Goal: Task Accomplishment & Management: Manage account settings

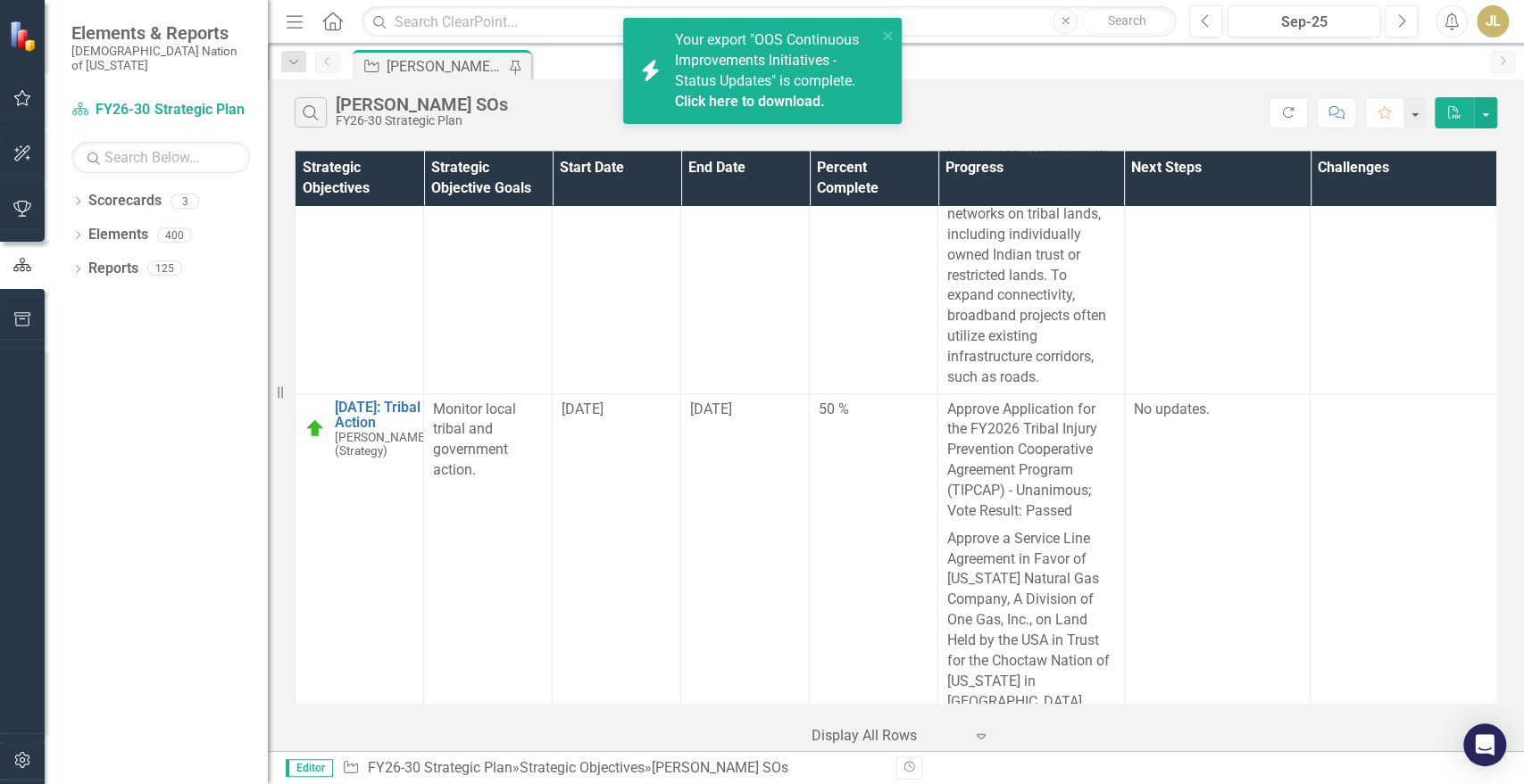
scroll to position [15395, 0]
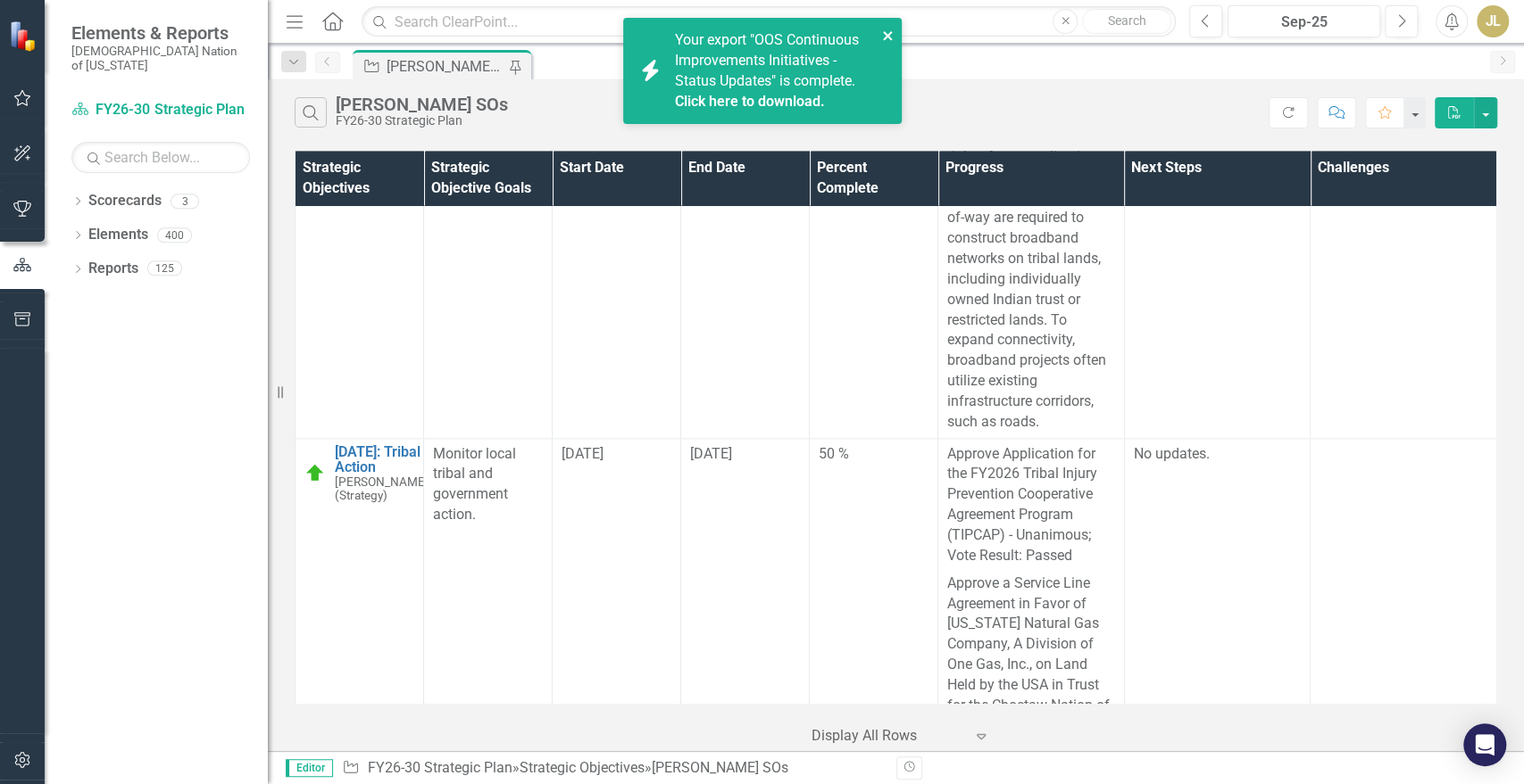
click at [887, 41] on icon "close" at bounding box center [888, 36] width 13 height 14
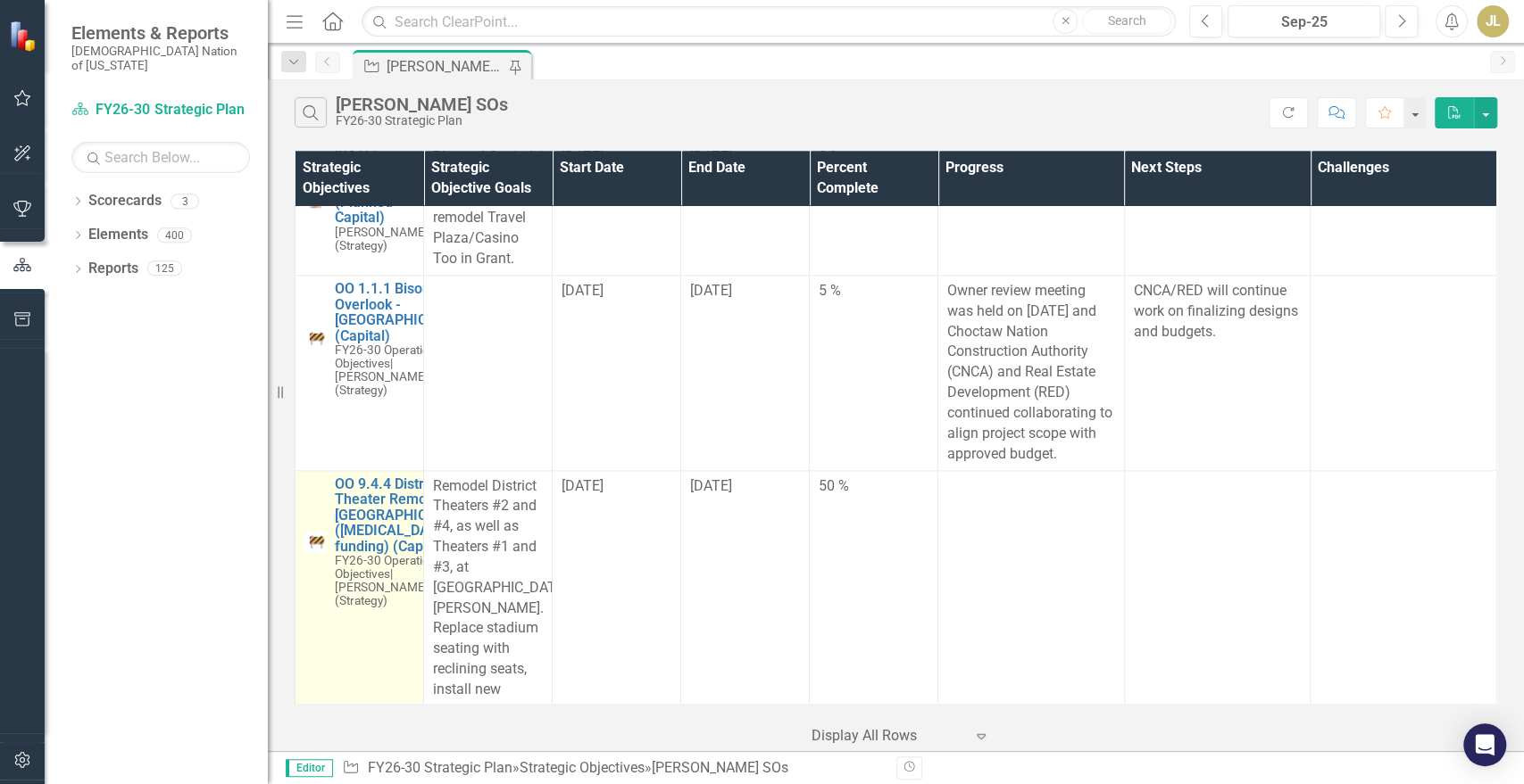
scroll to position [10437, 0]
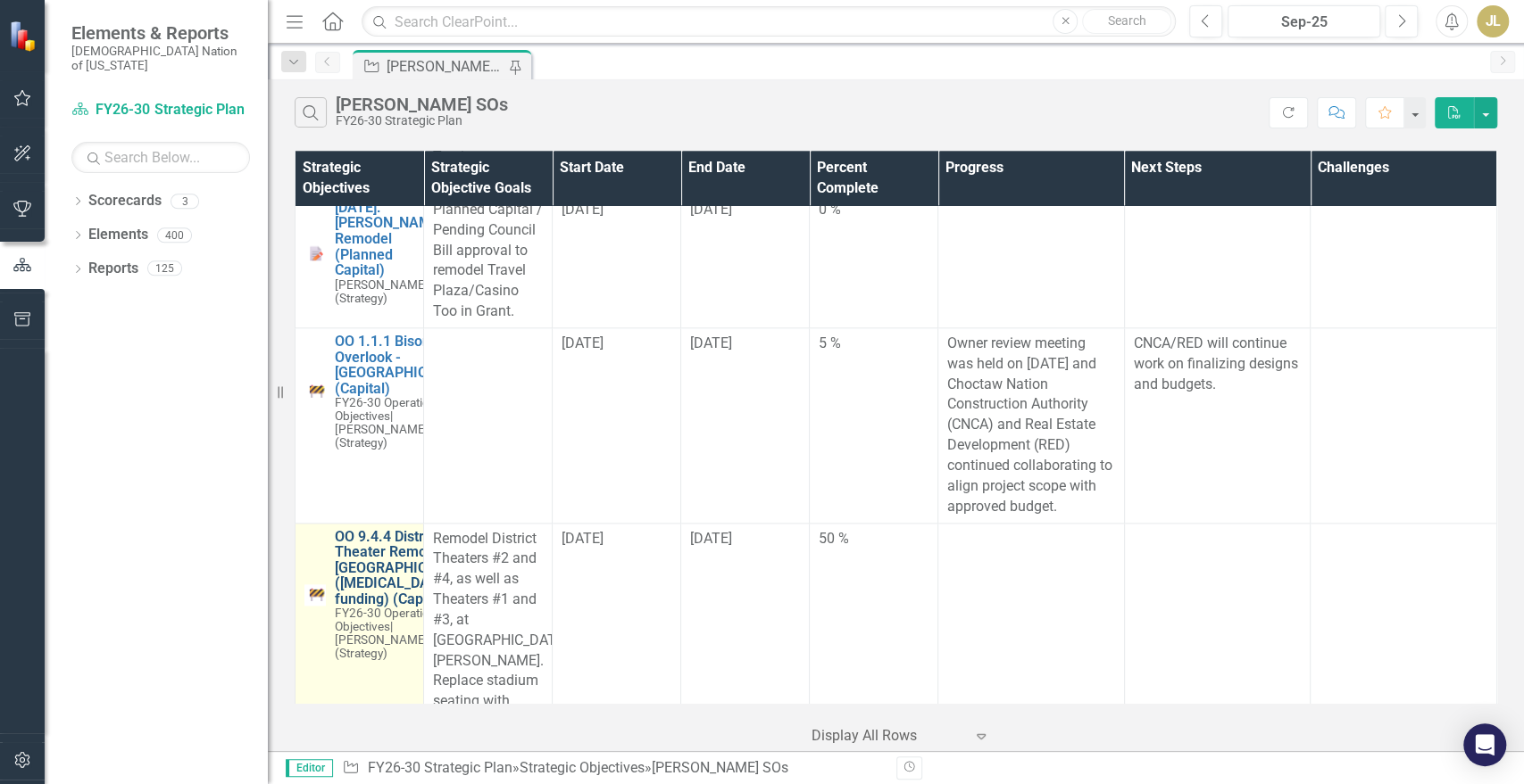
click at [346, 598] on link "OO 9.4.4 District Theater Remodel - [GEOGRAPHIC_DATA] ([MEDICAL_DATA] funding) …" at bounding box center [404, 568] width 137 height 78
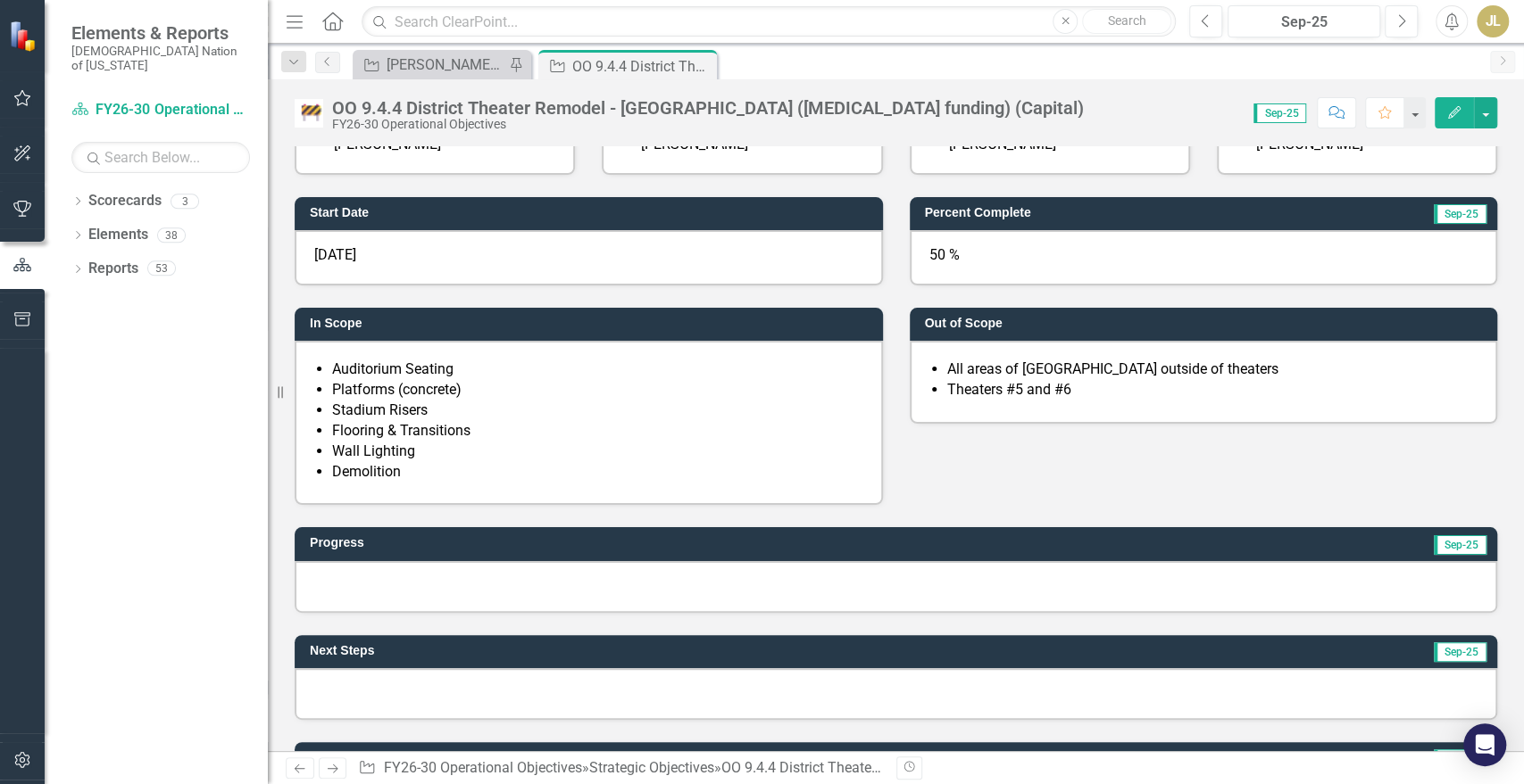
scroll to position [495, 0]
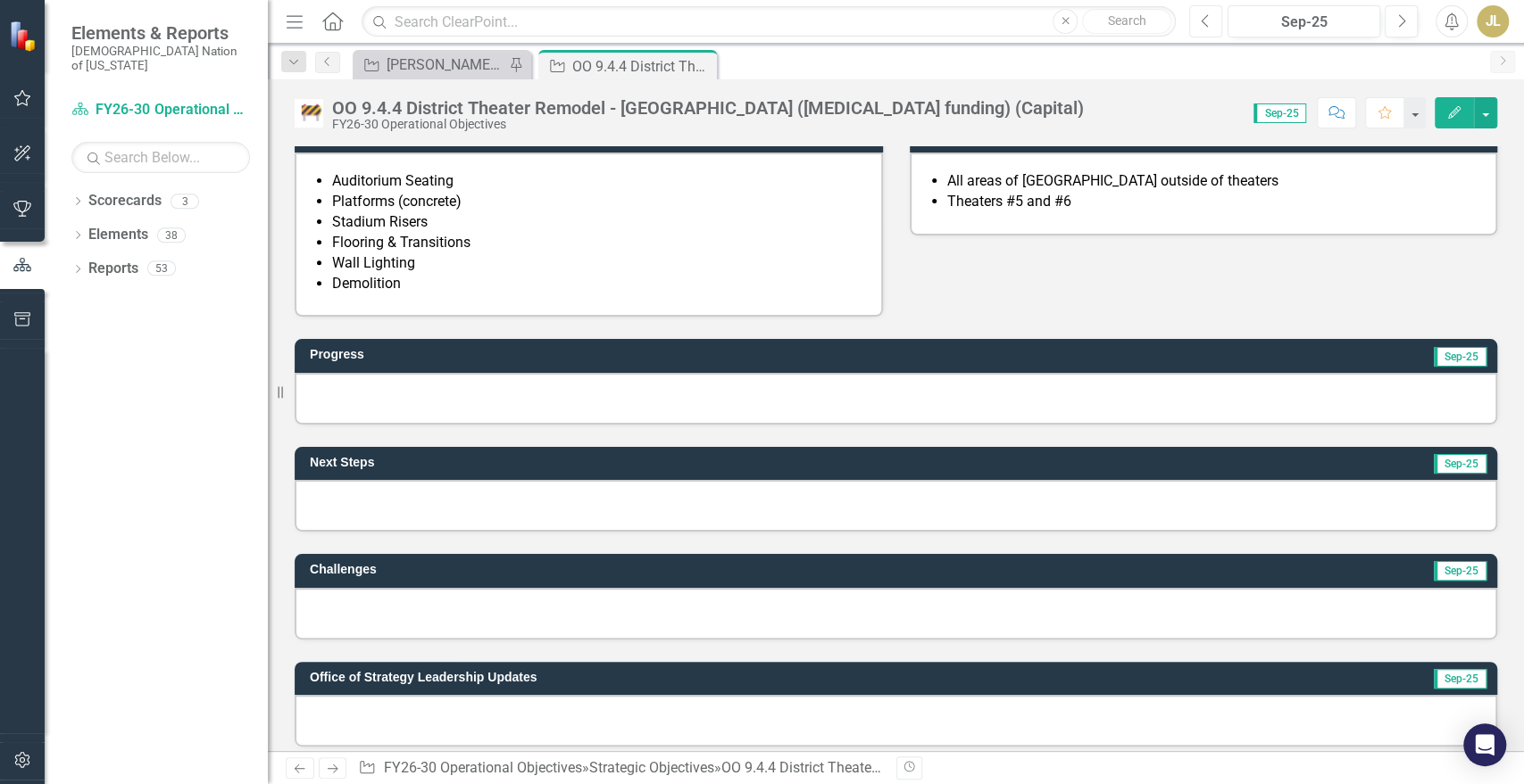
click at [1215, 22] on button "Previous" at bounding box center [1205, 21] width 33 height 32
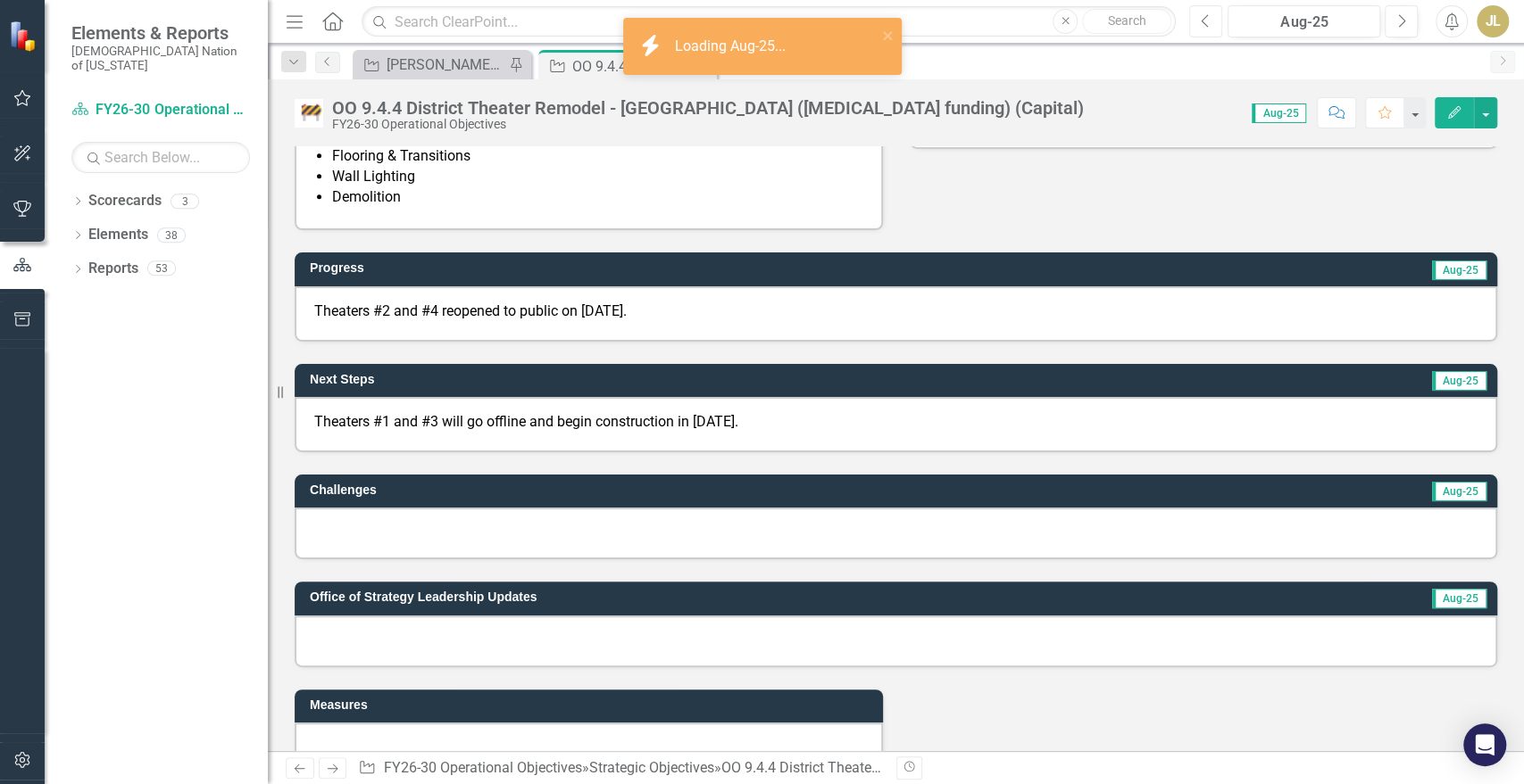
scroll to position [594, 0]
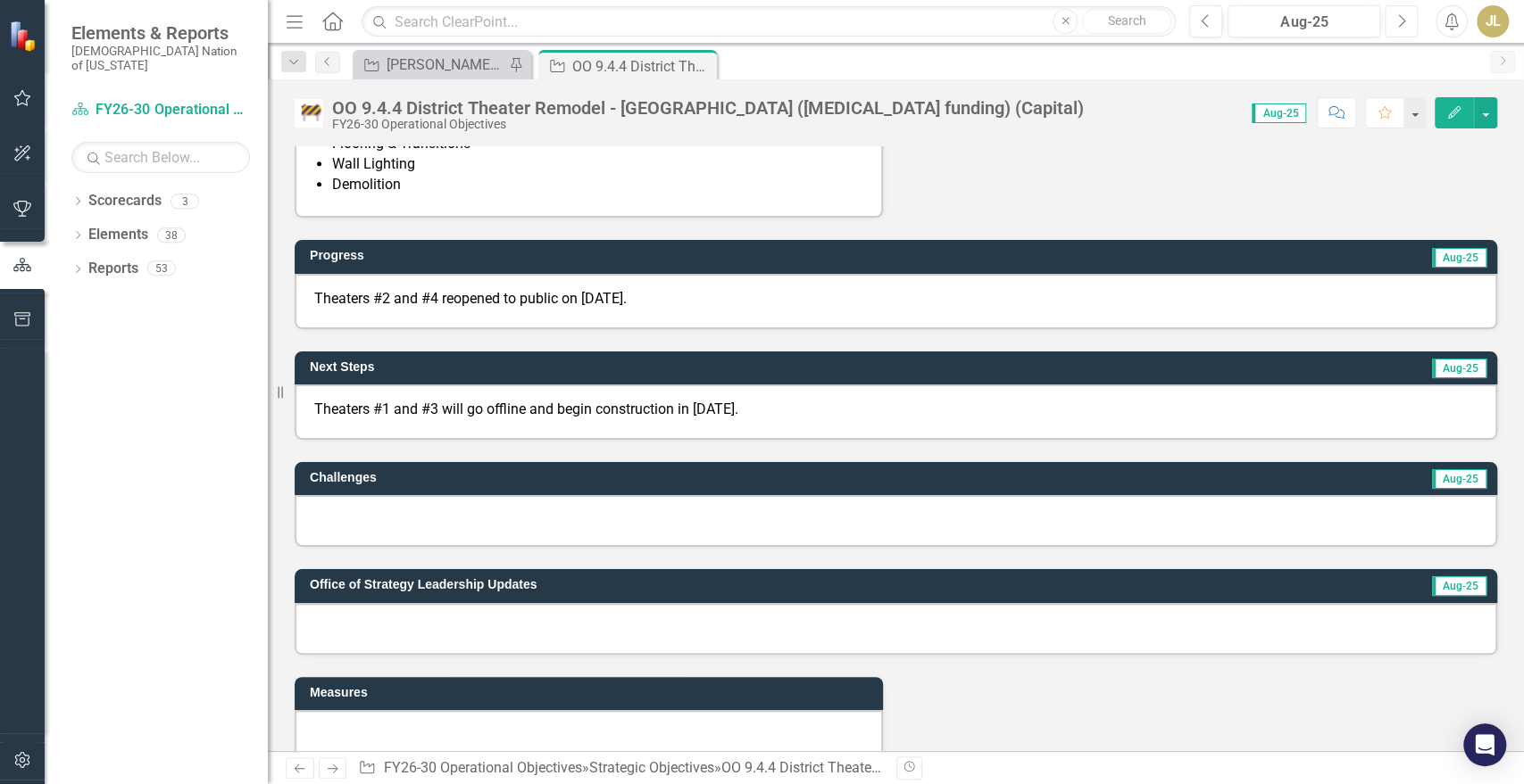
click at [1407, 21] on button "Next" at bounding box center [1401, 21] width 33 height 32
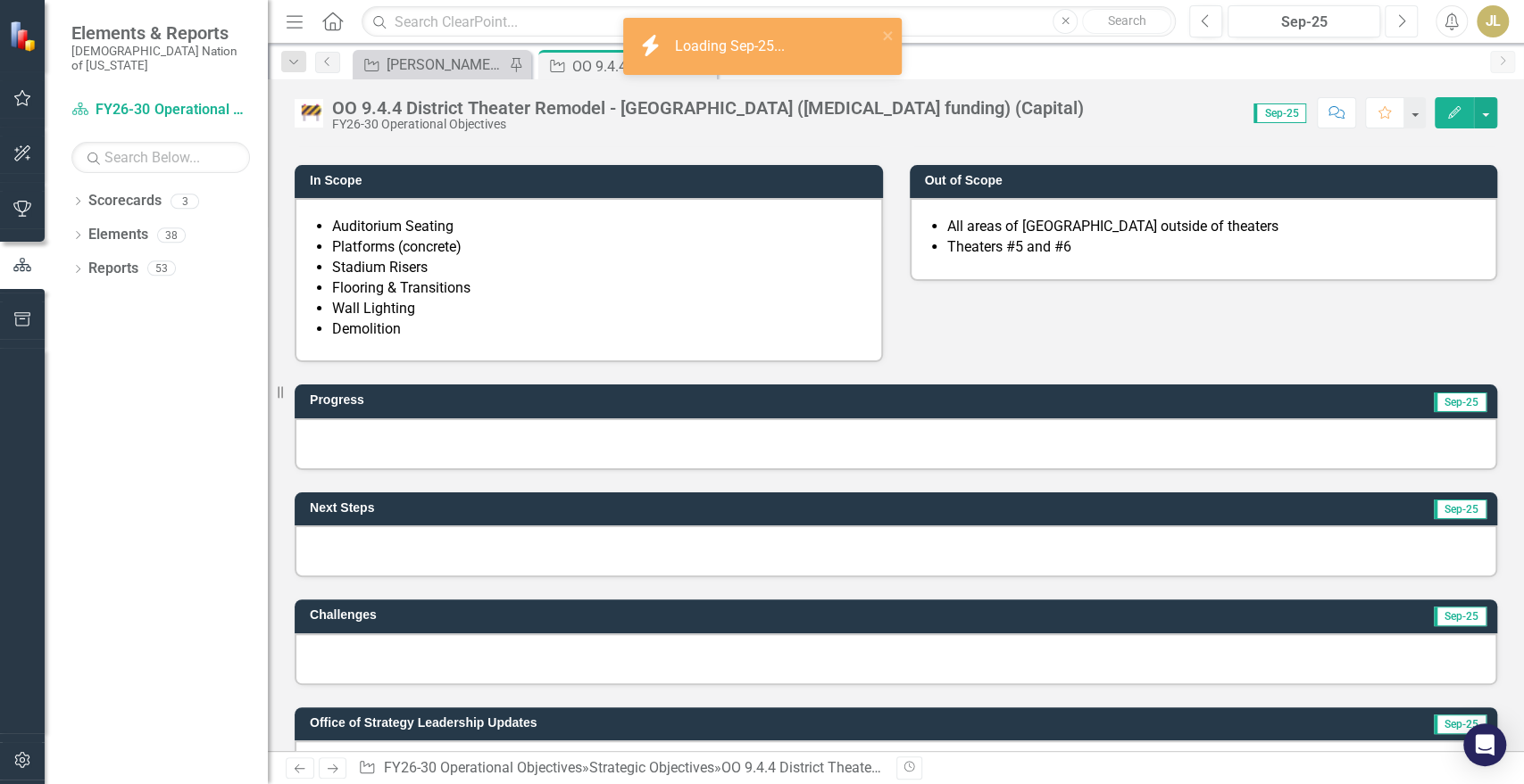
scroll to position [495, 0]
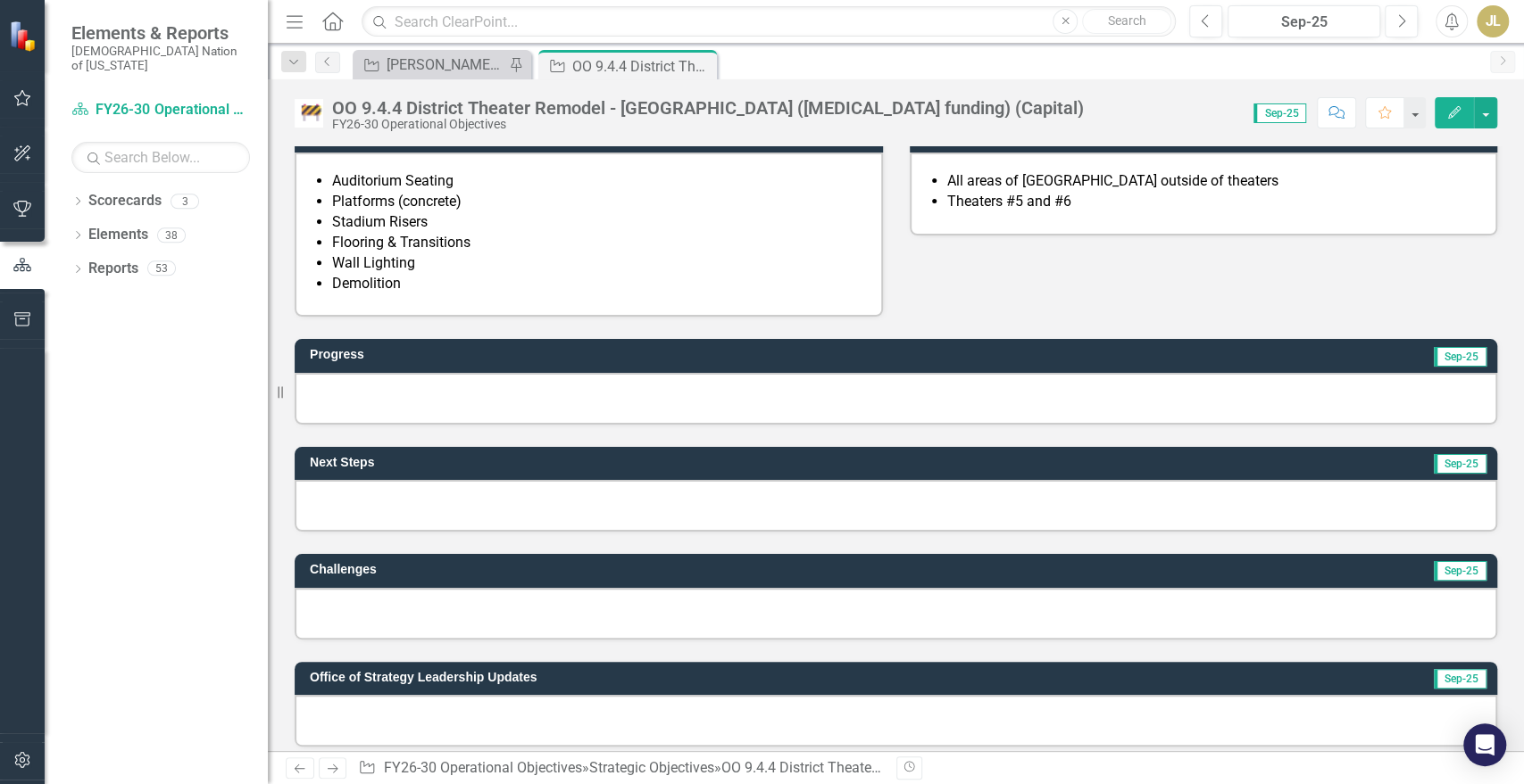
click at [413, 401] on div at bounding box center [896, 398] width 1203 height 52
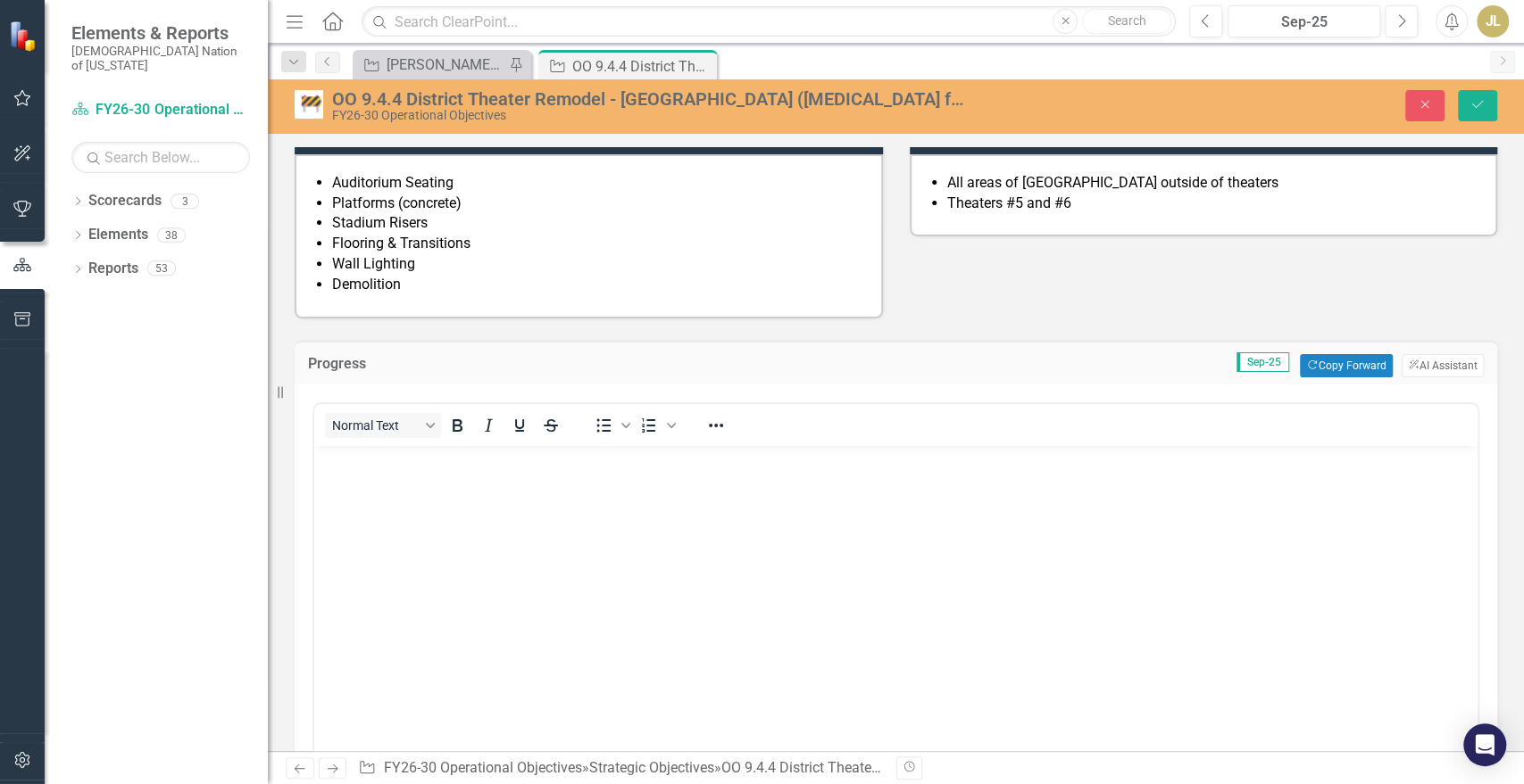
scroll to position [0, 0]
click at [399, 480] on body "Rich Text Area. Press ALT-0 for help." at bounding box center [896, 578] width 1163 height 267
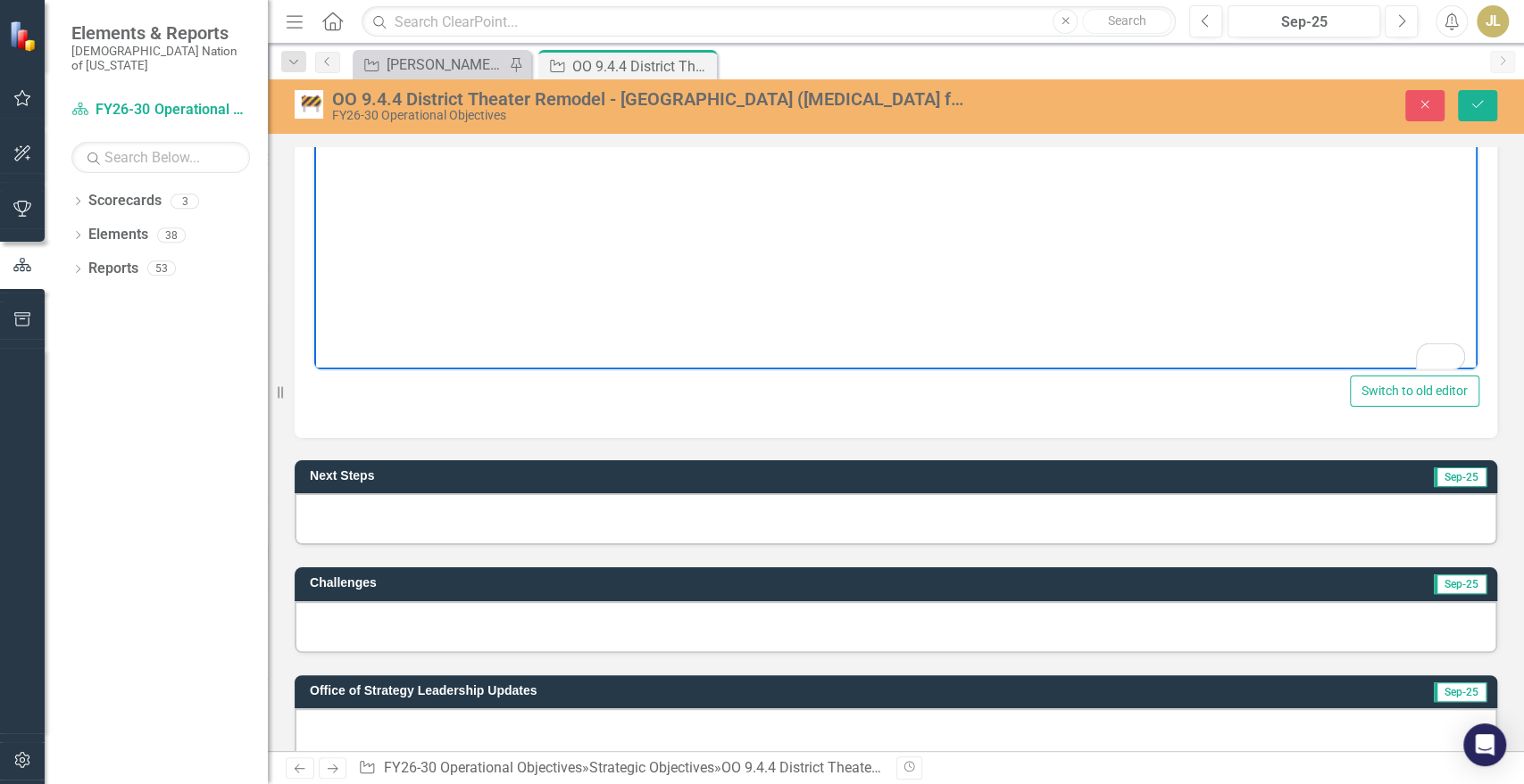
scroll to position [892, 0]
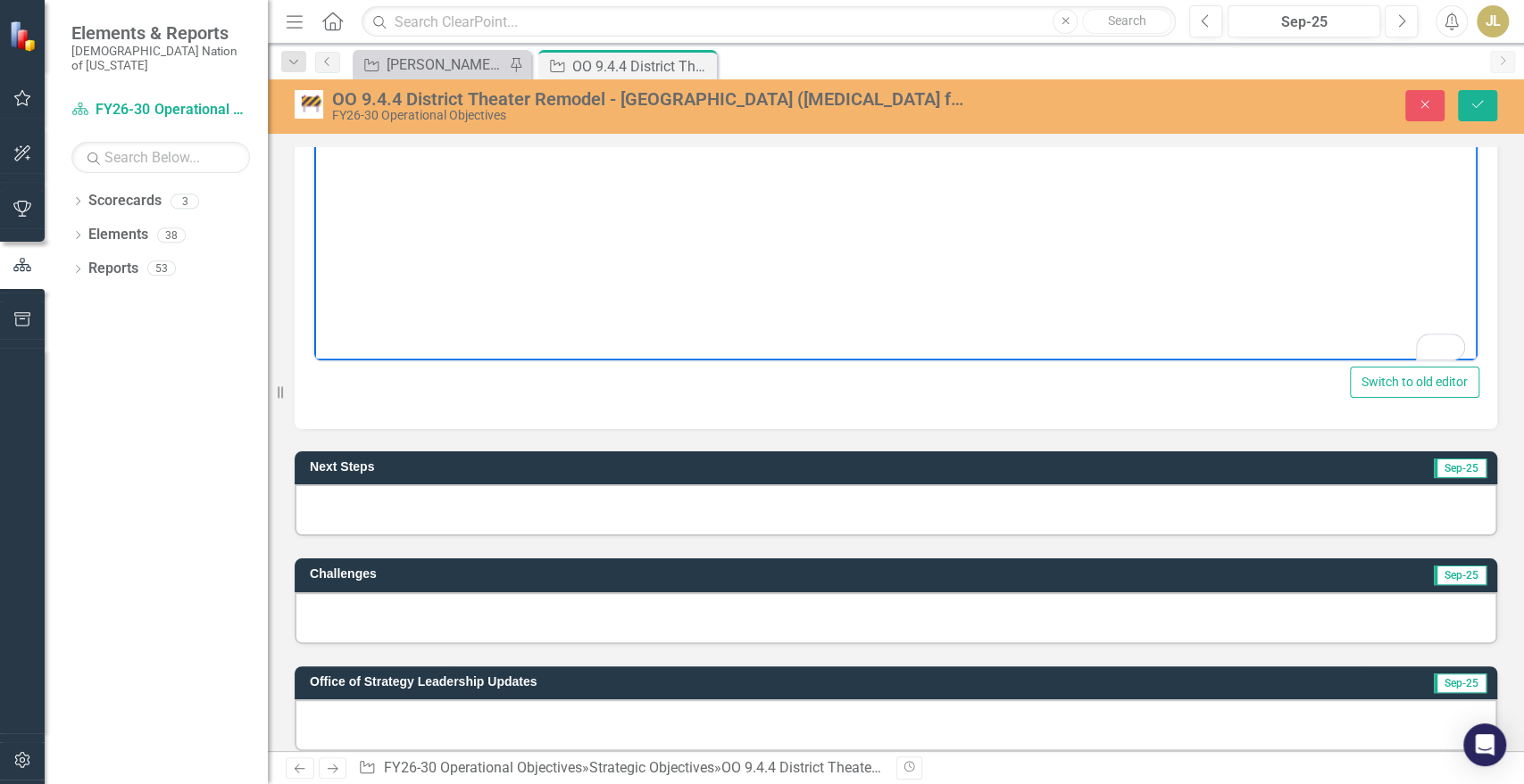
click at [475, 522] on div at bounding box center [896, 511] width 1203 height 52
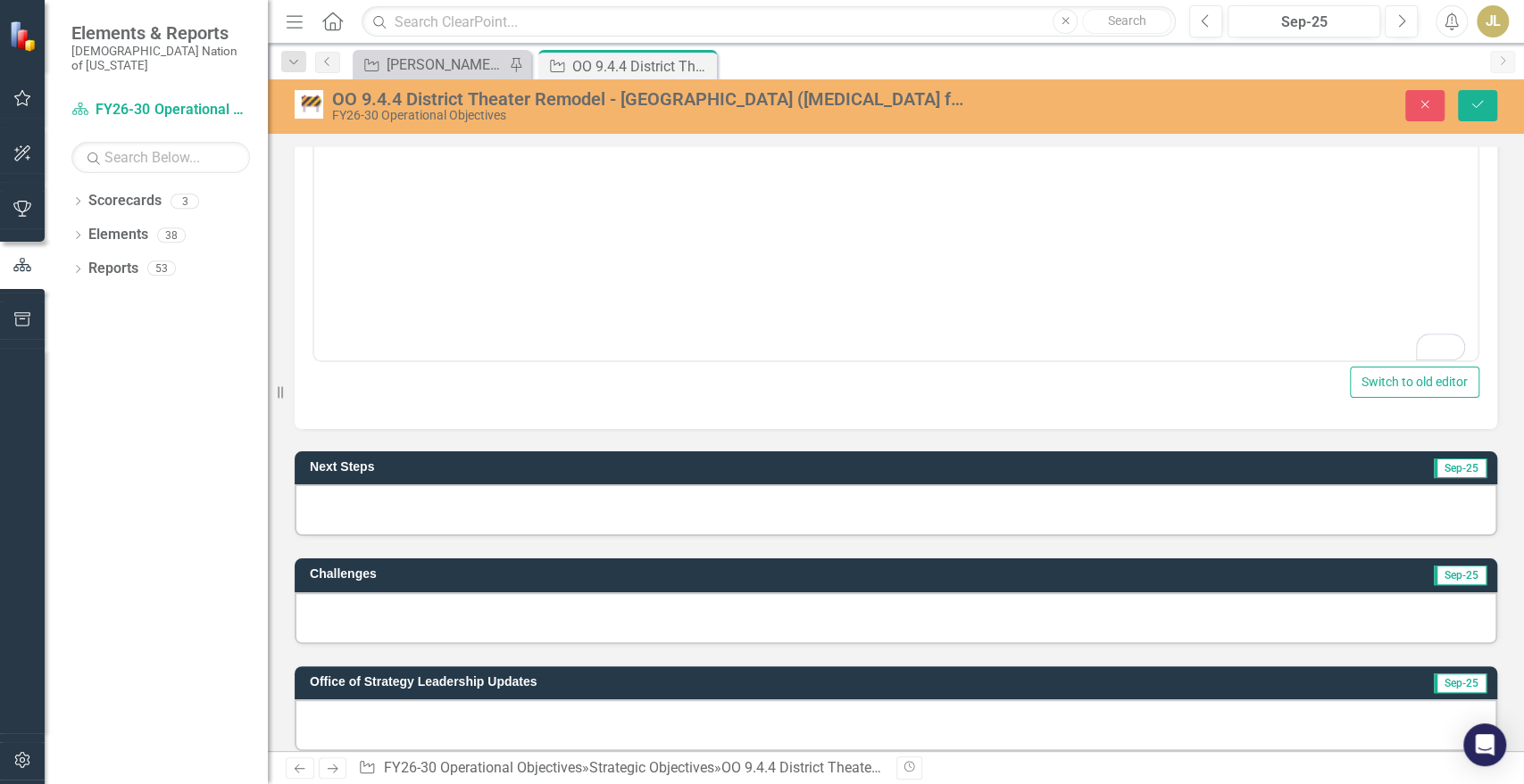
click at [475, 522] on div at bounding box center [896, 511] width 1203 height 52
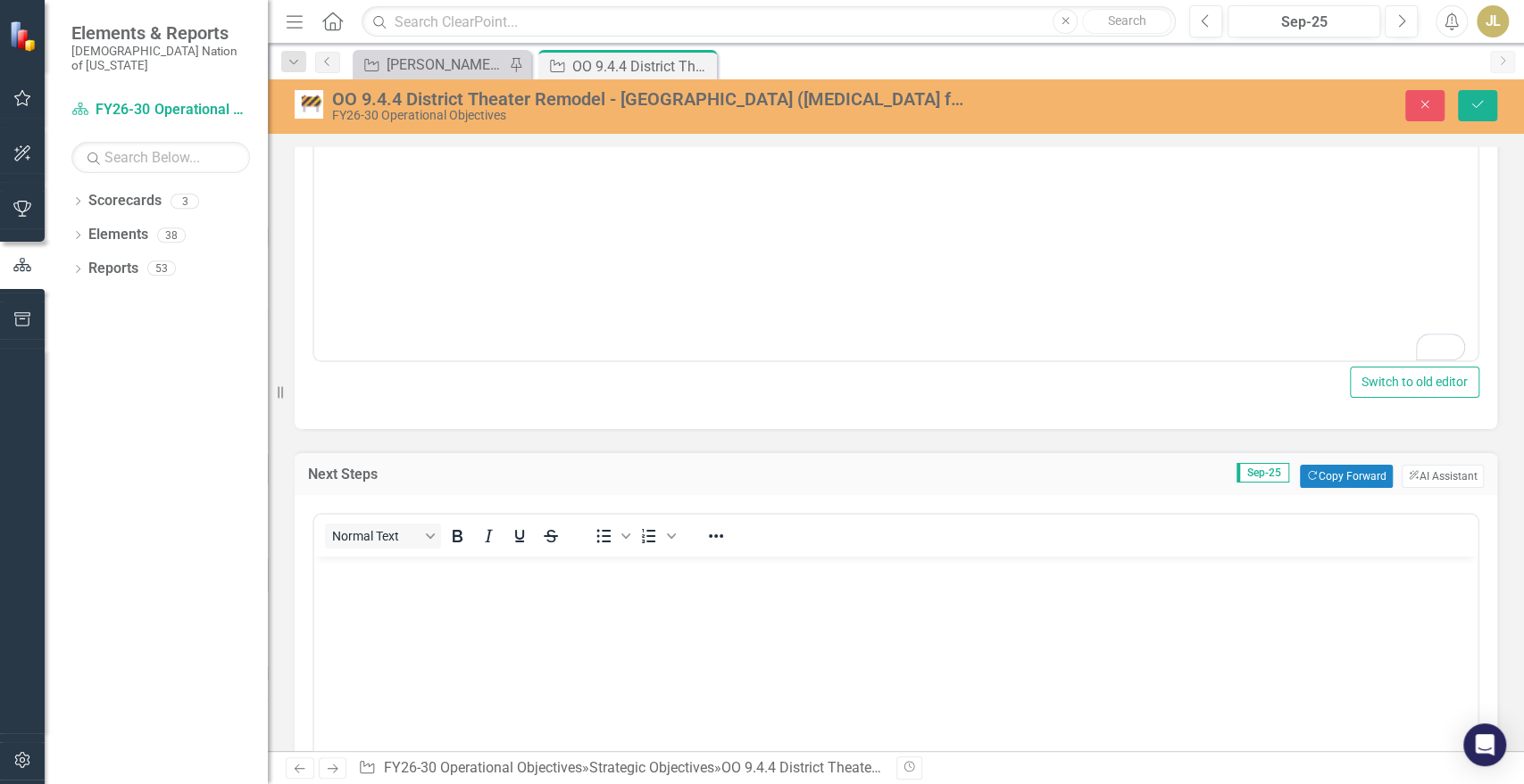
scroll to position [0, 0]
click at [424, 583] on body "Rich Text Area. Press ALT-0 for help." at bounding box center [896, 690] width 1163 height 267
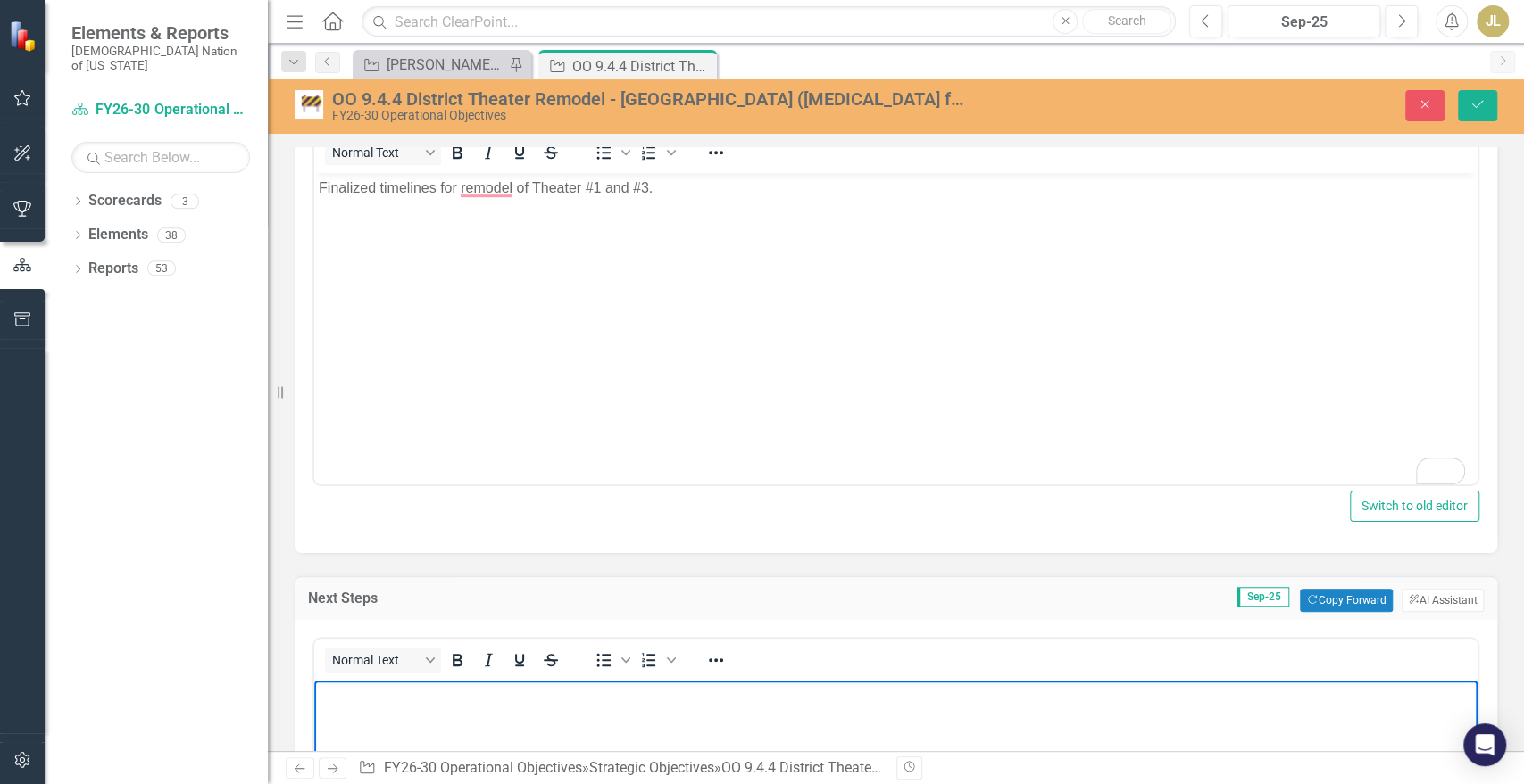
scroll to position [694, 0]
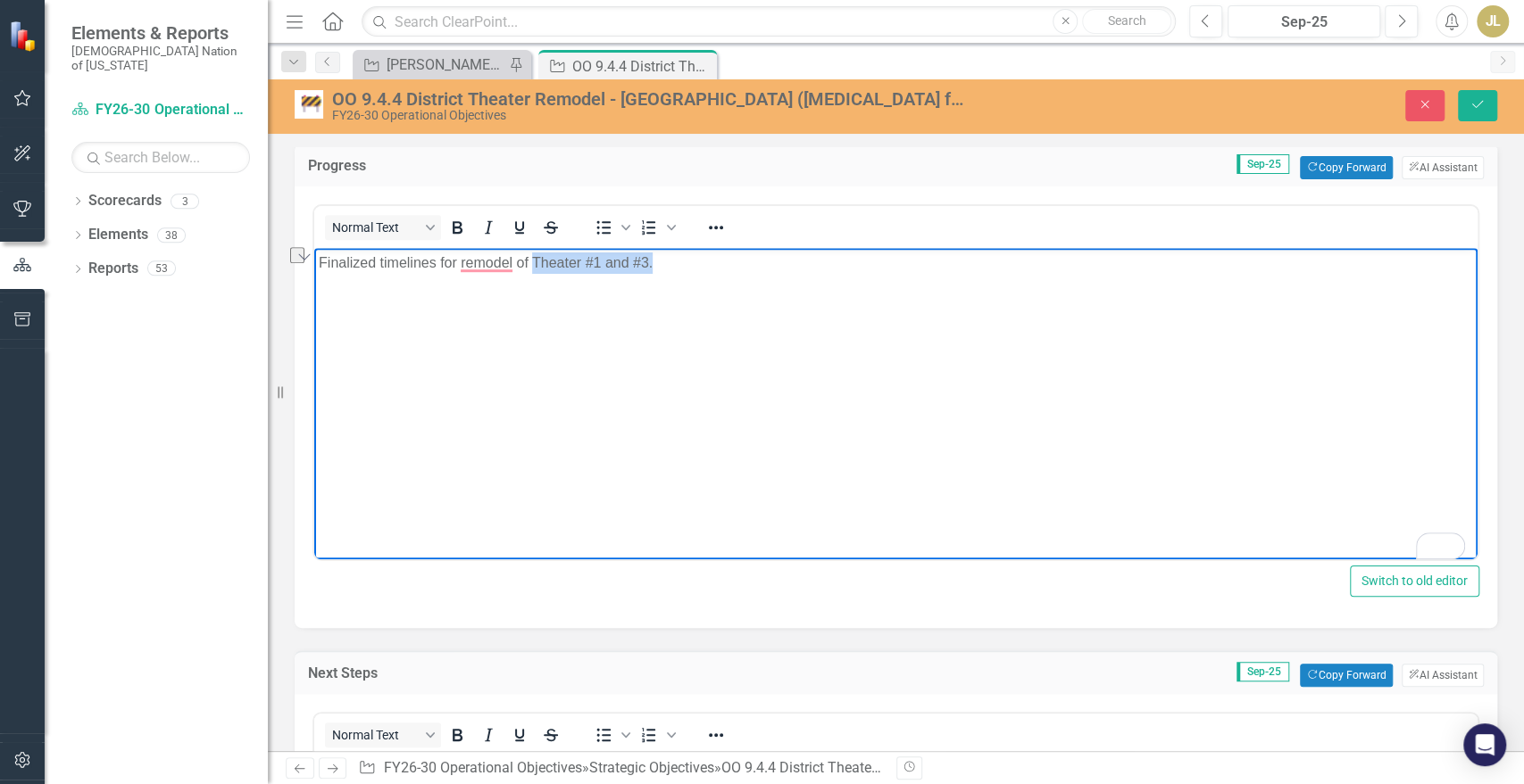
drag, startPoint x: 653, startPoint y: 264, endPoint x: 530, endPoint y: 260, distance: 123.1
click at [530, 260] on p "Finalized timelines for remodel of Theater #1 and #3." at bounding box center [896, 262] width 1154 height 22
copy p "Theater #1 and #3."
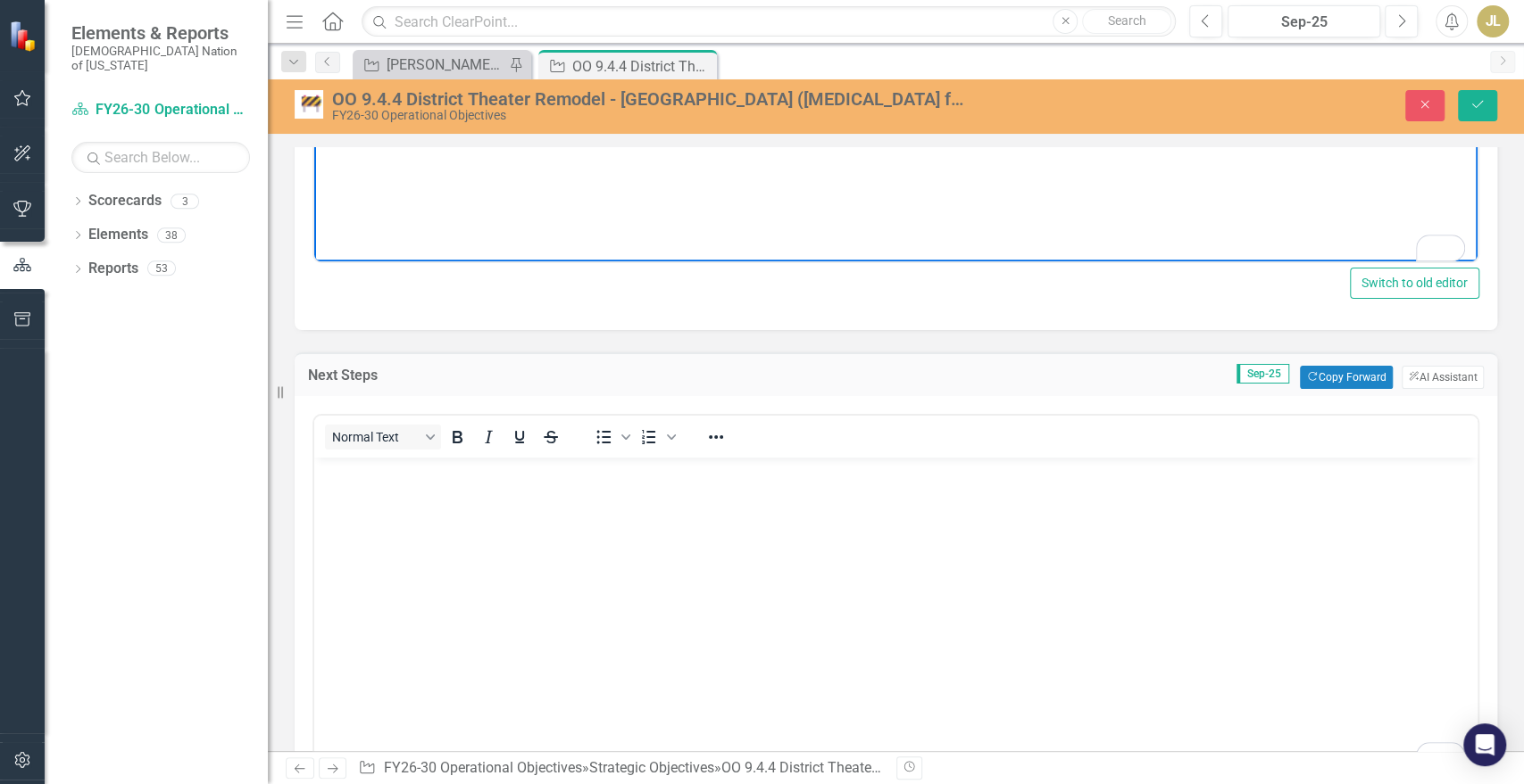
click at [437, 495] on body "To enrich screen reader interactions, please activate Accessibility in Grammarl…" at bounding box center [896, 591] width 1163 height 267
paste body "To enrich screen reader interactions, please activate Accessibility in Grammarl…"
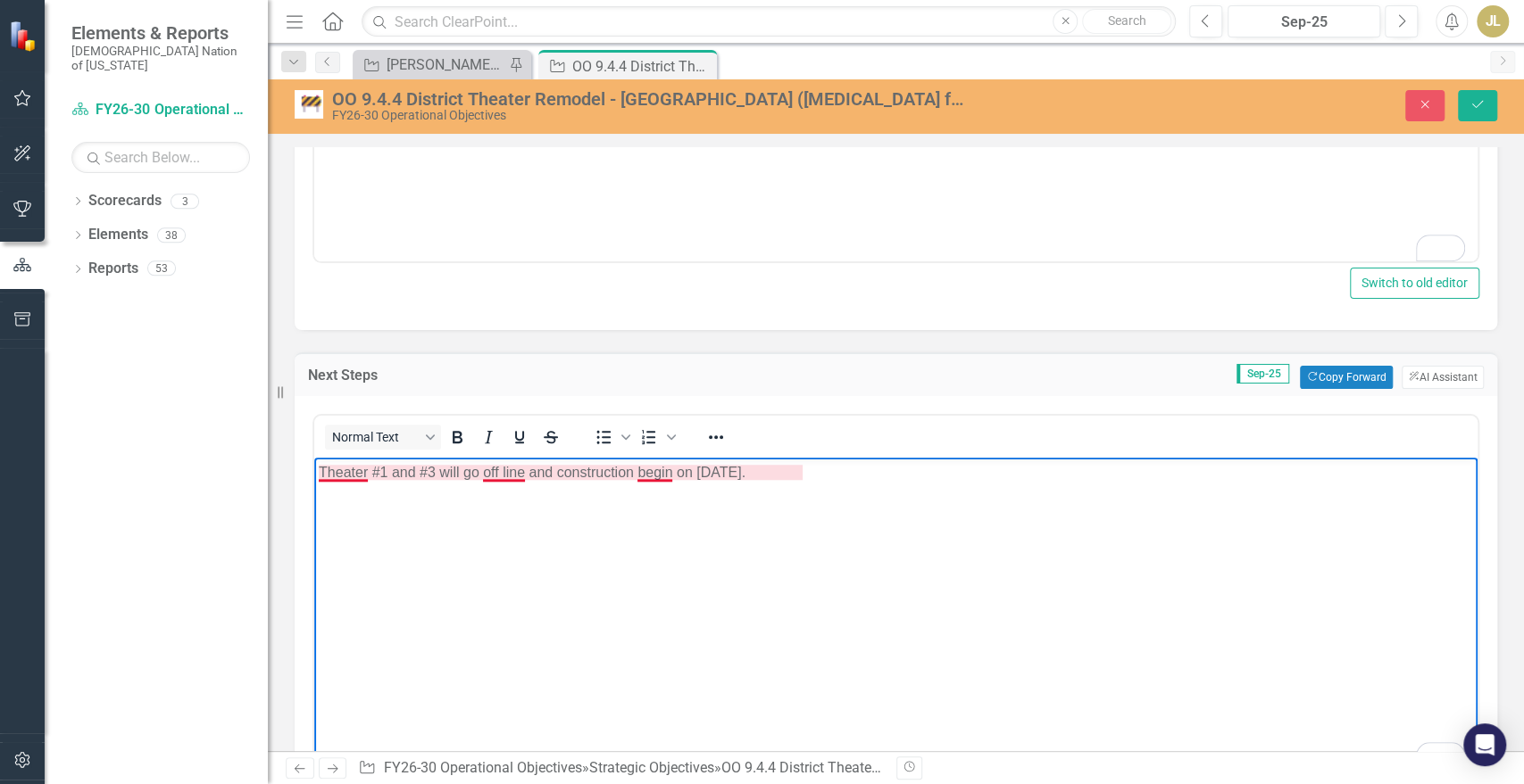
click at [503, 472] on p "Theater #1 and #3 will go off line and construction begin on October 8, 2025." at bounding box center [896, 473] width 1154 height 22
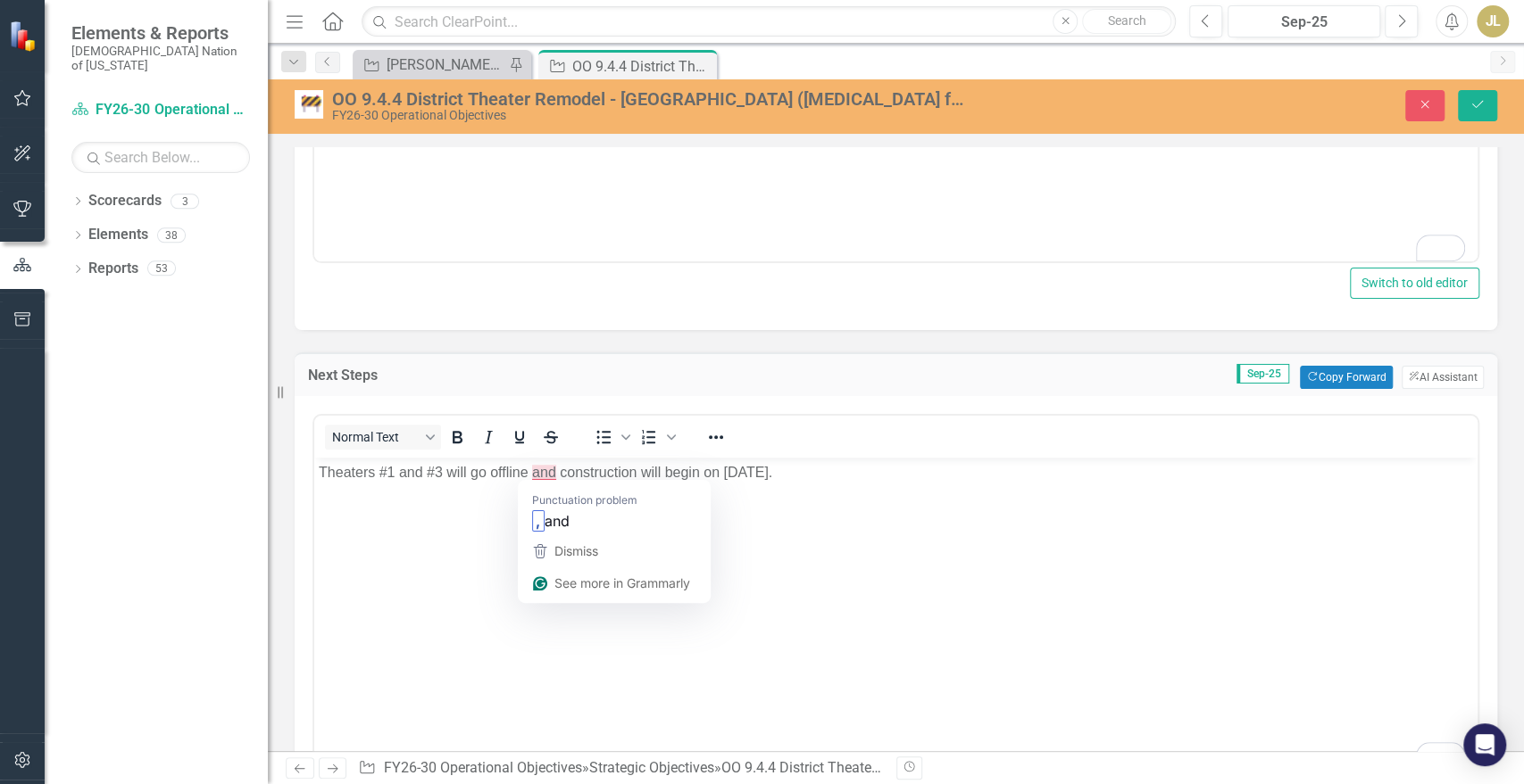
click at [524, 470] on p "Theaters #1 and #3 will go offline and construction will begin on October 8, 20…" at bounding box center [896, 473] width 1154 height 22
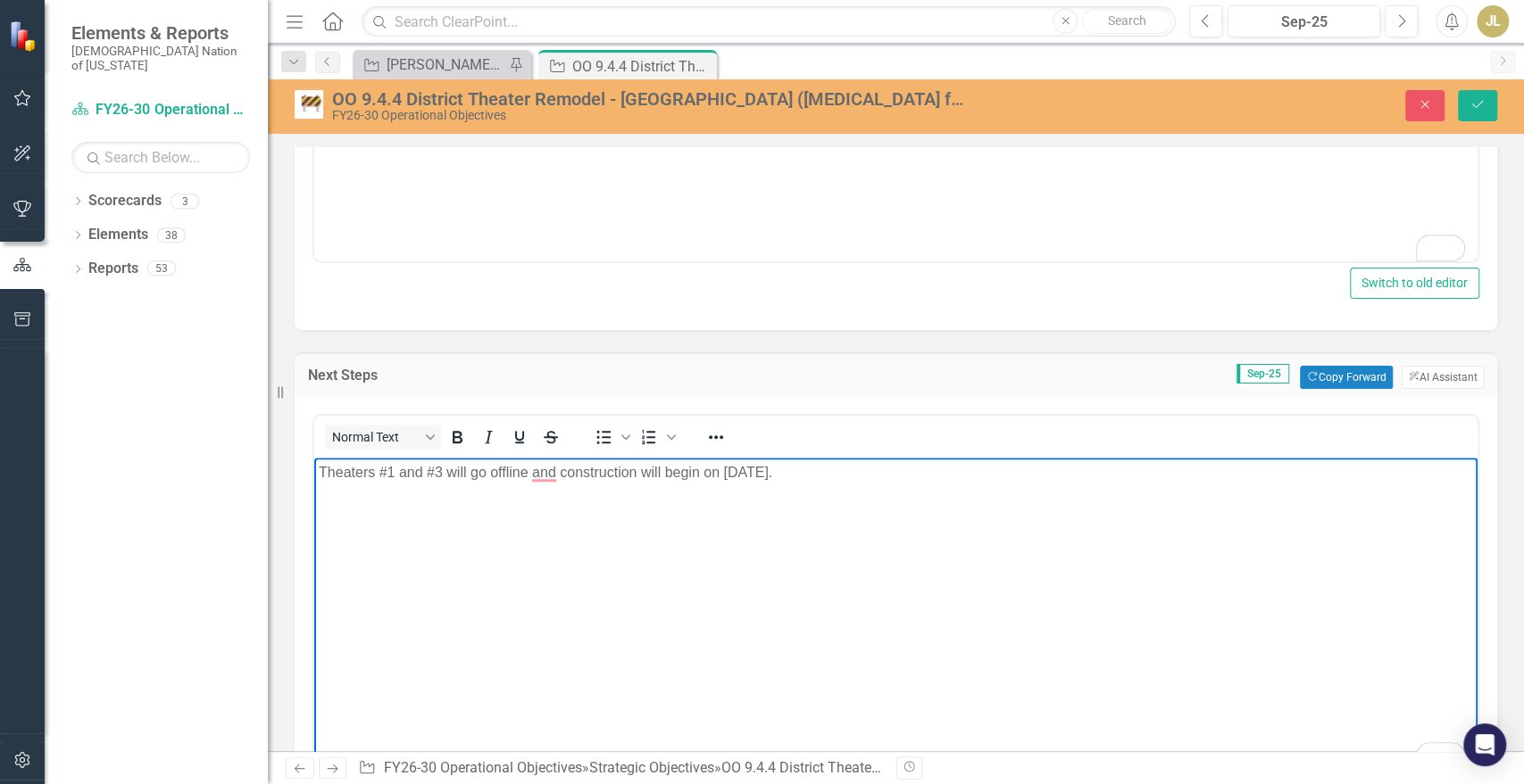
click at [558, 471] on p "Theaters #1 and #3 will go offline and construction will begin on October 8, 20…" at bounding box center [896, 473] width 1154 height 22
click at [542, 471] on p "Theaters #1 and #3 will go offline and construction will begin on October 8, 20…" at bounding box center [896, 473] width 1154 height 22
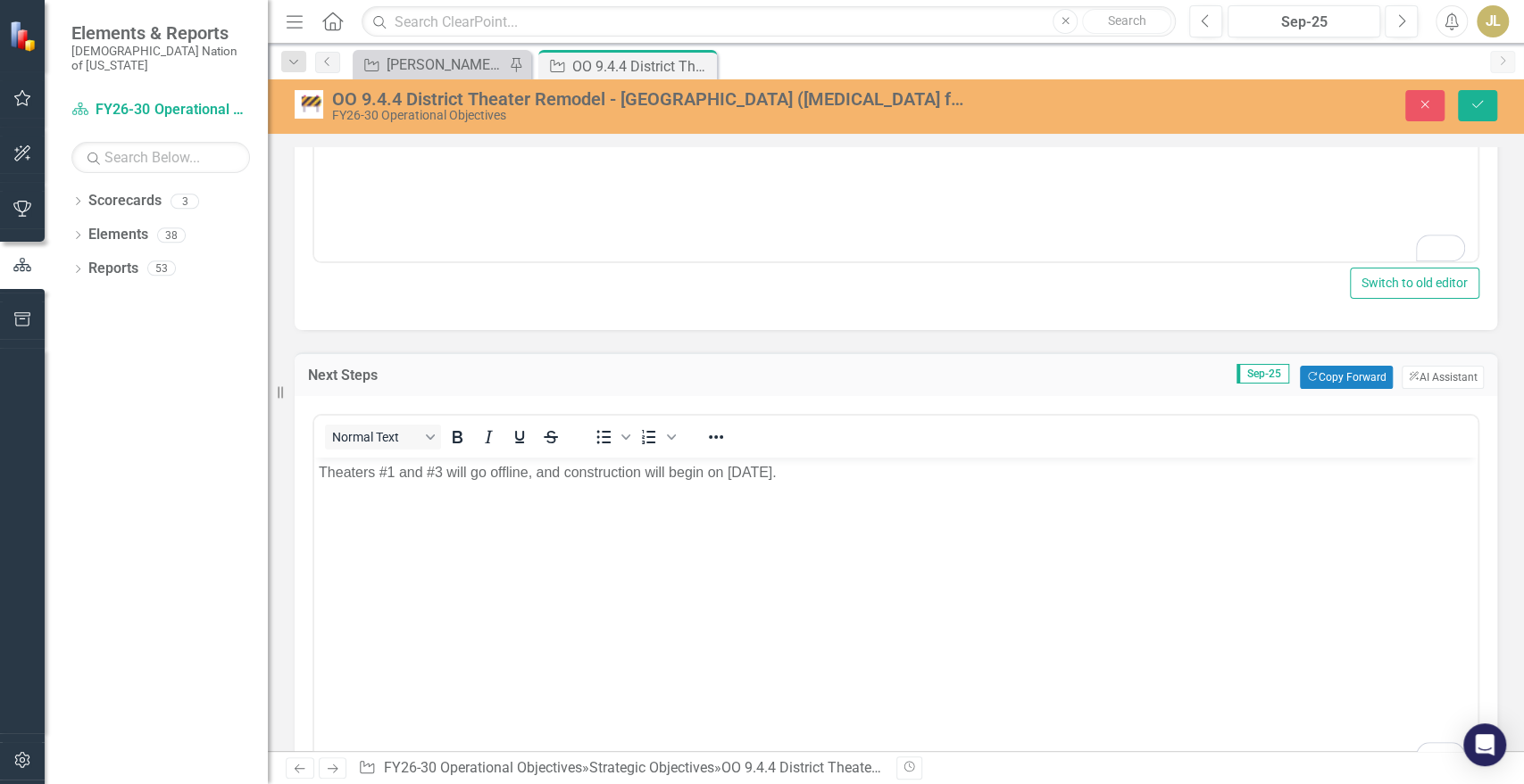
scroll to position [1090, 0]
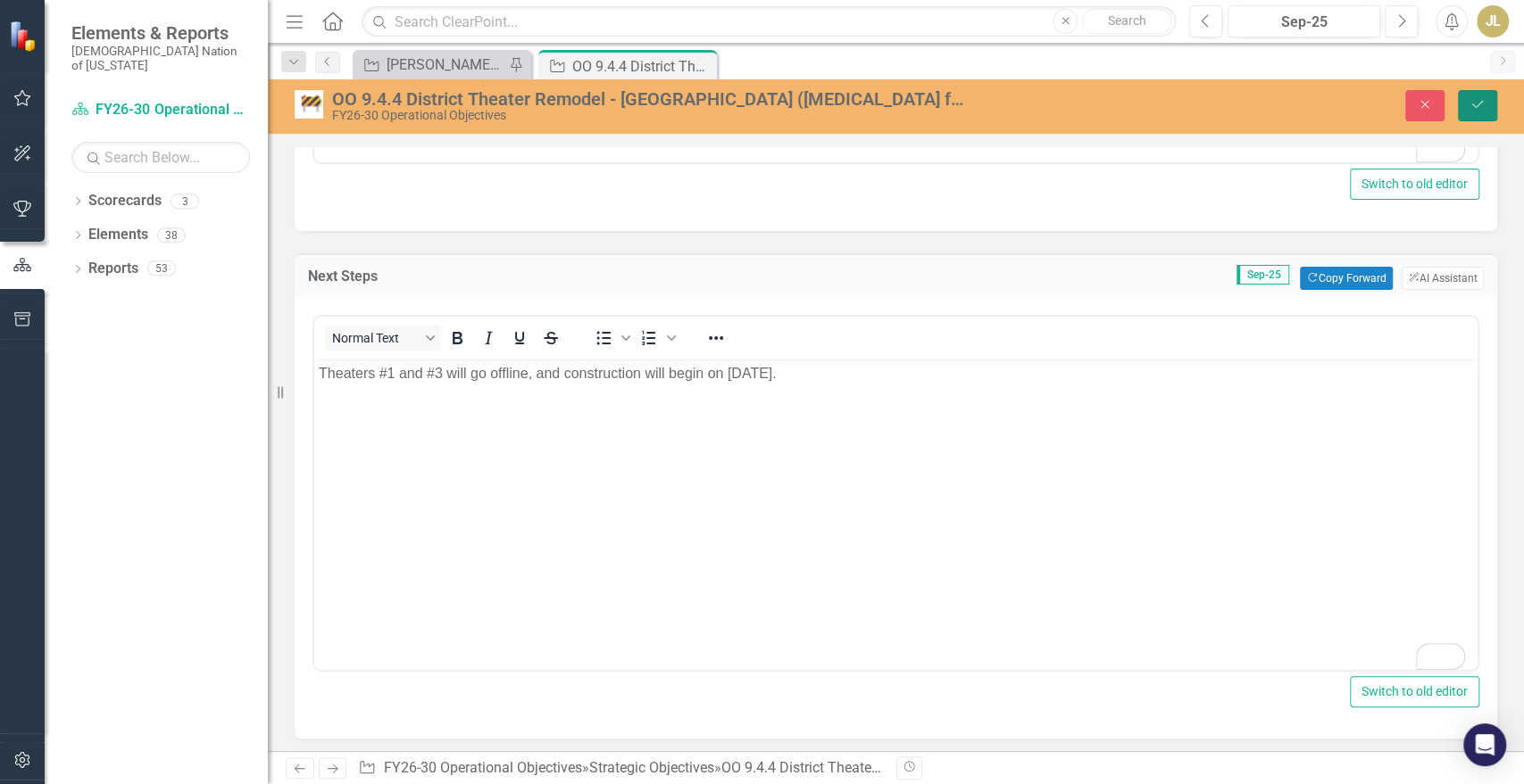
click at [1493, 111] on button "Save" at bounding box center [1478, 105] width 40 height 31
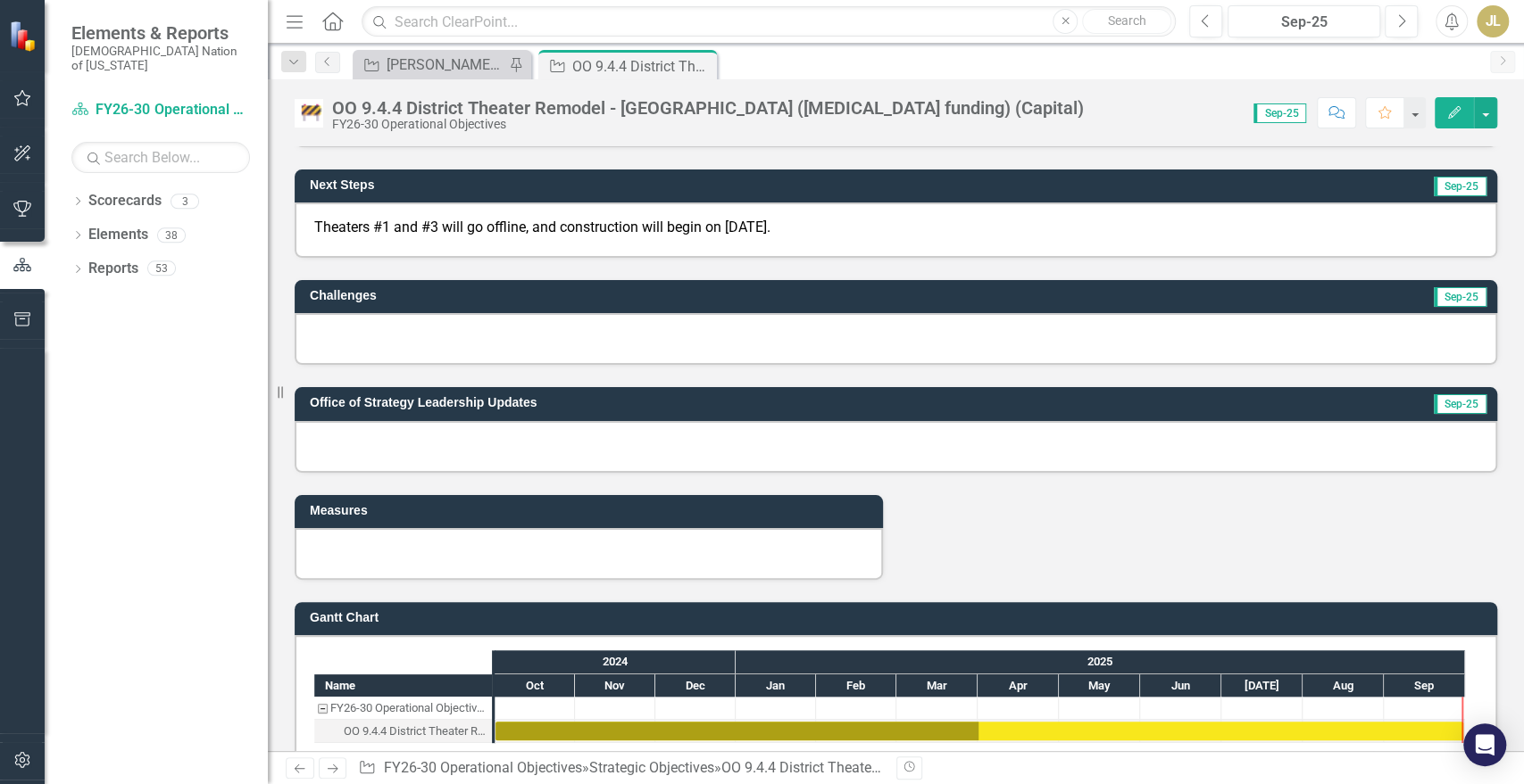
scroll to position [793, 0]
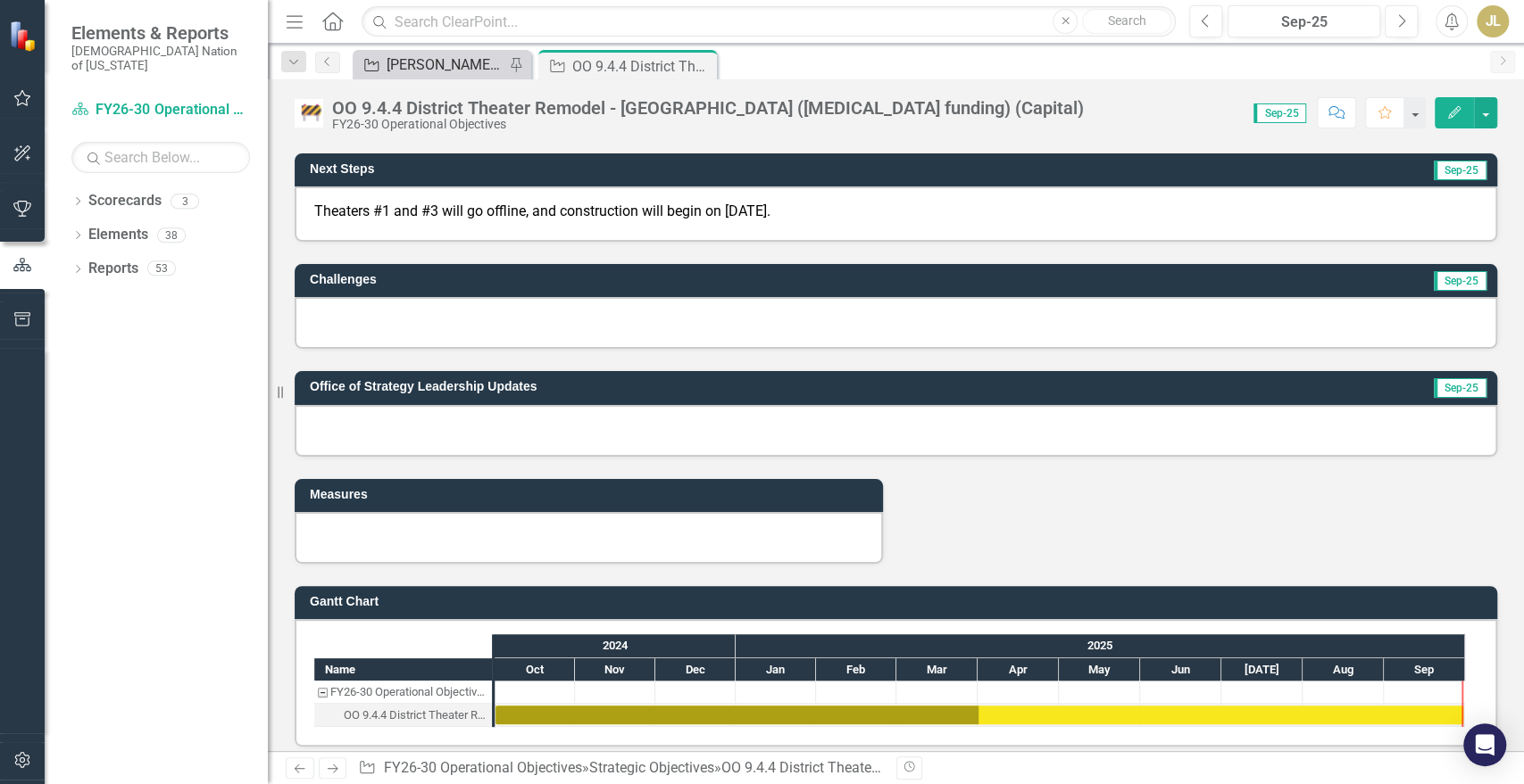
click at [467, 70] on div "[PERSON_NAME] SOs" at bounding box center [445, 65] width 118 height 22
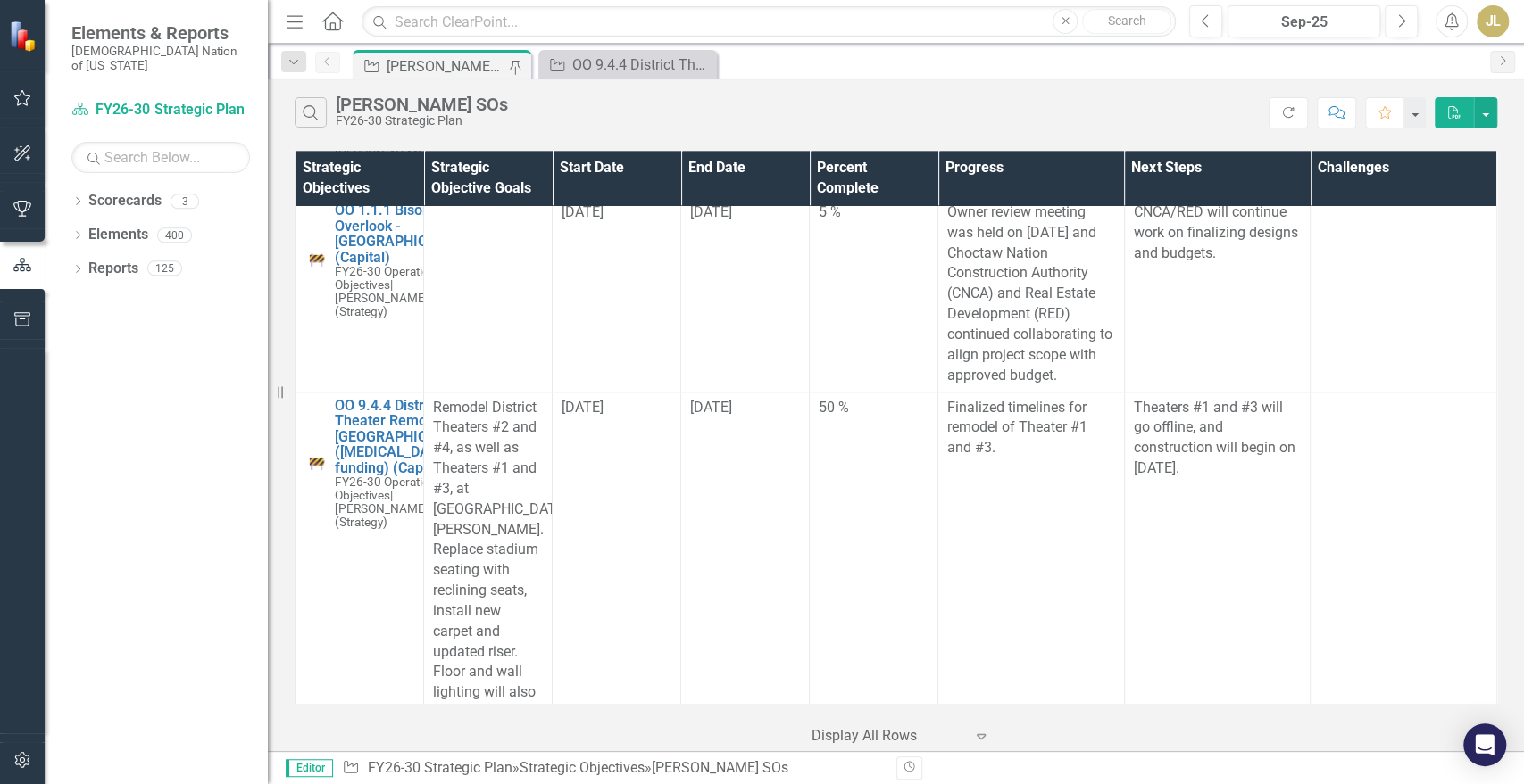
scroll to position [10608, 0]
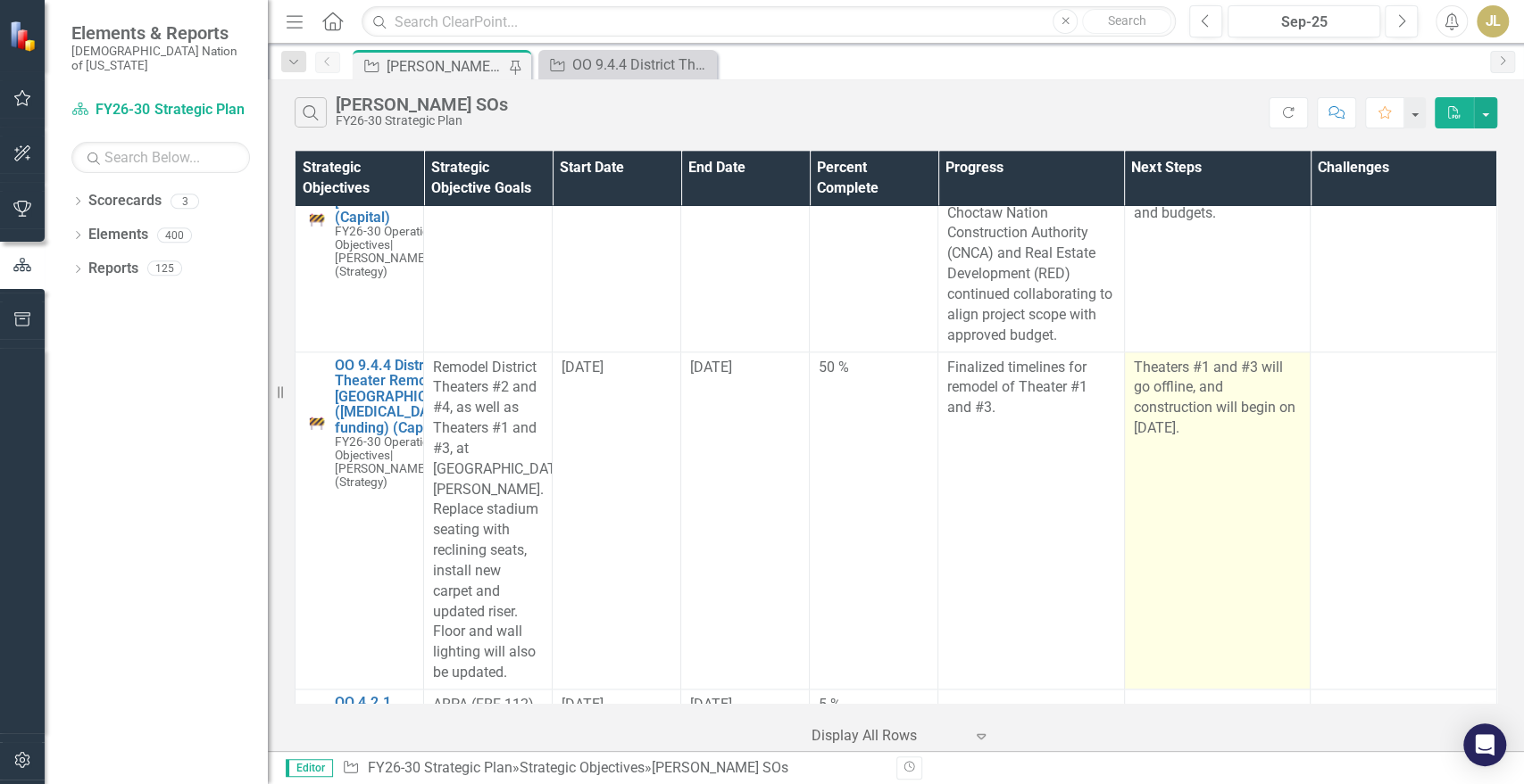
click at [1181, 392] on p "Theaters #1 and #3 will go offline, and construction will begin on October 8, 2…" at bounding box center [1218, 398] width 168 height 81
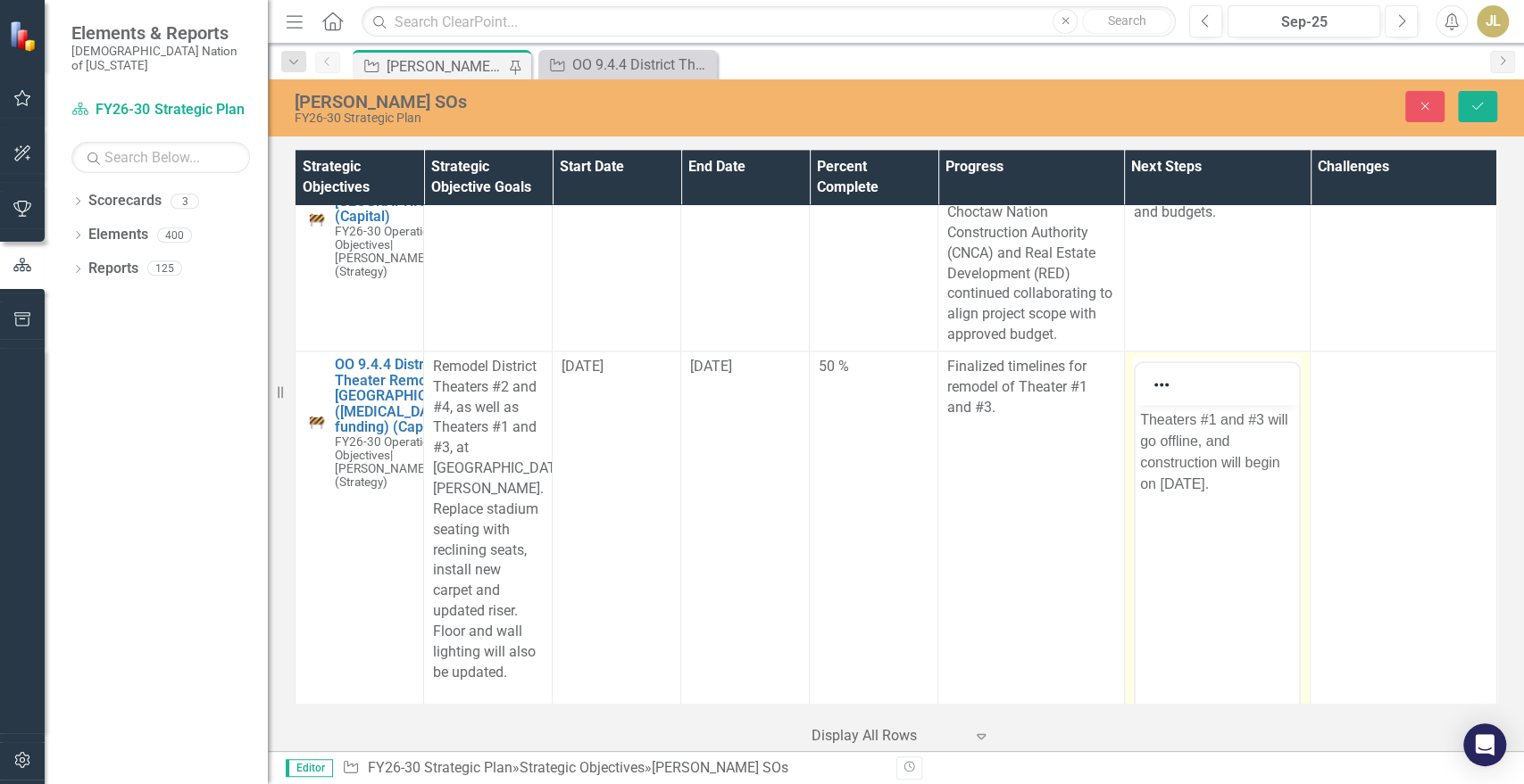
scroll to position [0, 0]
click at [1205, 418] on p "Theaters #1 and #3 will go offline, and construction will begin on October 8, 2…" at bounding box center [1218, 452] width 155 height 85
click at [1194, 418] on p "Theaters #1 and #3 will go offline, and construction will begin on October 8, 2…" at bounding box center [1218, 452] width 155 height 85
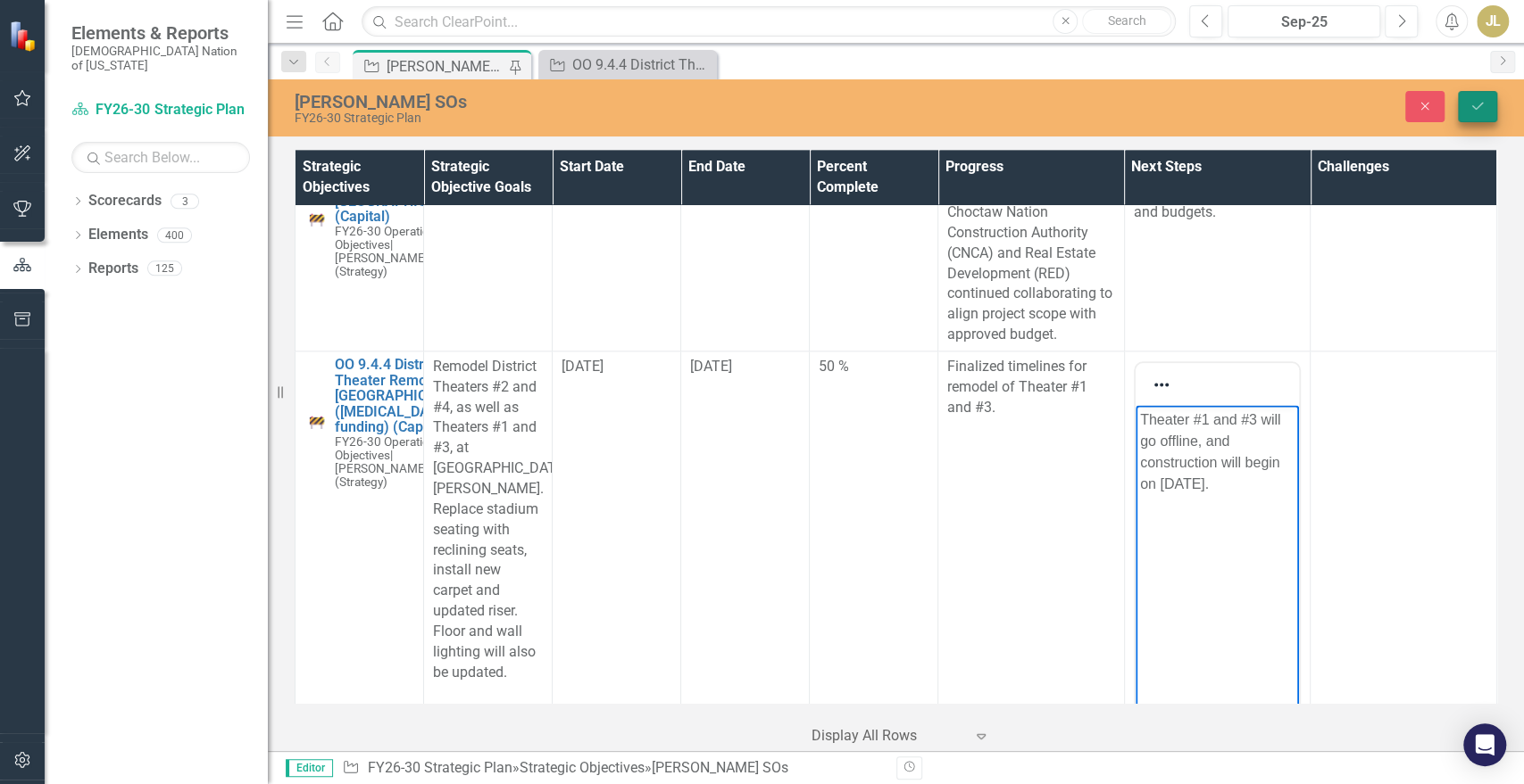
click at [1471, 112] on button "Save" at bounding box center [1478, 106] width 40 height 31
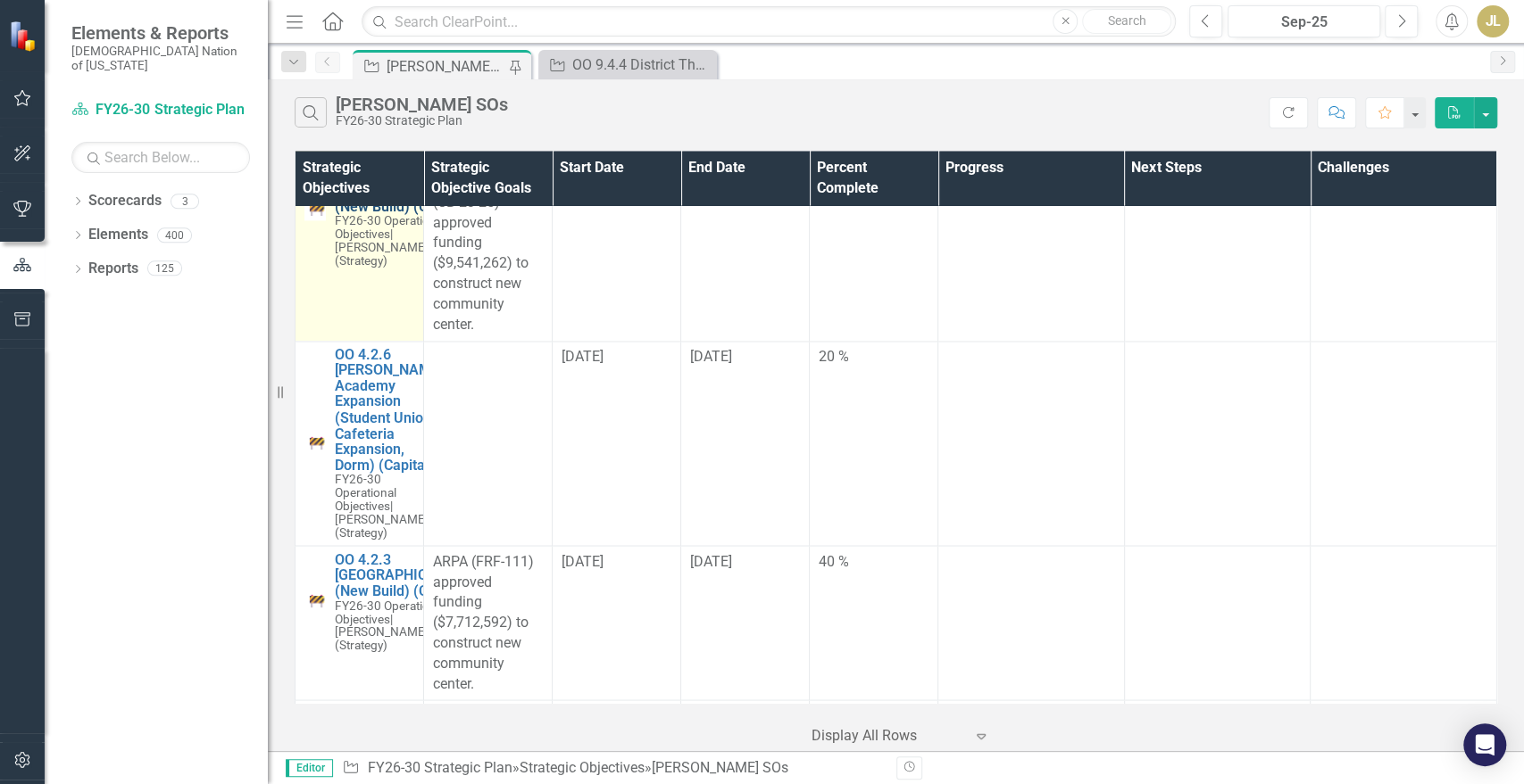
scroll to position [11105, 0]
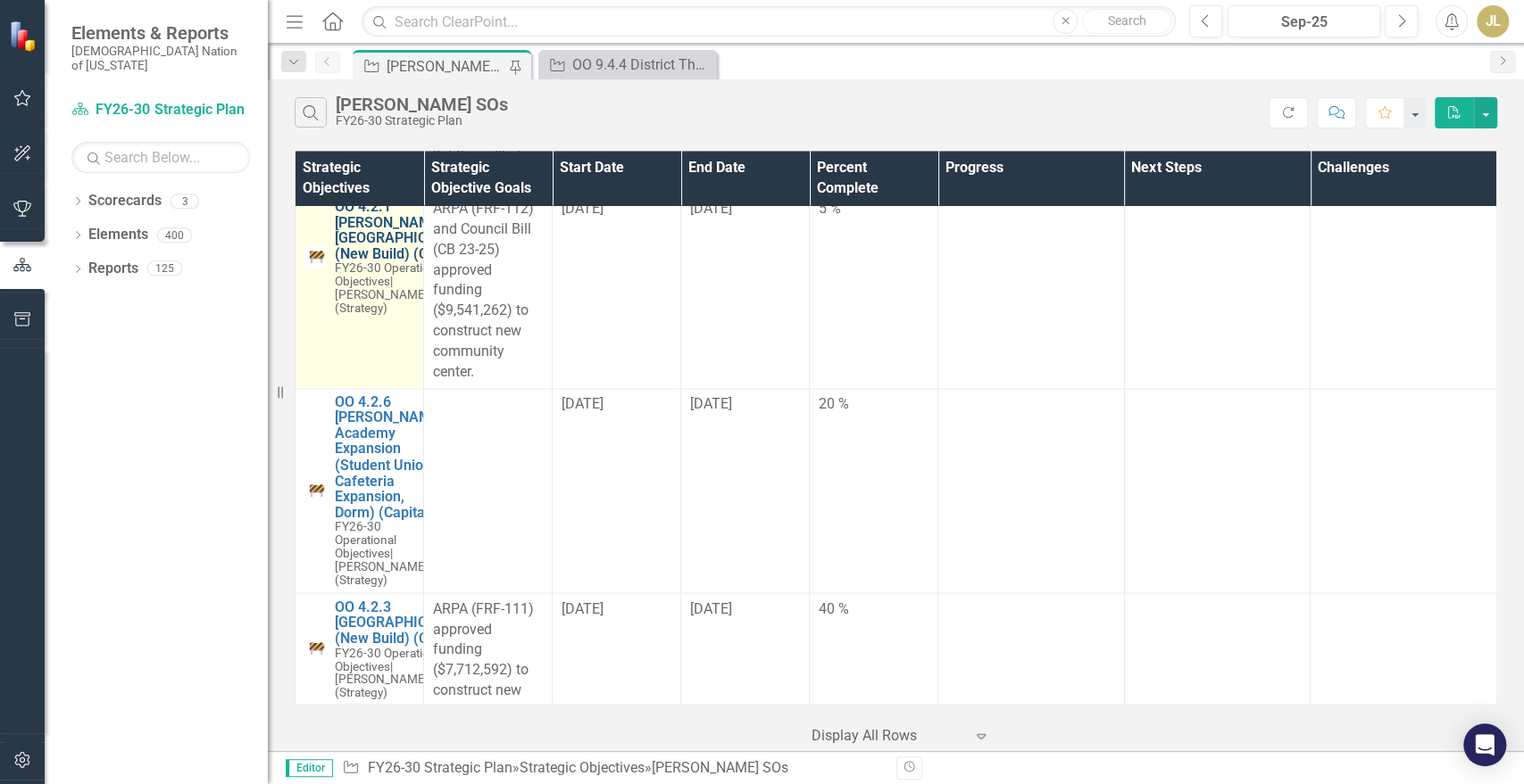
click at [370, 261] on link "OO 4.2.1 [PERSON_NAME][GEOGRAPHIC_DATA] (New Build) (Capital)" at bounding box center [404, 230] width 137 height 63
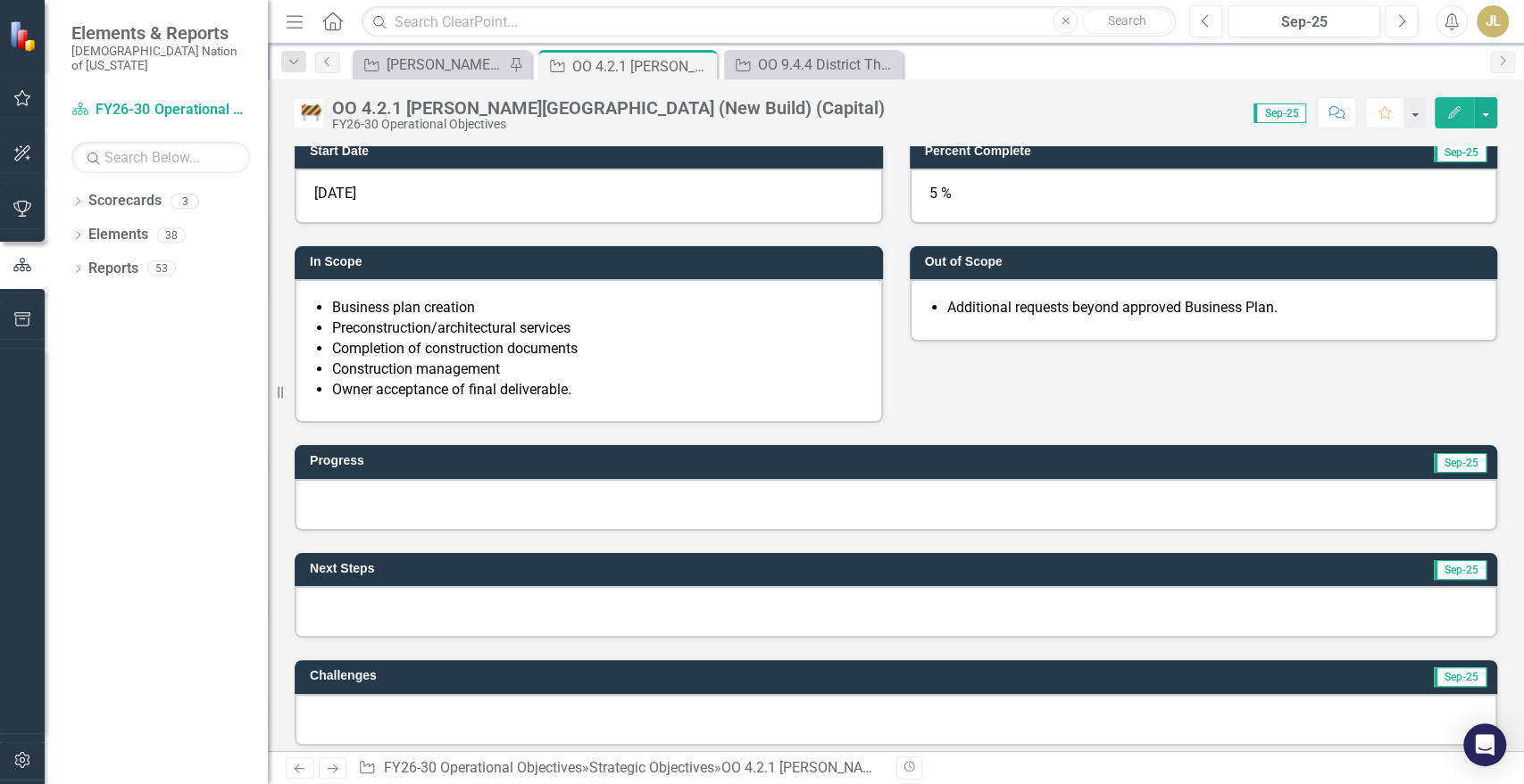
scroll to position [396, 0]
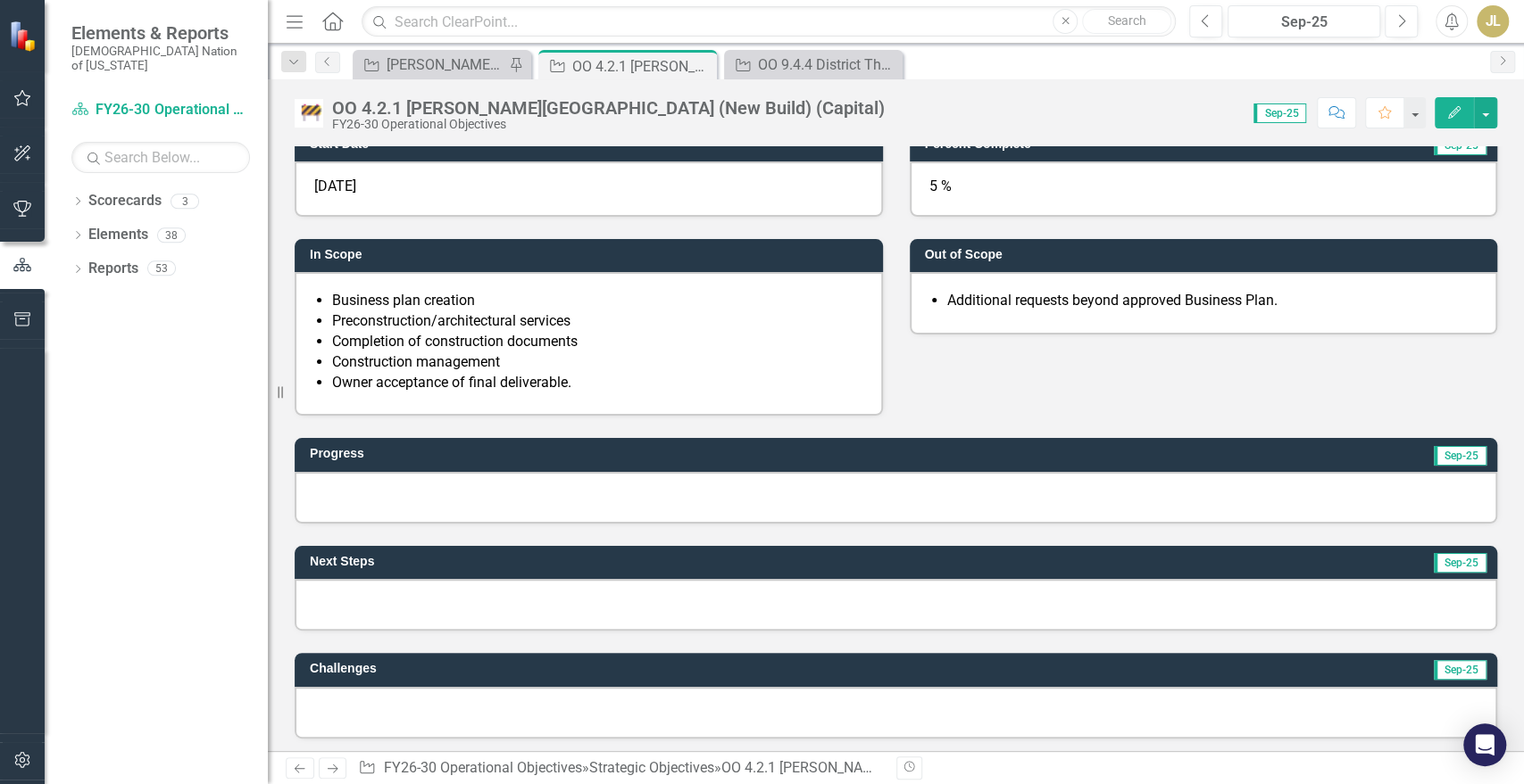
click at [453, 511] on div at bounding box center [896, 498] width 1203 height 52
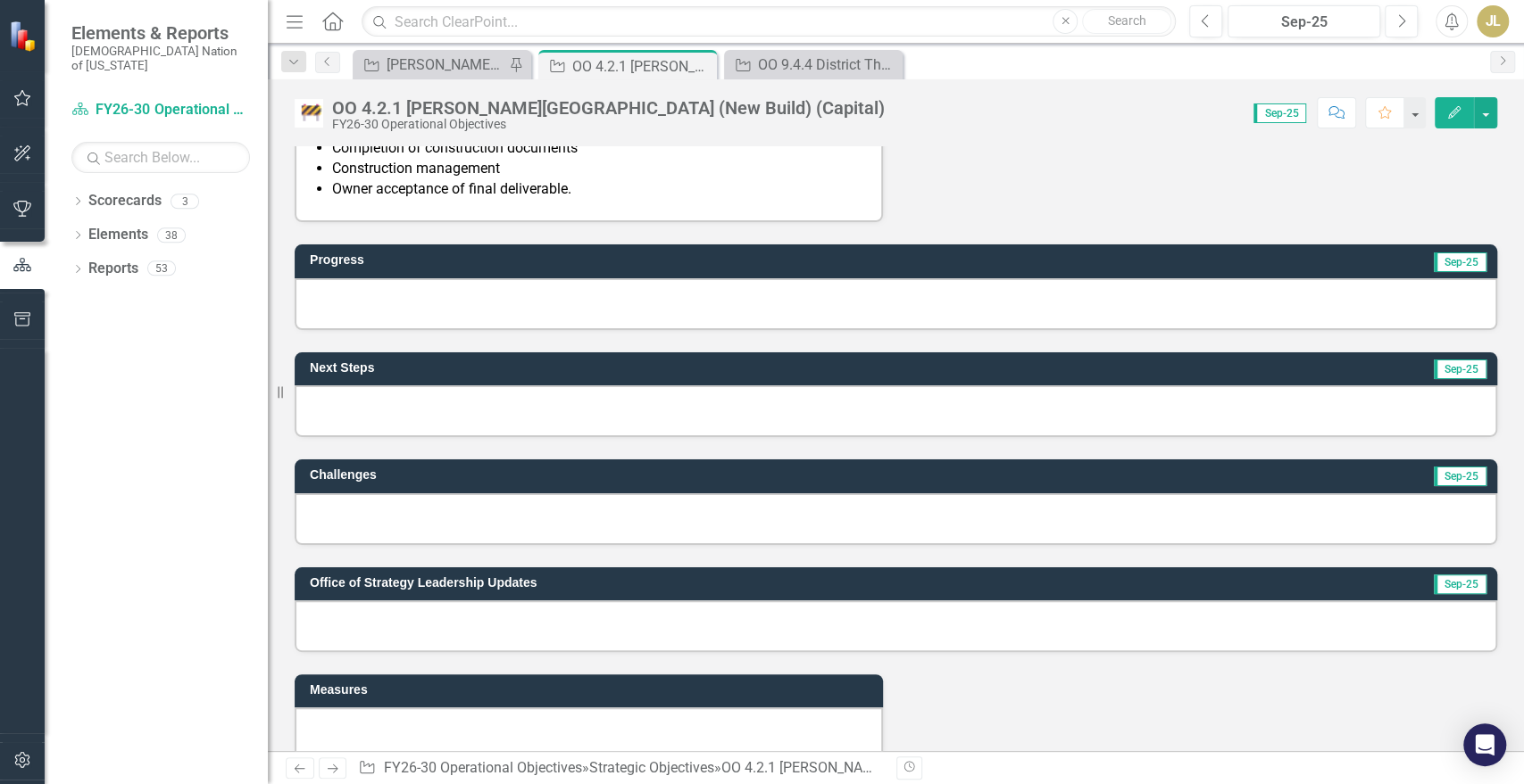
scroll to position [594, 0]
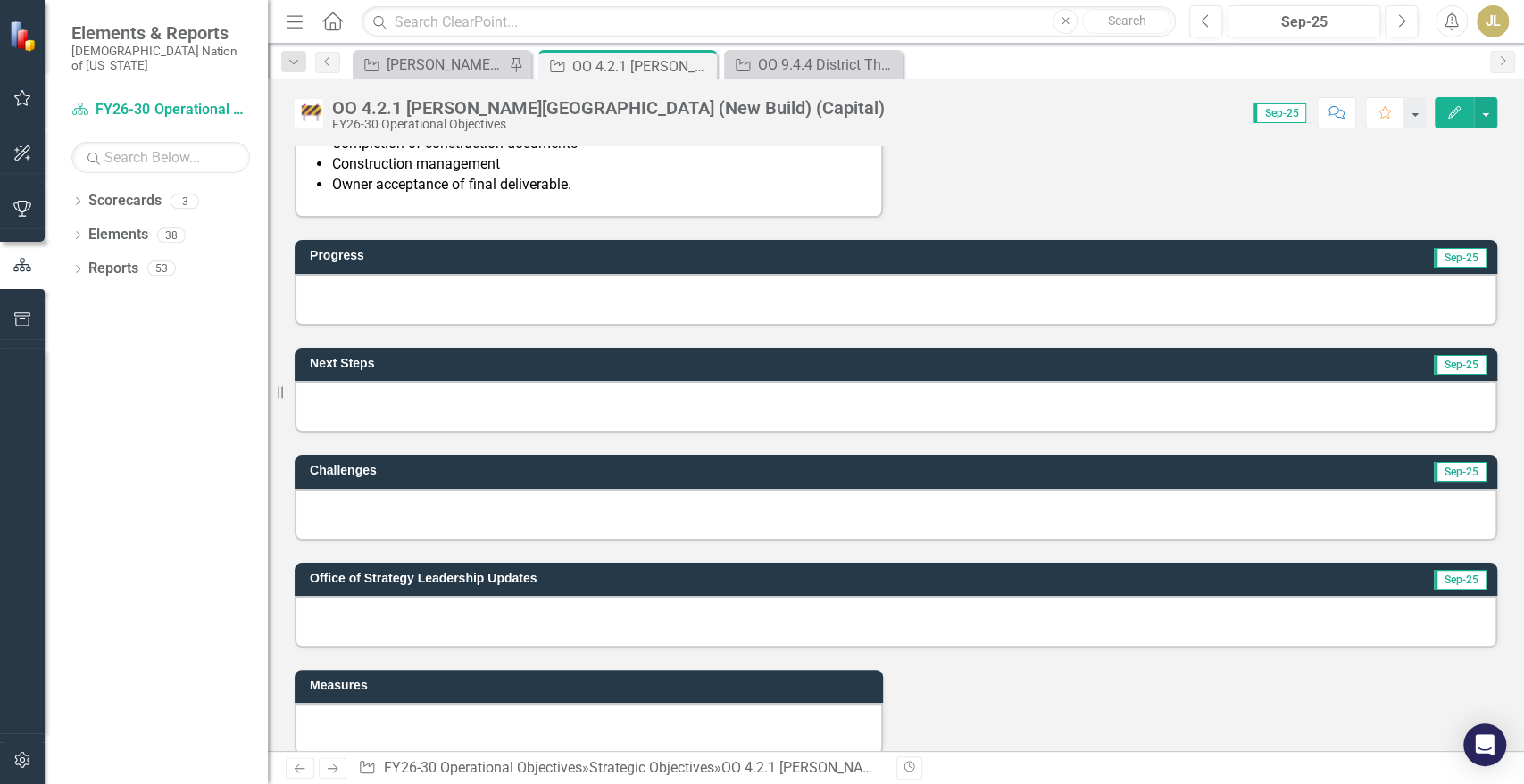
click at [396, 622] on div at bounding box center [896, 622] width 1203 height 52
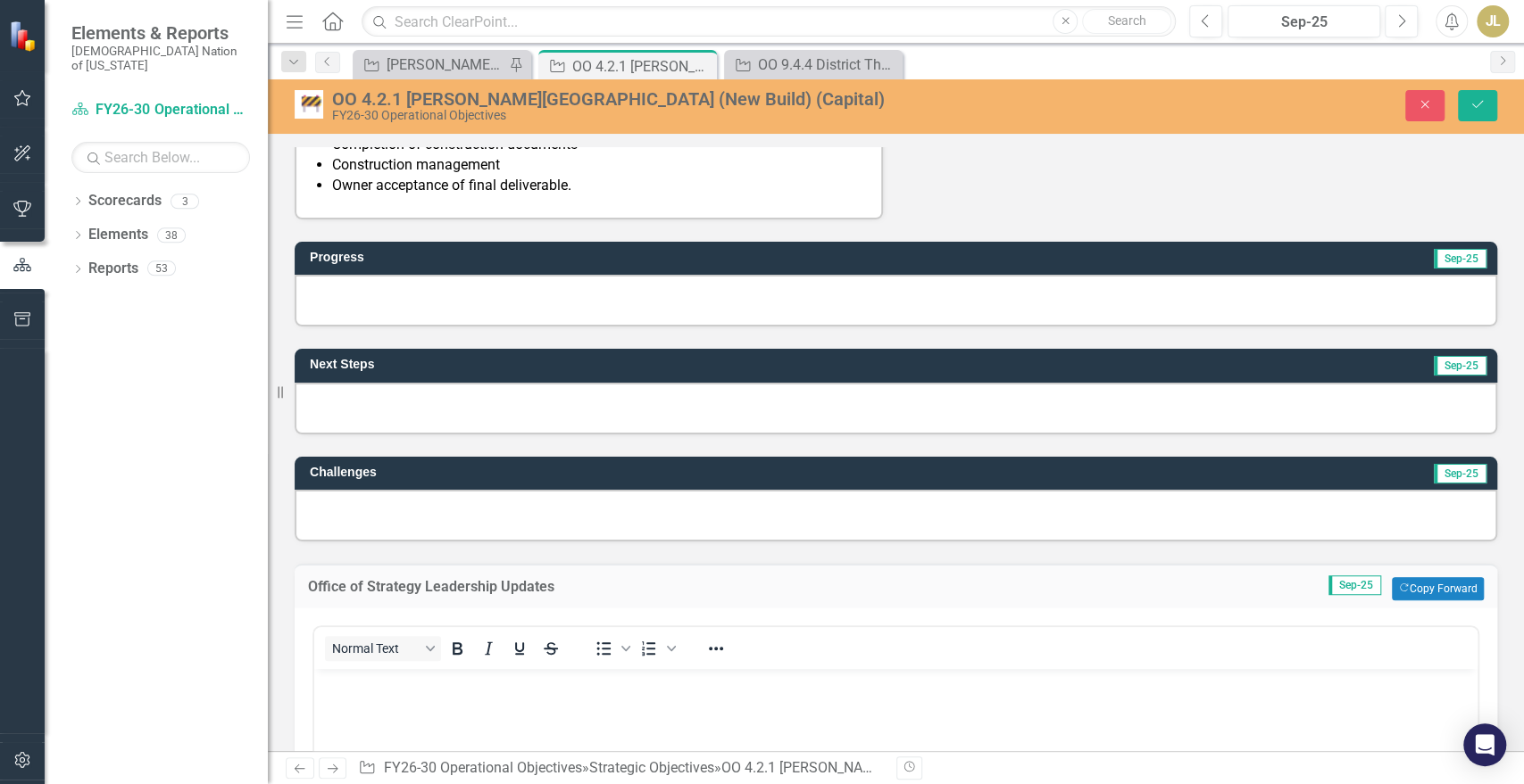
scroll to position [0, 0]
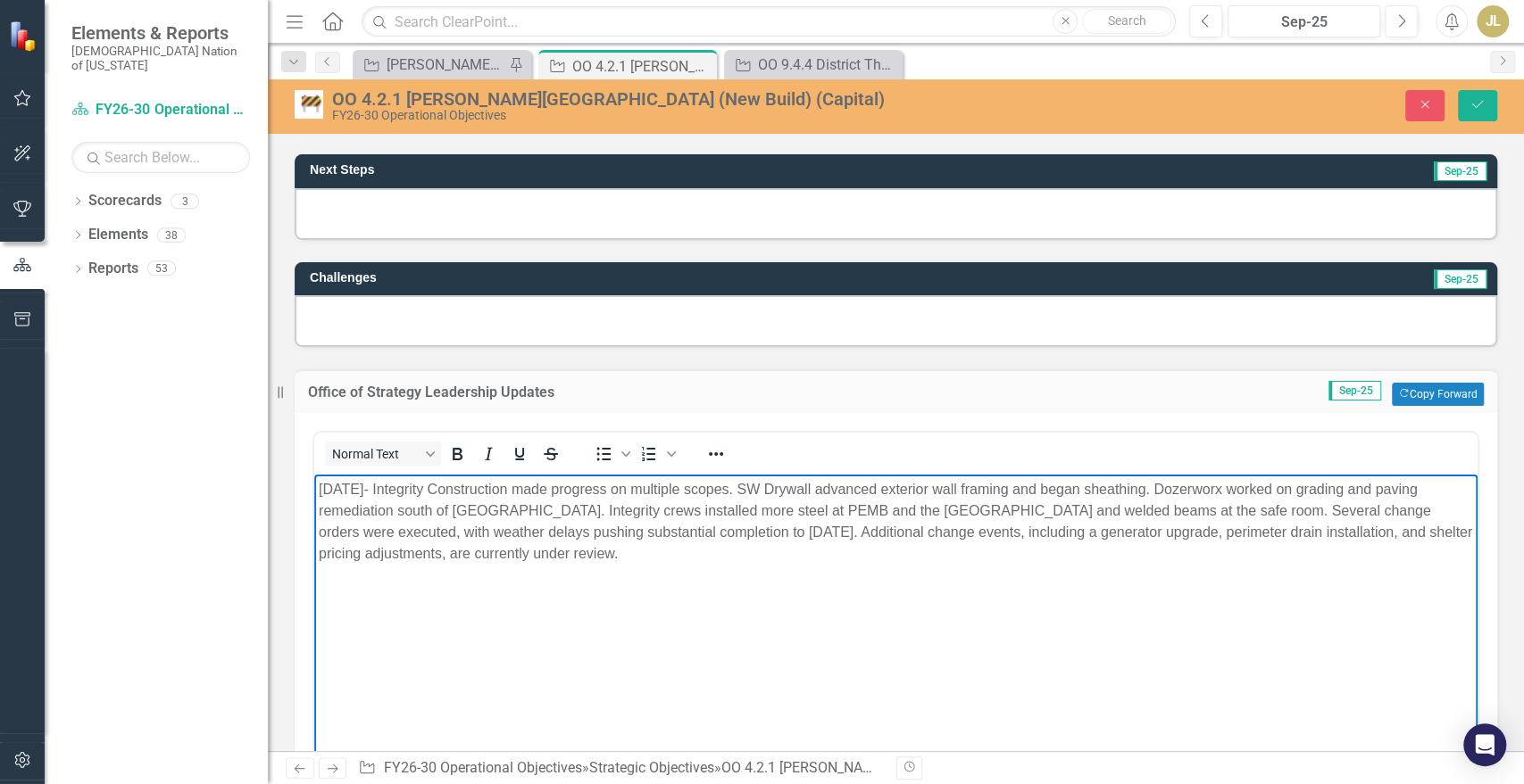
scroll to position [793, 0]
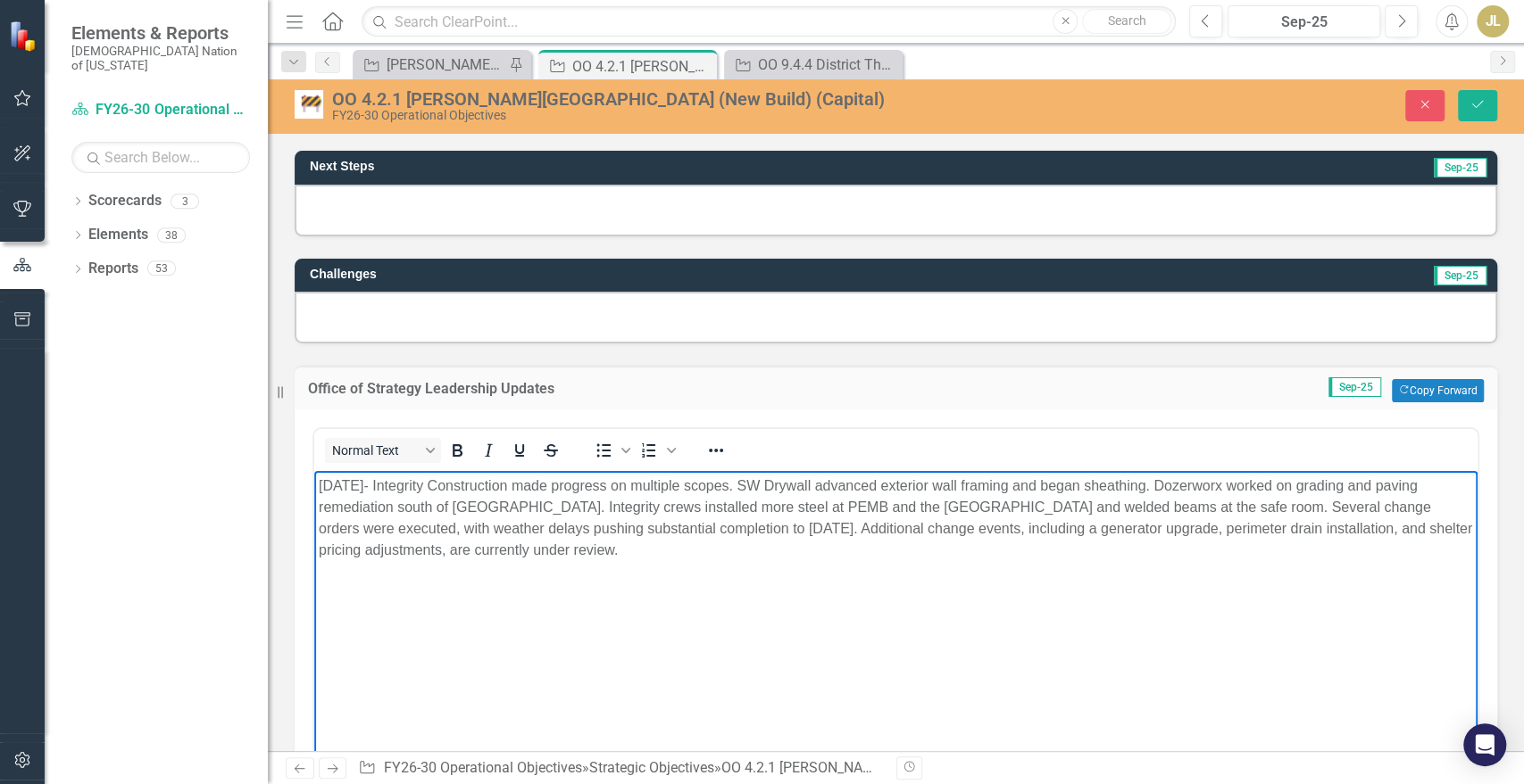
click at [356, 486] on p "9/3/25- Integrity Construction made progress on multiple scopes. SW Drywall adv…" at bounding box center [896, 519] width 1154 height 85
click at [573, 546] on p "9/3/25 - Integrity Construction made progress on multiple scopes. SW Drywall ad…" at bounding box center [896, 519] width 1154 height 85
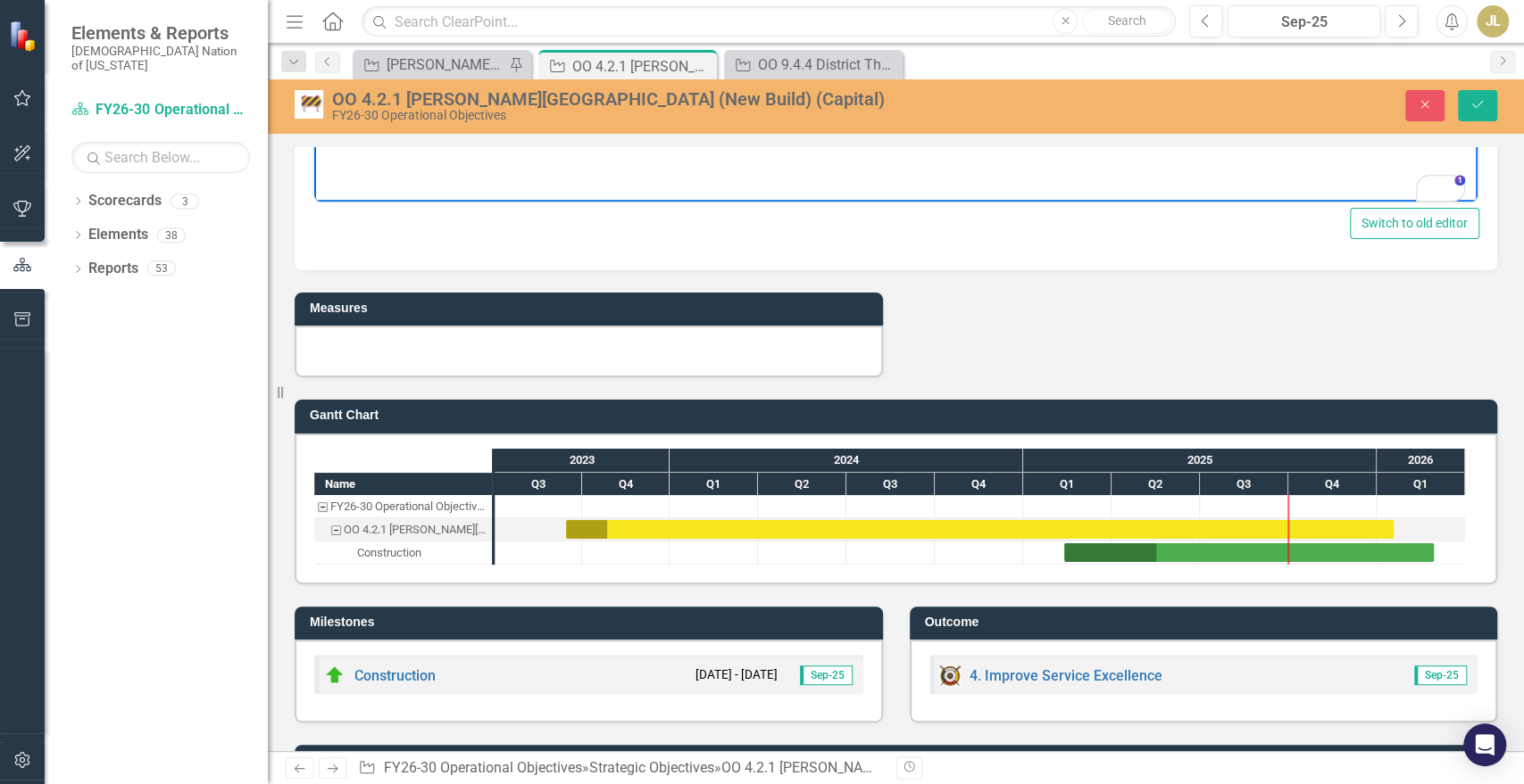
scroll to position [1388, 0]
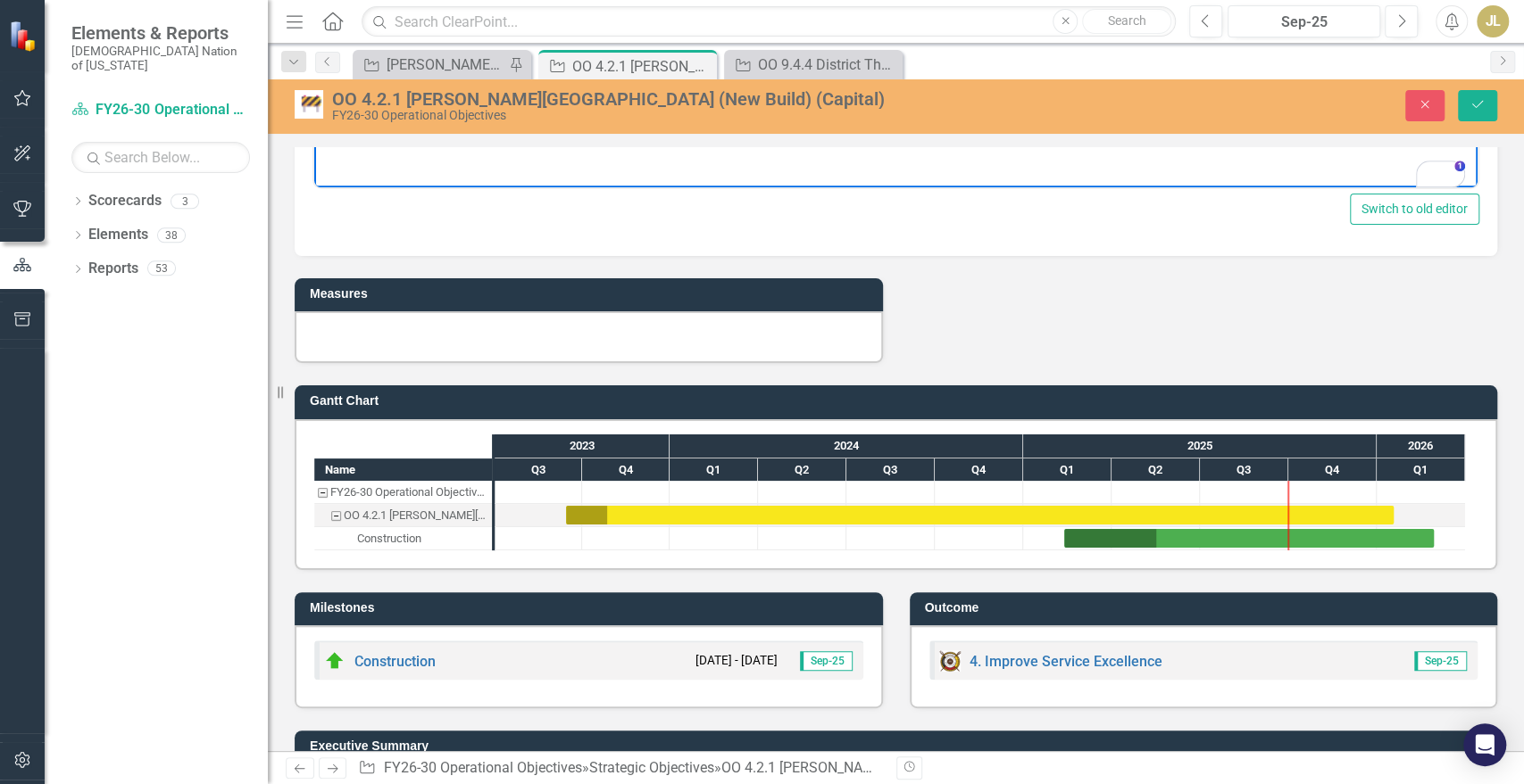
click at [1281, 374] on div "Gantt Chart Name FY26-30 Operational Objectives OO 4.2.1 Durant Community Cente…" at bounding box center [896, 466] width 1230 height 206
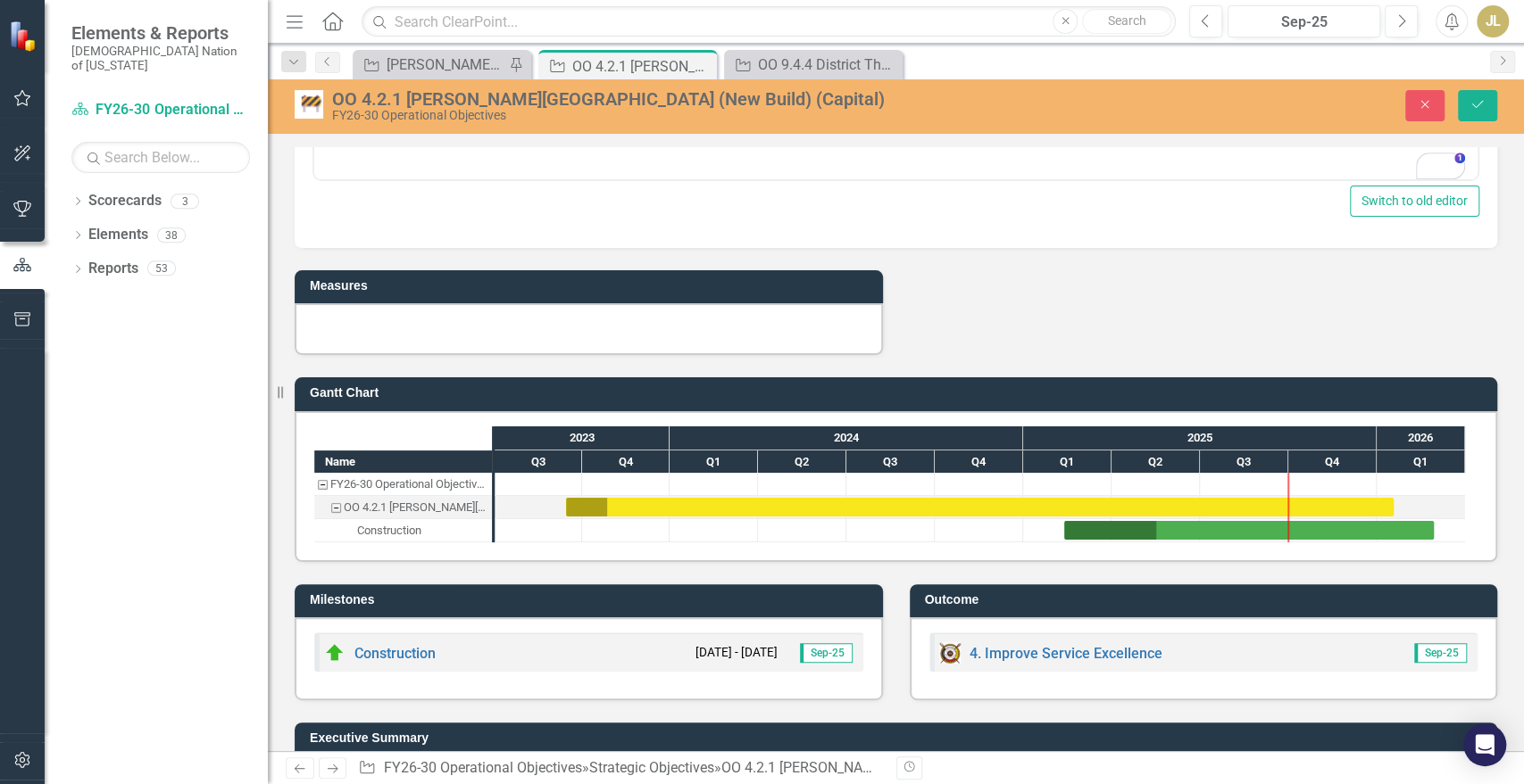
scroll to position [1069, 0]
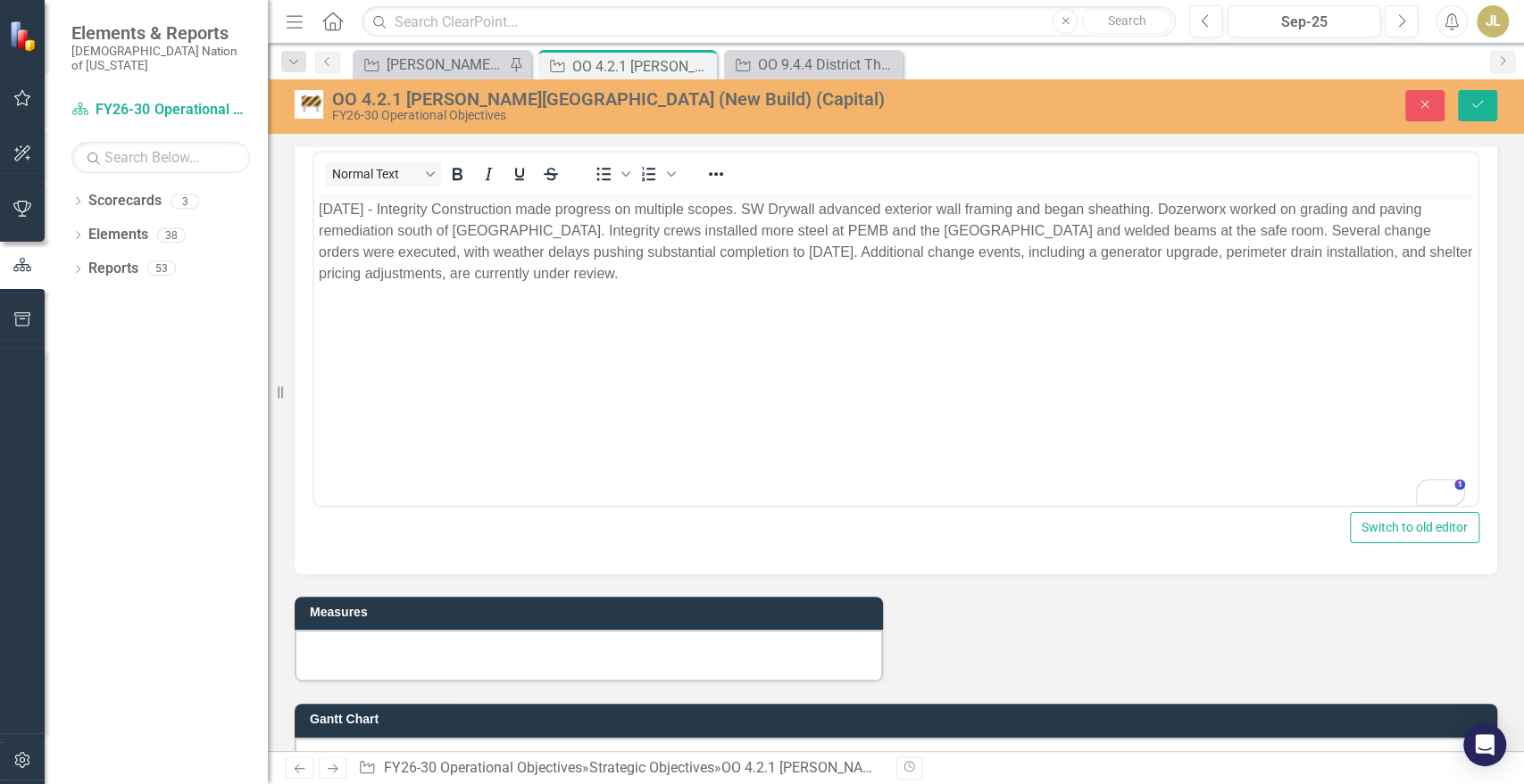
click at [617, 301] on p "To enrich screen reader interactions, please activate Accessibility in Grammarl…" at bounding box center [896, 310] width 1154 height 22
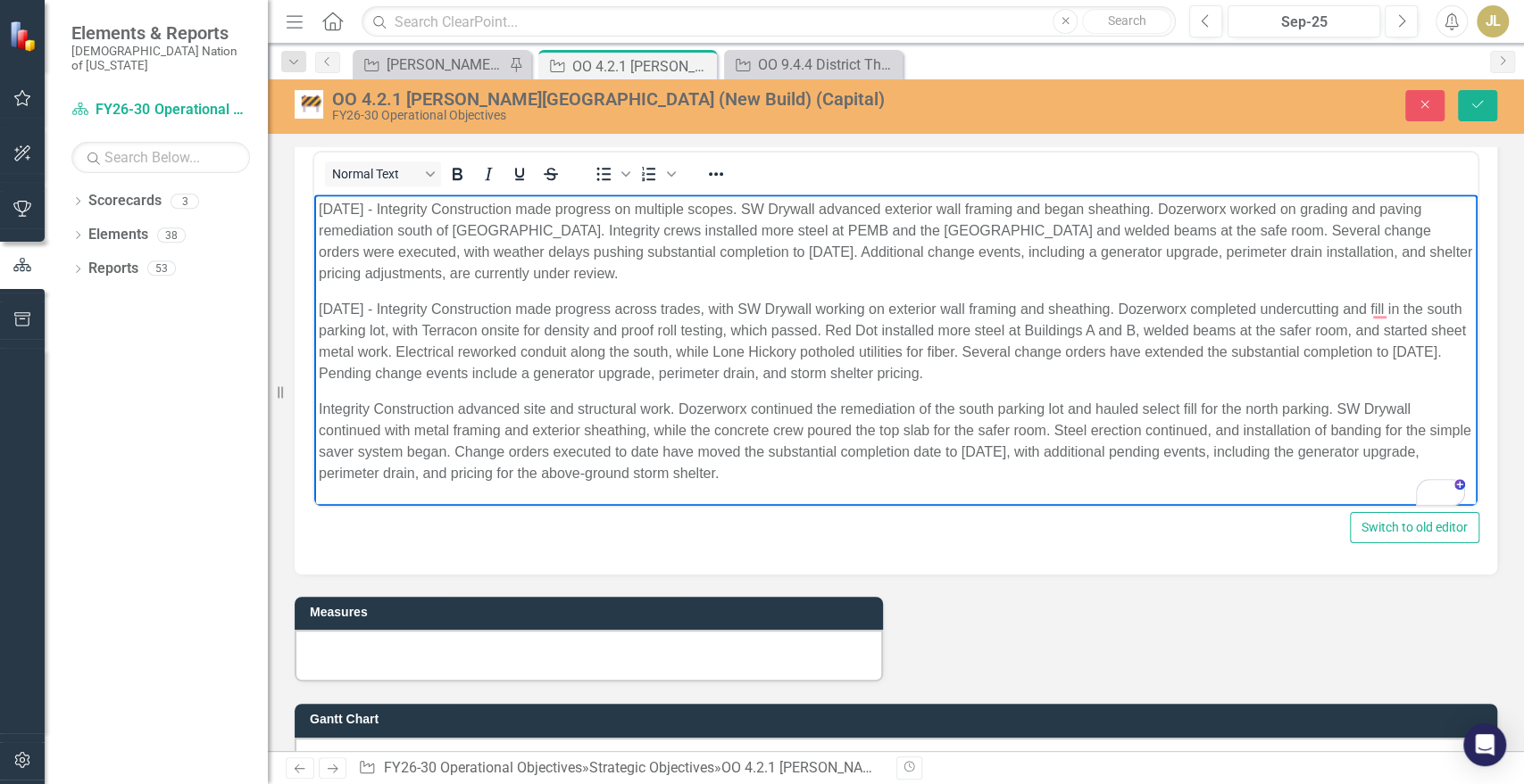
click at [317, 404] on body "9/3/25 - Integrity Construction made progress on multiple scopes. SW Drywall ad…" at bounding box center [896, 349] width 1163 height 309
click at [1489, 101] on button "Save" at bounding box center [1478, 105] width 40 height 31
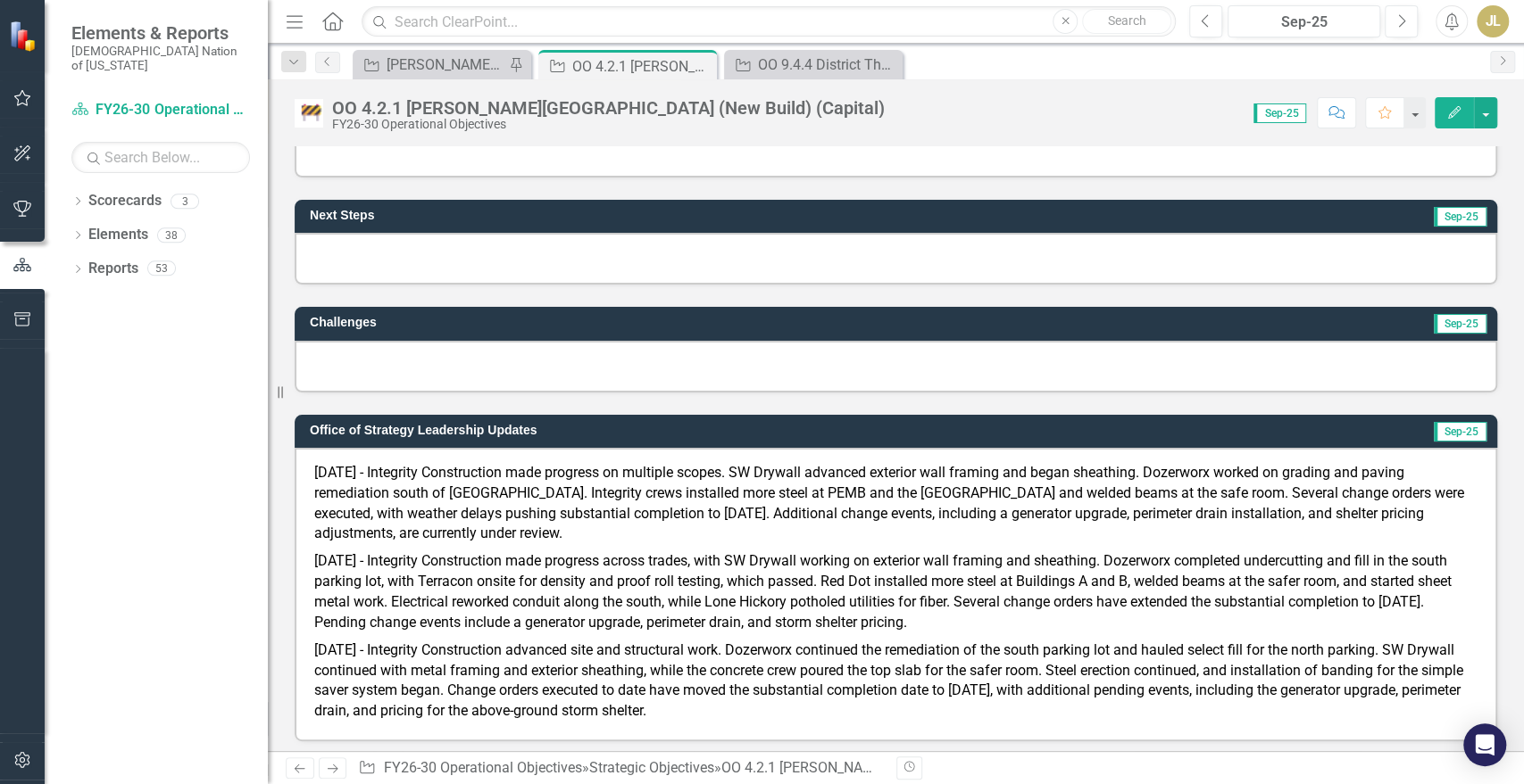
scroll to position [694, 0]
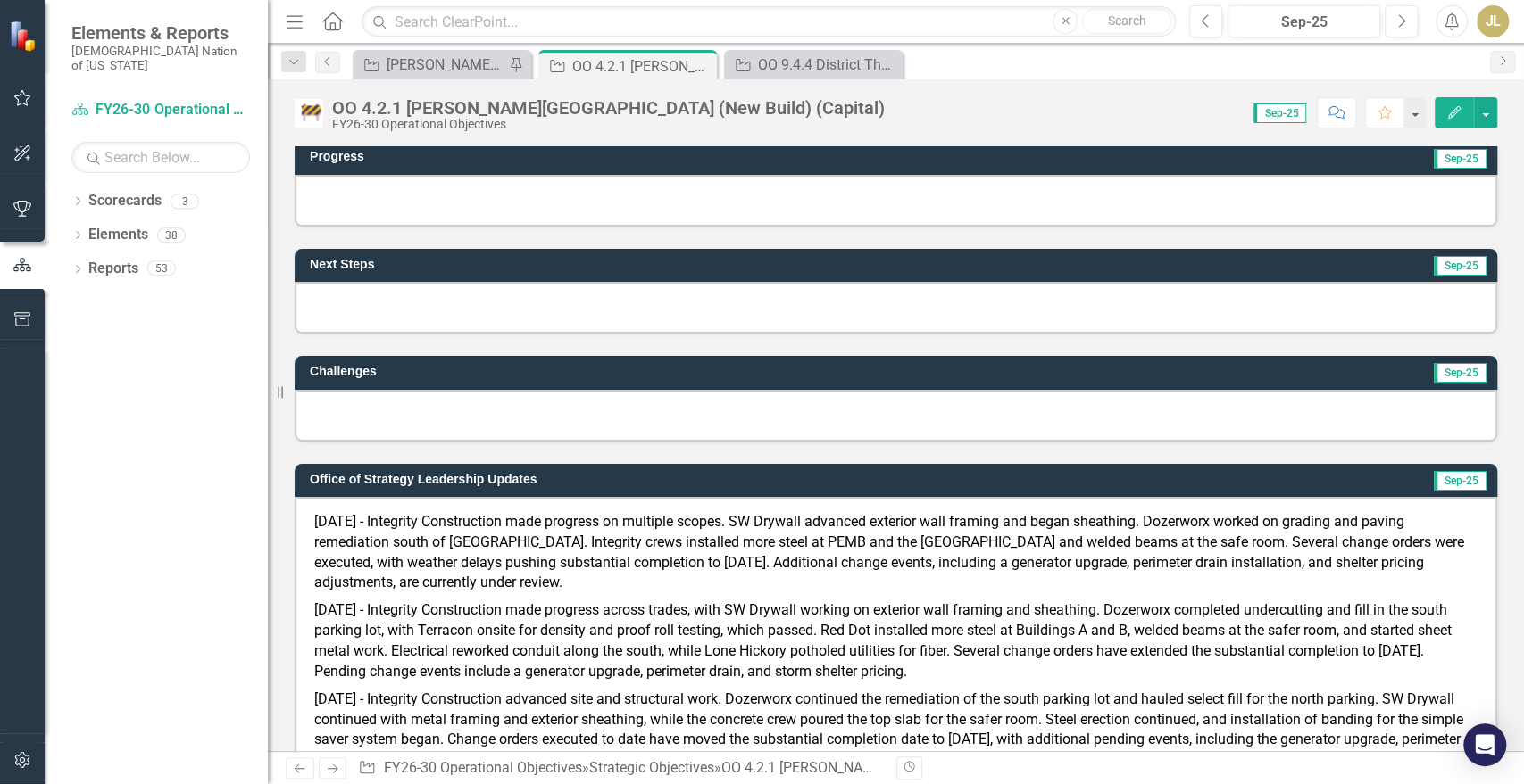
click at [518, 205] on div at bounding box center [896, 201] width 1203 height 52
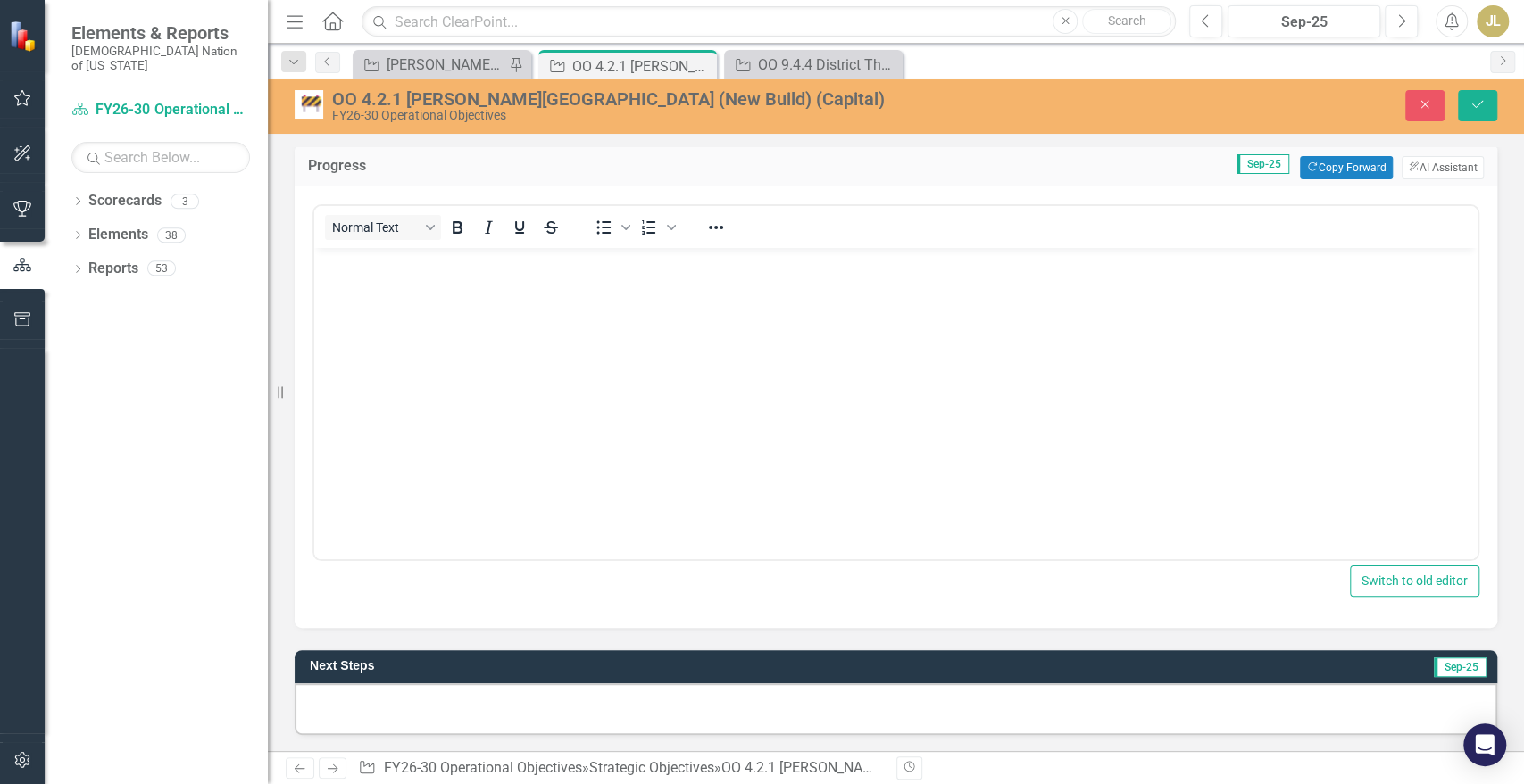
scroll to position [0, 0]
click at [1435, 162] on button "ClearPoint AI AI Assistant" at bounding box center [1442, 167] width 83 height 23
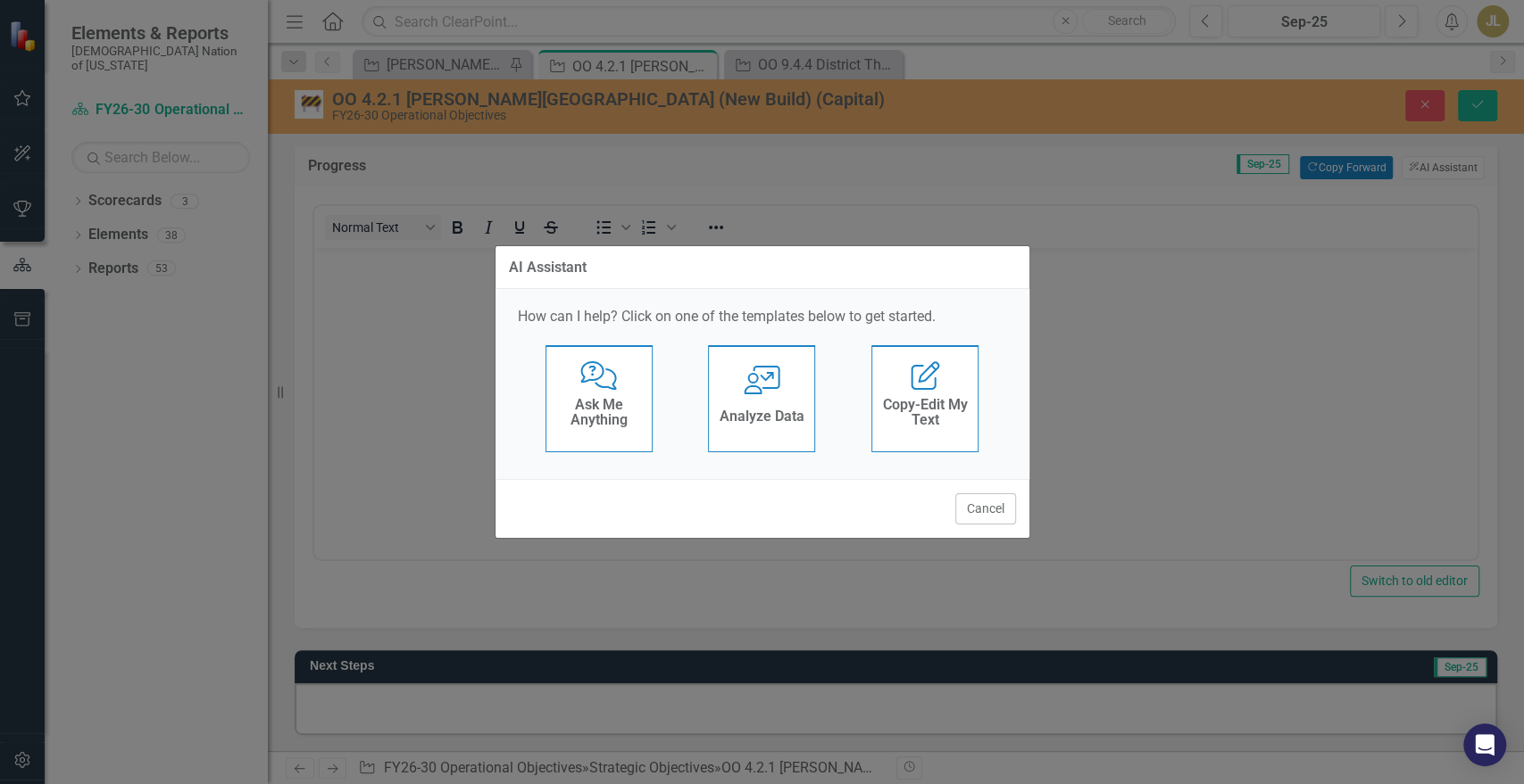
click at [543, 407] on div "Comments with Question Mark Ask Me Anything User with Chart Analyze Data Edit R…" at bounding box center [762, 403] width 489 height 116
click at [579, 416] on h4 "Ask Me Anything" at bounding box center [599, 412] width 87 height 31
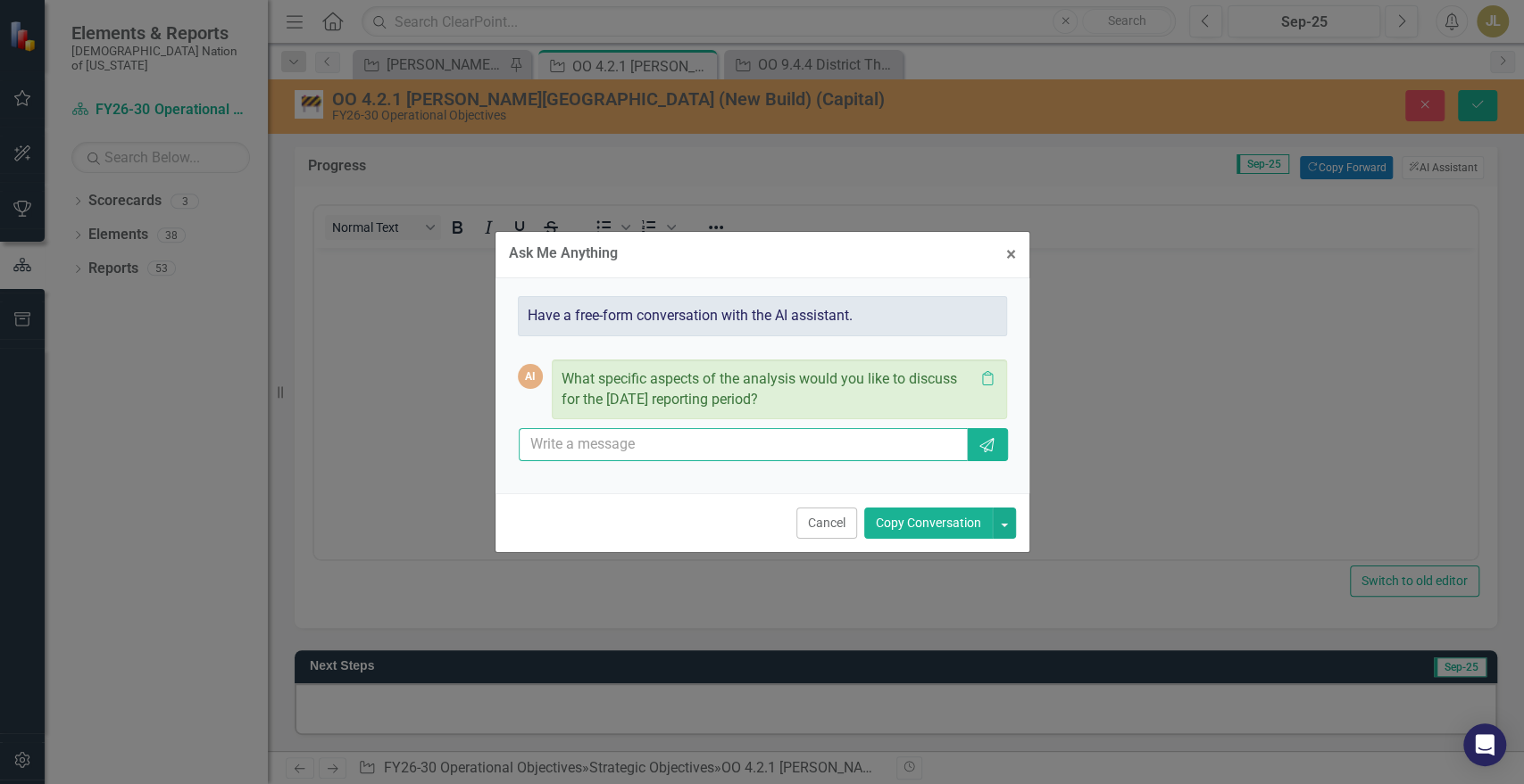
click at [705, 444] on input "text" at bounding box center [744, 444] width 450 height 33
click at [662, 447] on input "write pro" at bounding box center [744, 444] width 450 height 33
type input "write progress update from info in leadership updates and disregard weekly date…"
click at [988, 455] on button "Send" at bounding box center [986, 444] width 41 height 33
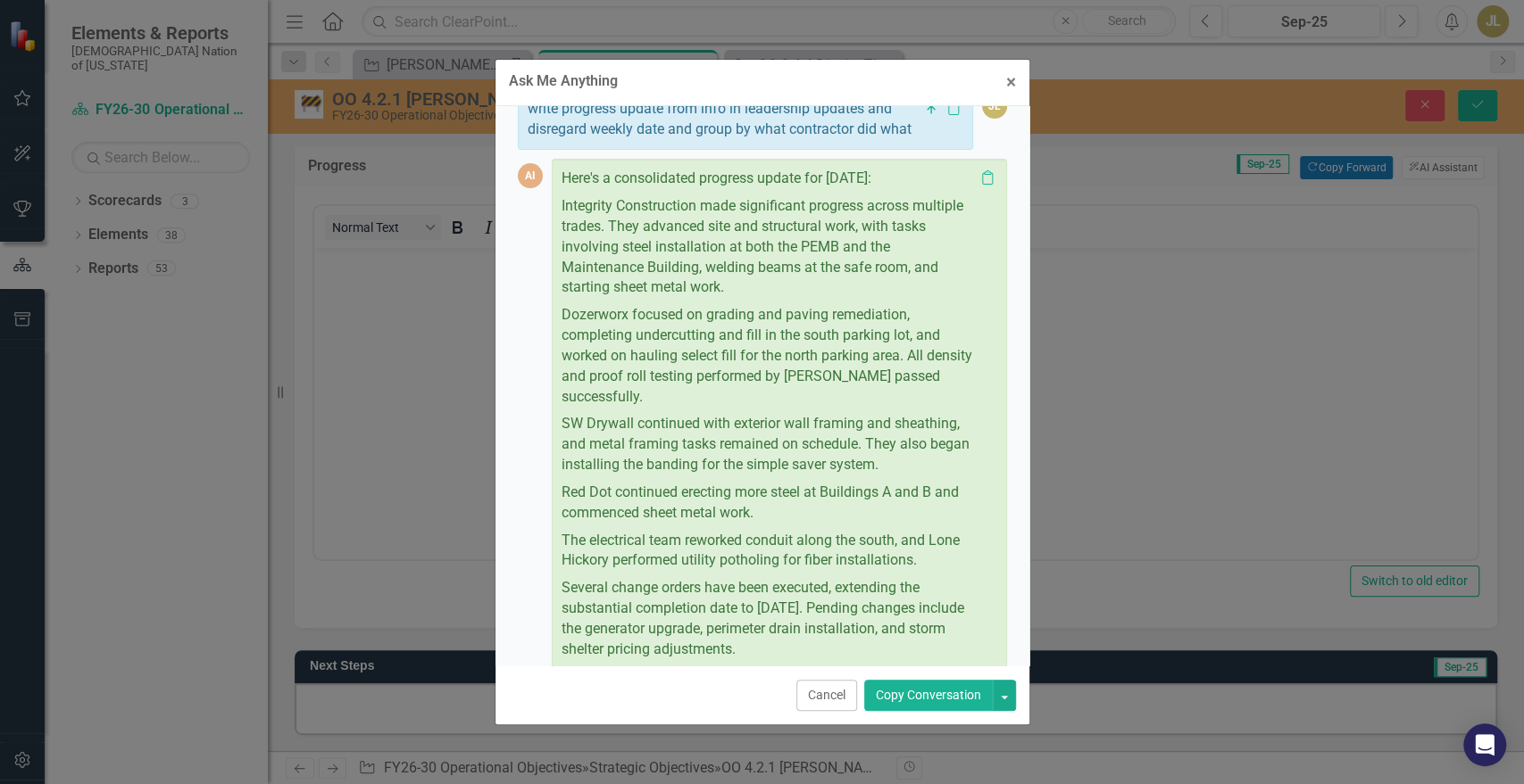
scroll to position [0, 0]
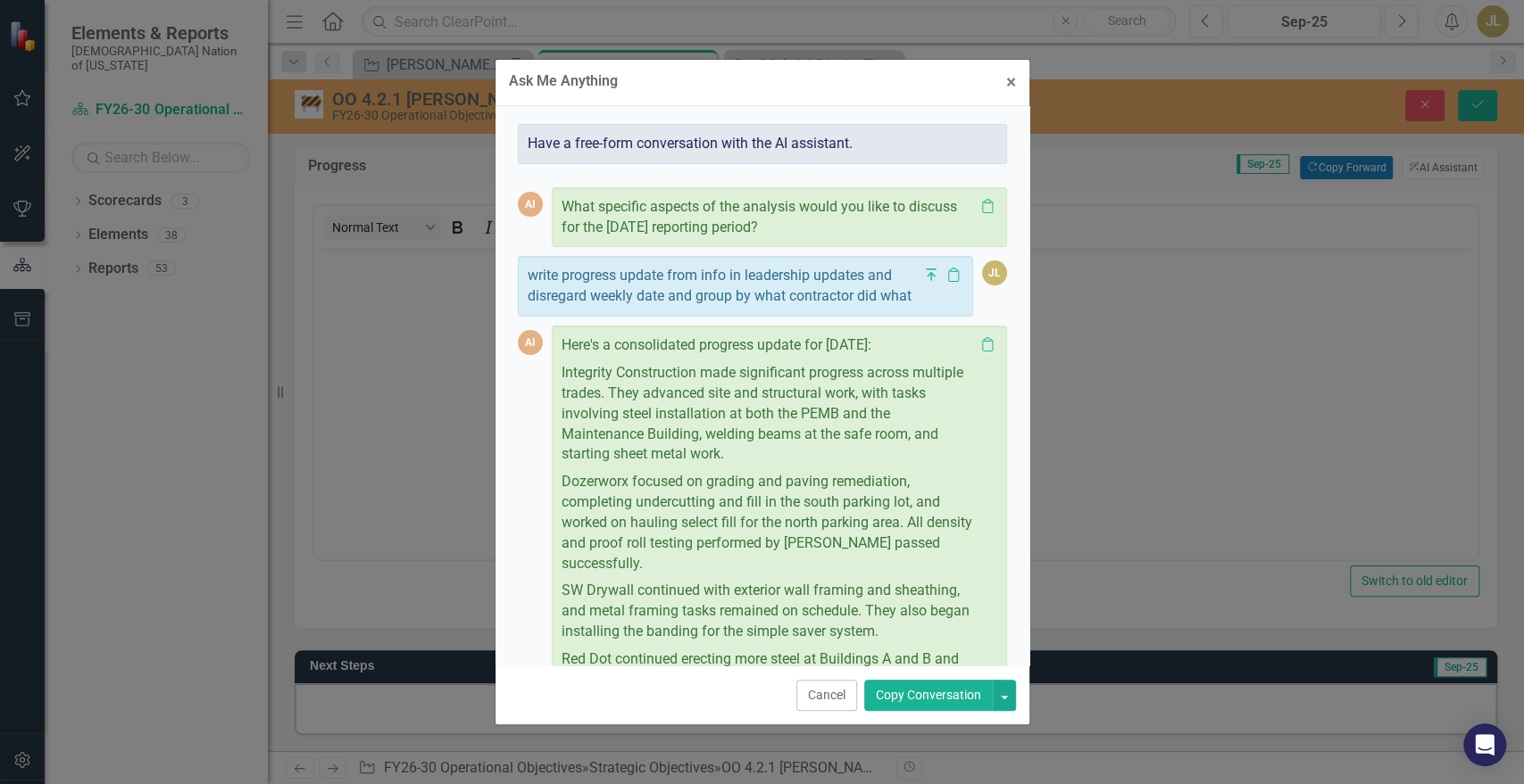
drag, startPoint x: 887, startPoint y: 558, endPoint x: 557, endPoint y: 391, distance: 369.8
click at [557, 391] on div "Here's a consolidated progress update for September 2025: Integrity Constructio…" at bounding box center [779, 595] width 455 height 539
copy div "Integrity Construction made significant progress across multiple trades. They a…"
click at [998, 80] on button "× Close" at bounding box center [1011, 82] width 37 height 46
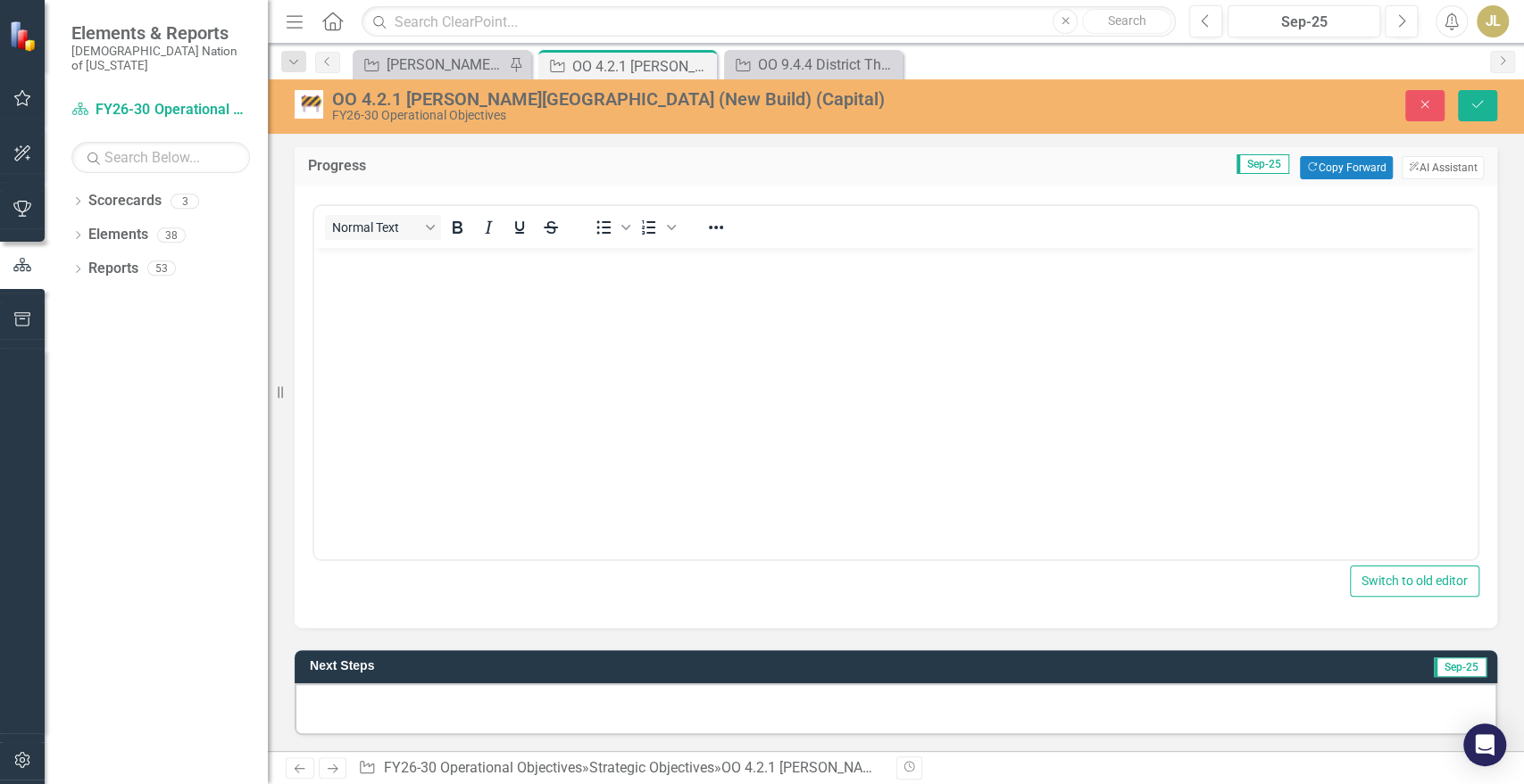
click at [518, 384] on body "Rich Text Area. Press ALT-0 for help." at bounding box center [896, 381] width 1163 height 267
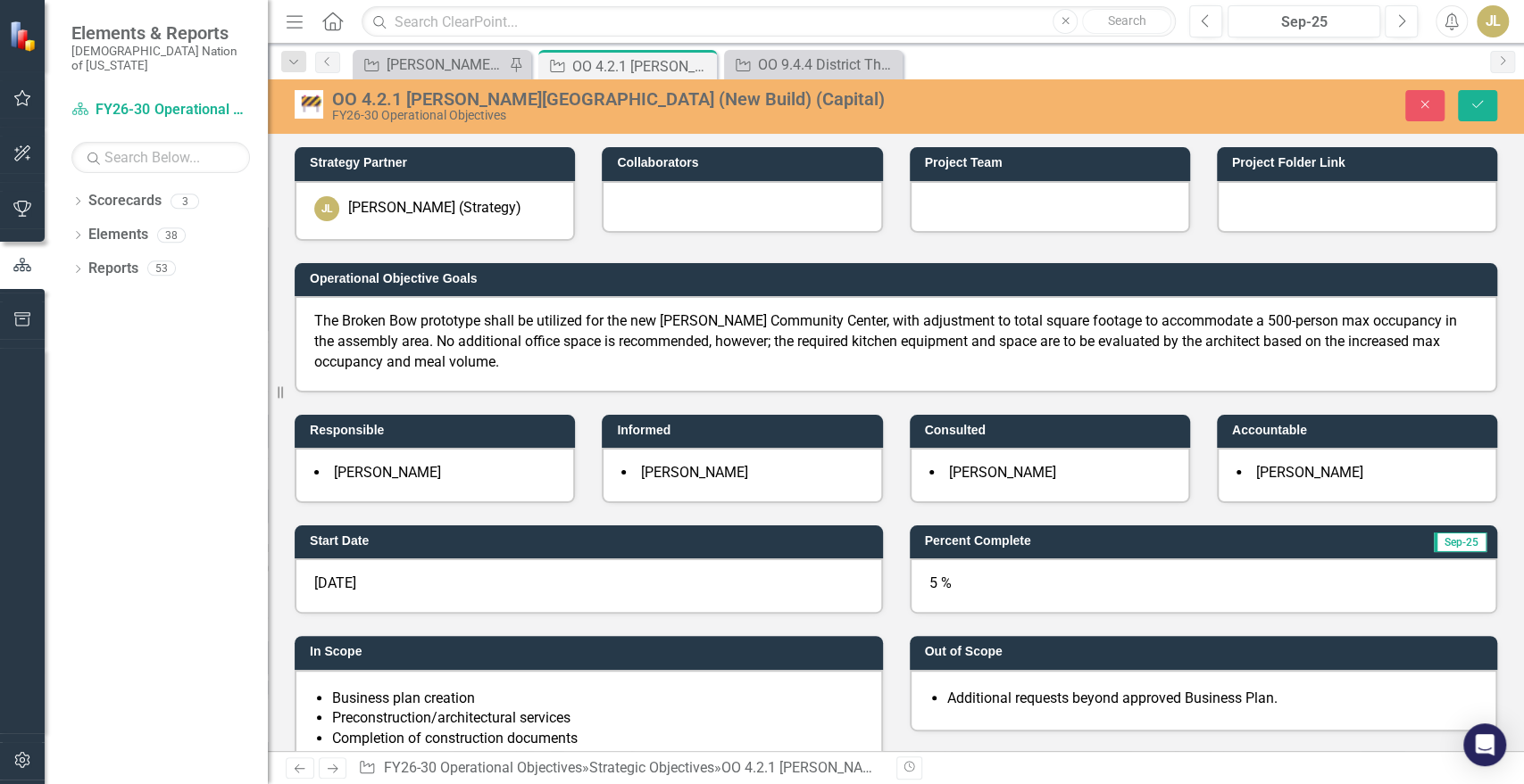
scroll to position [694, 0]
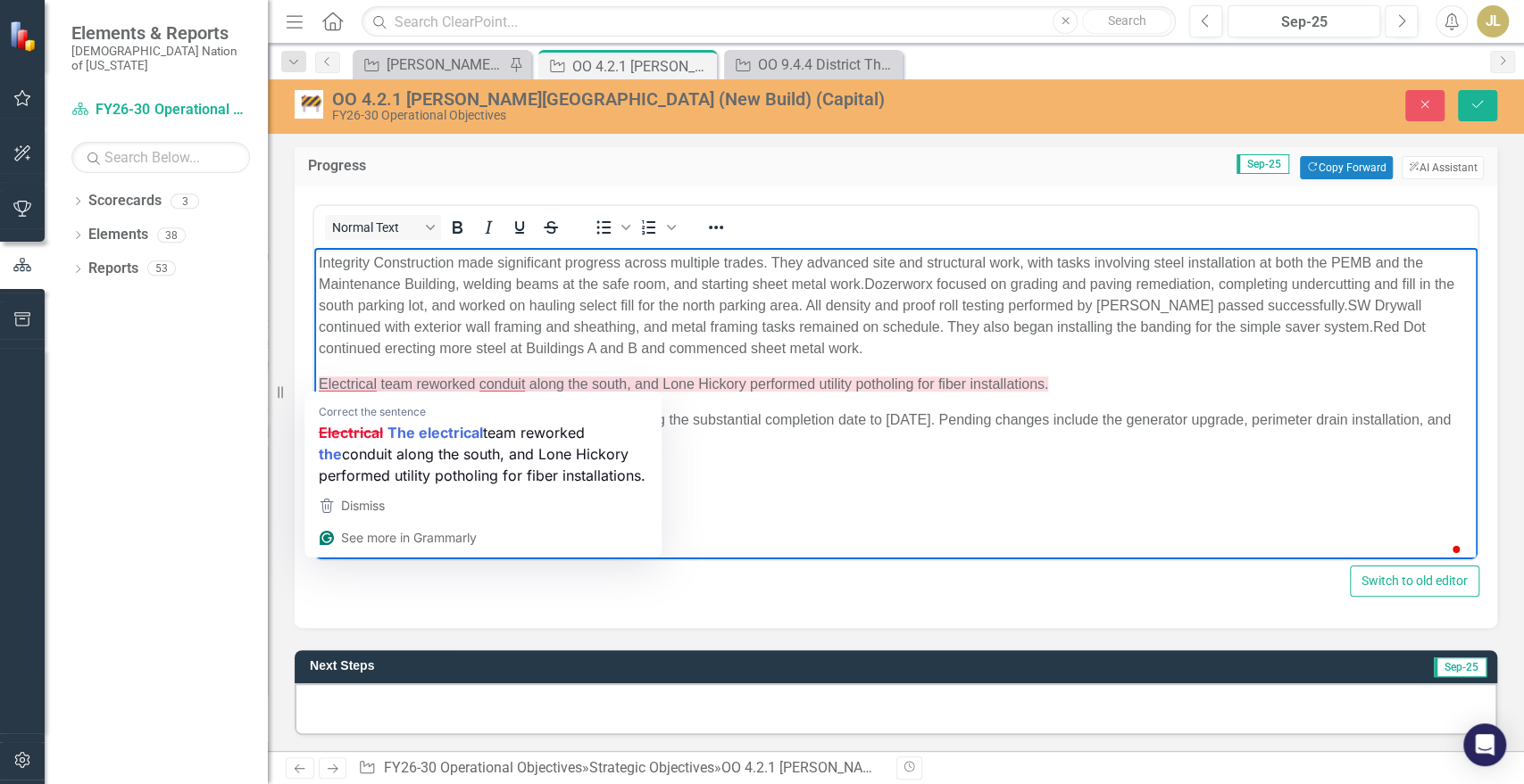
click at [317, 386] on body "Integrity Construction made significant progress across multiple trades. They a…" at bounding box center [896, 381] width 1163 height 267
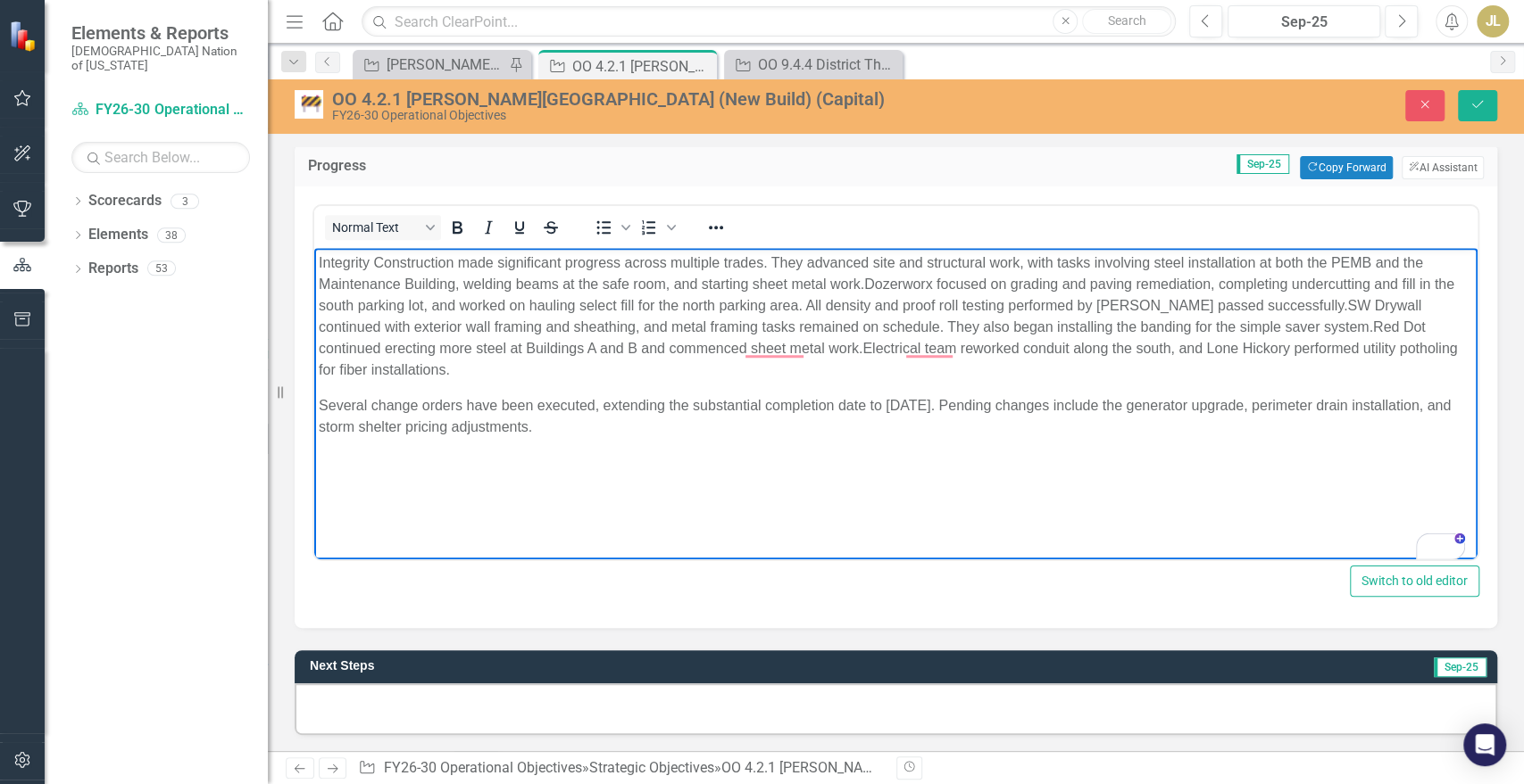
click at [1005, 343] on p "Integrity Construction made significant progress across multiple trades. They a…" at bounding box center [896, 315] width 1154 height 128
click at [326, 394] on p "Several change orders have been executed, extending the substantial completion …" at bounding box center [896, 415] width 1154 height 43
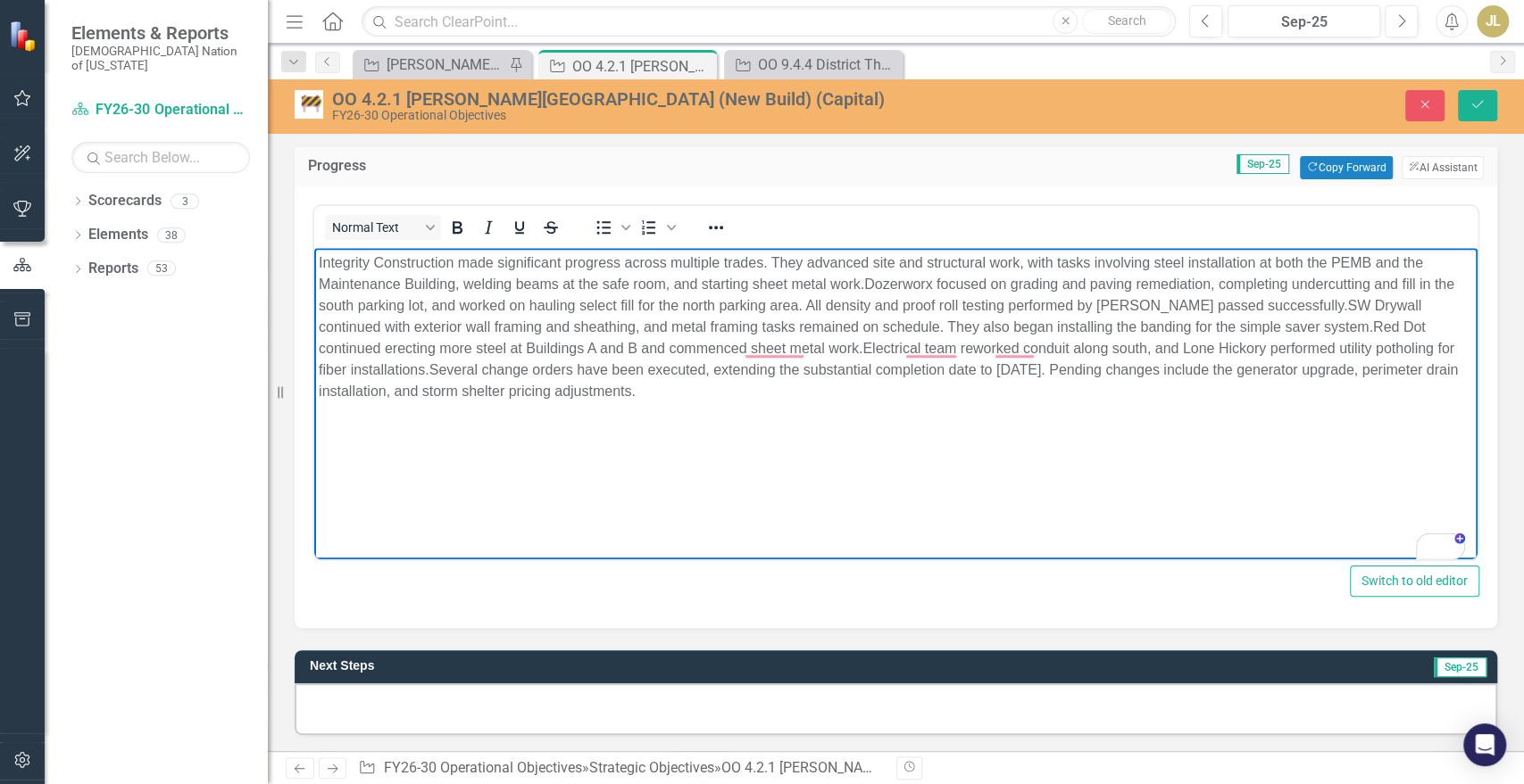
click at [566, 361] on p "Integrity Construction made significant progress across multiple trades. They a…" at bounding box center [896, 326] width 1154 height 150
click at [566, 360] on p "Integrity Construction made significant progress across multiple trades. They a…" at bounding box center [896, 326] width 1154 height 150
drag, startPoint x: 617, startPoint y: 367, endPoint x: 556, endPoint y: 364, distance: 61.1
click at [556, 364] on p "Integrity Construction made significant progress across multiple trades. They a…" at bounding box center [896, 326] width 1154 height 150
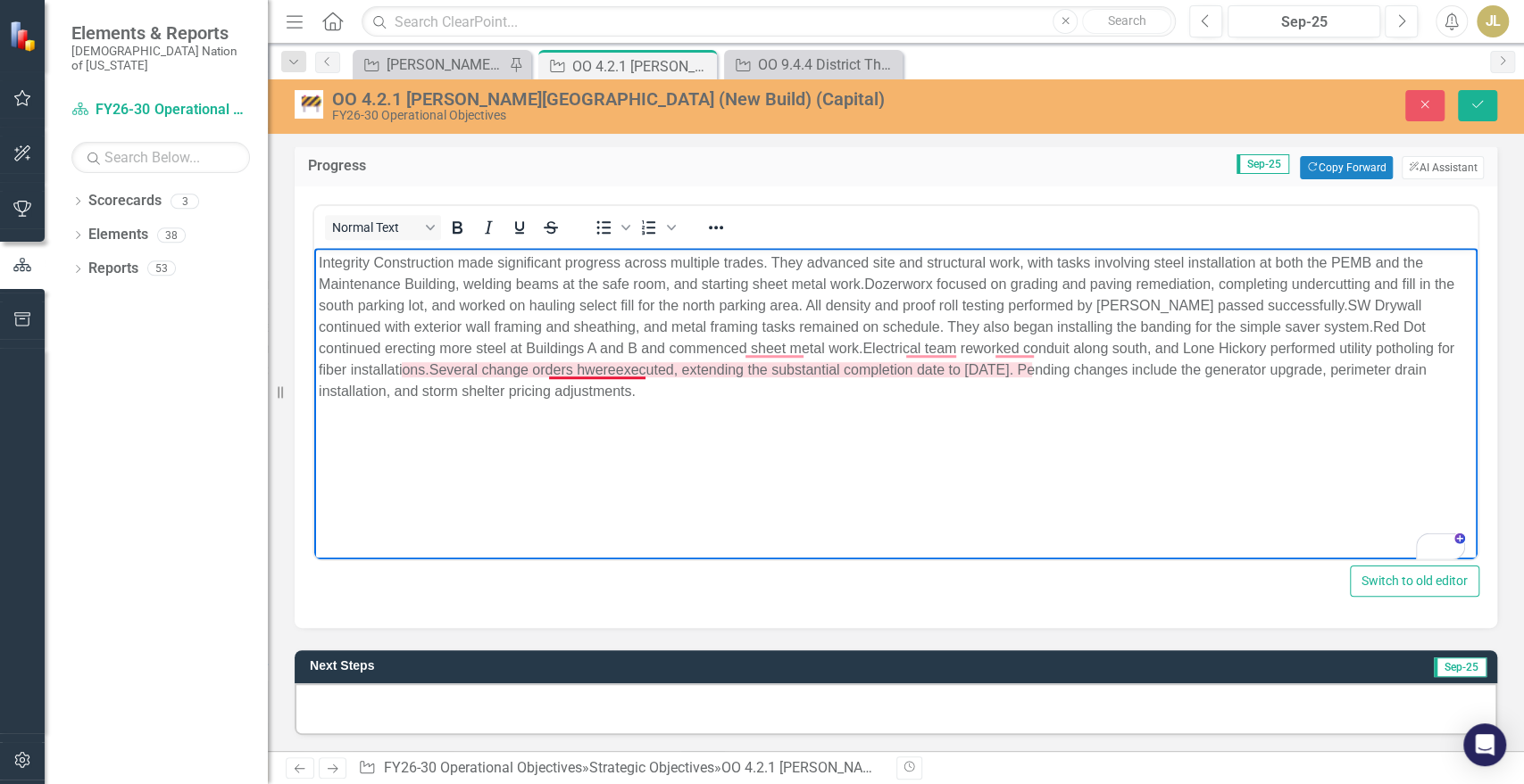
click at [557, 369] on p "Integrity Construction made significant progress across multiple trades. They a…" at bounding box center [896, 326] width 1154 height 150
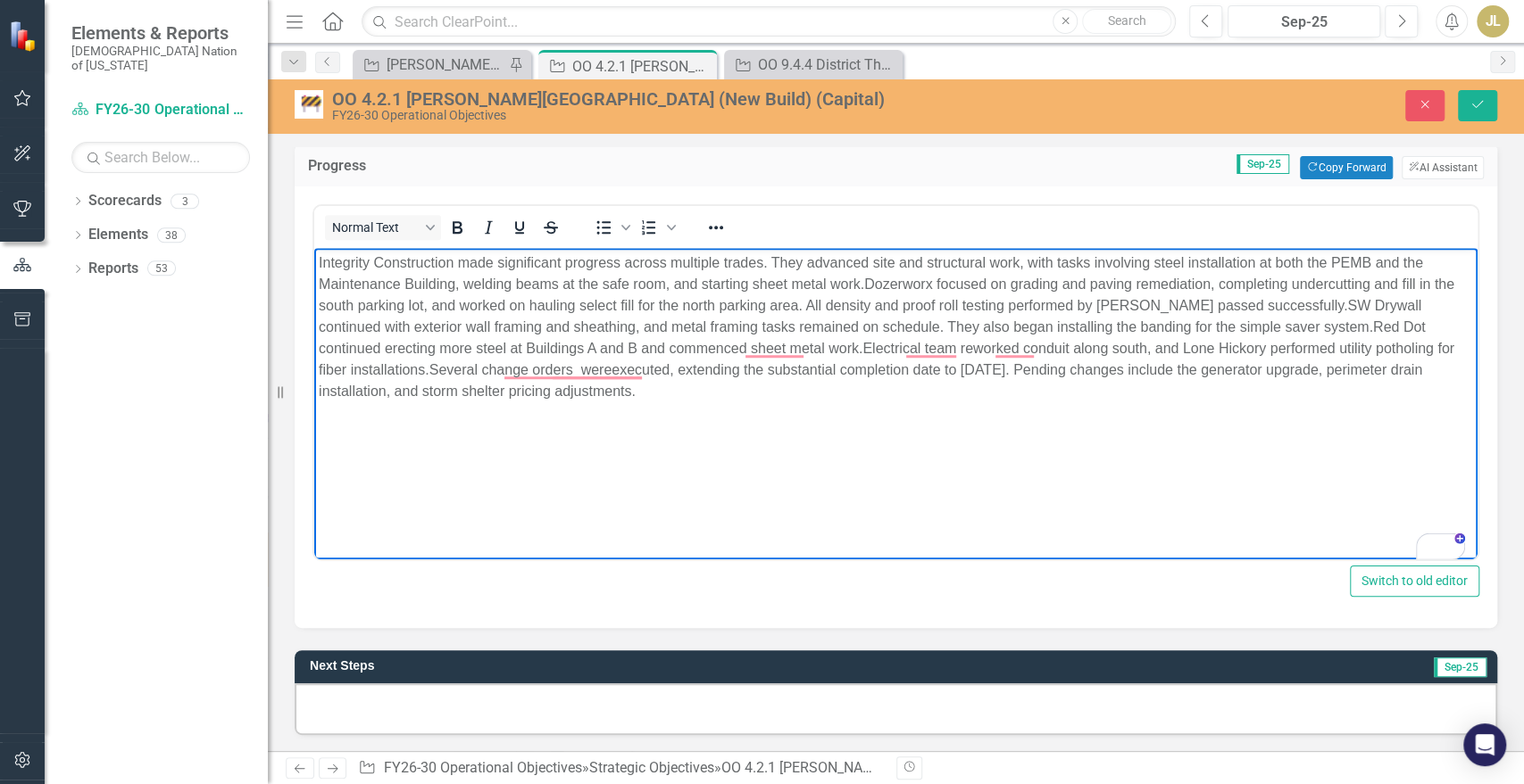
click at [723, 377] on p "Integrity Construction made significant progress across multiple trades. They a…" at bounding box center [896, 326] width 1154 height 150
click at [1182, 372] on p "Integrity Construction made significant progress across multiple trades. They a…" at bounding box center [896, 326] width 1154 height 150
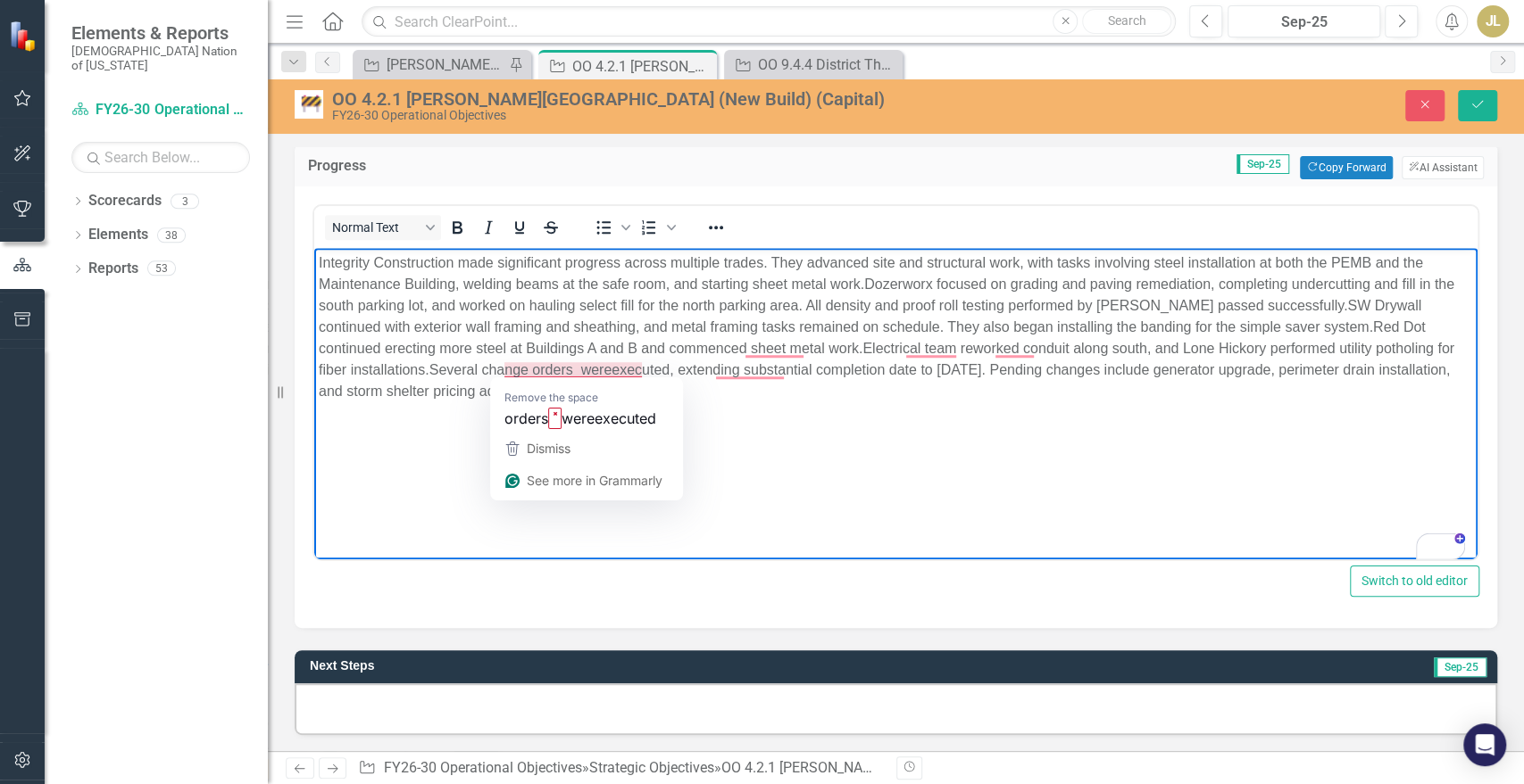
click at [556, 367] on p "Integrity Construction made significant progress across multiple trades. They a…" at bounding box center [896, 326] width 1154 height 150
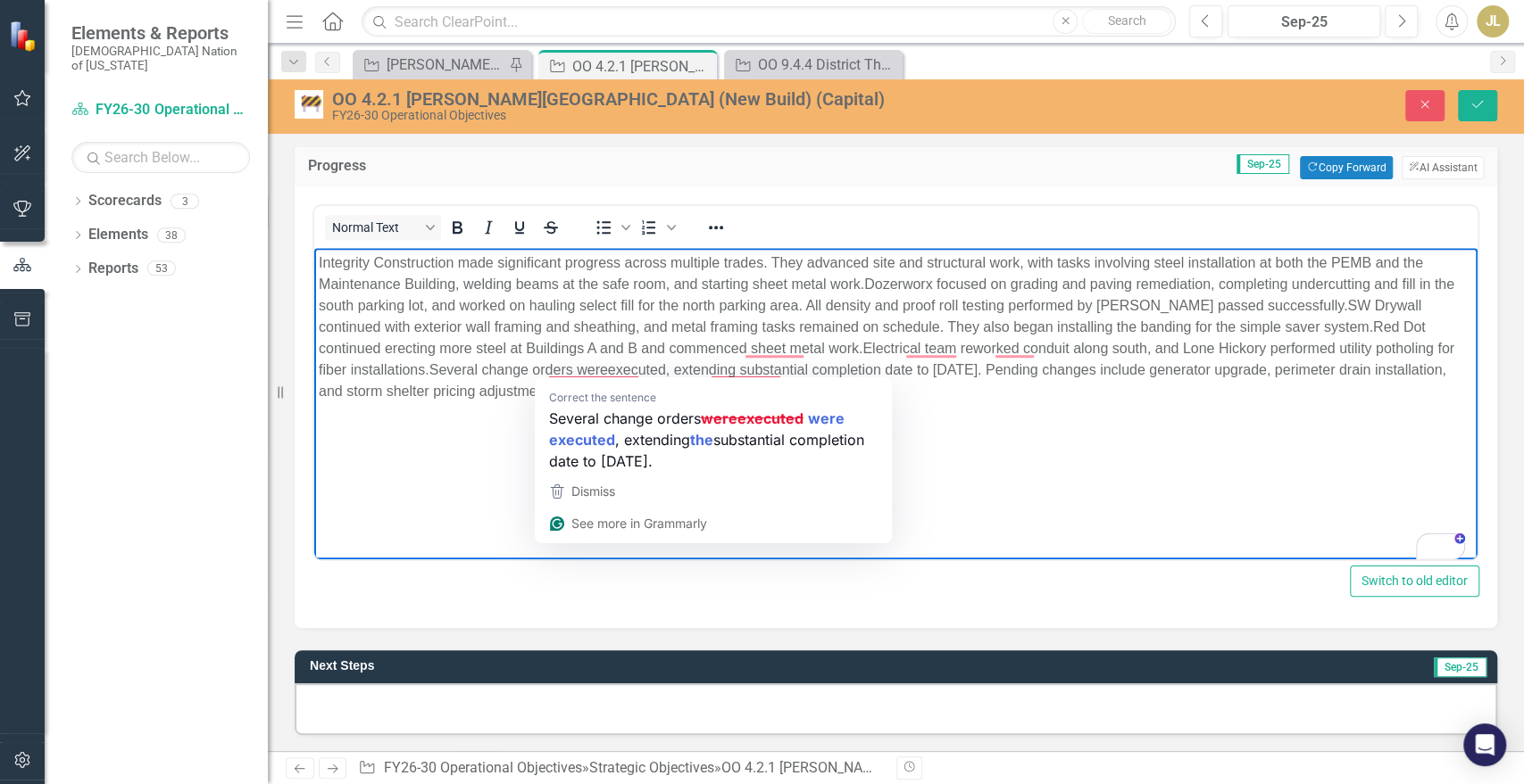
click at [581, 372] on p "Integrity Construction made significant progress across multiple trades. They a…" at bounding box center [896, 326] width 1154 height 150
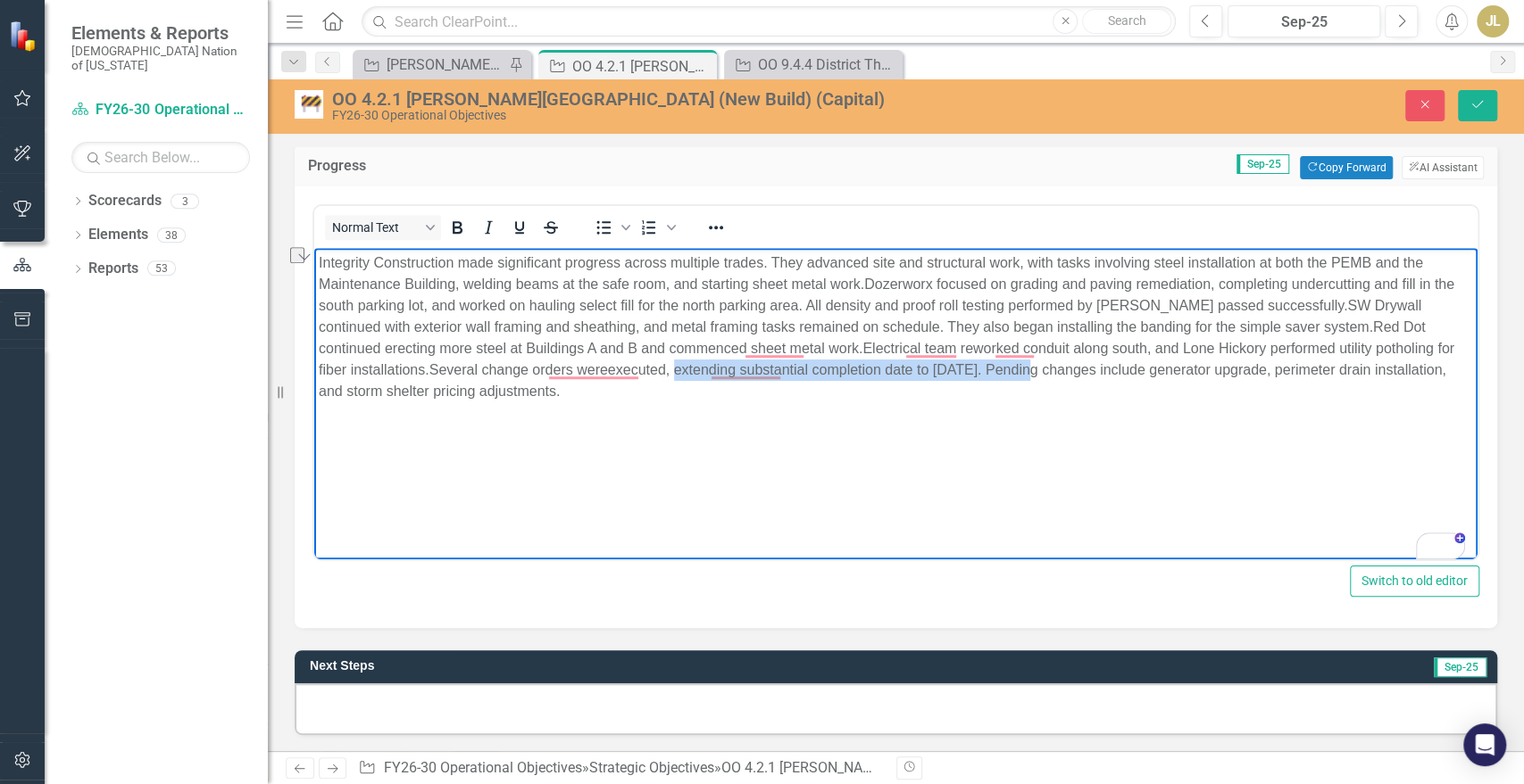
drag, startPoint x: 998, startPoint y: 373, endPoint x: 647, endPoint y: 368, distance: 351.0
click at [647, 368] on p "Integrity Construction made significant progress across multiple trades. They a…" at bounding box center [896, 326] width 1154 height 150
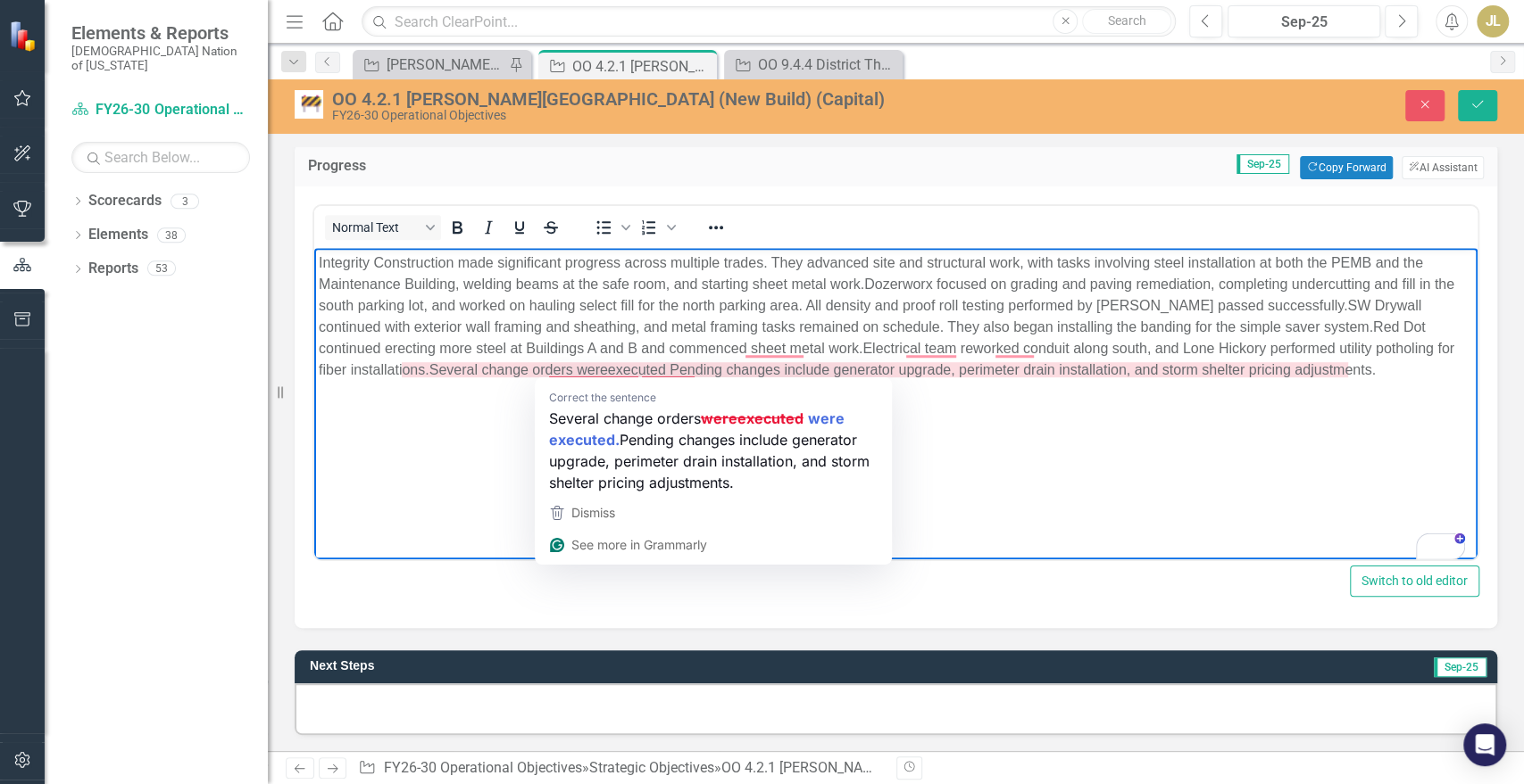
click at [583, 365] on p "Integrity Construction made significant progress across multiple trades. They a…" at bounding box center [896, 315] width 1154 height 128
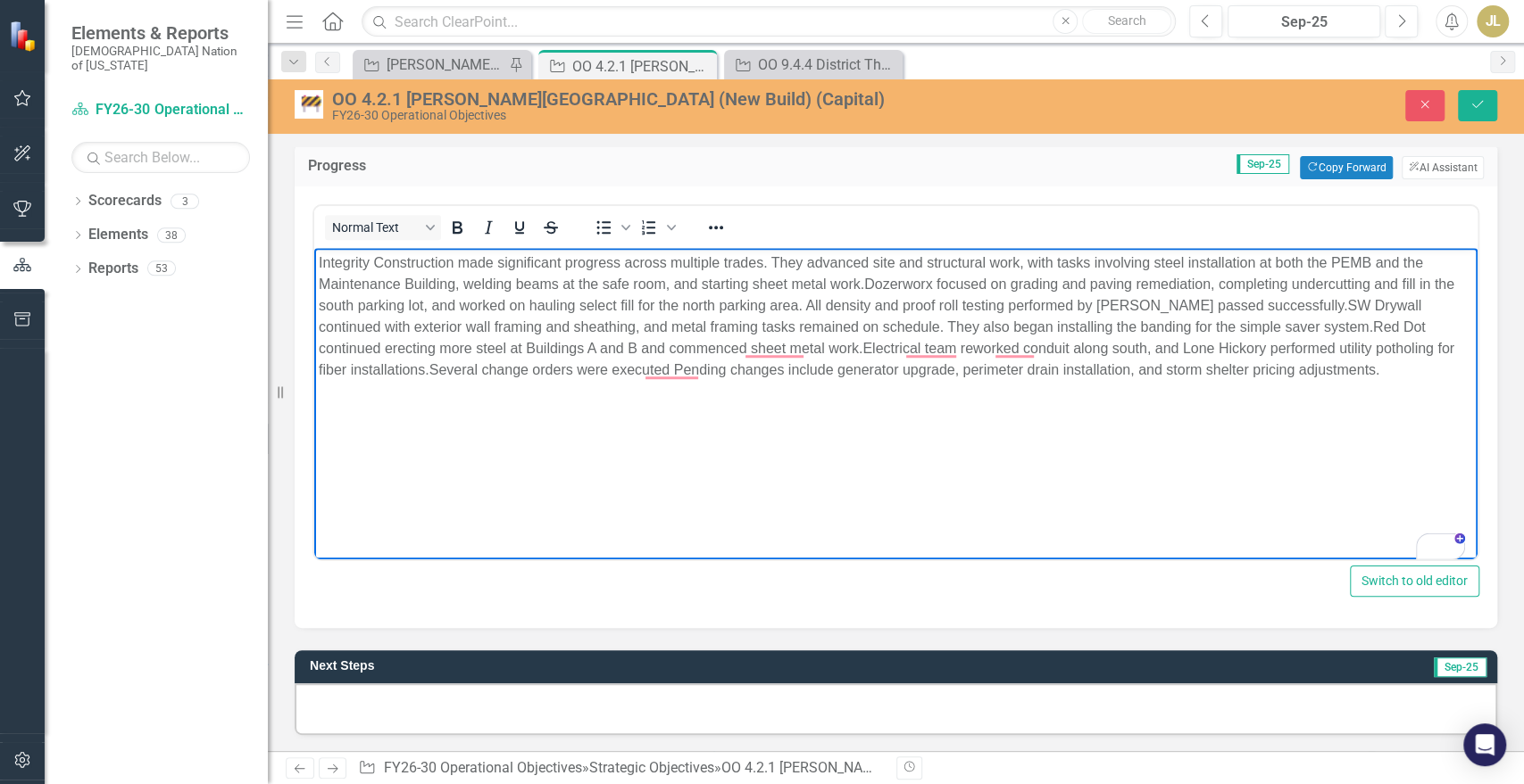
click at [637, 366] on p "Integrity Construction made significant progress across multiple trades. They a…" at bounding box center [896, 315] width 1154 height 128
click at [639, 366] on p "Integrity Construction made significant progress across multiple trades. They a…" at bounding box center [896, 315] width 1154 height 128
click at [320, 254] on p "Integrity Construction made significant progress across multiple trades. They a…" at bounding box center [896, 315] width 1154 height 128
click at [525, 257] on p "Contractor (Integrity Construction made significant progress across multiple tr…" at bounding box center [896, 315] width 1154 height 128
click at [926, 282] on p "Contractor (Integrity Construction) made significant progress across multiple t…" at bounding box center [896, 315] width 1154 height 128
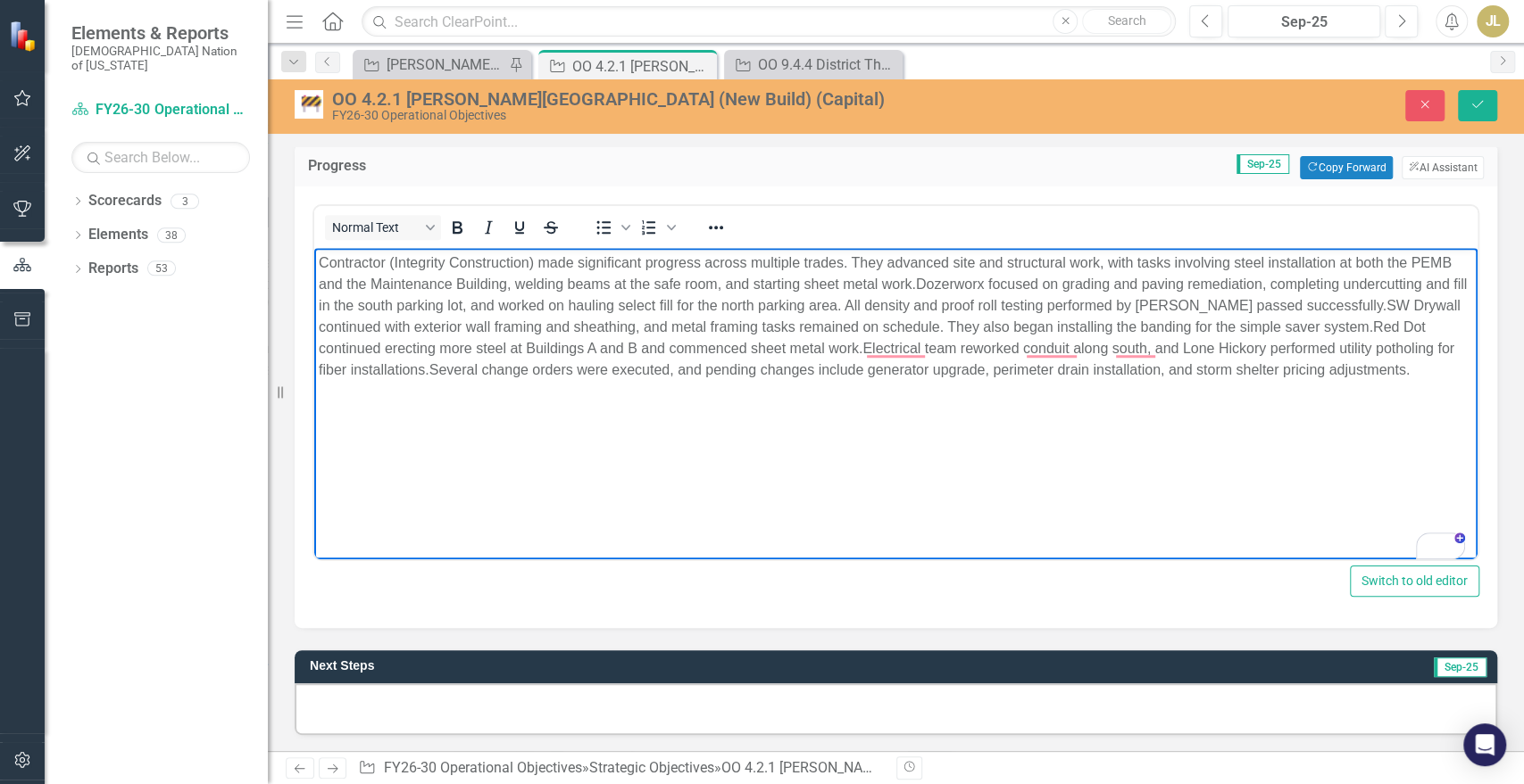
click at [916, 285] on p "Contractor (Integrity Construction) made significant progress across multiple t…" at bounding box center [896, 315] width 1154 height 128
click at [929, 290] on p "Contractor (Integrity Construction) made significant progress across multiple t…" at bounding box center [896, 315] width 1154 height 128
click at [920, 284] on p "Contractor (Integrity Construction) made significant progress across multiple t…" at bounding box center [896, 315] width 1154 height 128
click at [1086, 282] on p "Contractor (Integrity Construction) made significant progress across multiple t…" at bounding box center [896, 326] width 1154 height 150
drag, startPoint x: 920, startPoint y: 282, endPoint x: 1019, endPoint y: 280, distance: 99.0
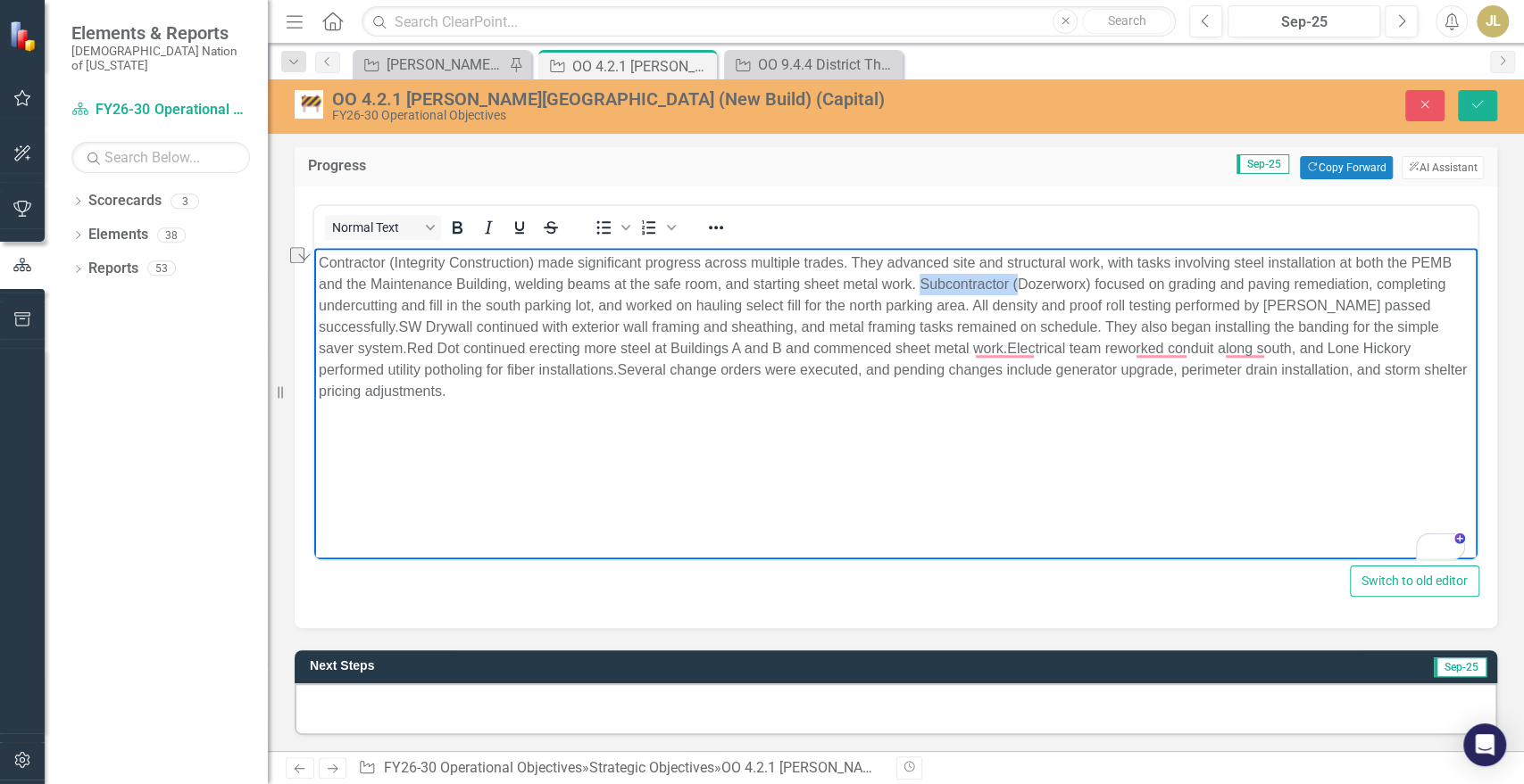
click at [1019, 280] on p "Contractor (Integrity Construction) made significant progress across multiple t…" at bounding box center [896, 326] width 1154 height 150
copy p "Subcontractor ("
click at [1266, 300] on p "Contractor (Integrity Construction) made significant progress across multiple t…" at bounding box center [896, 326] width 1154 height 150
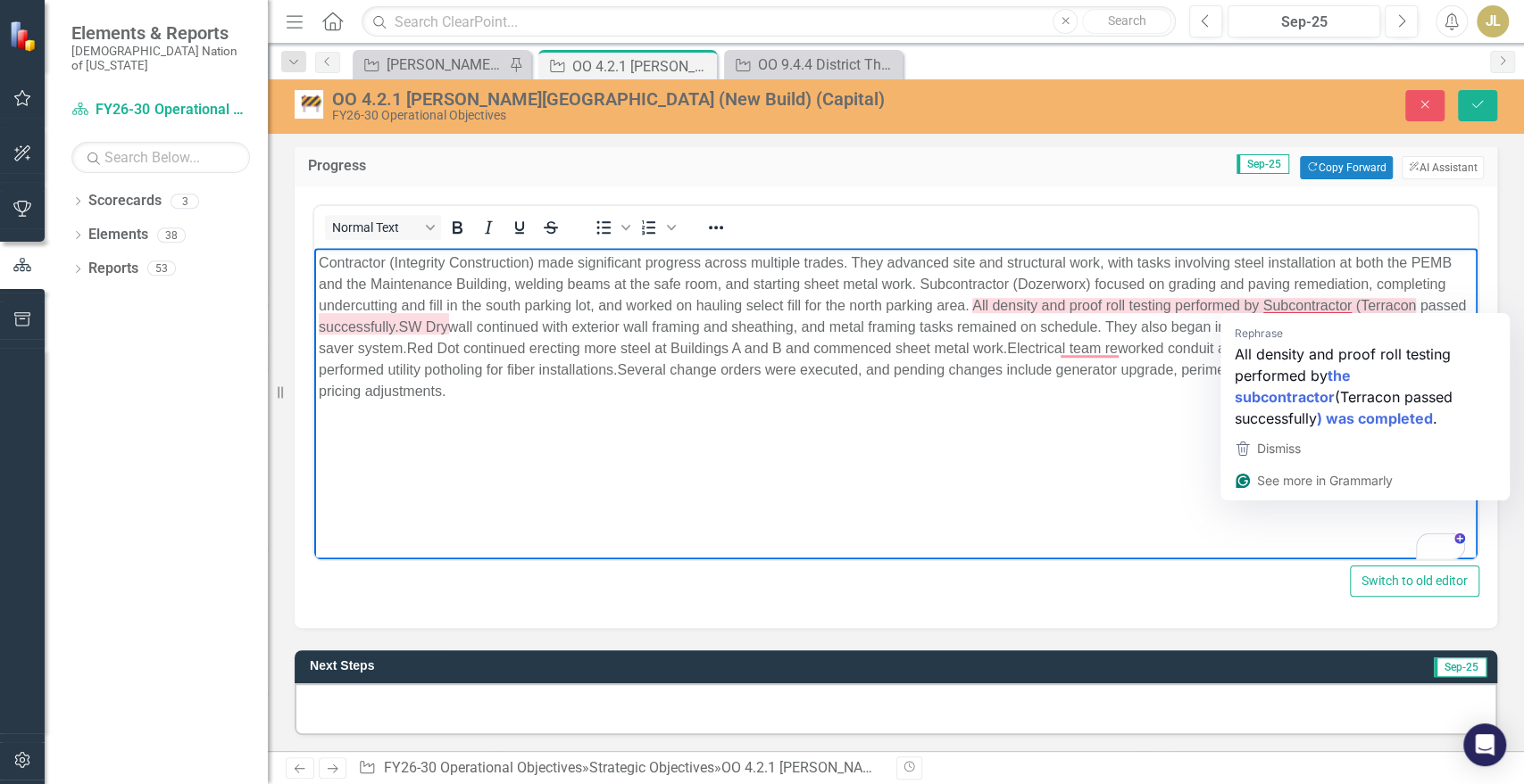
click at [1310, 300] on p "Contractor (Integrity Construction) made significant progress across multiple t…" at bounding box center [896, 326] width 1154 height 150
drag, startPoint x: 1266, startPoint y: 301, endPoint x: 1352, endPoint y: 301, distance: 86.0
click at [1352, 301] on p "Contractor (Integrity Construction) made significant progress across multiple t…" at bounding box center [896, 326] width 1154 height 150
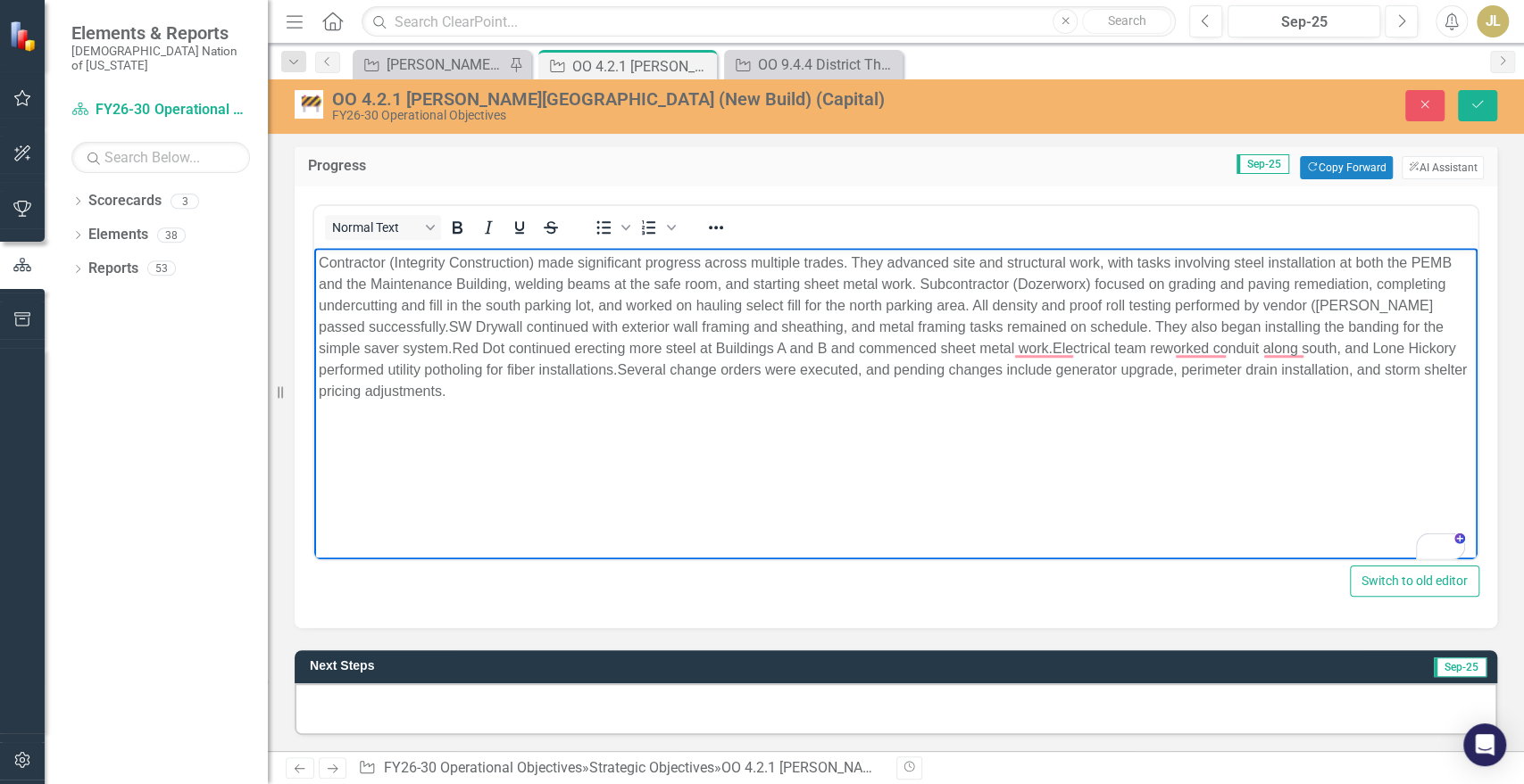
click at [1370, 303] on p "Contractor (Integrity Construction) made significant progress across multiple t…" at bounding box center [896, 326] width 1154 height 150
click at [401, 320] on p "Contractor (Integrity Construction) made significant progress across multiple t…" at bounding box center [896, 326] width 1154 height 150
click at [574, 326] on p "Contractor (Integrity Construction) made significant progress across multiple t…" at bounding box center [896, 326] width 1154 height 150
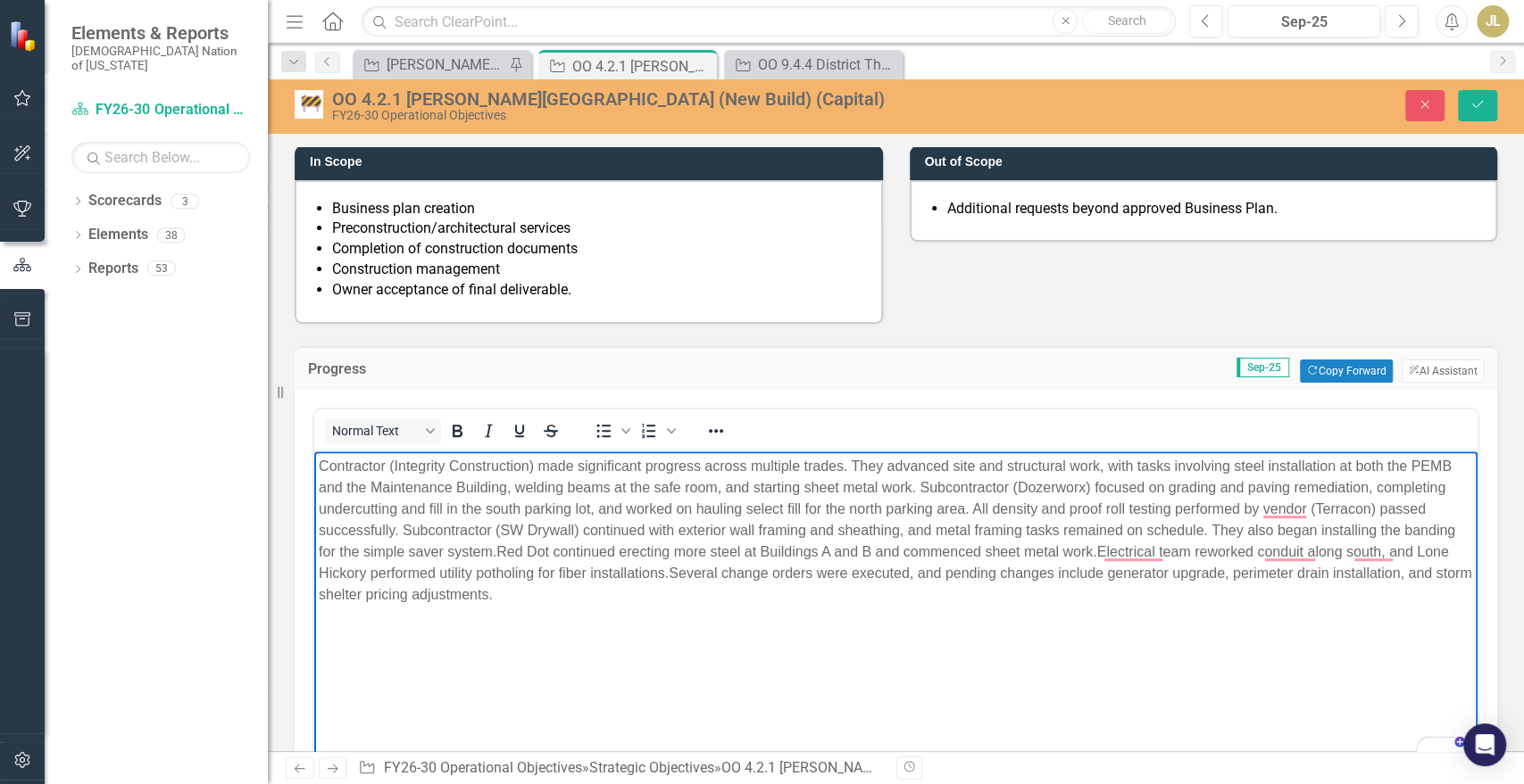
scroll to position [495, 0]
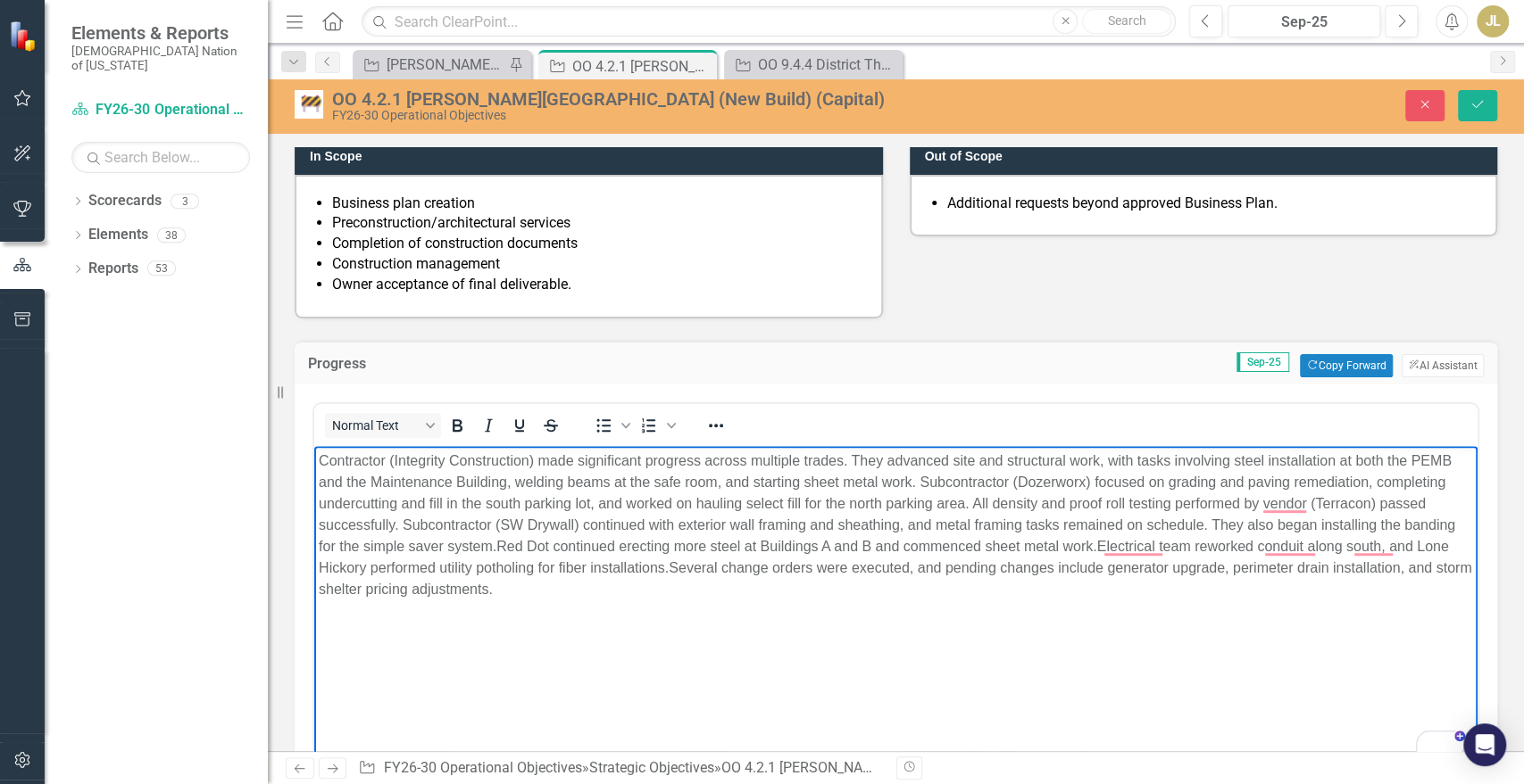
click at [352, 546] on p "Contractor (Integrity Construction) made significant progress across multiple t…" at bounding box center [896, 525] width 1154 height 150
click at [1221, 516] on p "Contractor (Integrity Construction) made significant progress across multiple t…" at bounding box center [896, 525] width 1154 height 150
click at [1444, 525] on p "Contractor (Integrity Construction) made significant progress across multiple t…" at bounding box center [896, 525] width 1154 height 150
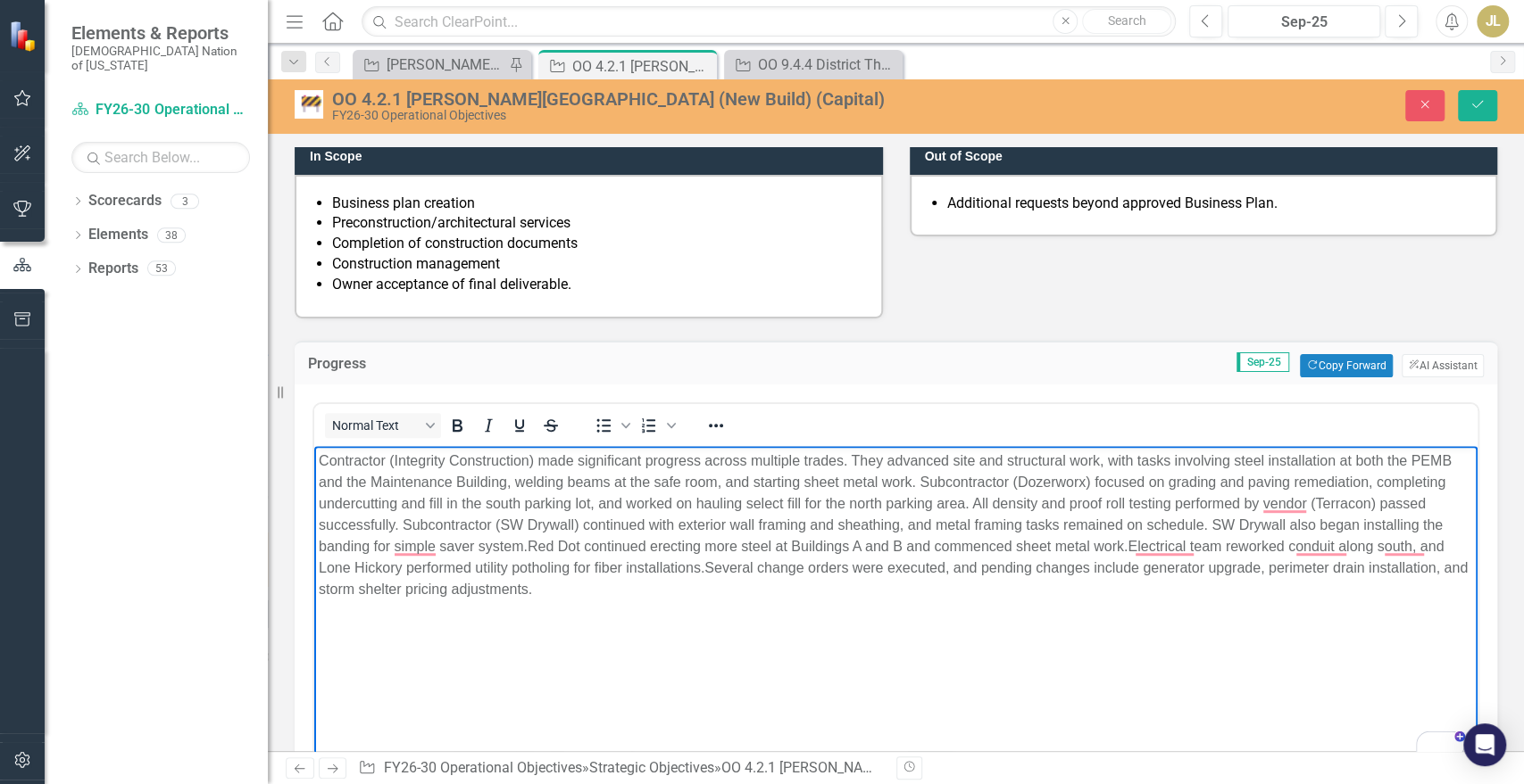
click at [1436, 525] on p "Contractor (Integrity Construction) made significant progress across multiple t…" at bounding box center [896, 525] width 1154 height 150
click at [530, 537] on p "Contractor (Integrity Construction) made significant progress across multiple t…" at bounding box center [896, 525] width 1154 height 150
click at [678, 545] on p "Contractor (Integrity Construction) made significant progress across multiple t…" at bounding box center [896, 525] width 1154 height 150
click at [1050, 545] on p "Contractor (Integrity Construction) made significant progress across multiple t…" at bounding box center [896, 525] width 1154 height 150
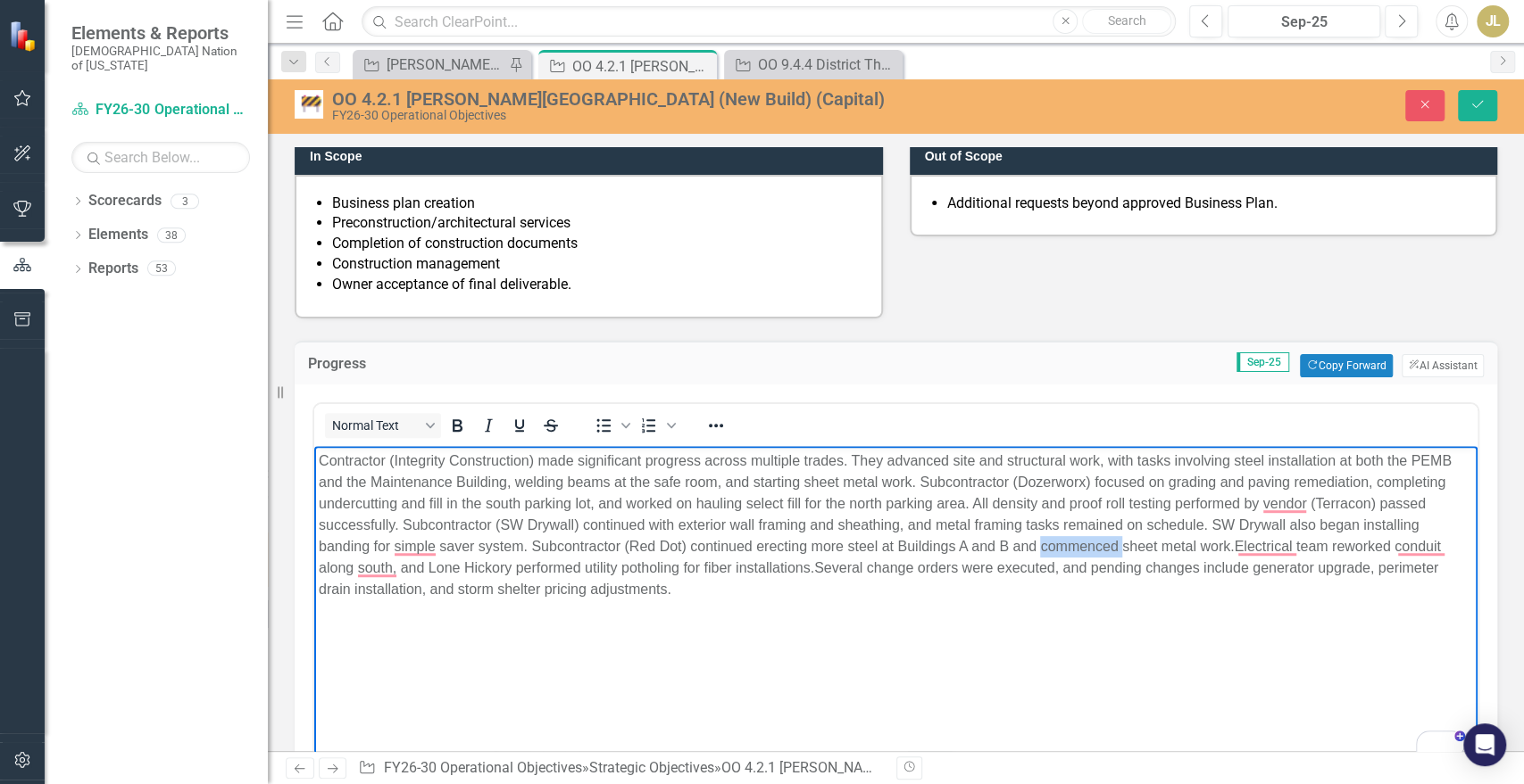
click at [1050, 545] on p "Contractor (Integrity Construction) made significant progress across multiple t…" at bounding box center [896, 525] width 1154 height 150
click at [1063, 542] on p "Contractor (Integrity Construction) made significant progress across multiple t…" at bounding box center [896, 525] width 1154 height 150
click at [850, 458] on p "Contractor (Integrity Construction) made significant progress across multiple t…" at bounding box center [896, 525] width 1154 height 150
click at [882, 457] on p "Contractor (Integrity Construction) made significant progress across multiple t…" at bounding box center [896, 525] width 1154 height 150
click at [874, 457] on p "Contractor (Integrity Construction) made significant progress across multiple t…" at bounding box center [896, 525] width 1154 height 150
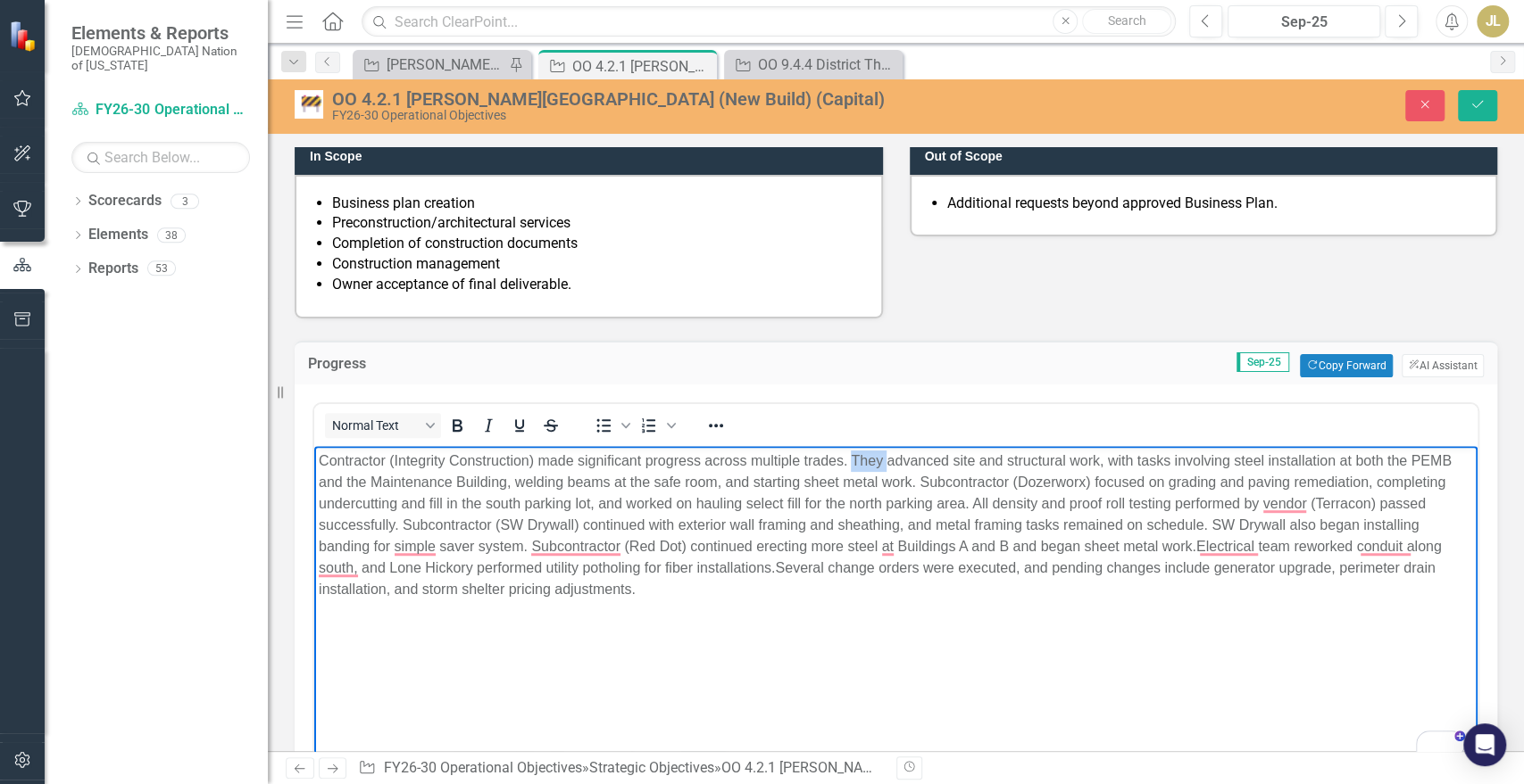
click at [874, 457] on p "Contractor (Integrity Construction) made significant progress across multiple t…" at bounding box center [896, 525] width 1154 height 150
click at [401, 462] on p "Contractor (Integrity Construction) made significant progress across multiple t…" at bounding box center [896, 525] width 1154 height 150
click at [852, 462] on p "Contractor (Integrity Construction) made significant progress across multiple t…" at bounding box center [896, 525] width 1154 height 150
click at [1433, 462] on p "Contractor (Integrity Construction) made significant progress across multiple t…" at bounding box center [896, 525] width 1154 height 150
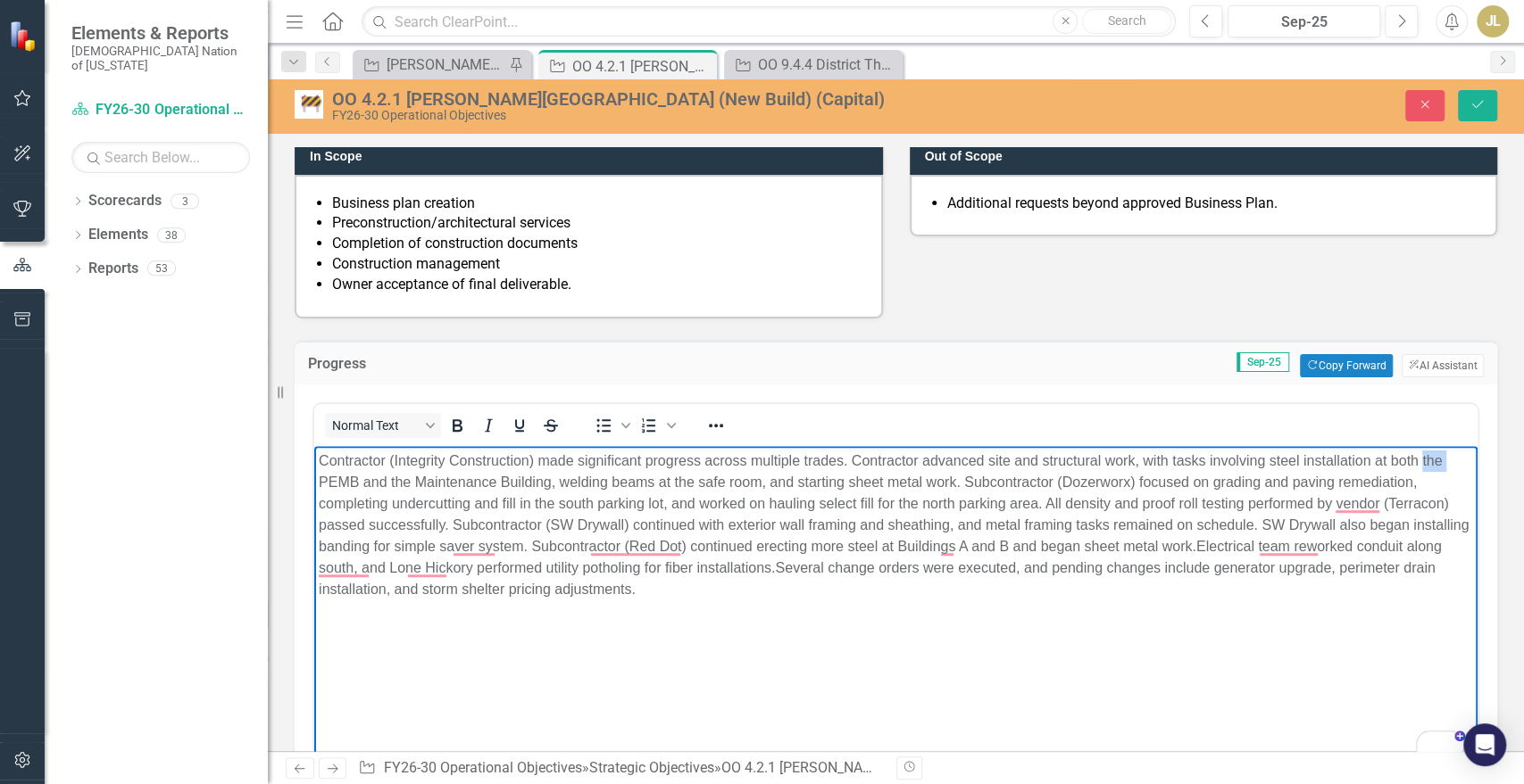
click at [1433, 462] on p "Contractor (Integrity Construction) made significant progress across multiple t…" at bounding box center [896, 525] width 1154 height 150
drag, startPoint x: 358, startPoint y: 477, endPoint x: 624, endPoint y: 921, distance: 517.6
click at [314, 477] on html "Contractor (Integrity Construction) made significant progress across multiple t…" at bounding box center [896, 578] width 1163 height 267
copy p "PEMB"
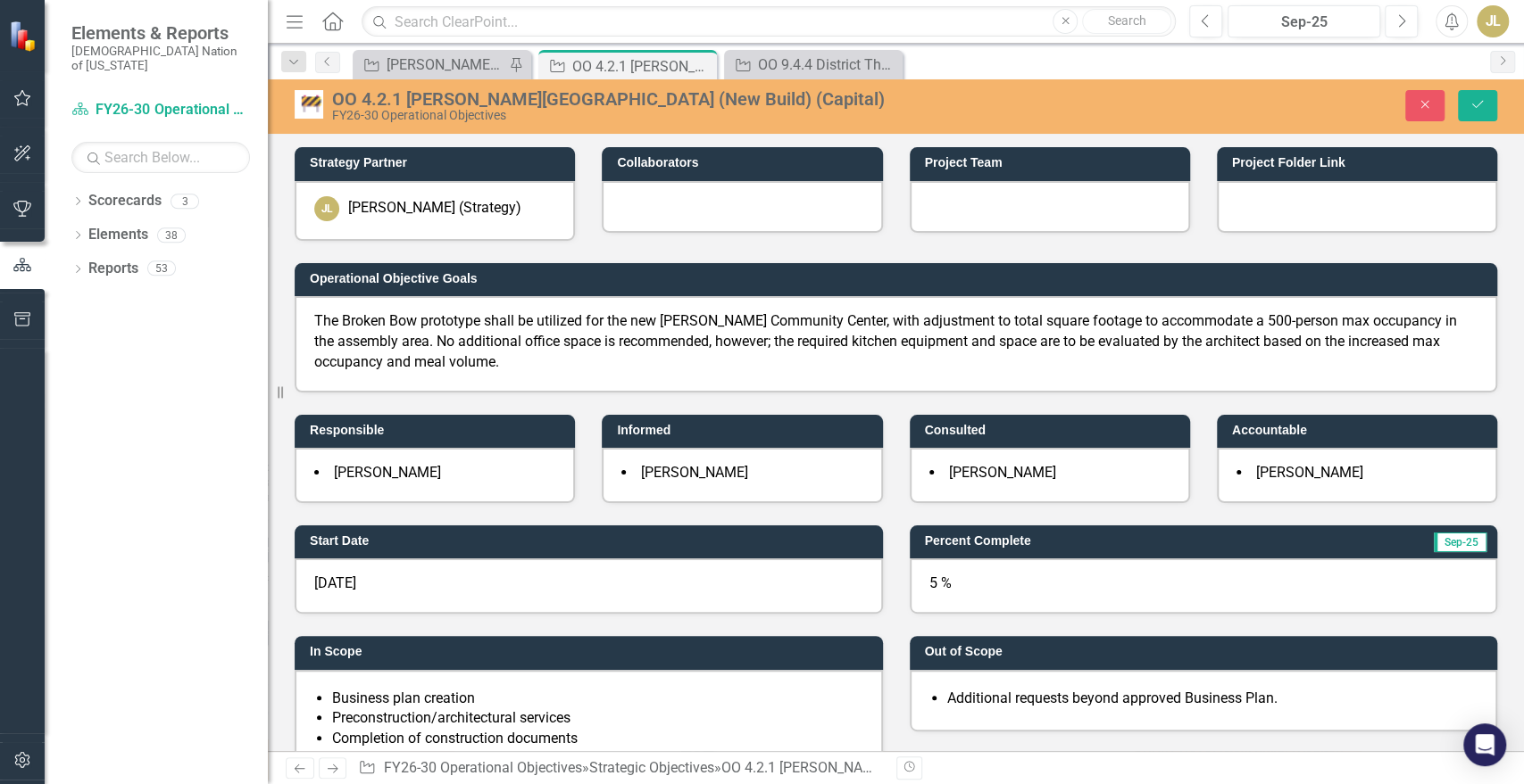
scroll to position [495, 0]
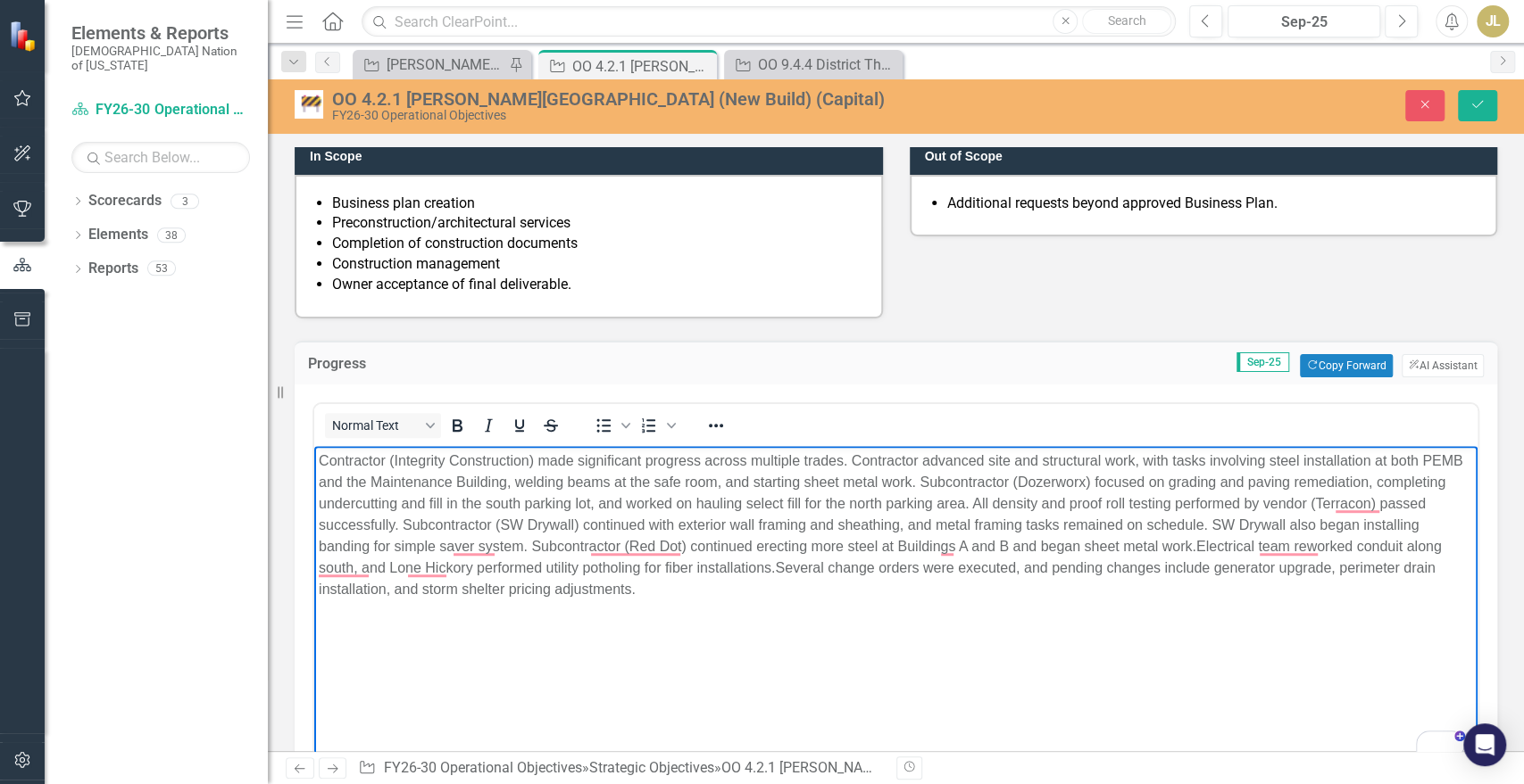
click at [317, 475] on body "Contractor (Integrity Construction) made significant progress across multiple t…" at bounding box center [896, 578] width 1163 height 267
click at [862, 481] on p "Contractor (Integrity Construction) made significant progress across multiple t…" at bounding box center [896, 525] width 1154 height 150
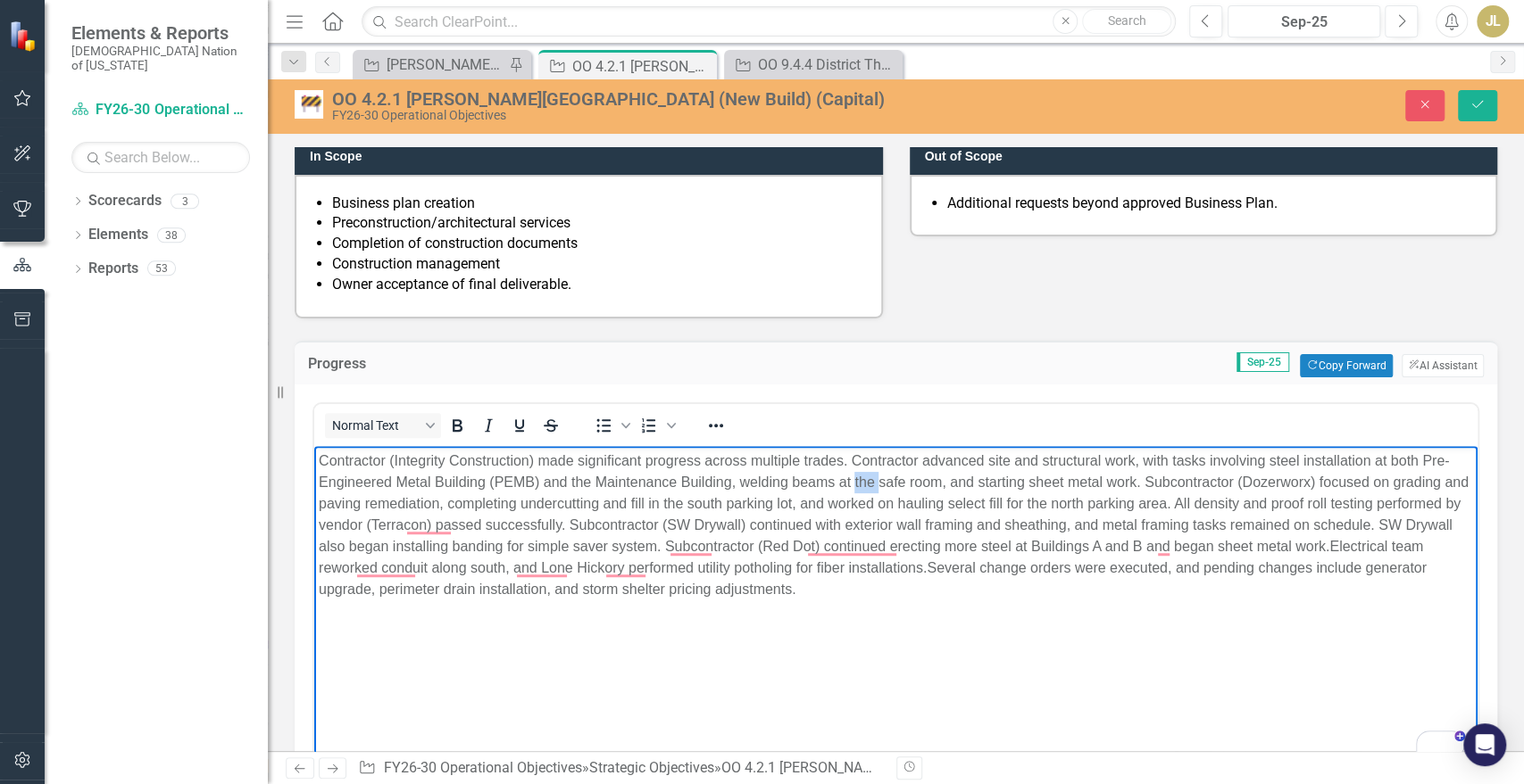
click at [862, 481] on p "Contractor (Integrity Construction) made significant progress across multiple t…" at bounding box center [896, 525] width 1154 height 150
click at [575, 477] on p "Contractor (Integrity Construction) made significant progress across multiple t…" at bounding box center [896, 525] width 1154 height 150
drag, startPoint x: 575, startPoint y: 477, endPoint x: 561, endPoint y: 484, distance: 15.7
click at [574, 477] on p "Contractor (Integrity Construction) made significant progress across multiple t…" at bounding box center [896, 525] width 1154 height 150
click at [676, 501] on p "Contractor (Integrity Construction) made significant progress across multiple t…" at bounding box center [896, 525] width 1154 height 150
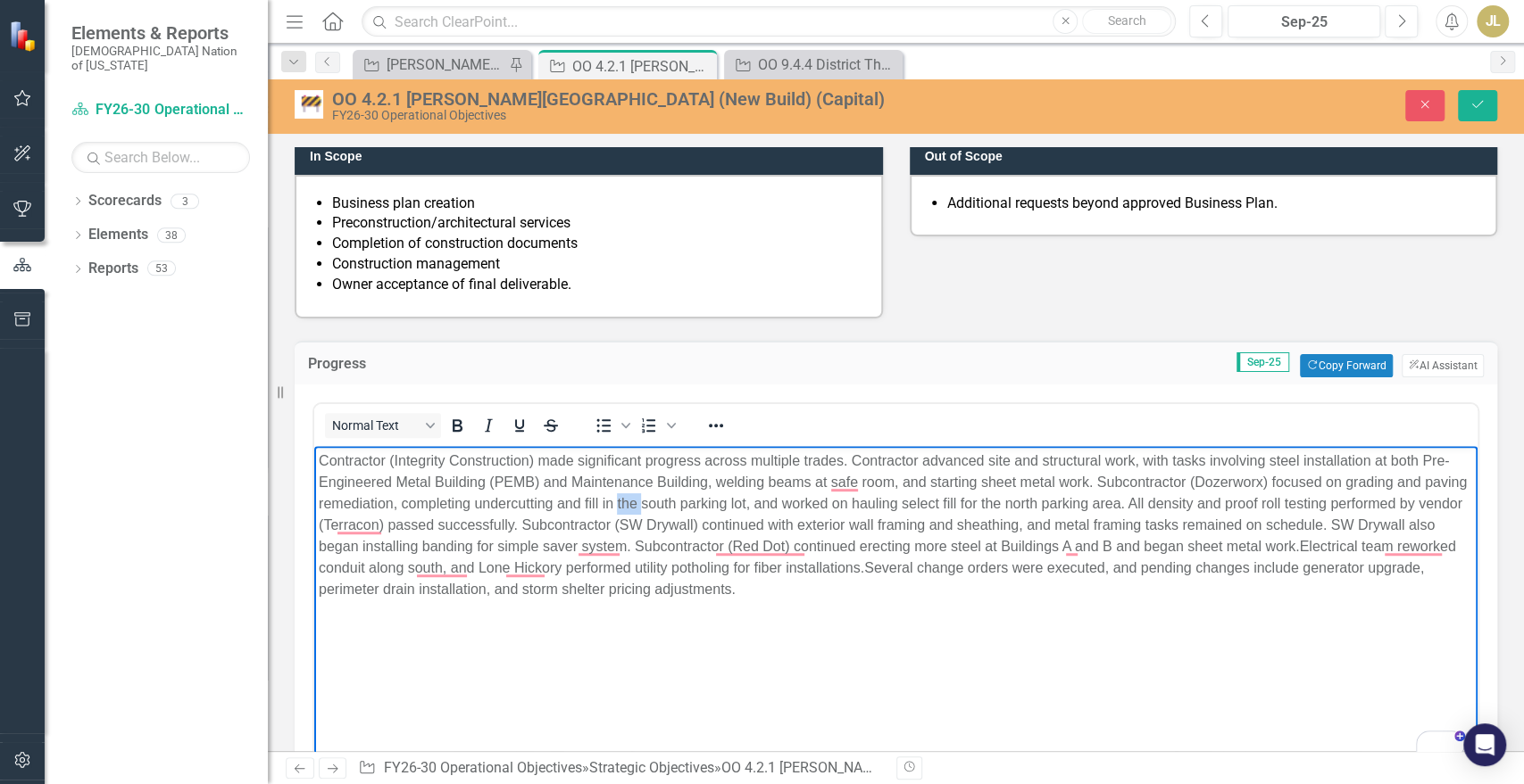
click at [676, 501] on p "Contractor (Integrity Construction) made significant progress across multiple t…" at bounding box center [896, 525] width 1154 height 150
click at [792, 502] on p "Contractor (Integrity Construction) made significant progress across multiple t…" at bounding box center [896, 525] width 1154 height 150
click at [1013, 504] on p "Contractor (Integrity Construction) made significant progress across multiple t…" at bounding box center [896, 525] width 1154 height 150
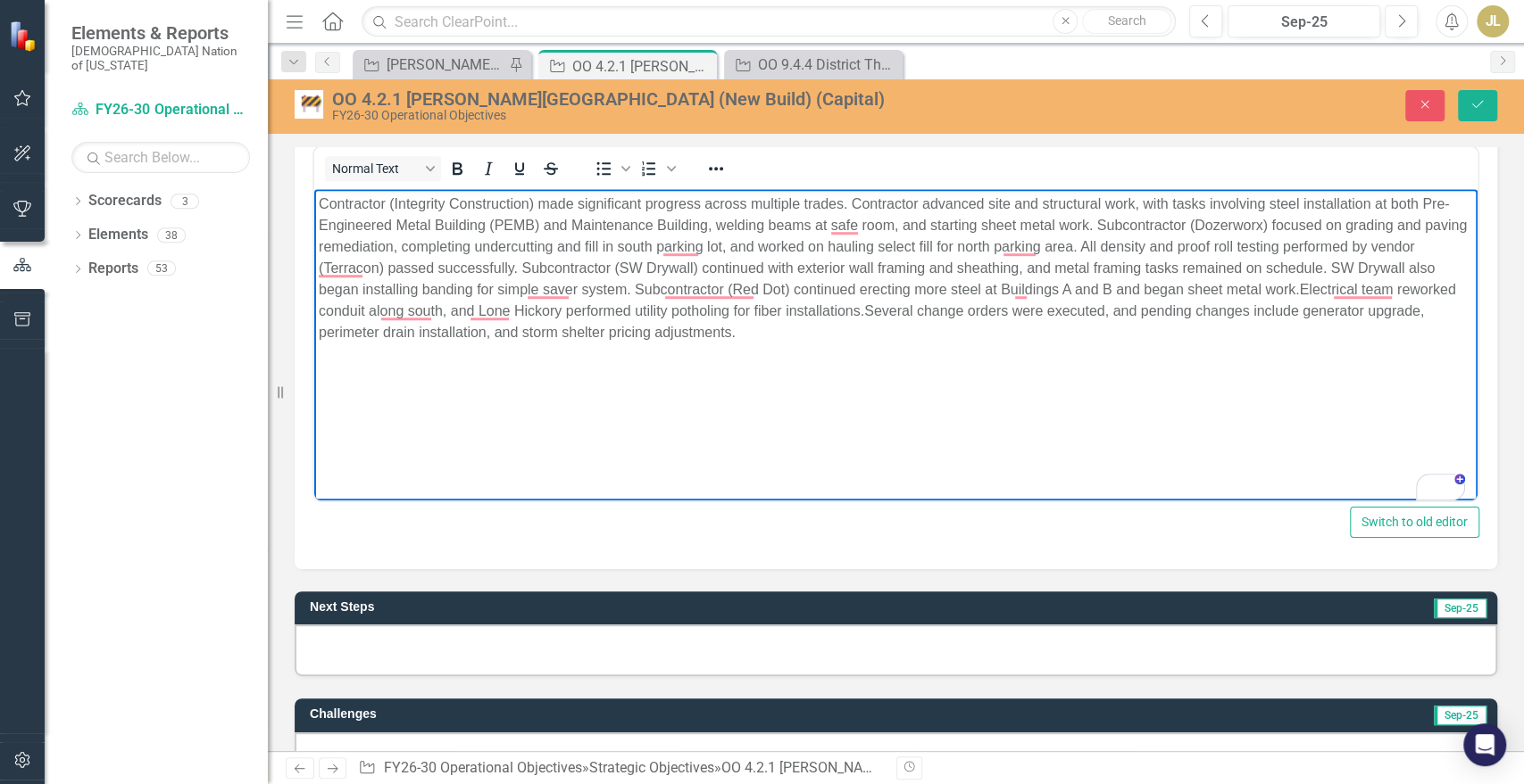
scroll to position [793, 0]
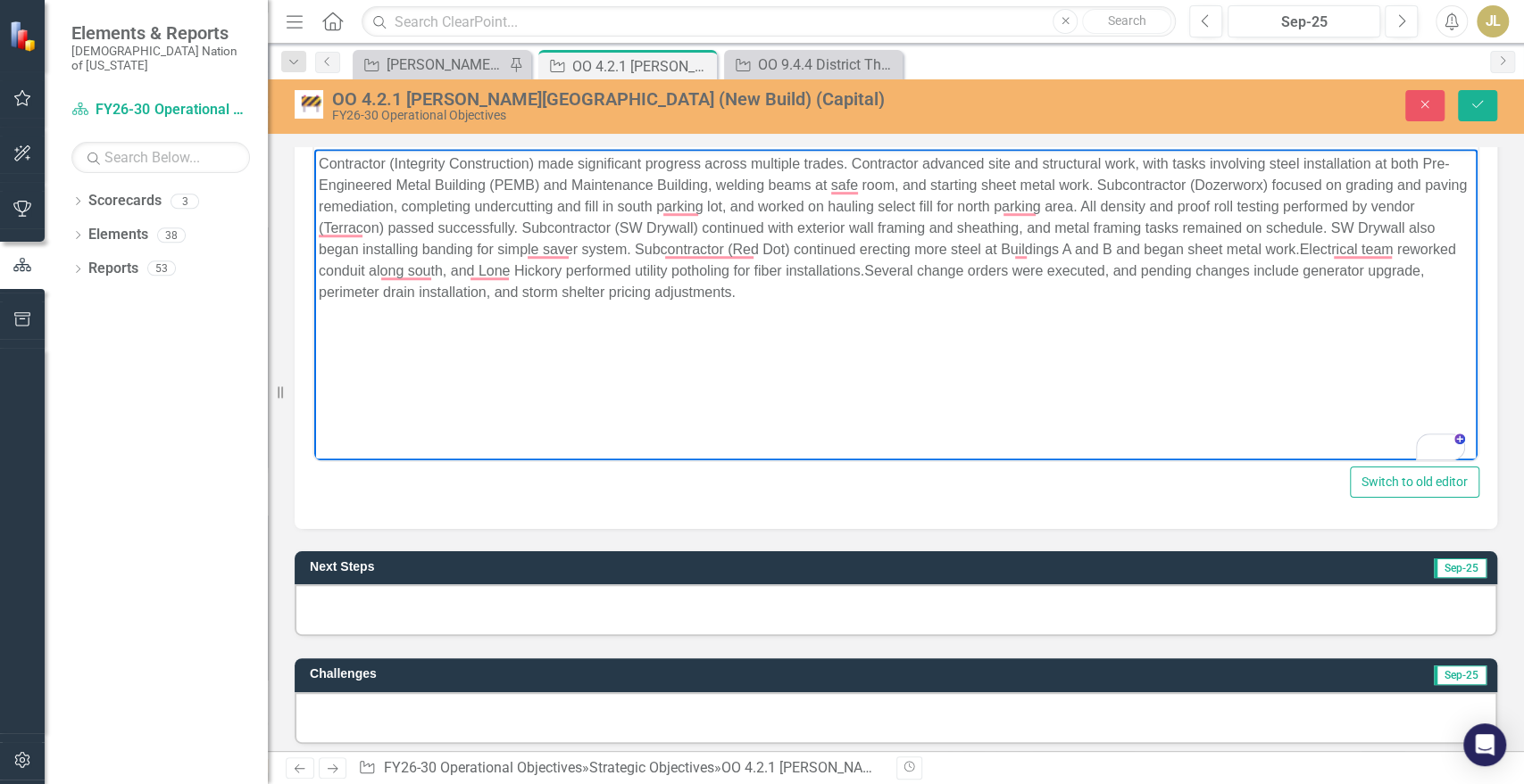
click at [505, 579] on div "Next Steps Sep-25" at bounding box center [896, 567] width 1203 height 33
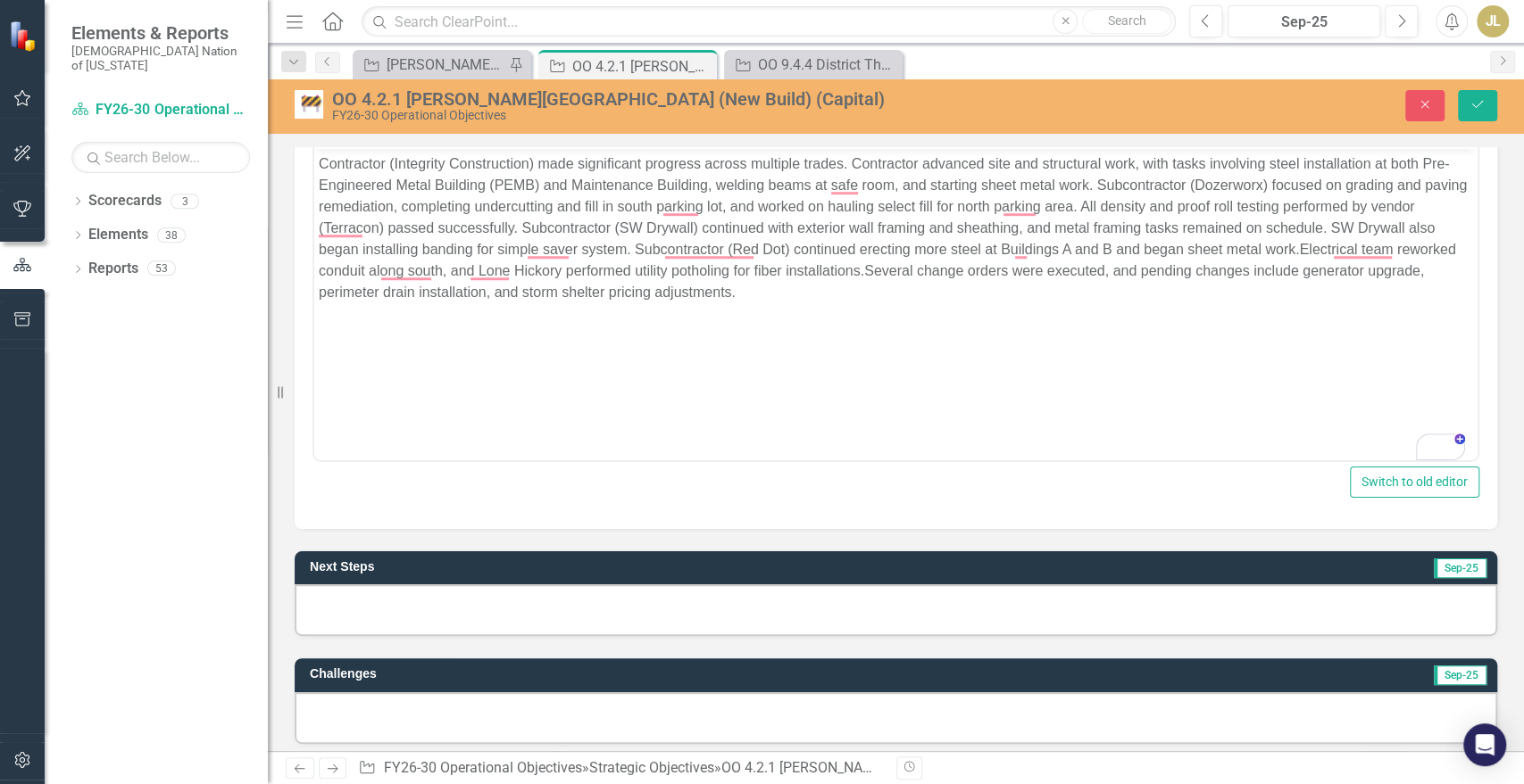
click at [506, 579] on div "Next Steps Sep-25" at bounding box center [896, 567] width 1203 height 33
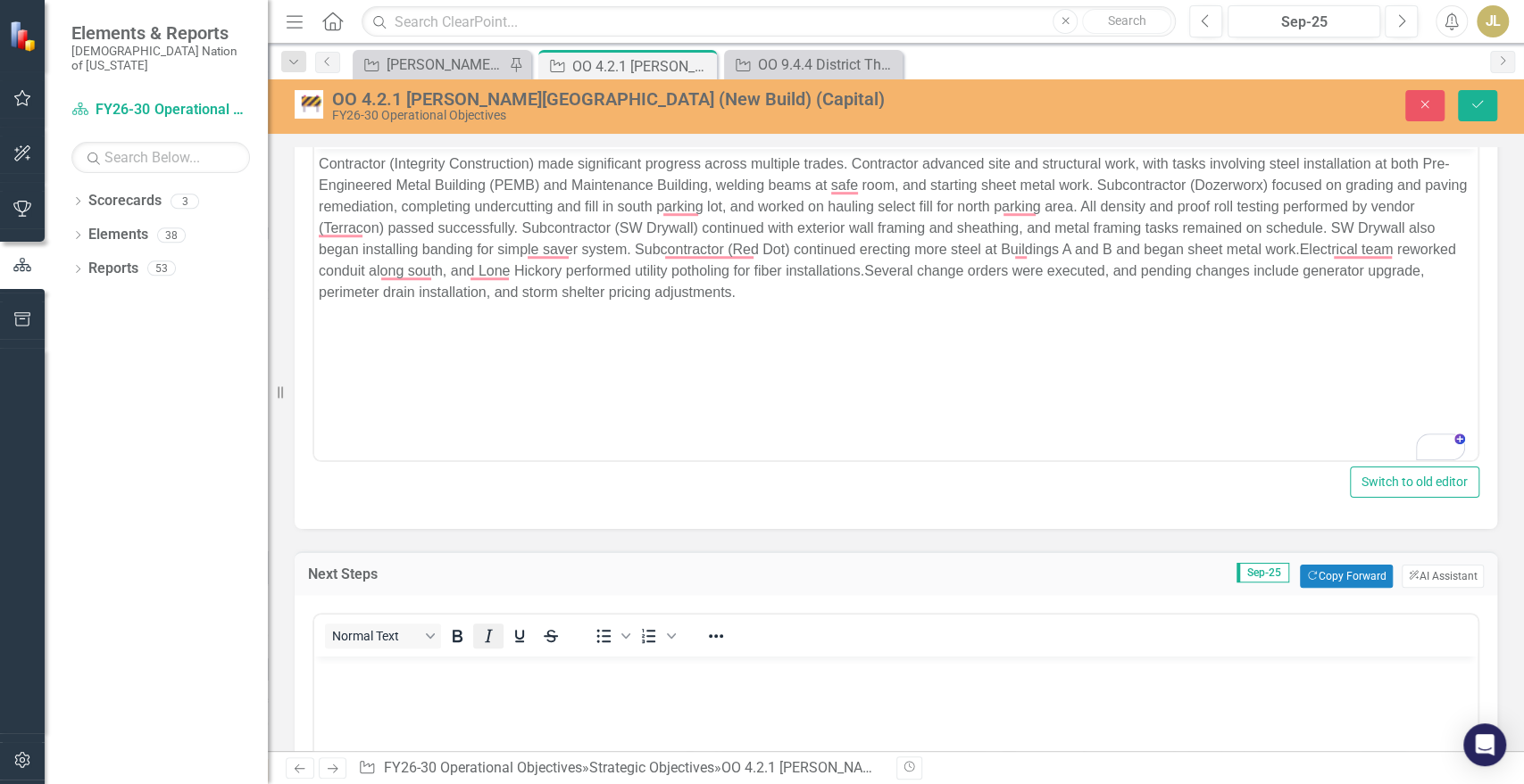
scroll to position [0, 0]
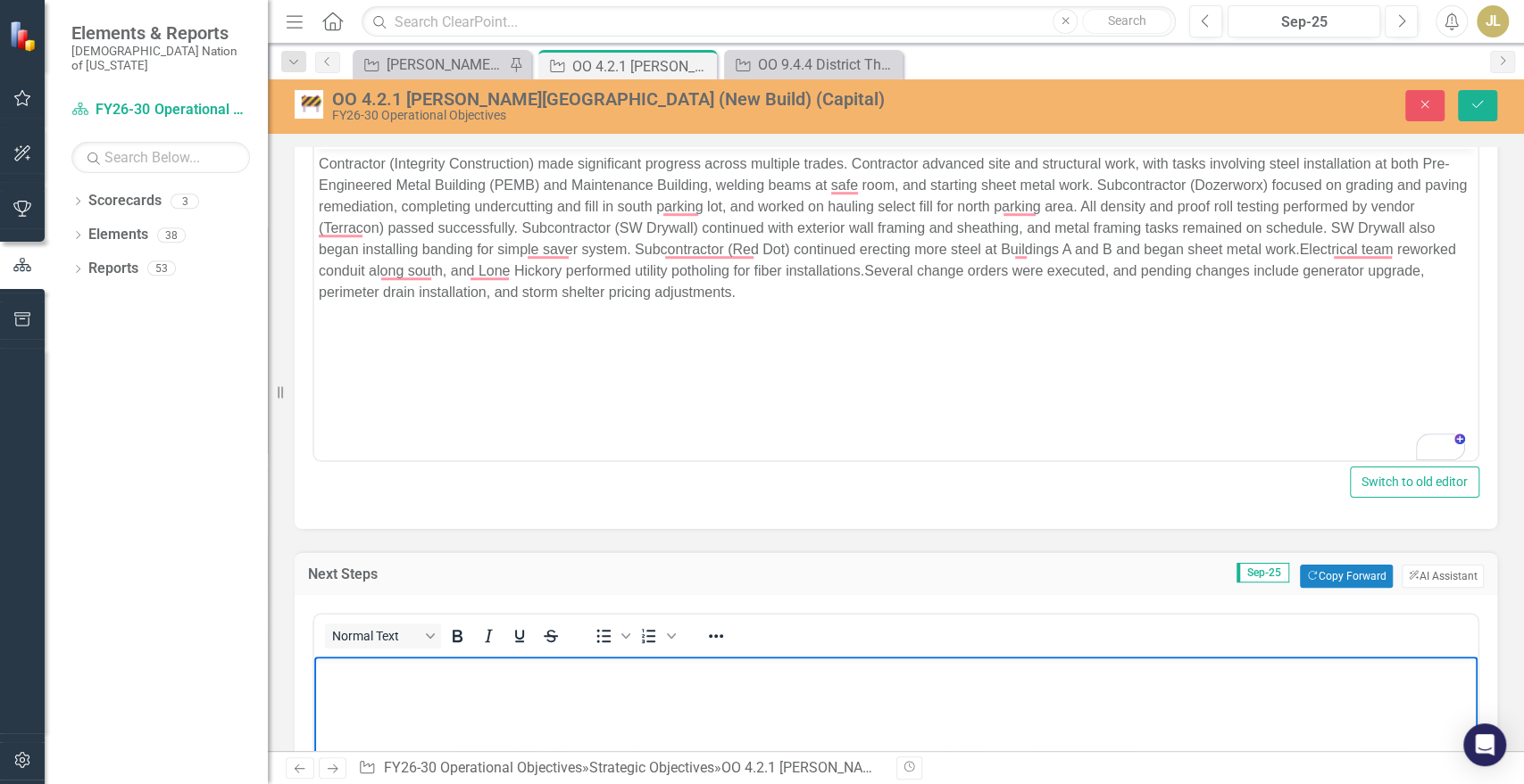
click at [433, 699] on body "Rich Text Area. Press ALT-0 for help." at bounding box center [896, 790] width 1163 height 267
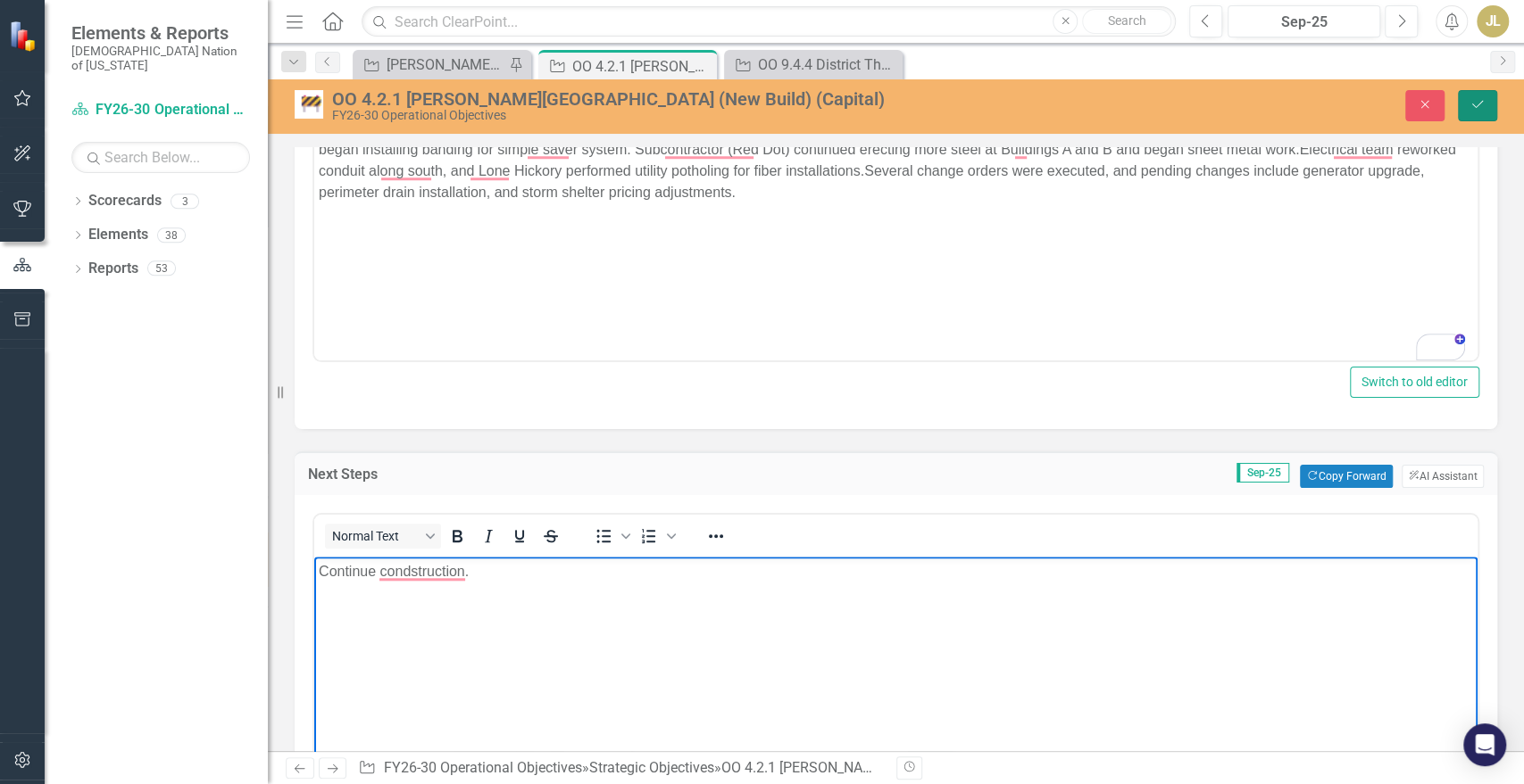
click at [1467, 111] on button "Save" at bounding box center [1478, 105] width 40 height 31
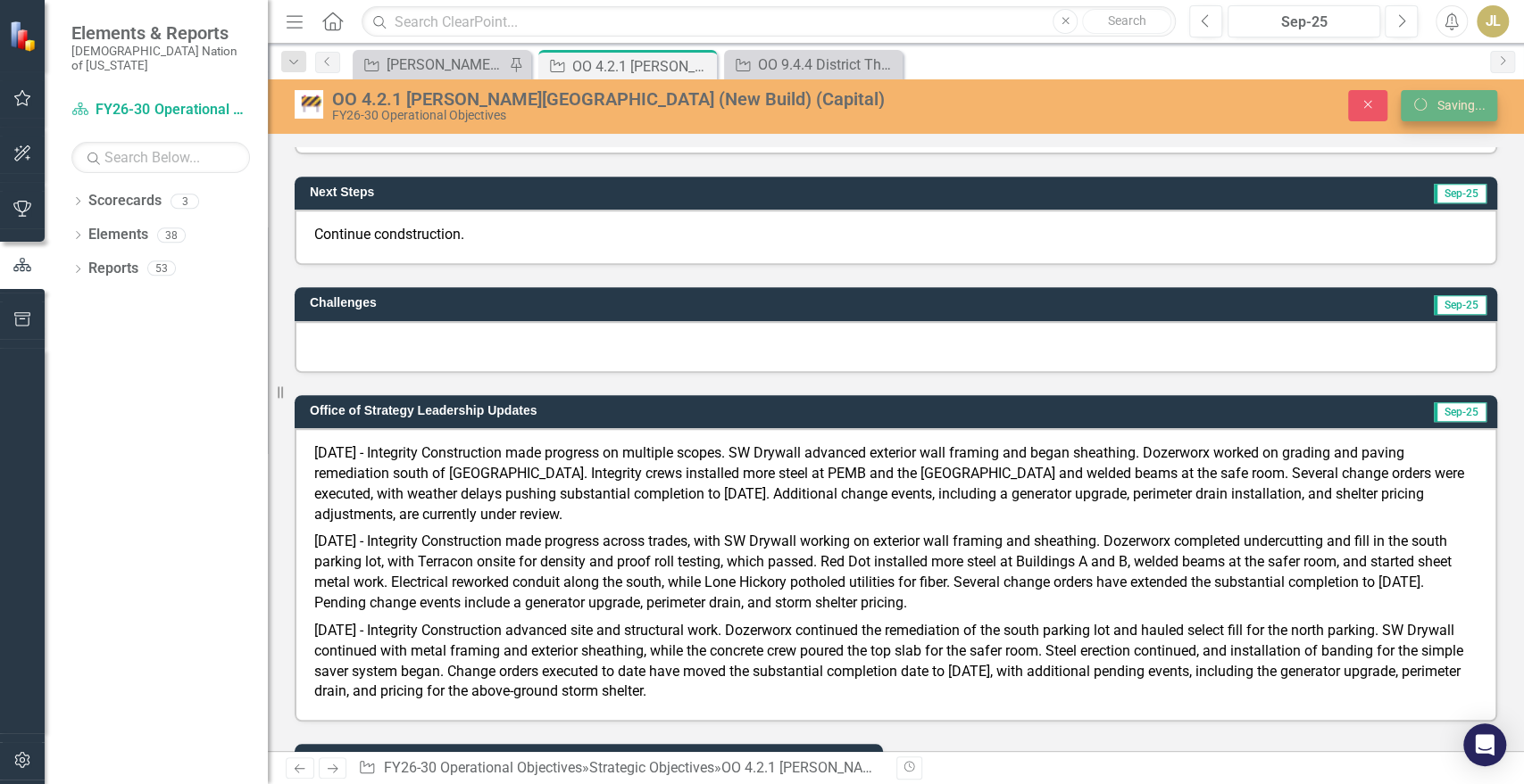
scroll to position [881, 0]
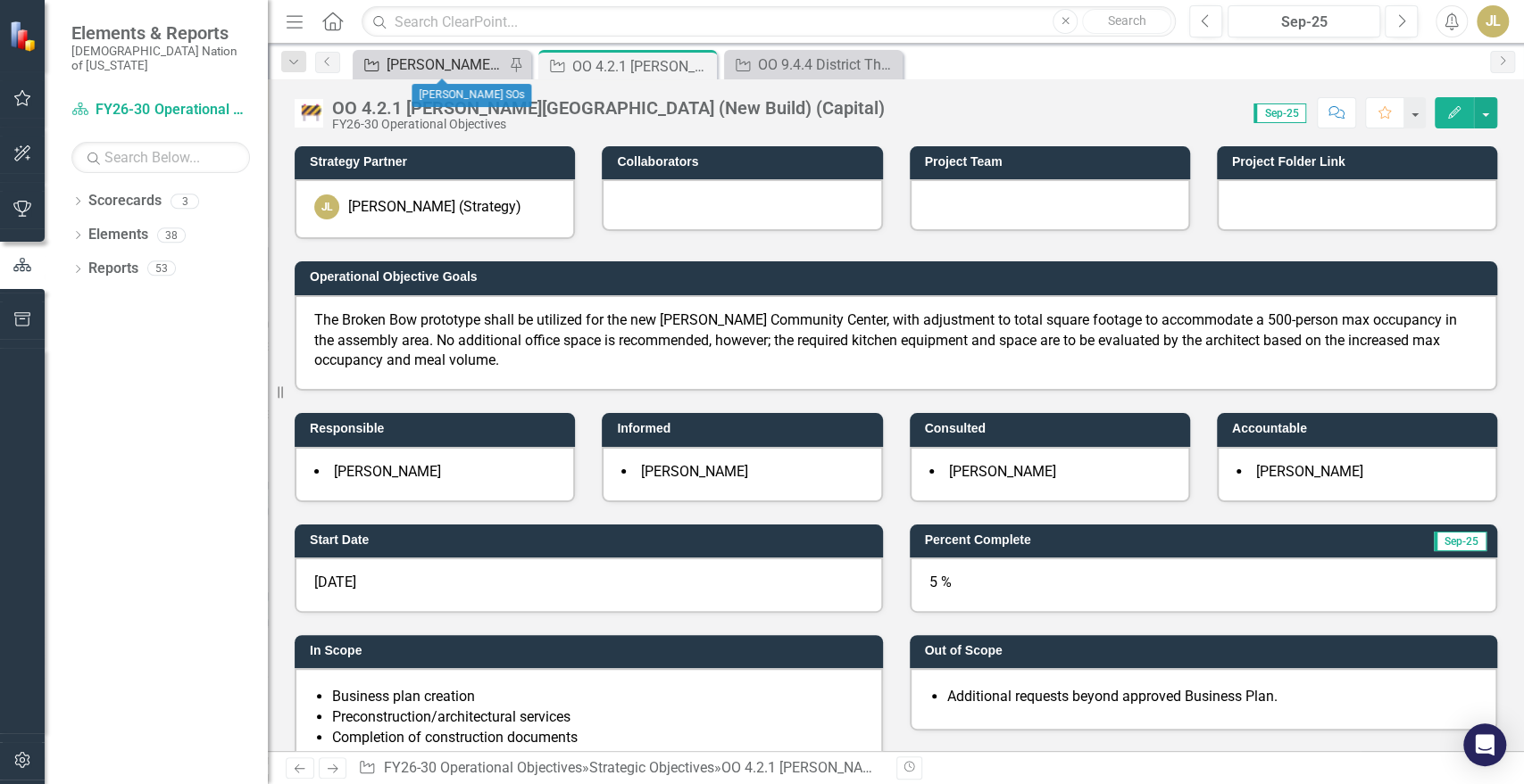
click at [425, 62] on div "[PERSON_NAME] SOs" at bounding box center [445, 65] width 118 height 22
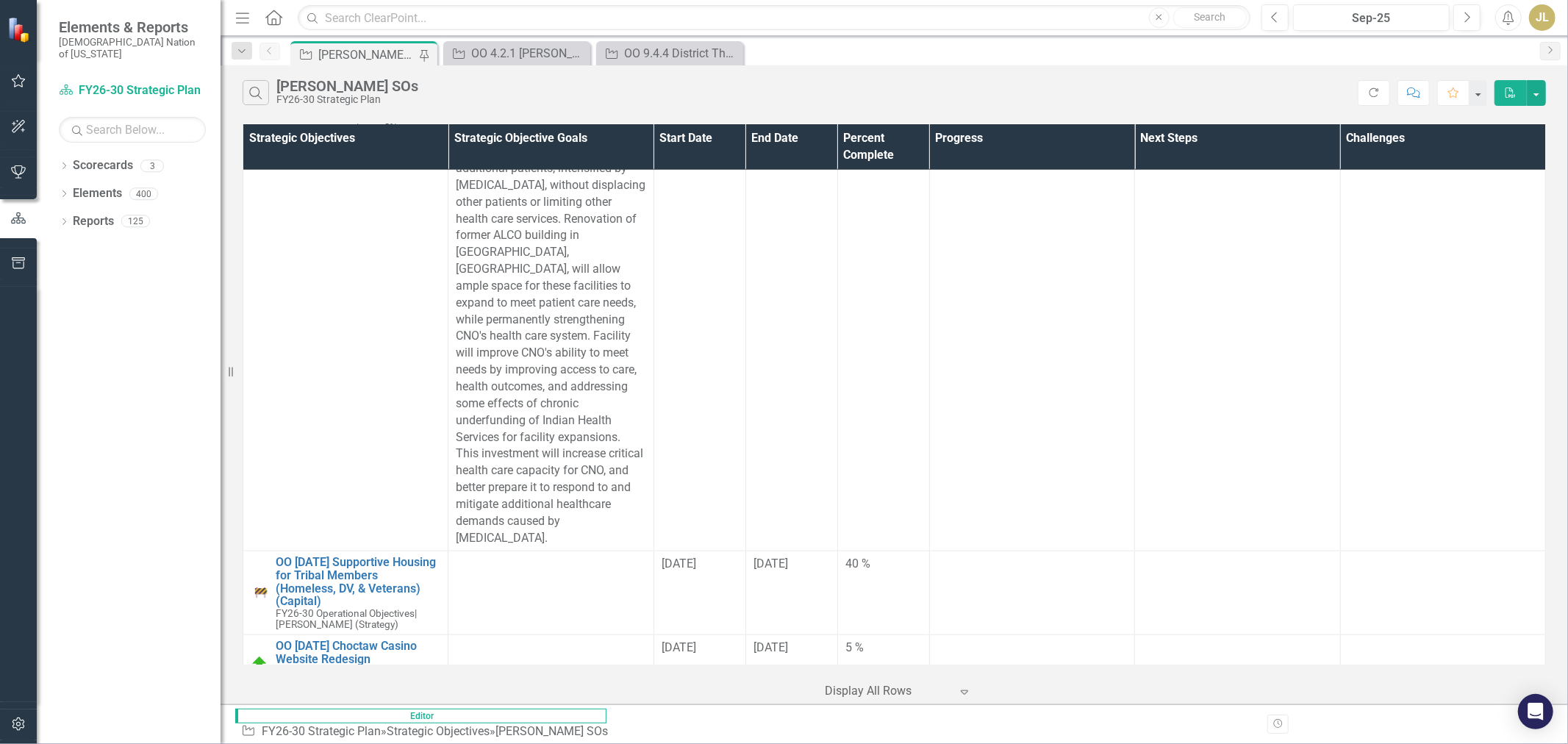
scroll to position [6112, 0]
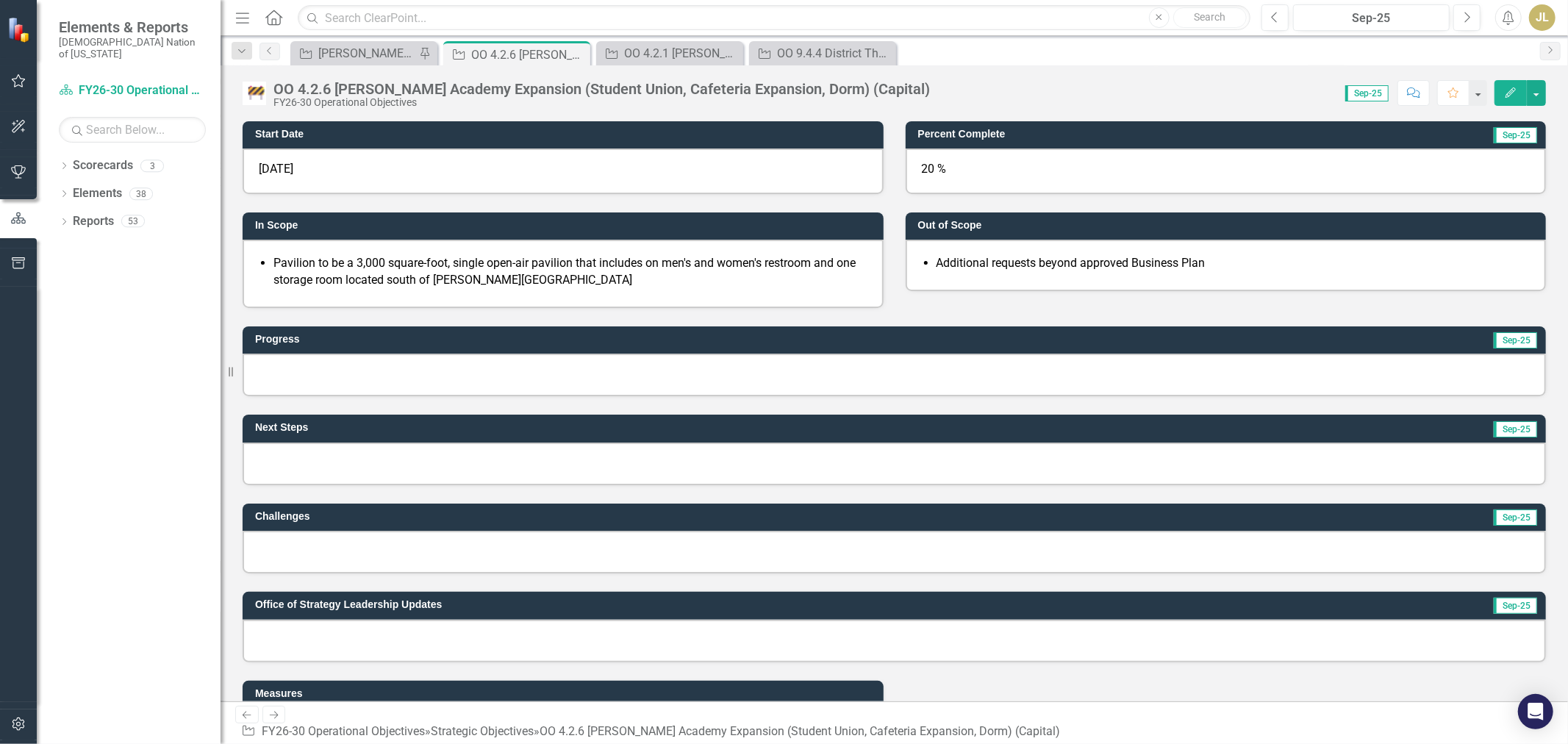
scroll to position [327, 0]
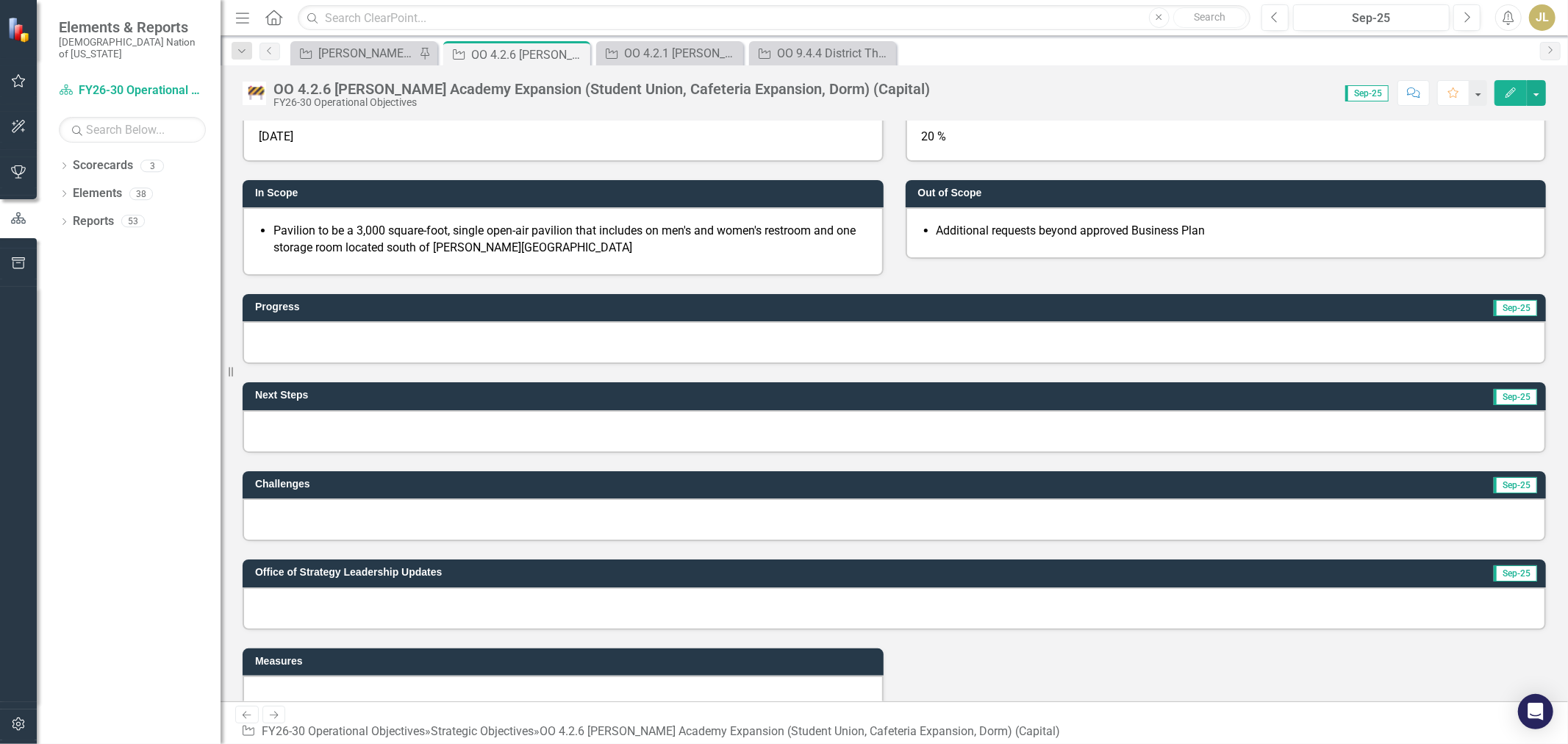
click at [341, 322] on div at bounding box center [894, 342] width 1303 height 43
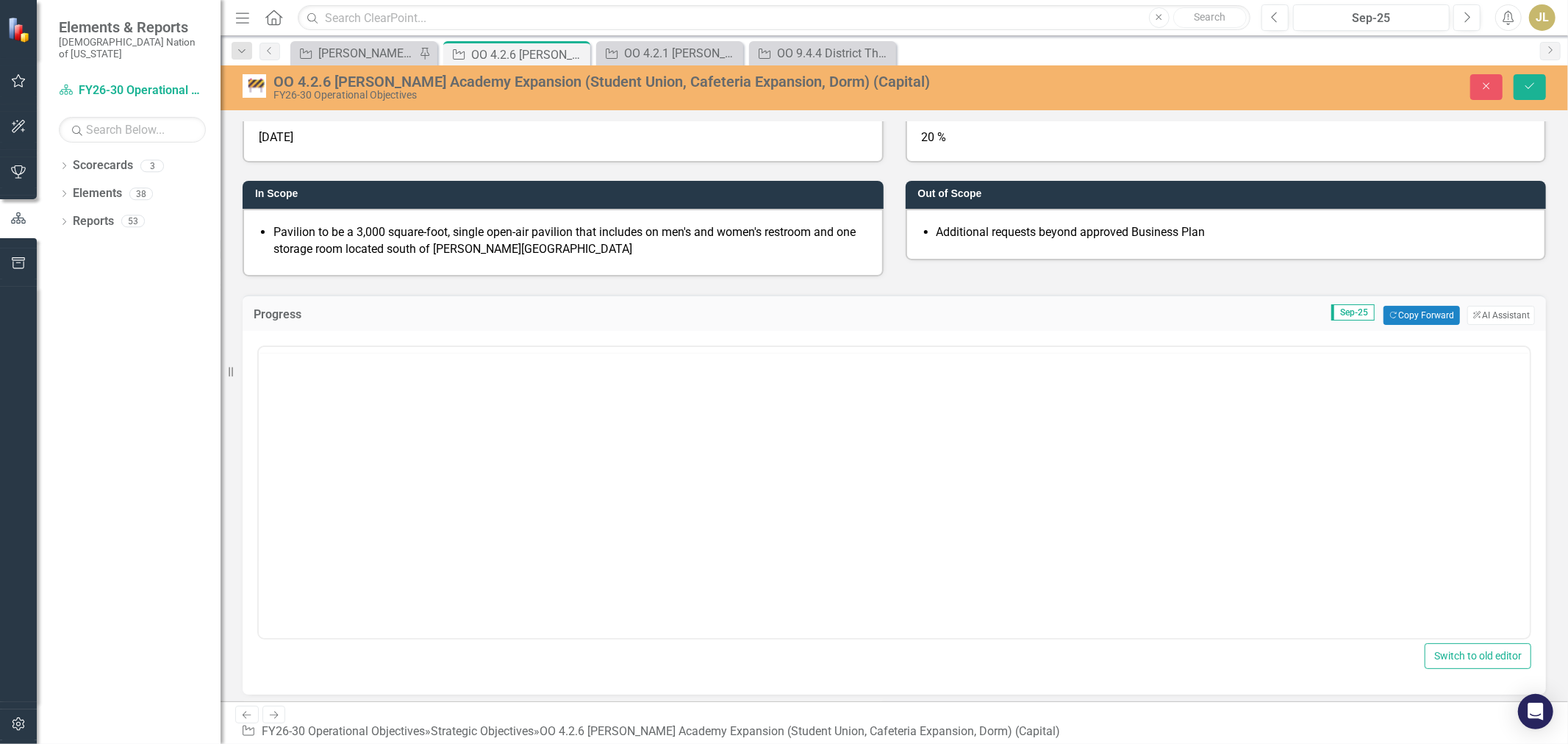
scroll to position [0, 0]
click at [246, 318] on div "Progress Sep-25 Copy Forward Copy Forward ClearPoint AI AI Assistant" at bounding box center [894, 313] width 1303 height 36
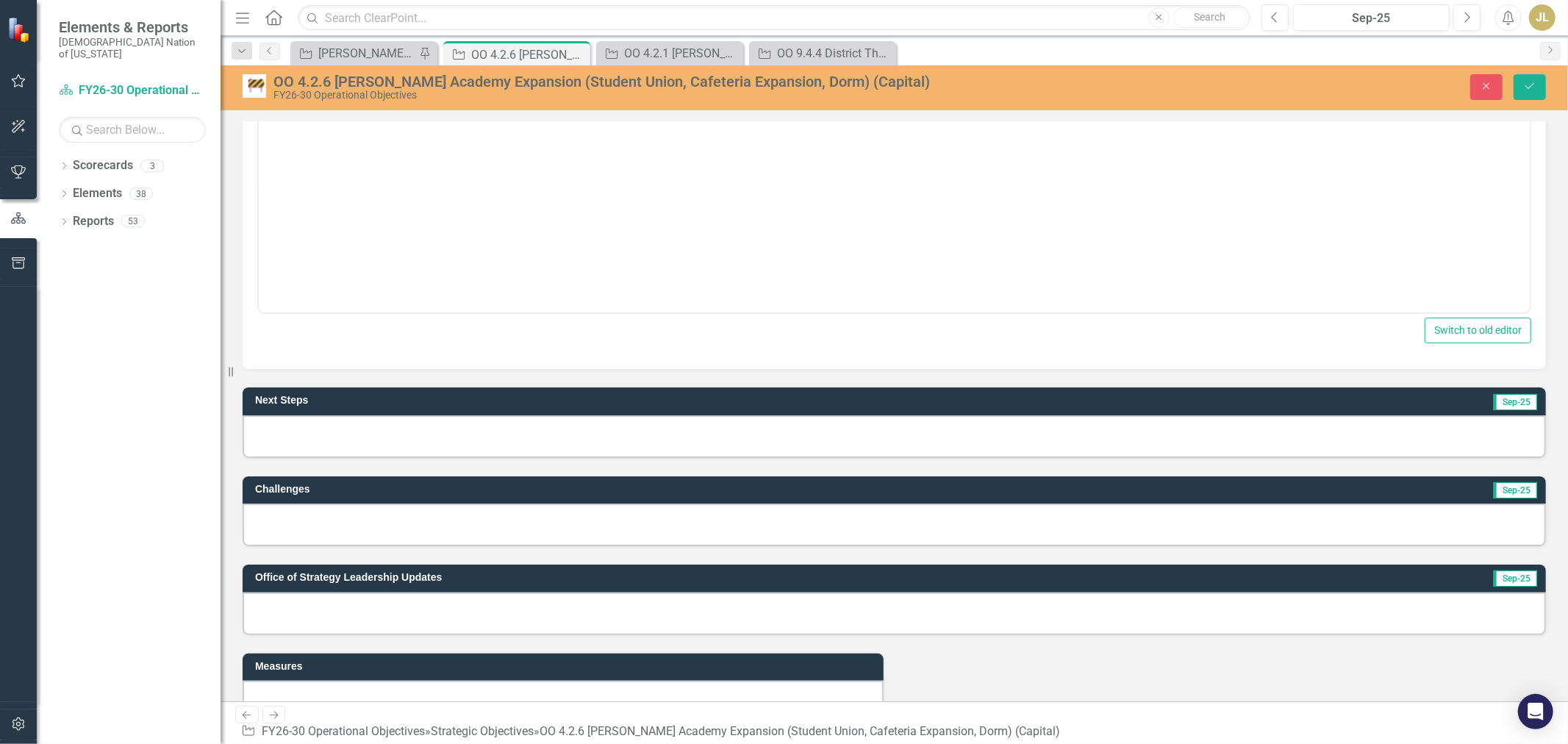
scroll to position [653, 0]
click at [339, 615] on div at bounding box center [894, 613] width 1303 height 43
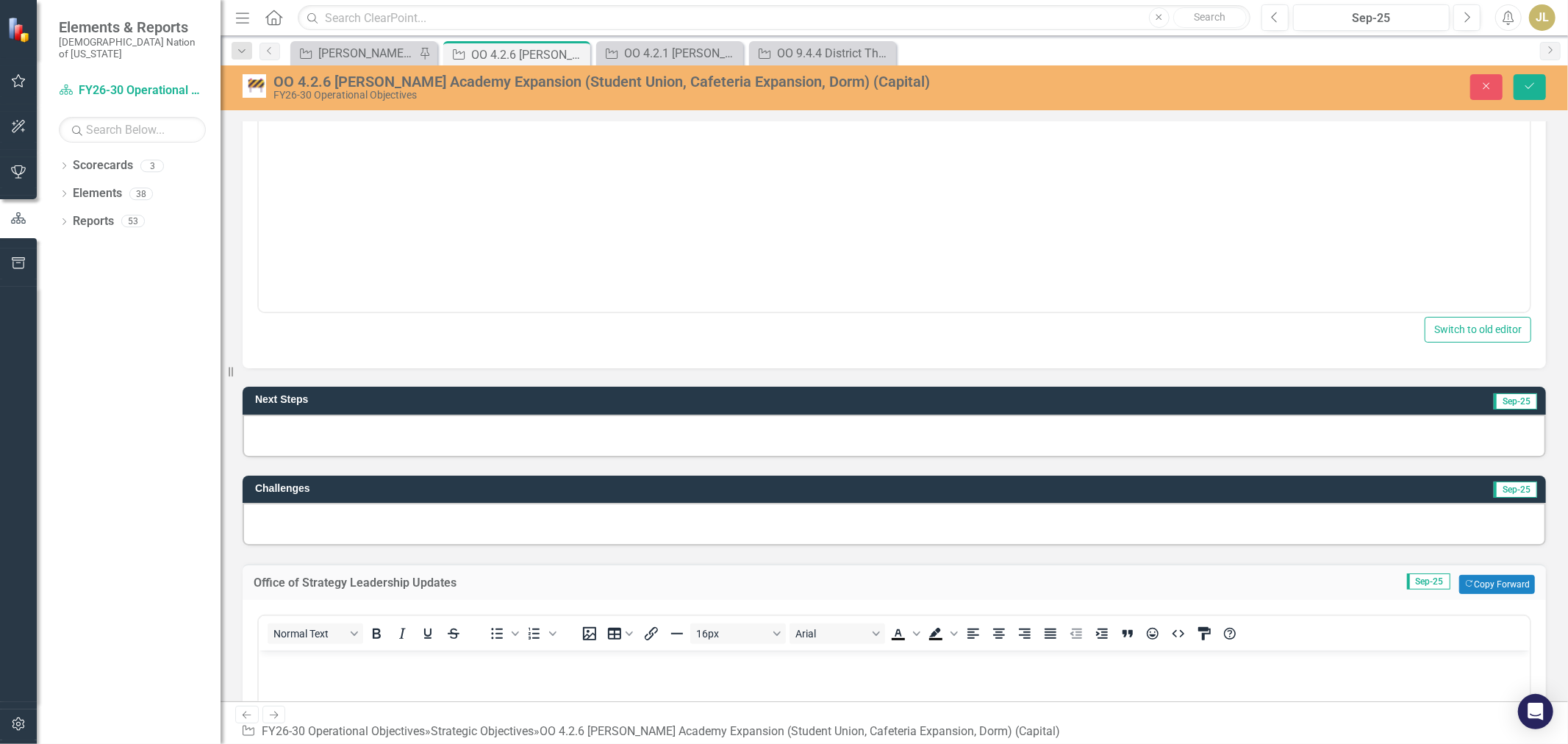
scroll to position [0, 0]
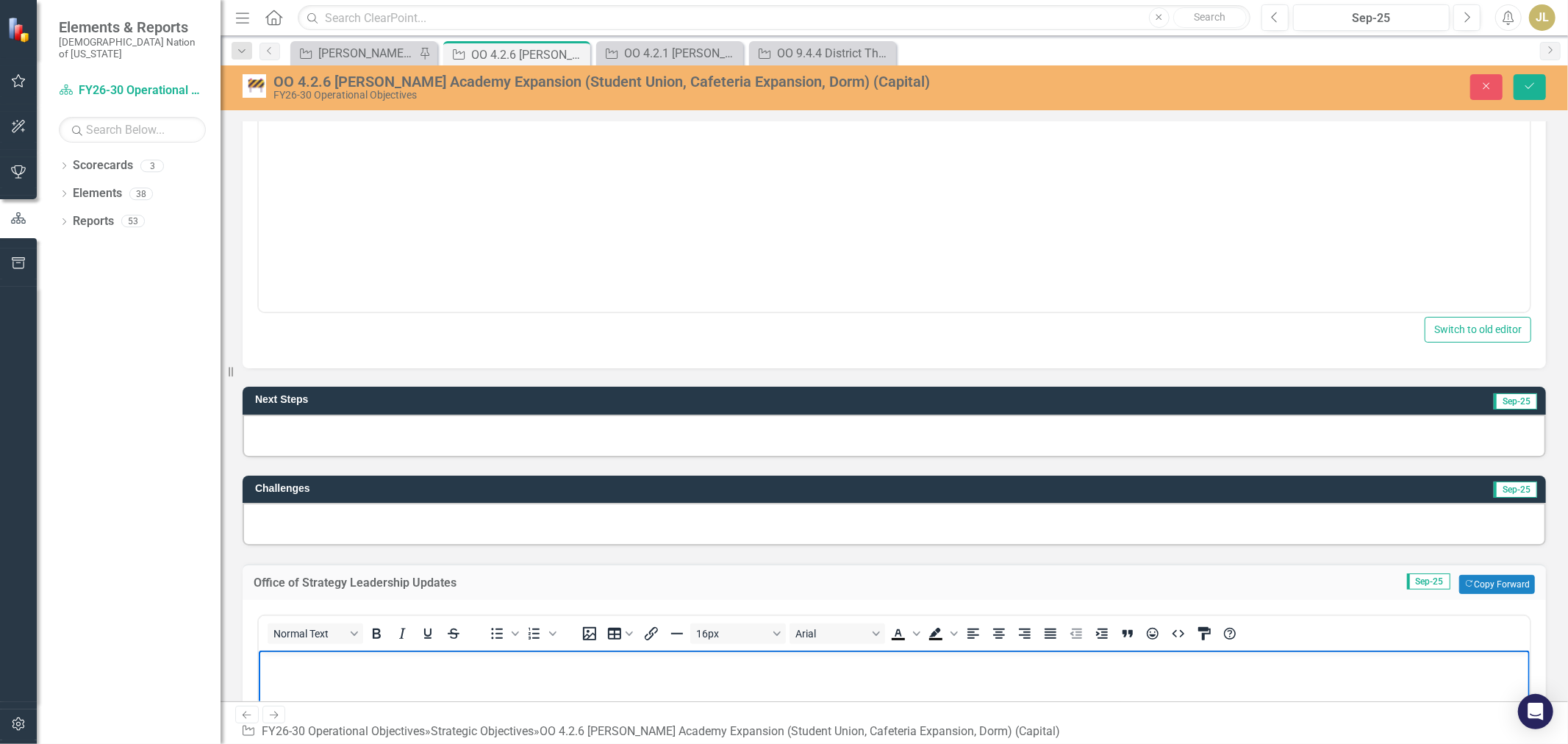
click at [369, 646] on p "Rich Text Area. Press ALT-0 for help." at bounding box center [894, 663] width 1264 height 18
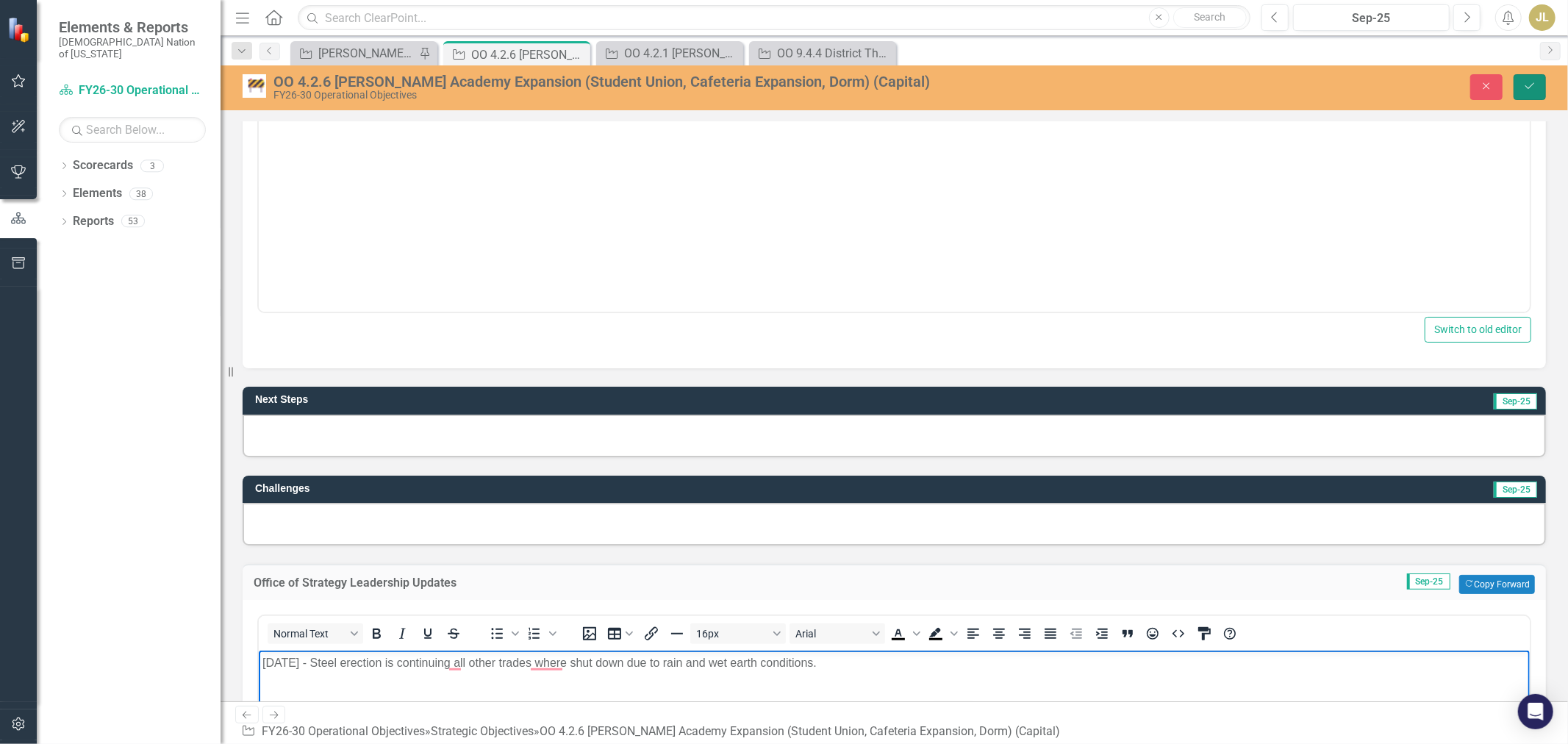
click at [1254, 76] on button "Save" at bounding box center [1530, 87] width 33 height 25
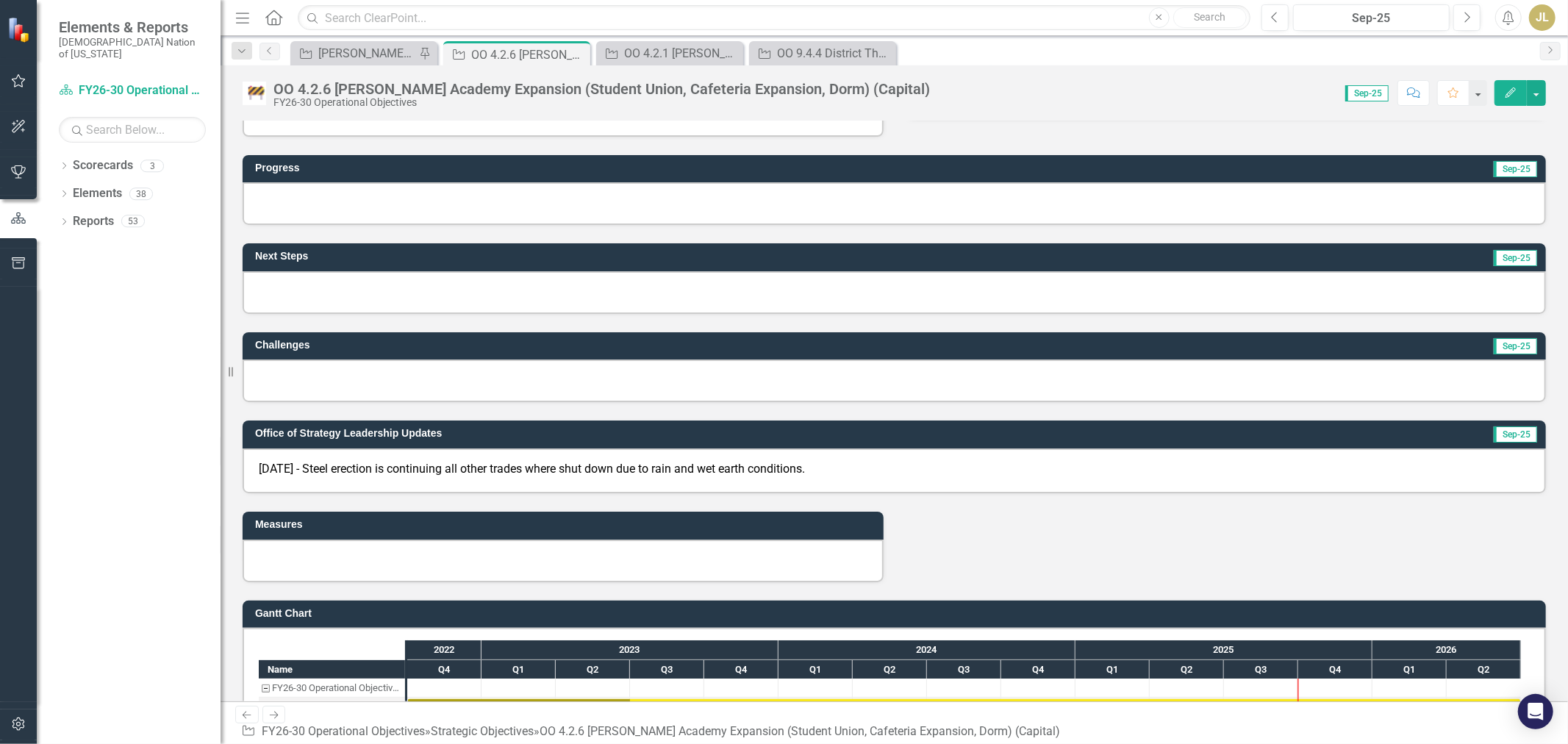
scroll to position [489, 0]
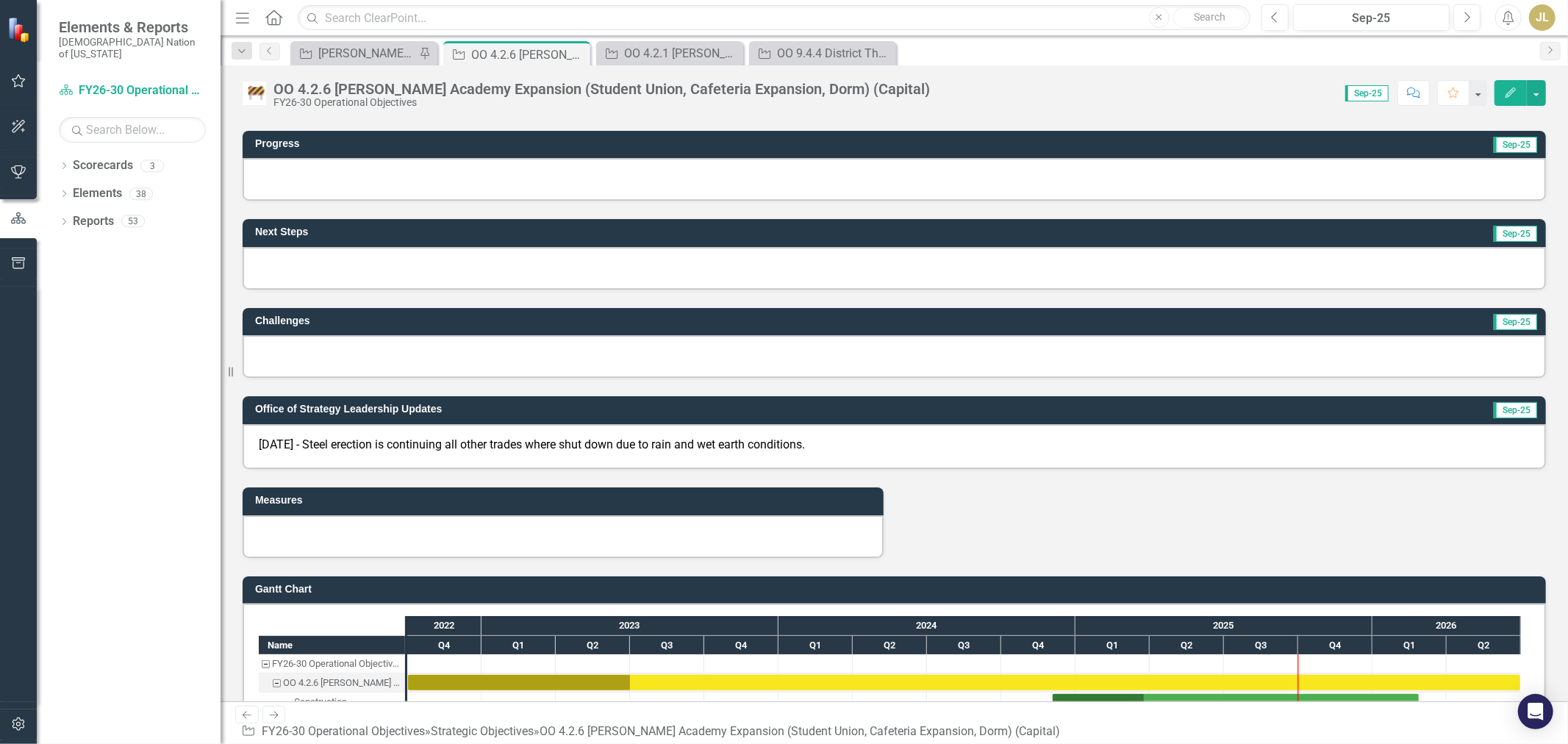
click at [912, 453] on div "9/3/25 - Steel erection is continuing all other trades where shut down due to r…" at bounding box center [894, 447] width 1303 height 46
click at [890, 445] on div "9/3/25 - Steel erection is continuing all other trades where shut down due to r…" at bounding box center [894, 447] width 1303 height 46
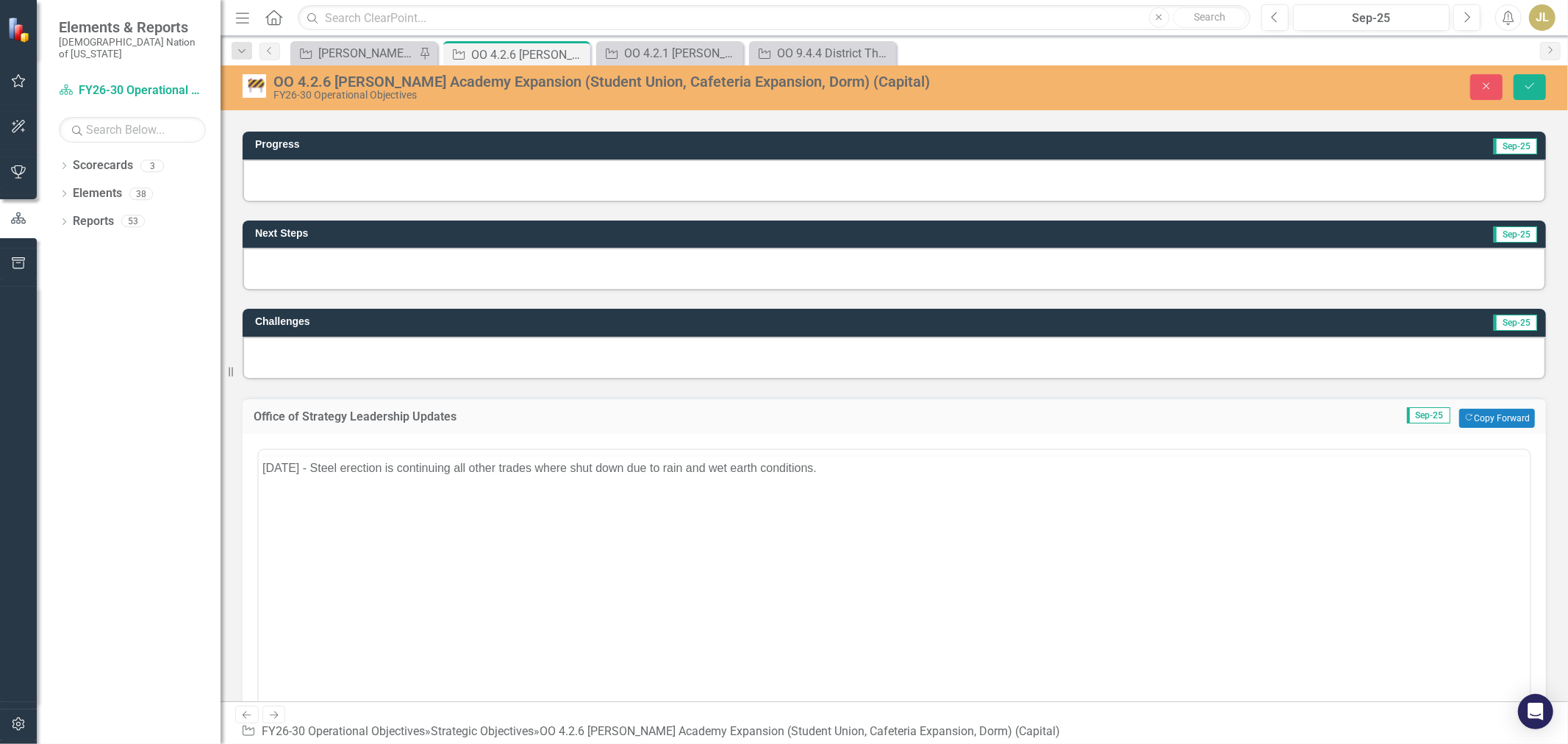
scroll to position [0, 0]
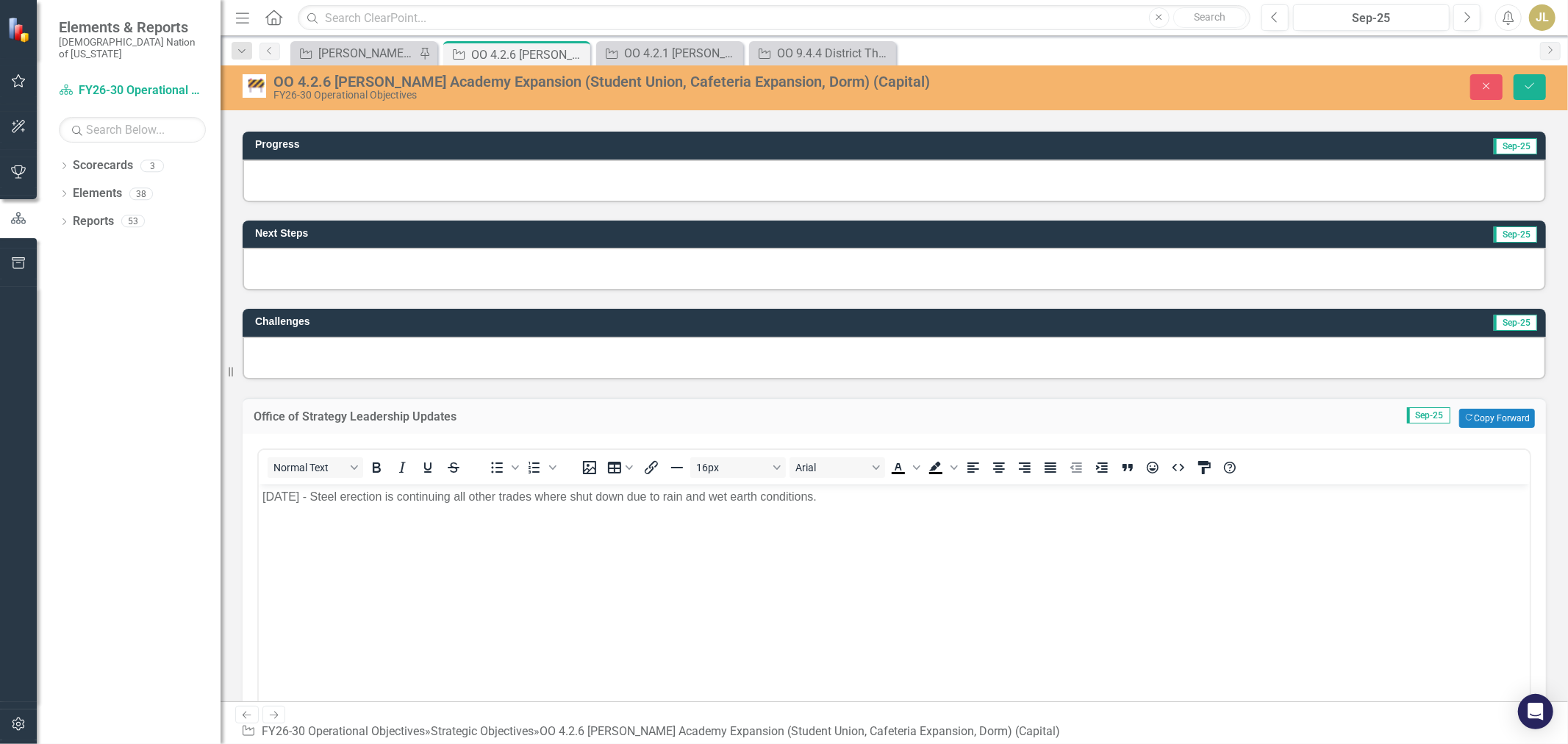
click at [835, 515] on body "9/3/25 - Steel erection is continuing all other trades where shut down due to r…" at bounding box center [893, 593] width 1271 height 220
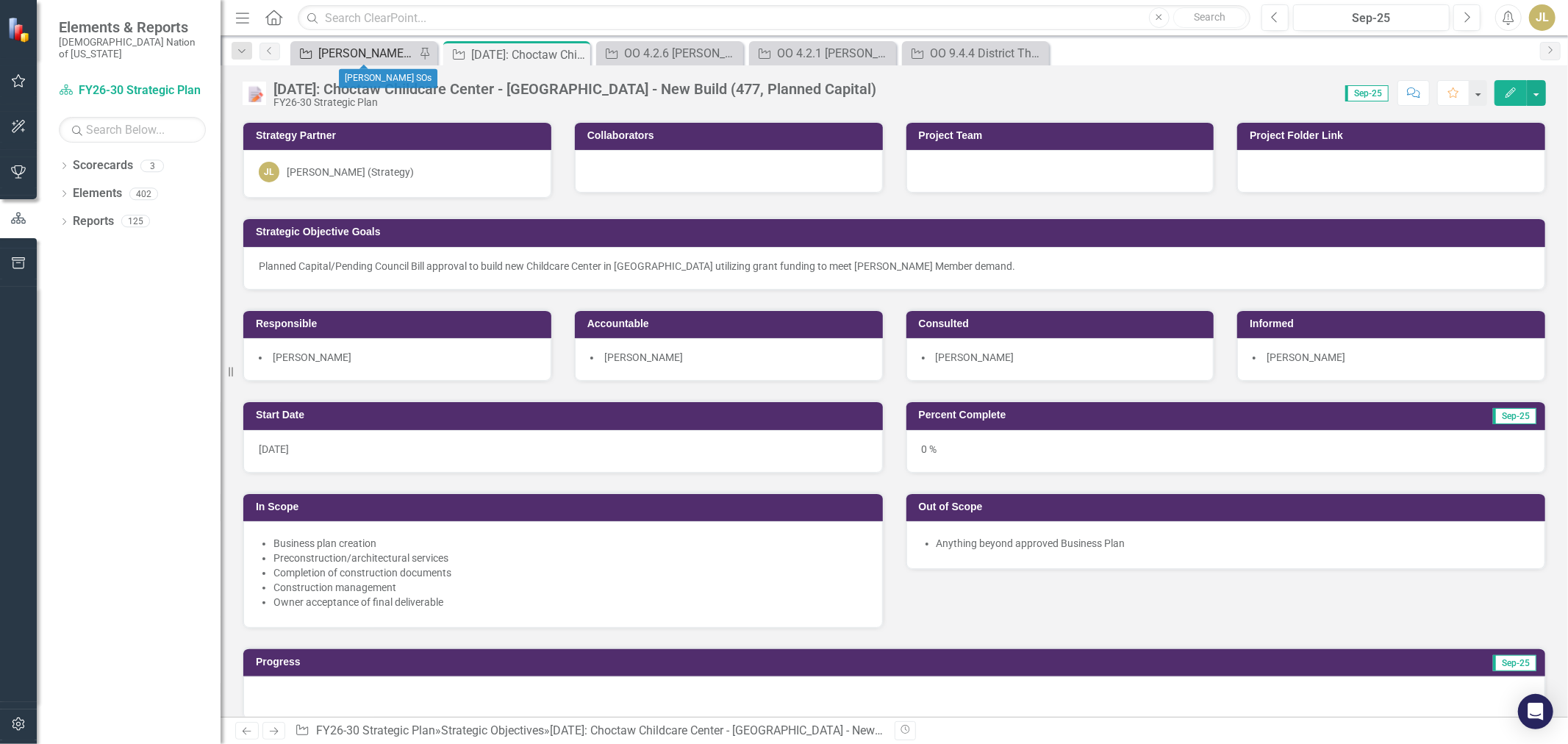
click at [358, 57] on div "[PERSON_NAME] SOs" at bounding box center [367, 53] width 97 height 18
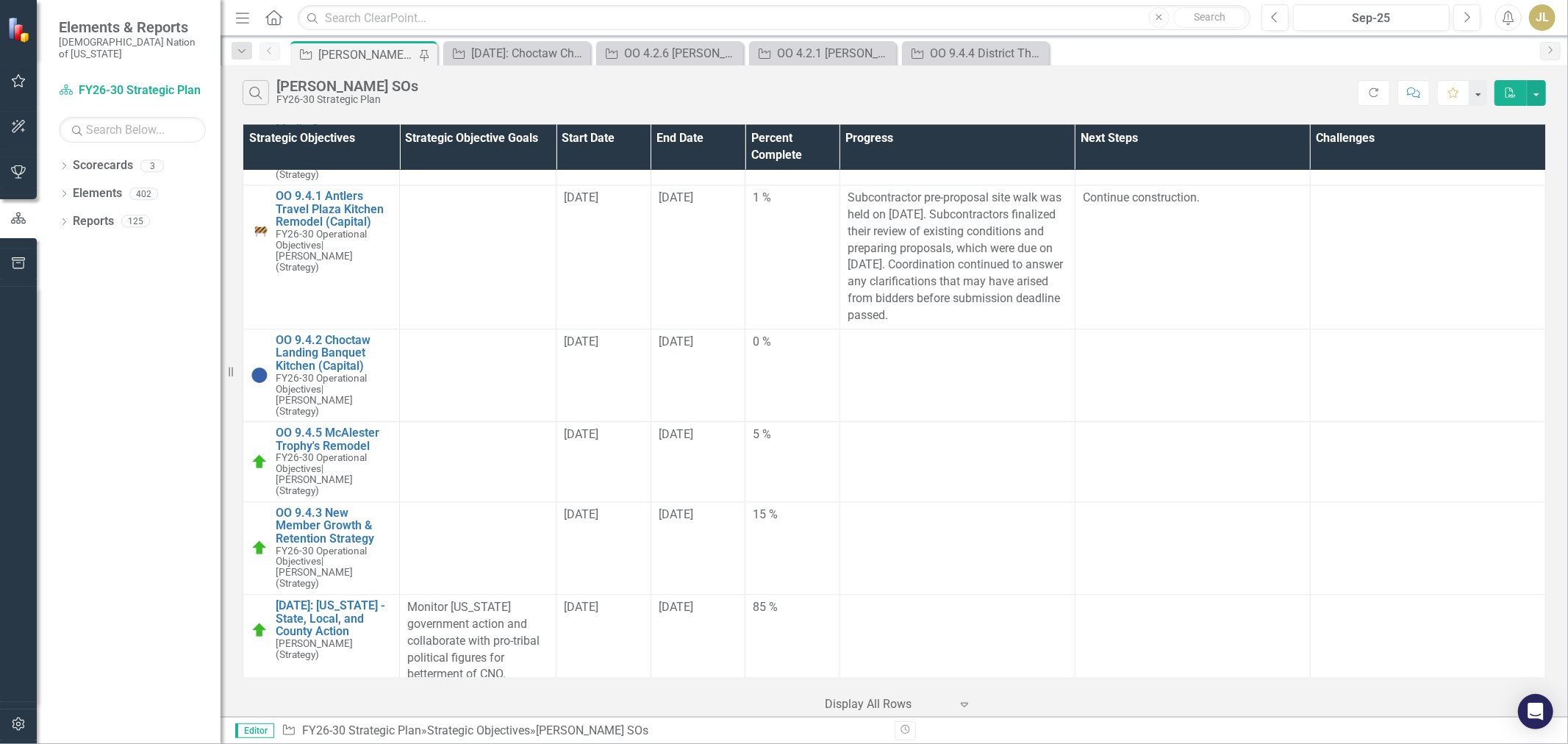
scroll to position [7677, 0]
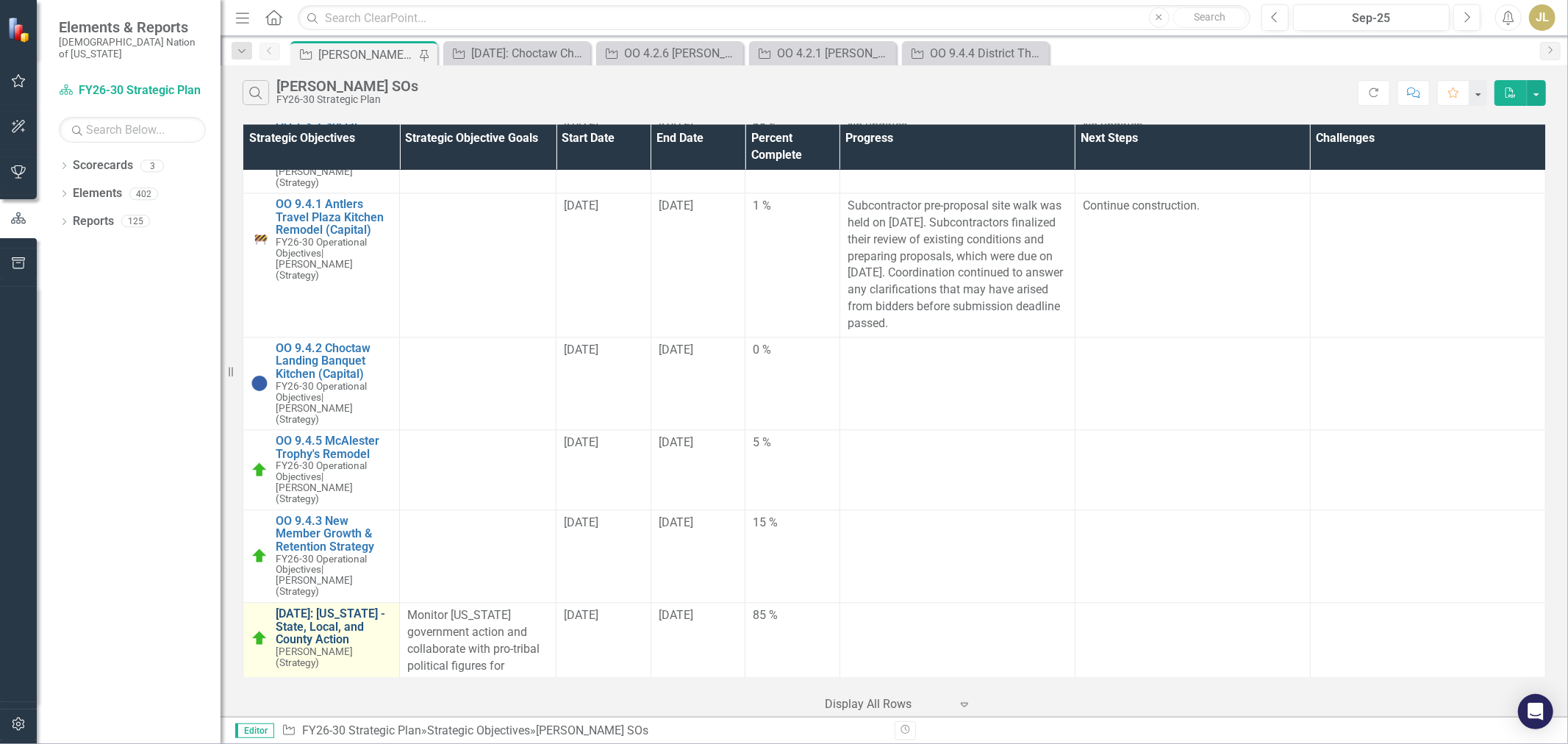
click at [327, 607] on link "[DATE]: [US_STATE] - State, Local, and County Action" at bounding box center [334, 627] width 116 height 39
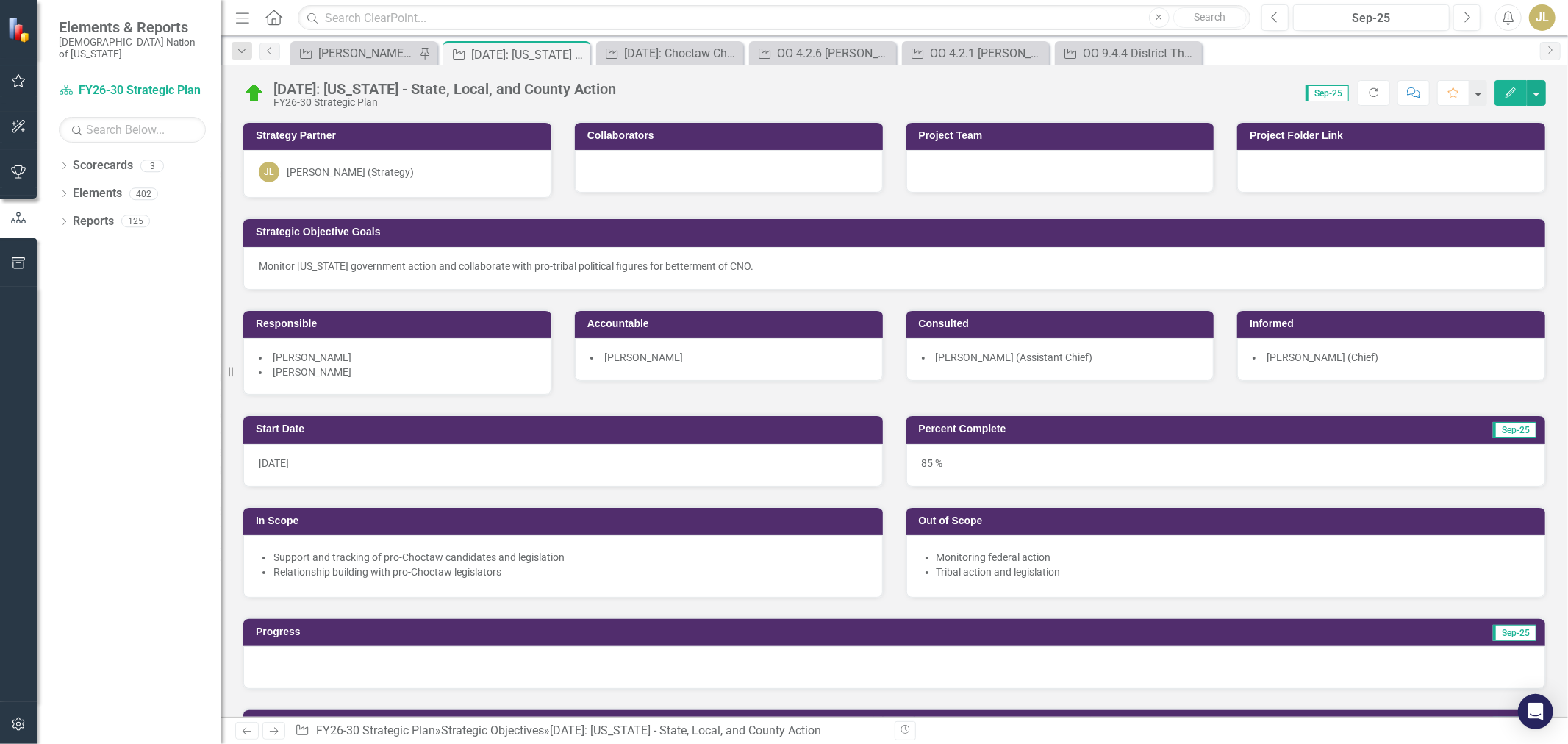
scroll to position [327, 0]
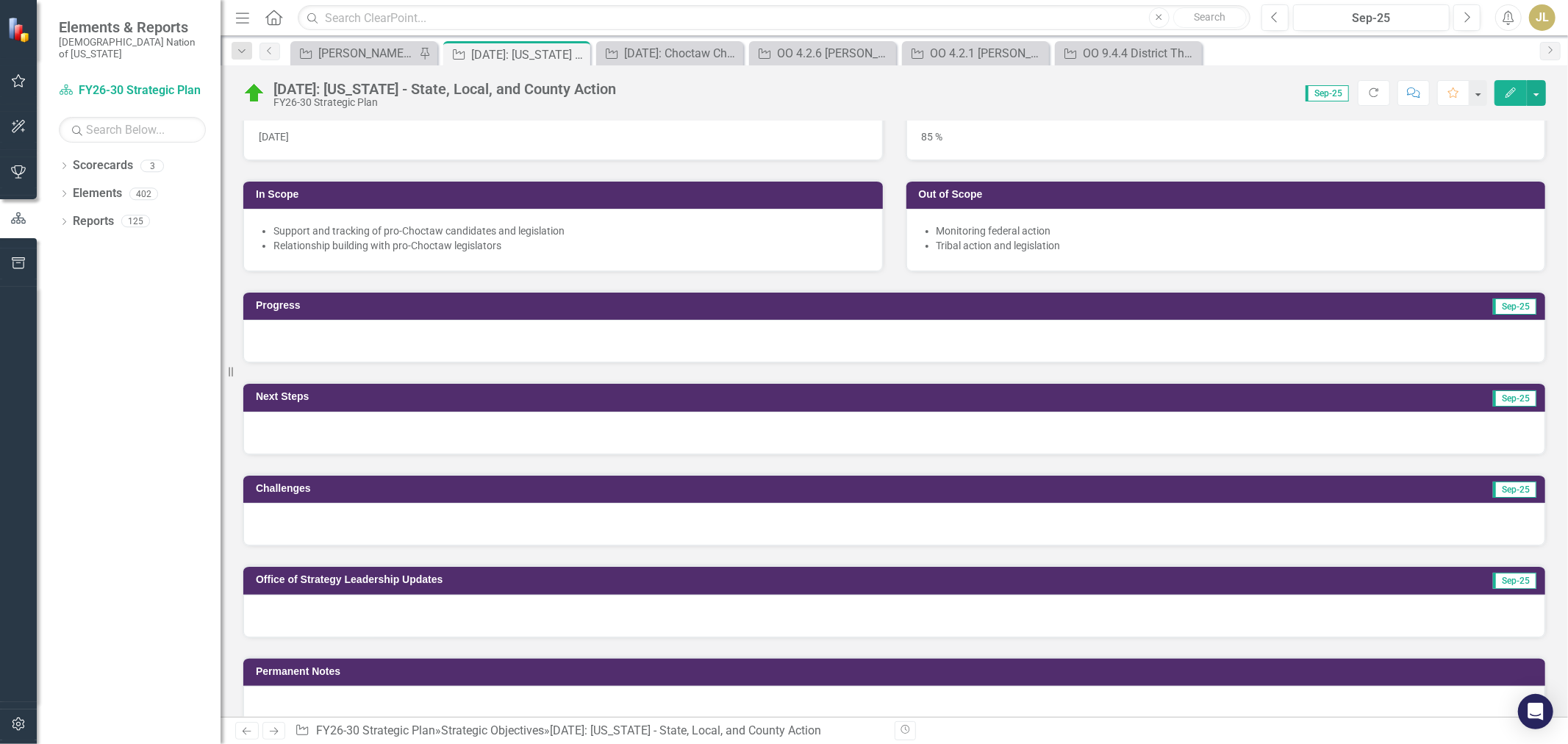
click at [336, 328] on div at bounding box center [894, 341] width 1302 height 43
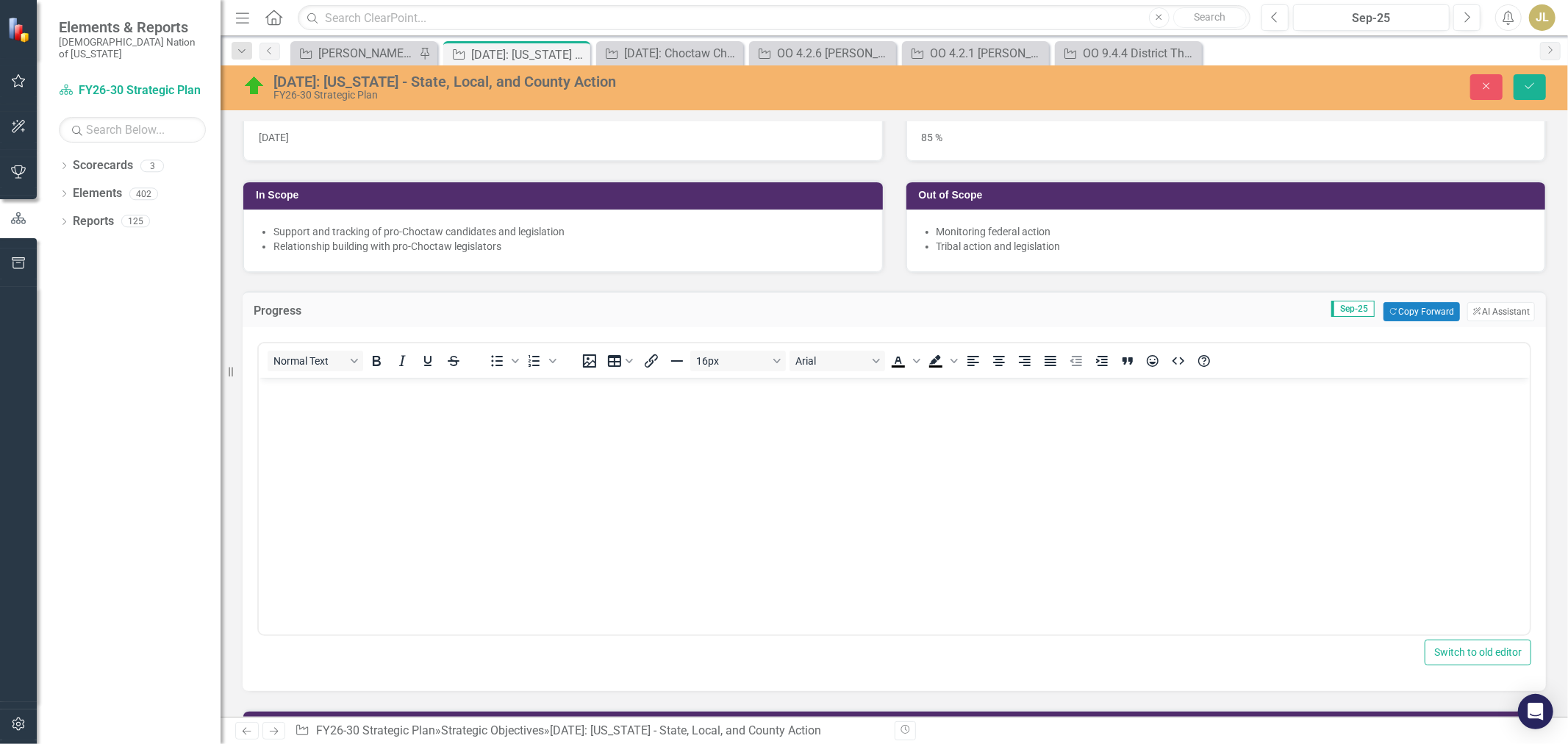
scroll to position [0, 0]
click at [328, 435] on body "Rich Text Area. Press ALT-0 for help." at bounding box center [893, 488] width 1271 height 220
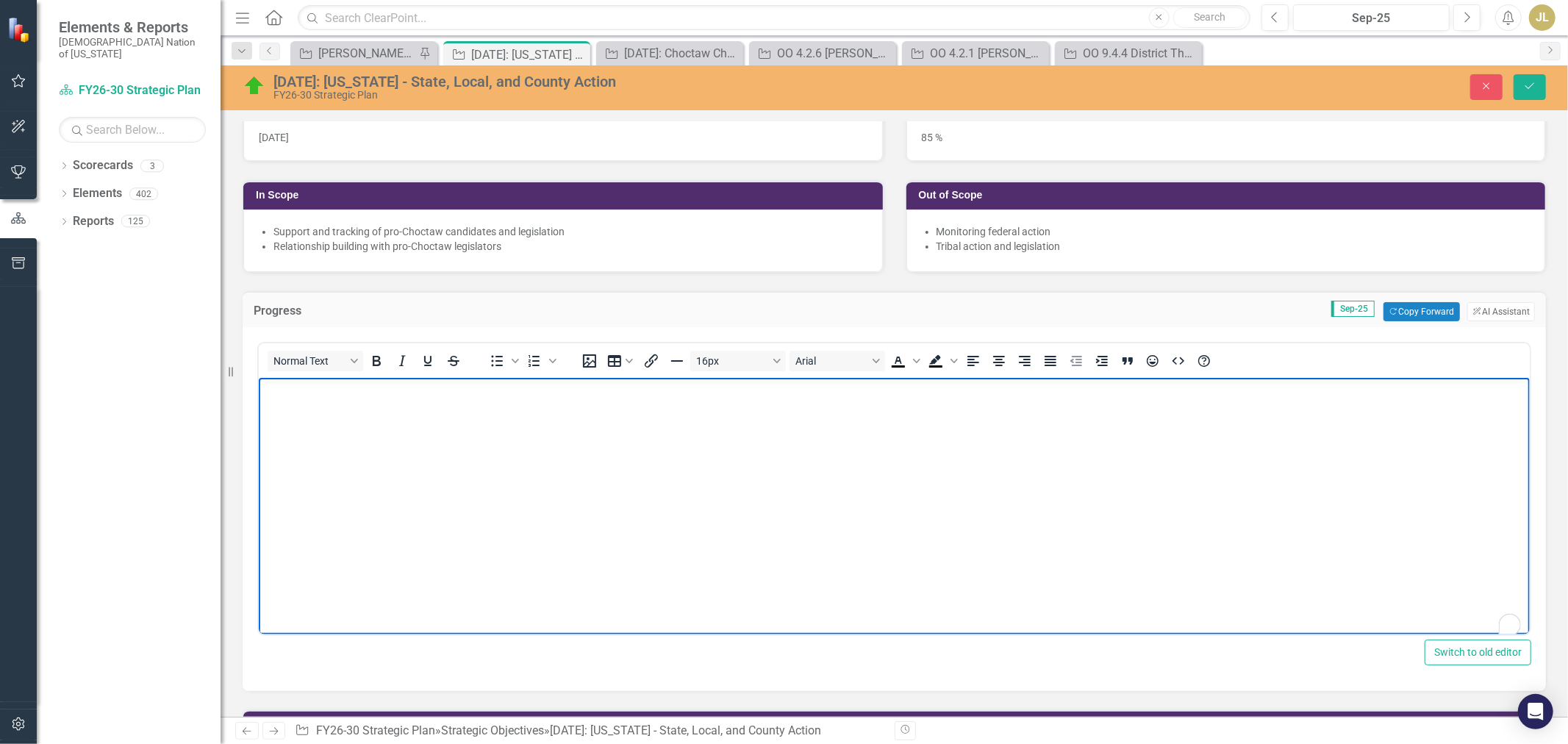
paste body "To enrich screen reader interactions, please activate Accessibility in Grammarl…"
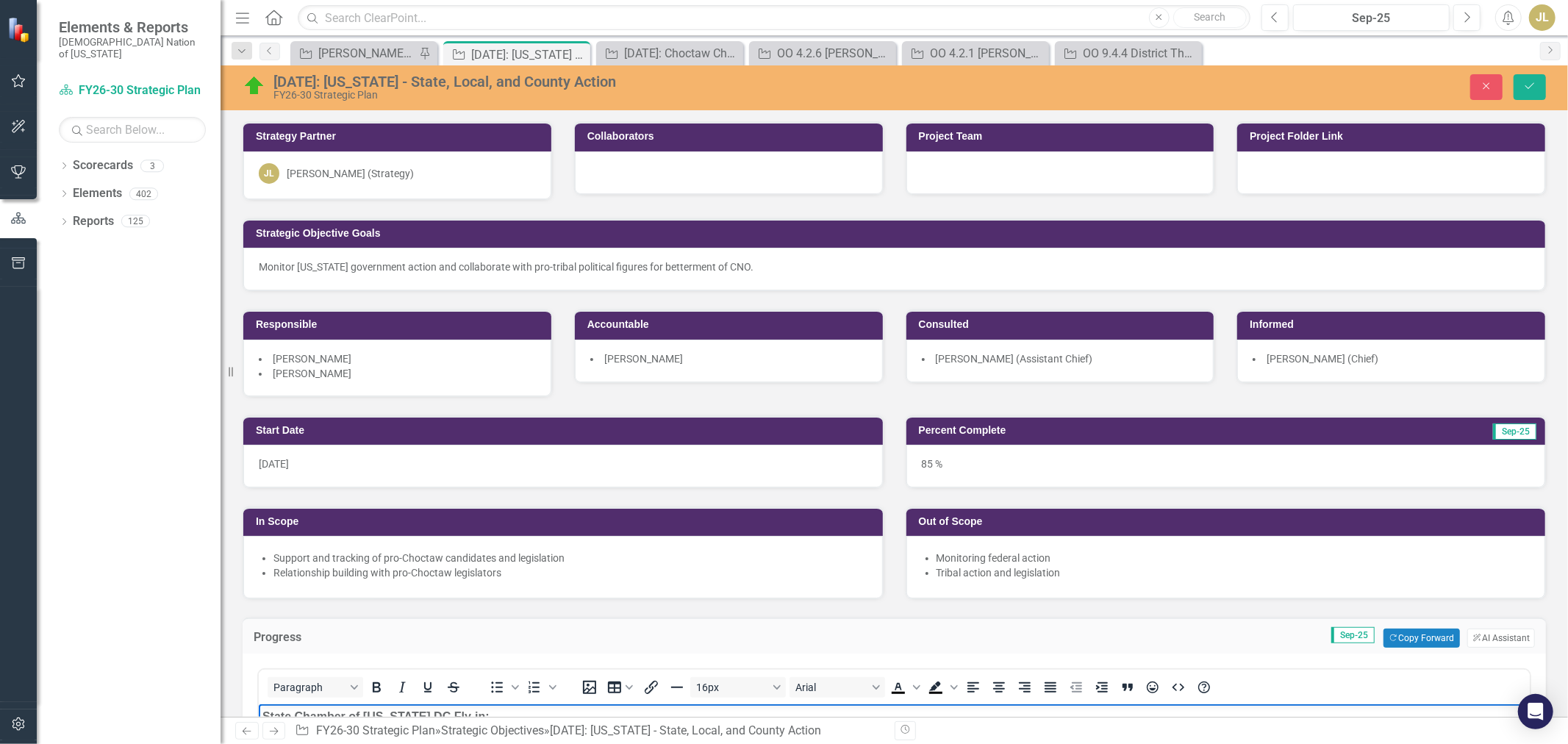
scroll to position [327, 0]
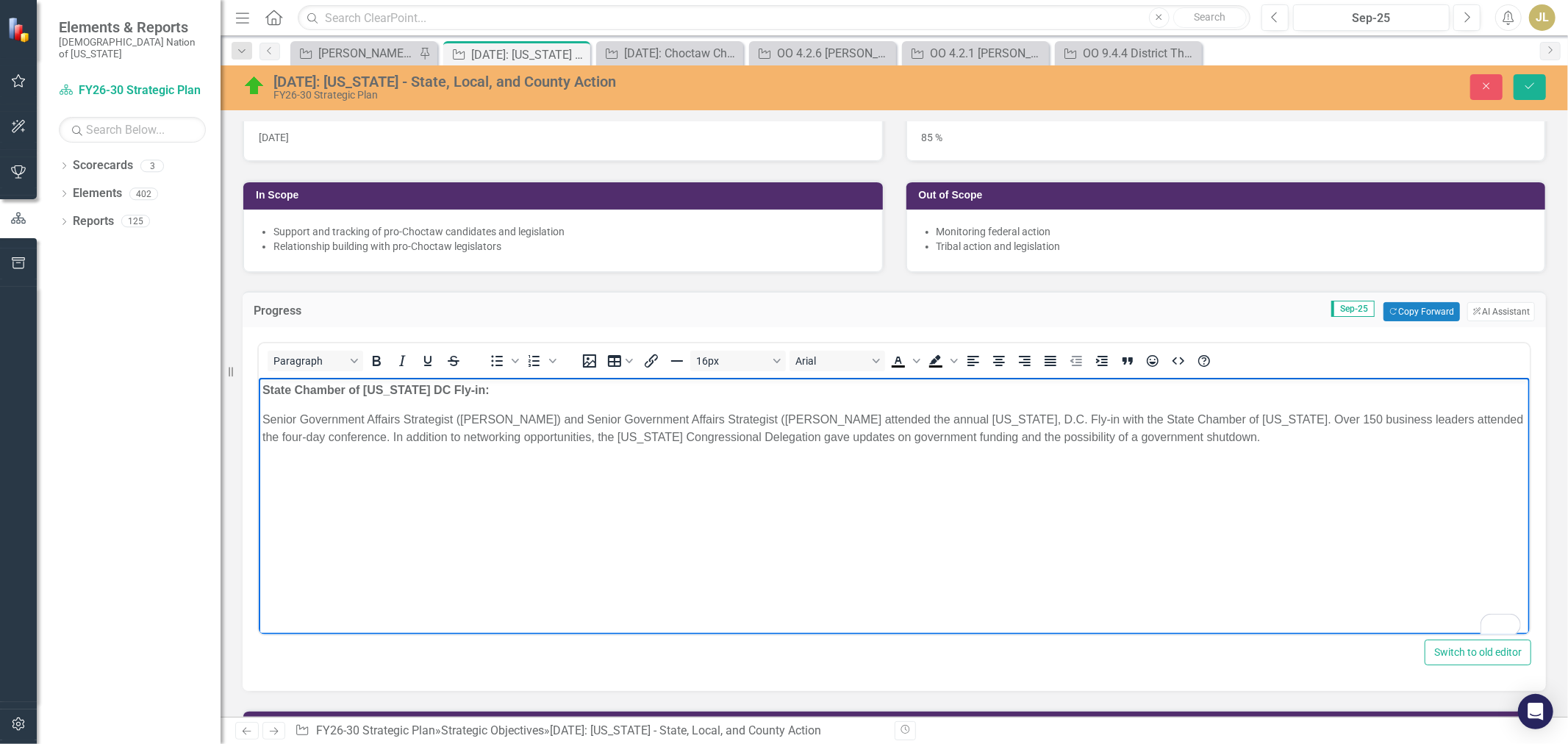
drag, startPoint x: 780, startPoint y: 417, endPoint x: 895, endPoint y: 475, distance: 128.8
click at [782, 417] on div "Senior Government Affairs Strategist ( [PERSON_NAME]) and Senior Government Aff…" at bounding box center [894, 428] width 1264 height 35
click at [876, 422] on div "Senior Government Affairs Strategist ( [PERSON_NAME]) and Senior Government Aff…" at bounding box center [894, 428] width 1264 height 35
click at [1068, 420] on div "Senior Government Affairs Strategist ( [PERSON_NAME]) and Senior Government Aff…" at bounding box center [894, 428] width 1264 height 35
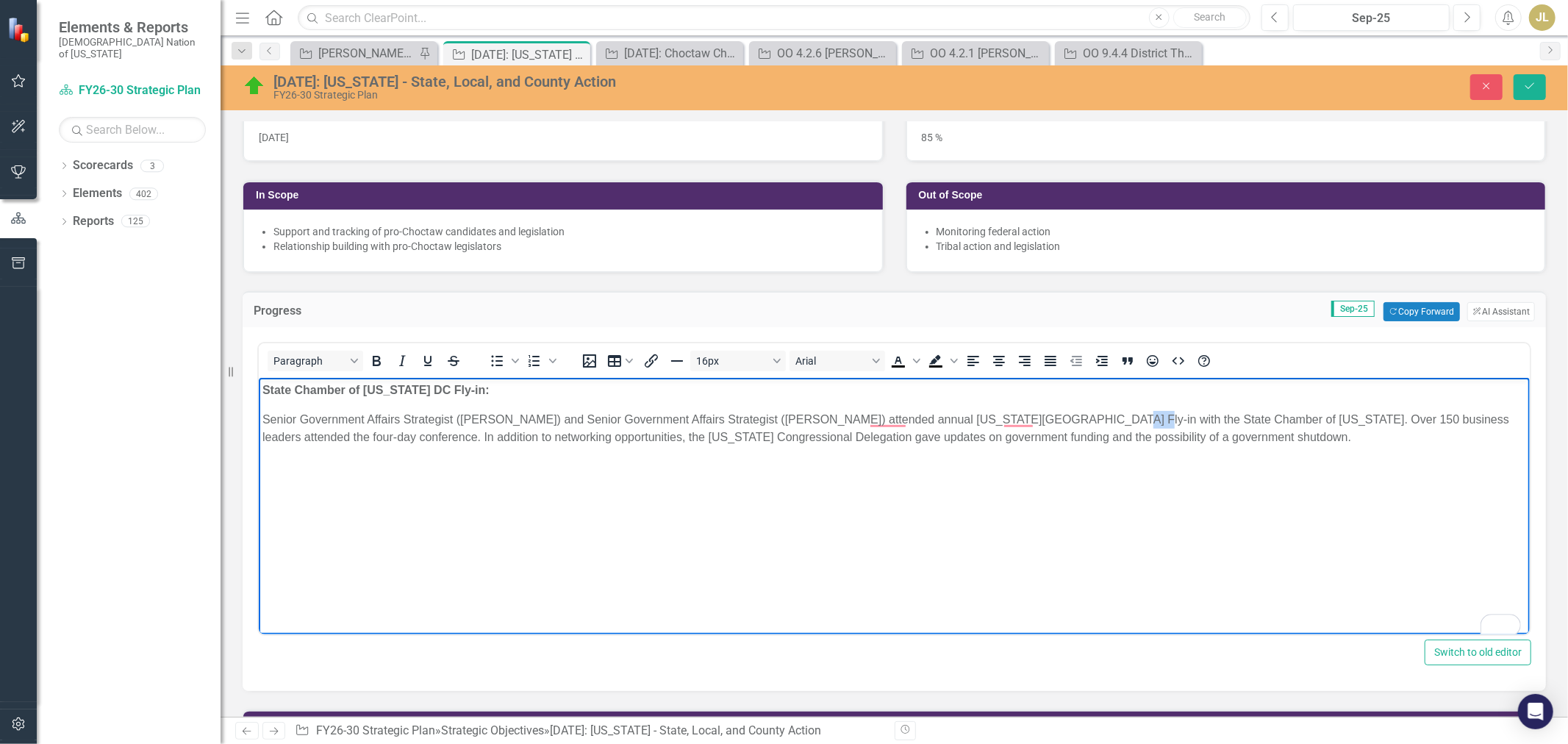
click at [1068, 420] on div "Senior Government Affairs Strategist ( [PERSON_NAME]) and Senior Government Aff…" at bounding box center [894, 428] width 1264 height 35
click at [1208, 420] on div "Senior Government Affairs Strategist ( [PERSON_NAME]) and Senior Government Aff…" at bounding box center [894, 428] width 1264 height 35
click at [467, 440] on div "Senior Government Affairs Strategist ( [PERSON_NAME]) and Senior Government Aff…" at bounding box center [894, 428] width 1264 height 35
click at [459, 438] on div "Senior Government Affairs Strategist ( [PERSON_NAME]) and Senior Government Aff…" at bounding box center [894, 428] width 1264 height 35
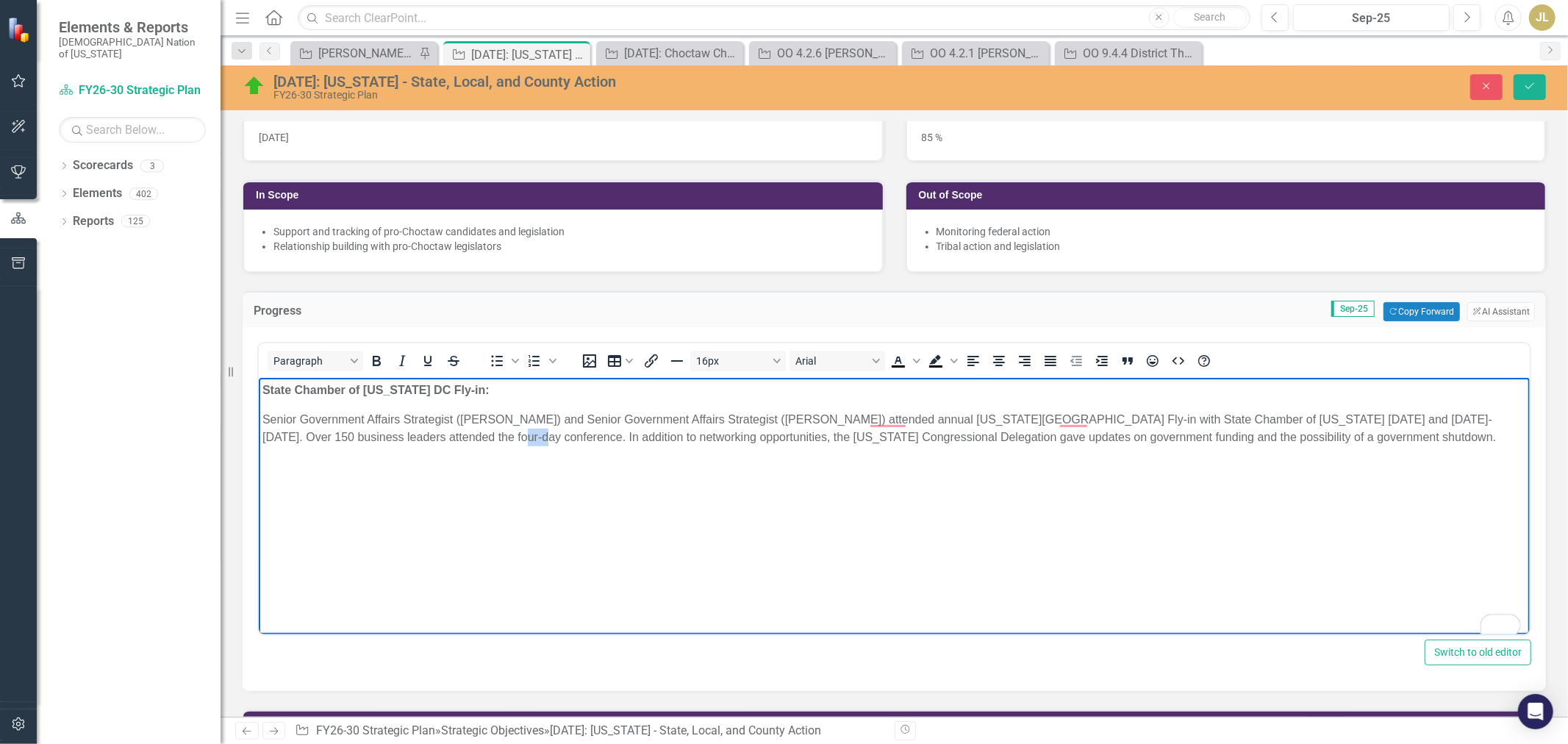
click at [459, 438] on div "Senior Government Affairs Strategist ( [PERSON_NAME]) and Senior Government Aff…" at bounding box center [894, 428] width 1264 height 35
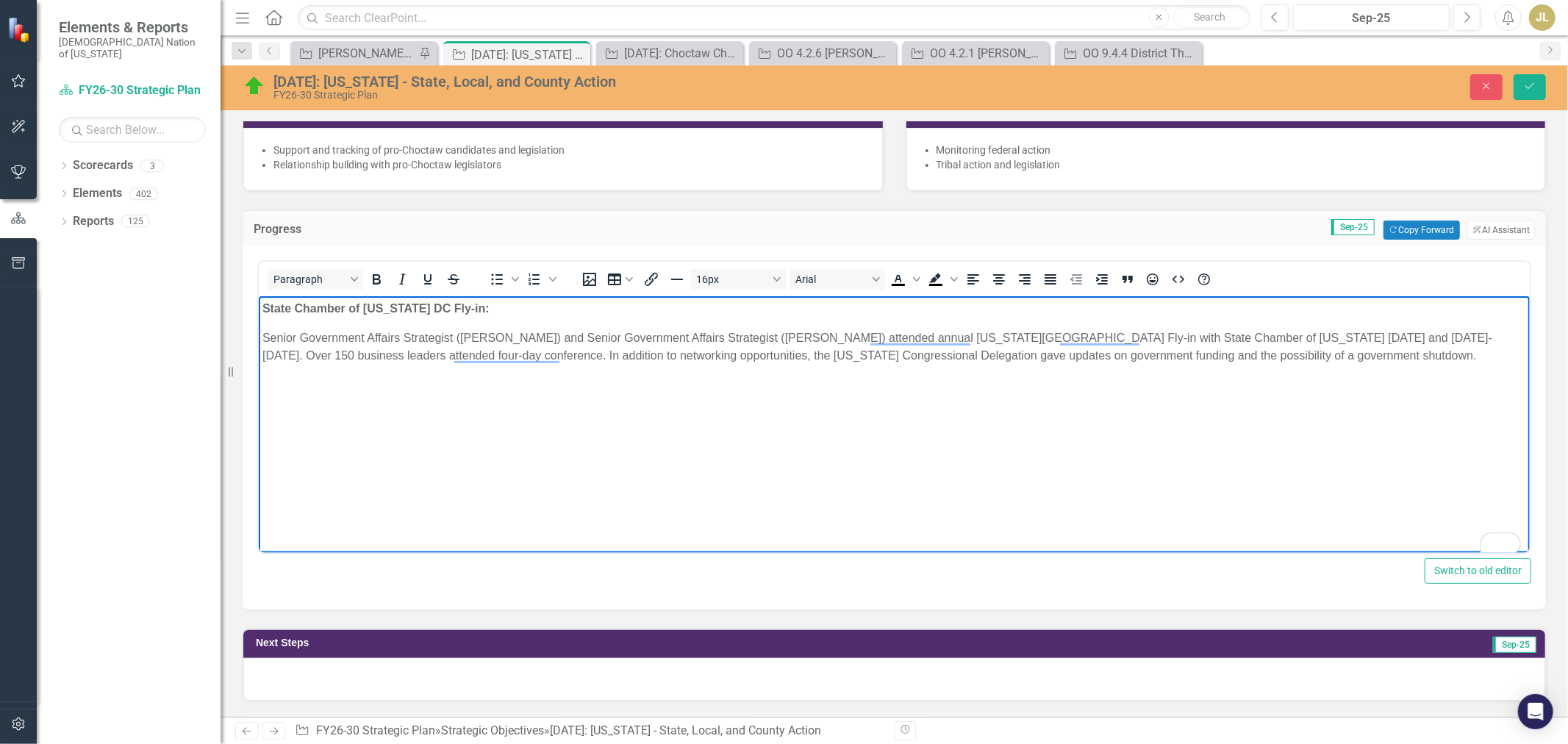
click at [770, 353] on div "Senior Government Affairs Strategist ( [PERSON_NAME]) and Senior Government Aff…" at bounding box center [894, 346] width 1264 height 35
click at [1187, 353] on div "Senior Government Affairs Strategist ( [PERSON_NAME]) and Senior Government Aff…" at bounding box center [894, 346] width 1264 height 35
click at [1187, 353] on div "Senior Government Affairs Strategist ( Jennifer Gray) and Senior Government Aff…" at bounding box center [894, 346] width 1264 height 35
click at [1531, 82] on icon "Save" at bounding box center [1530, 86] width 13 height 11
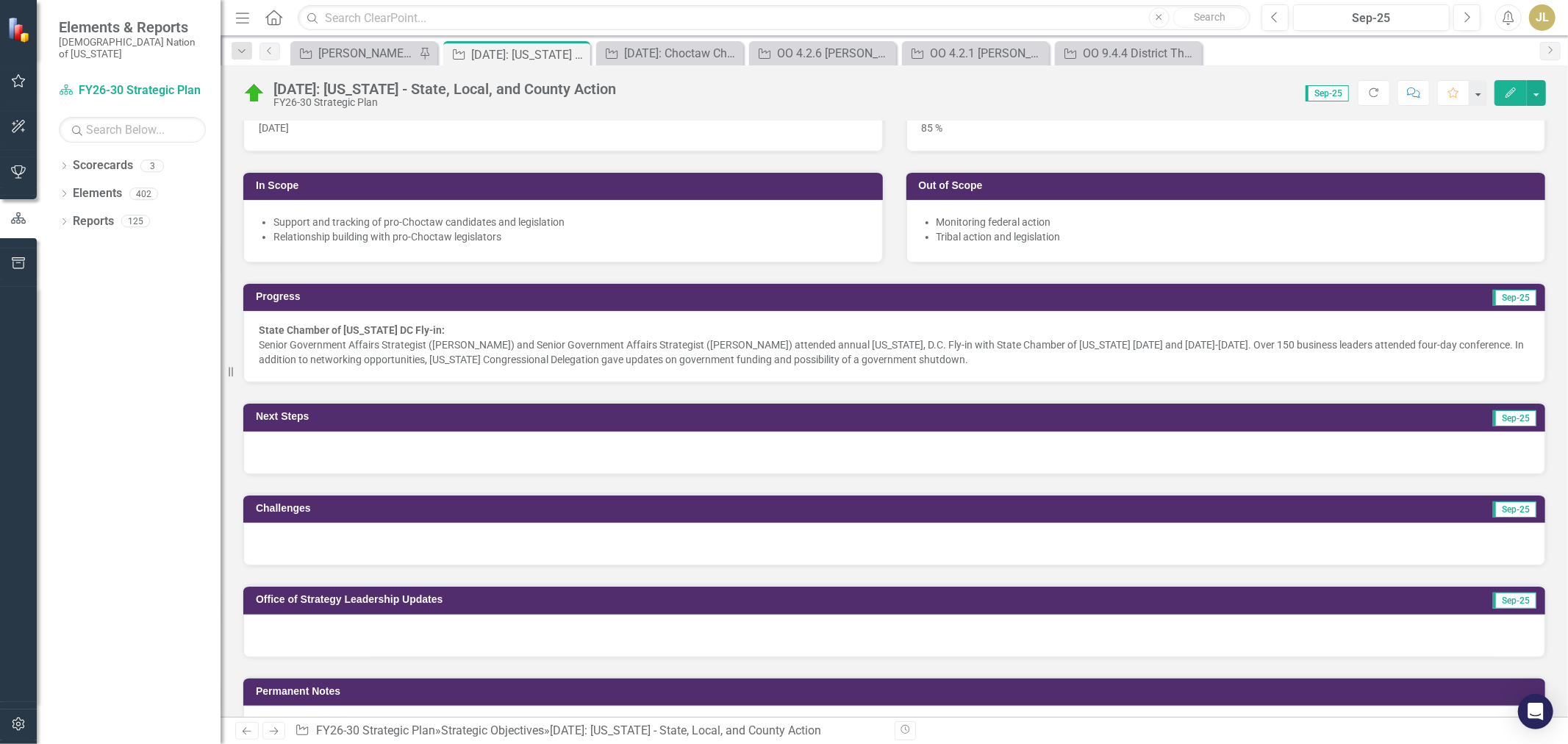
scroll to position [489, 0]
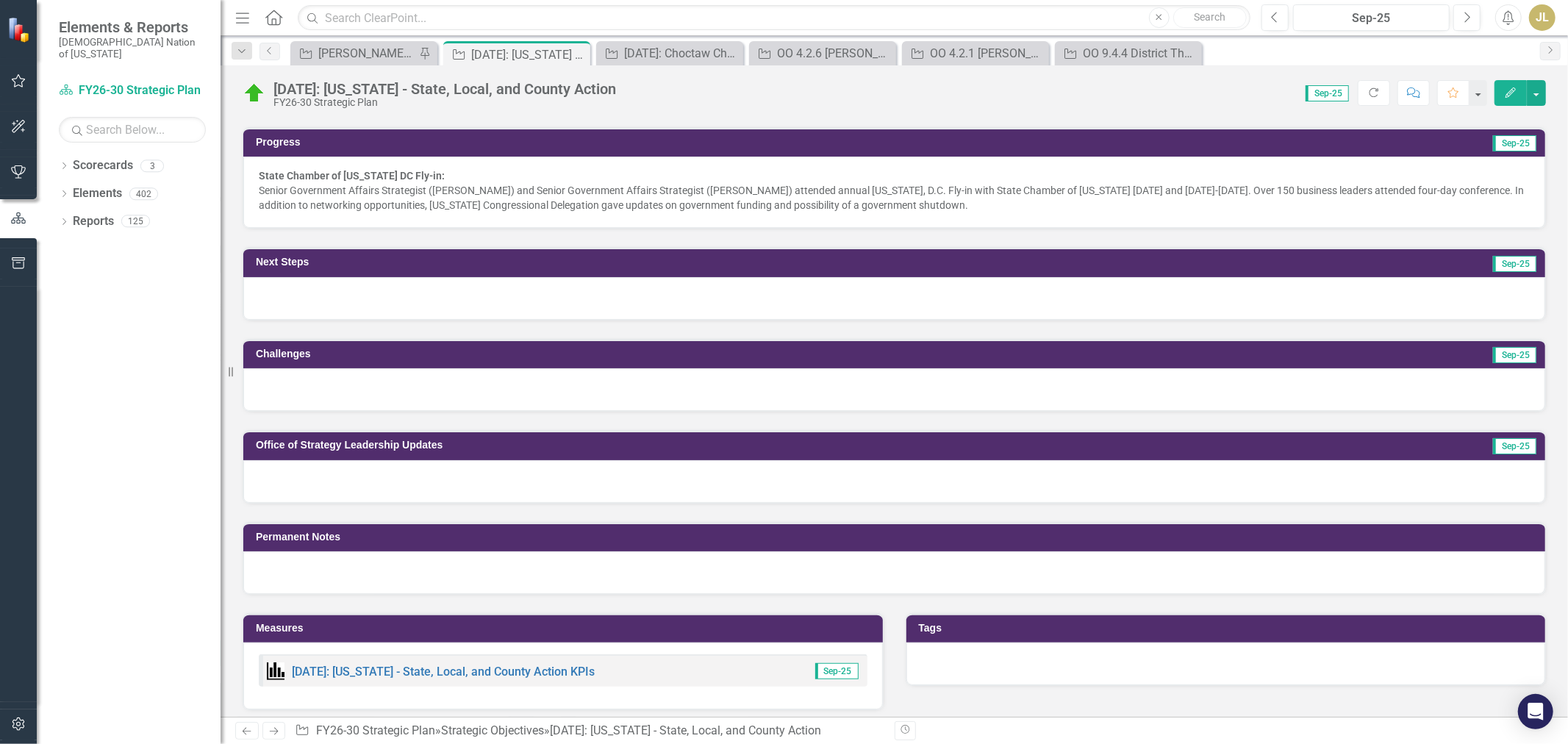
click at [1083, 203] on div "Senior Government Affairs Strategist ([PERSON_NAME]) and Senior Government Affa…" at bounding box center [894, 198] width 1271 height 29
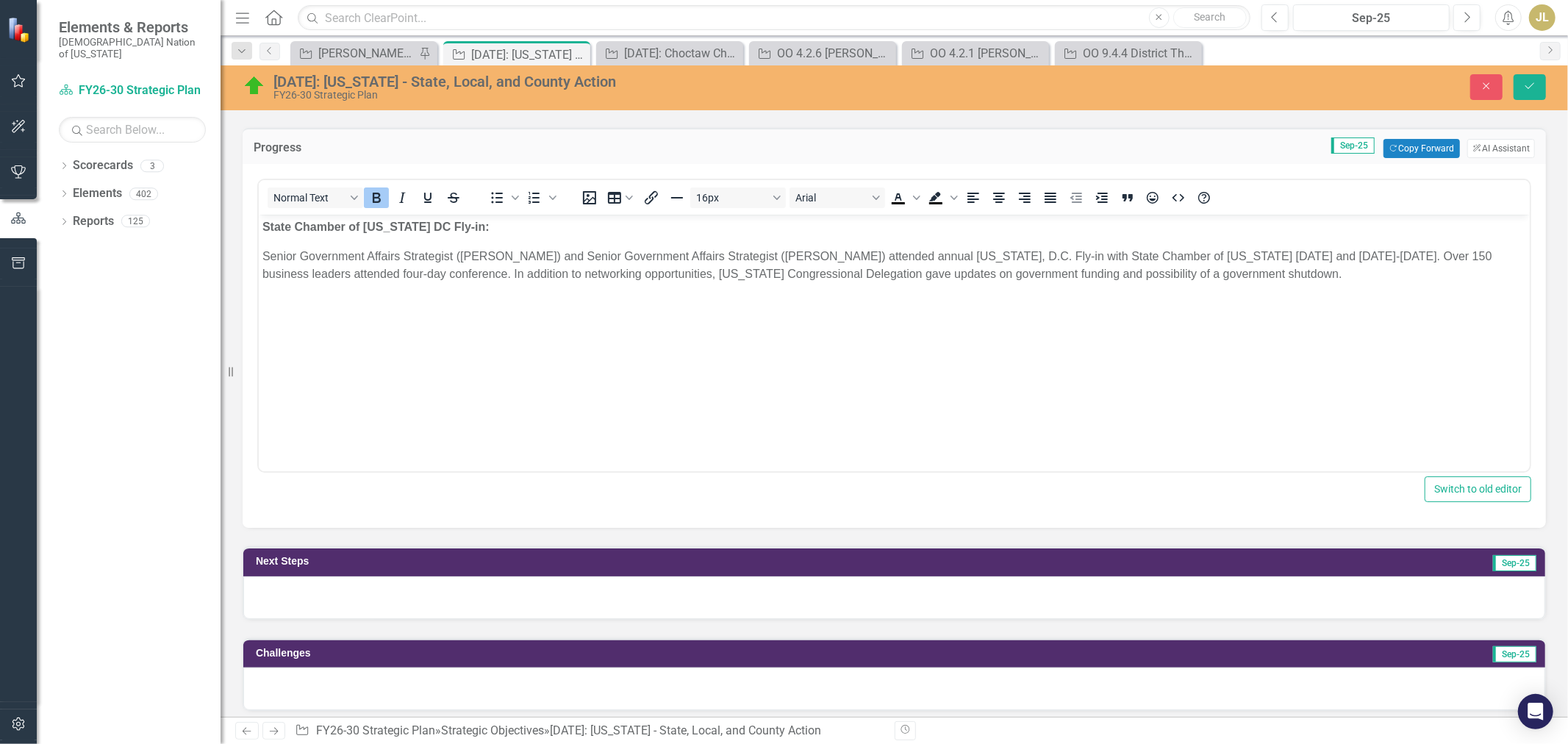
scroll to position [0, 0]
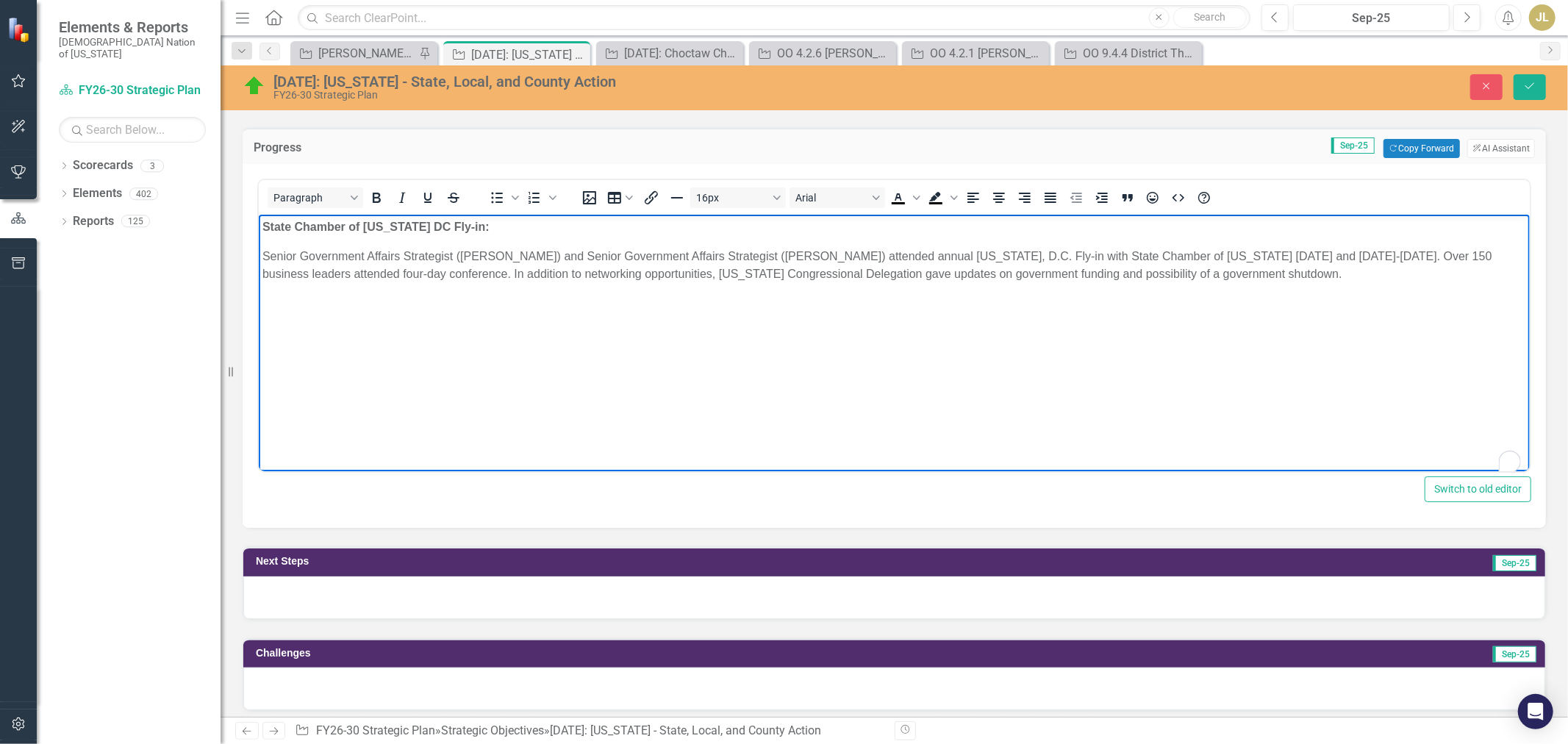
click at [264, 259] on div "Senior Government Affairs Strategist ([PERSON_NAME]) and Senior Government Affa…" at bounding box center [894, 265] width 1264 height 35
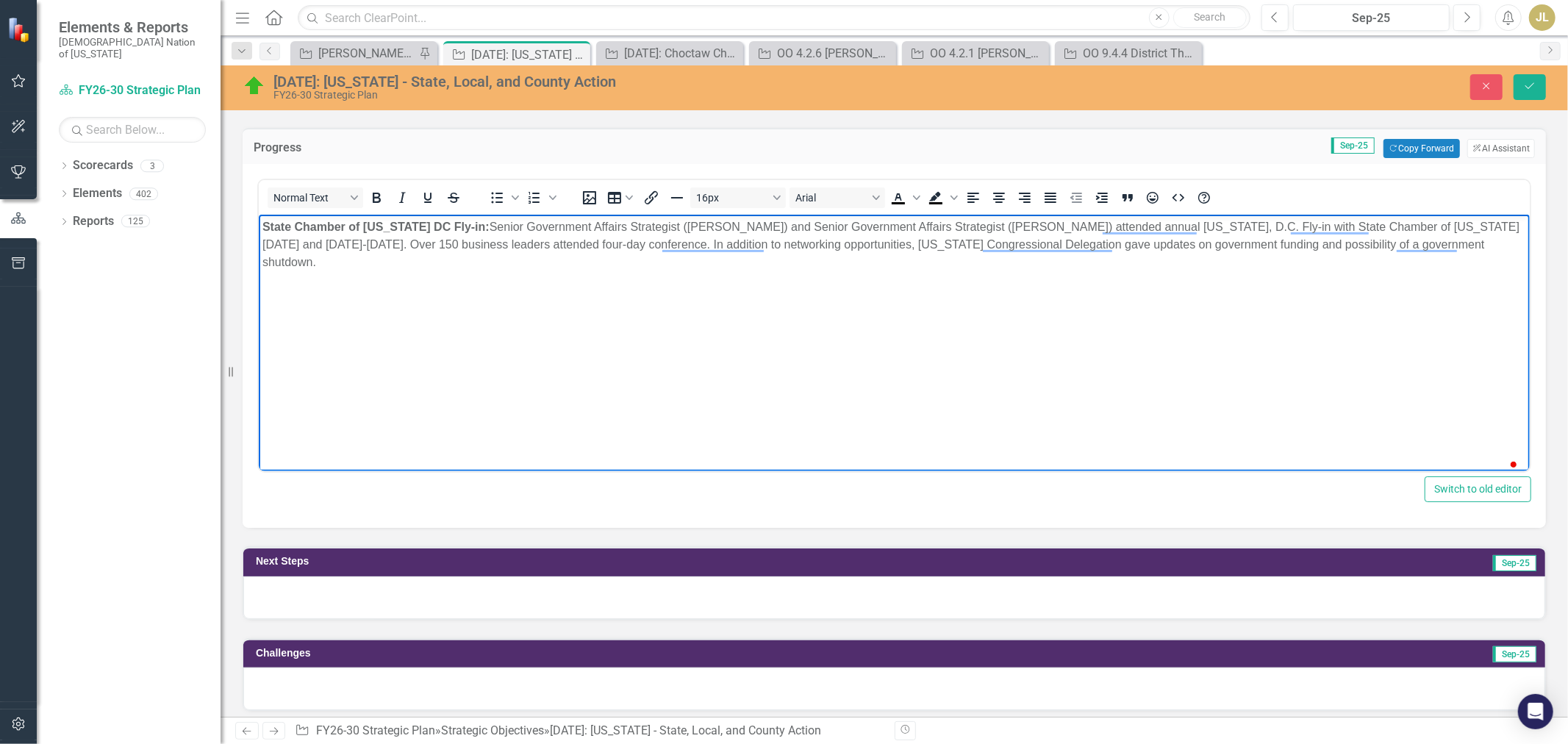
click at [398, 254] on p "State Chamber of Oklahoma DC Fly-in: Senior Government Affairs Strategist (Jenn…" at bounding box center [894, 245] width 1264 height 53
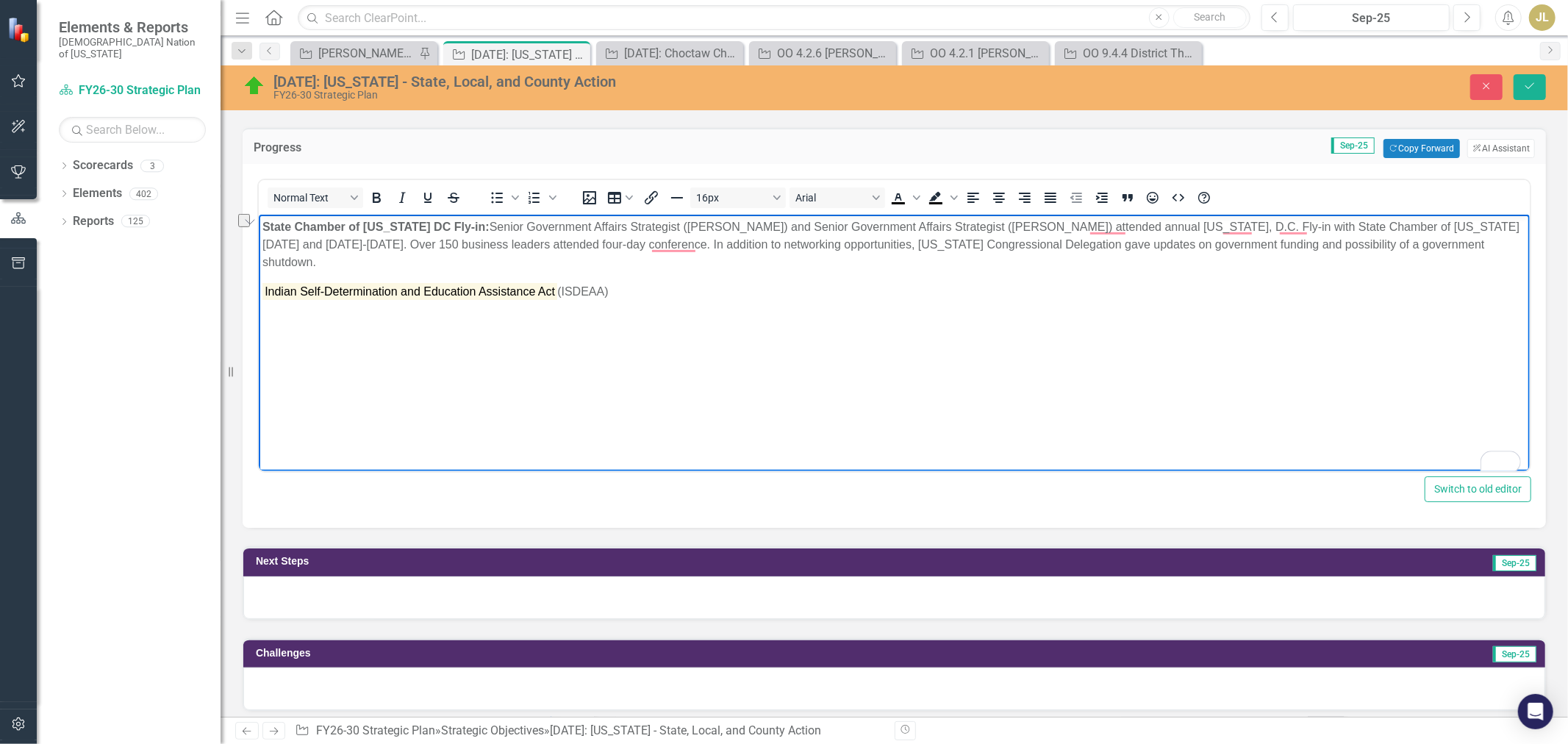
drag, startPoint x: 597, startPoint y: 293, endPoint x: 264, endPoint y: 285, distance: 333.1
click at [264, 285] on p "Indian Self-Determination and Education Assistance Act (ISDEAA)" at bounding box center [894, 292] width 1264 height 18
click at [264, 285] on mark "Indian Self-Determination and Education Assistance Act" at bounding box center [409, 291] width 295 height 17
drag, startPoint x: 259, startPoint y: 291, endPoint x: 623, endPoint y: 326, distance: 365.7
click at [623, 326] on body "State Chamber of Oklahoma DC Fly-in: Senior Government Affairs Strategist (Jenn…" at bounding box center [893, 324] width 1271 height 220
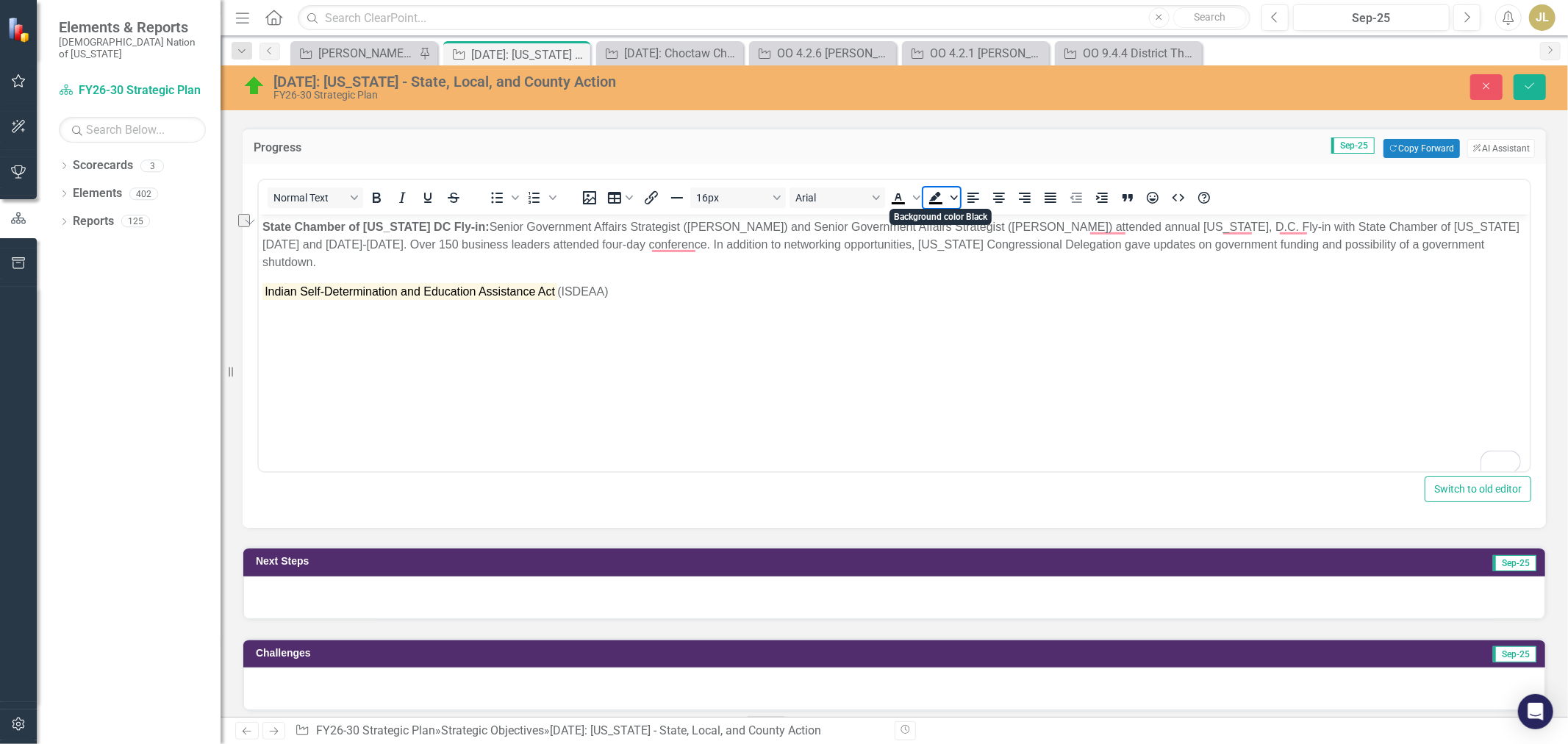
click at [952, 196] on icon "Background color Black" at bounding box center [953, 197] width 7 height 7
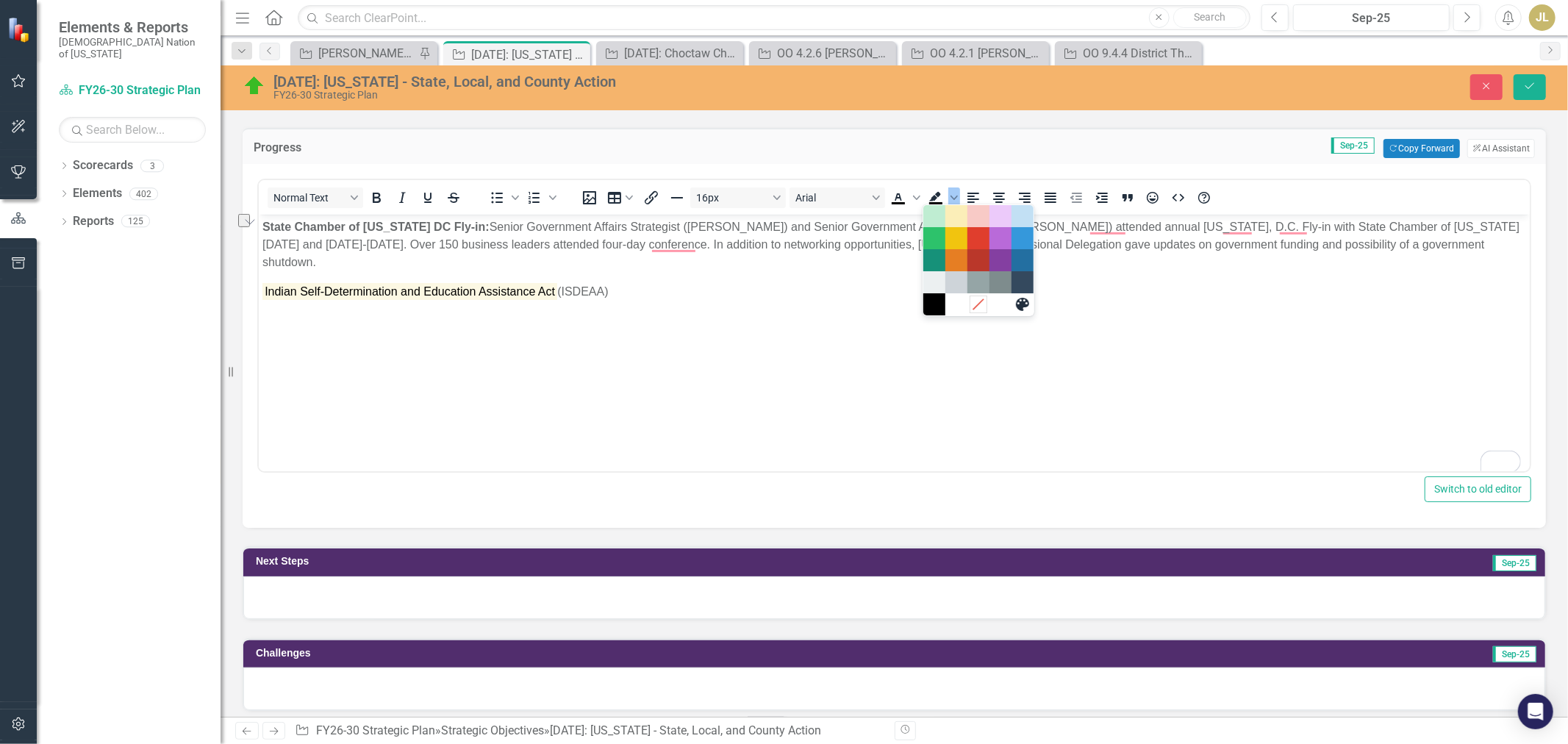
click at [975, 305] on icon "Remove color" at bounding box center [978, 304] width 11 height 11
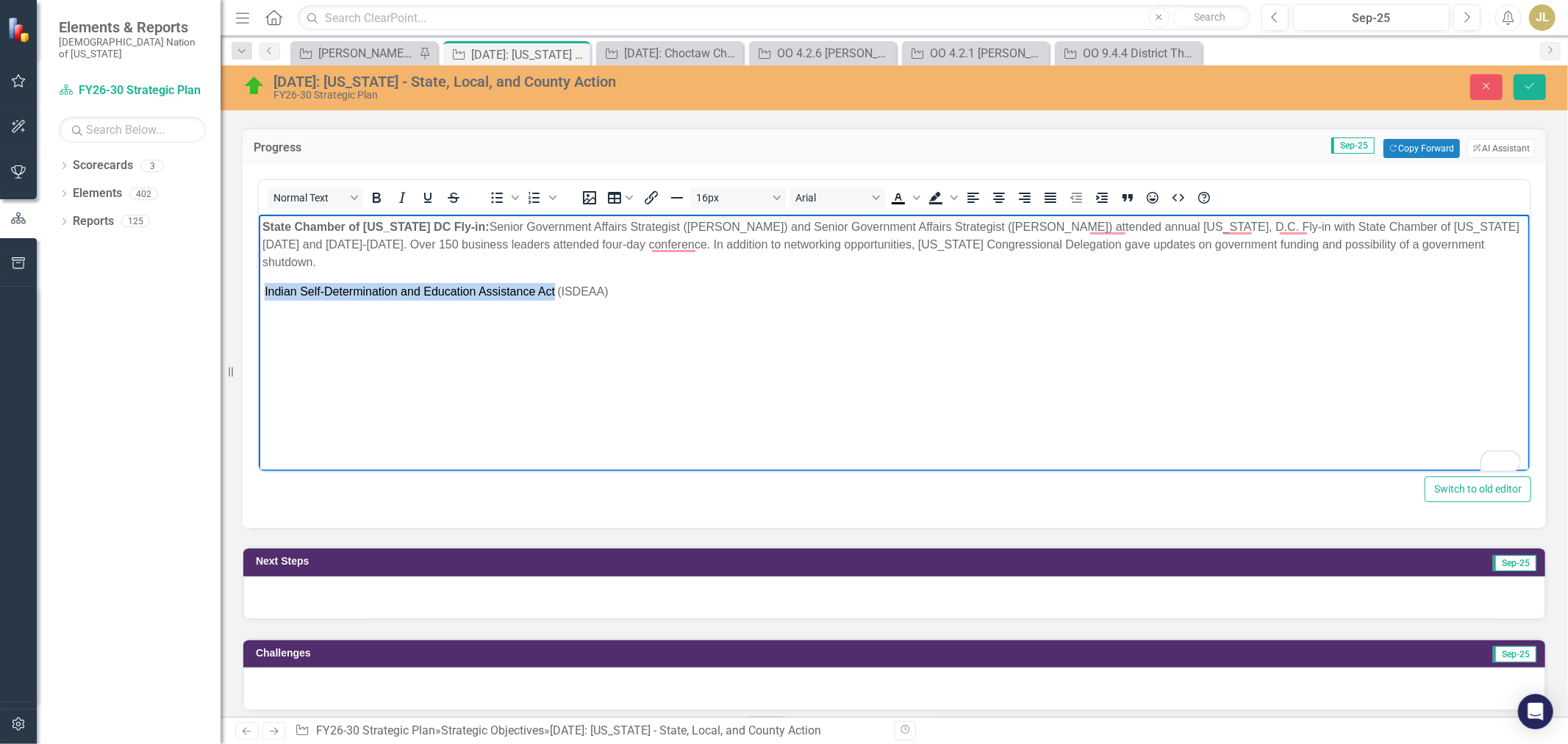
click at [841, 302] on body "State Chamber of Oklahoma DC Fly-in: Senior Government Affairs Strategist (Jenn…" at bounding box center [893, 324] width 1271 height 220
drag, startPoint x: 620, startPoint y: 295, endPoint x: 516, endPoint y: 506, distance: 235.2
click at [258, 295] on html "State Chamber of Oklahoma DC Fly-in: Senior Government Affairs Strategist (Jenn…" at bounding box center [893, 324] width 1271 height 220
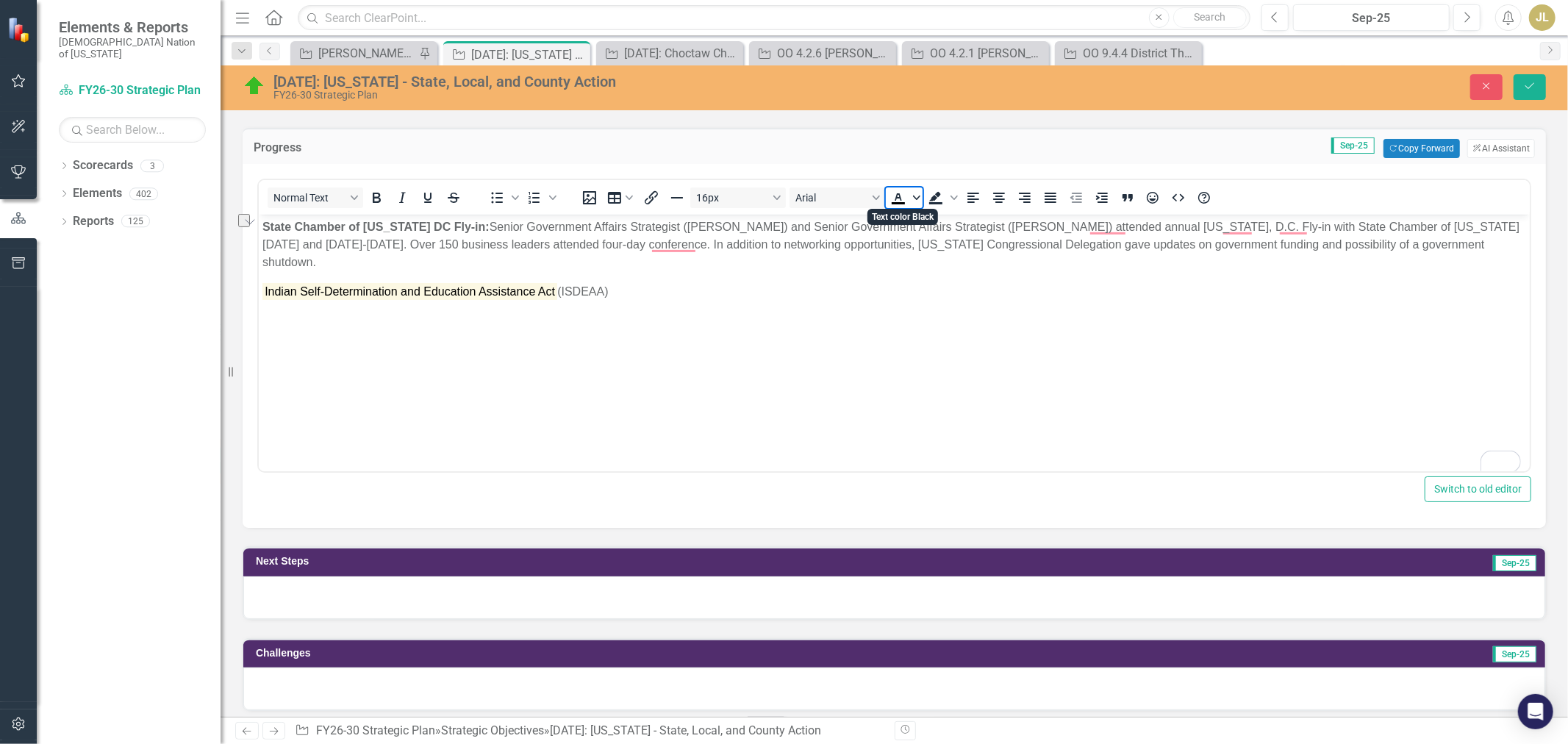
click at [914, 194] on icon "Text color Black" at bounding box center [916, 197] width 7 height 7
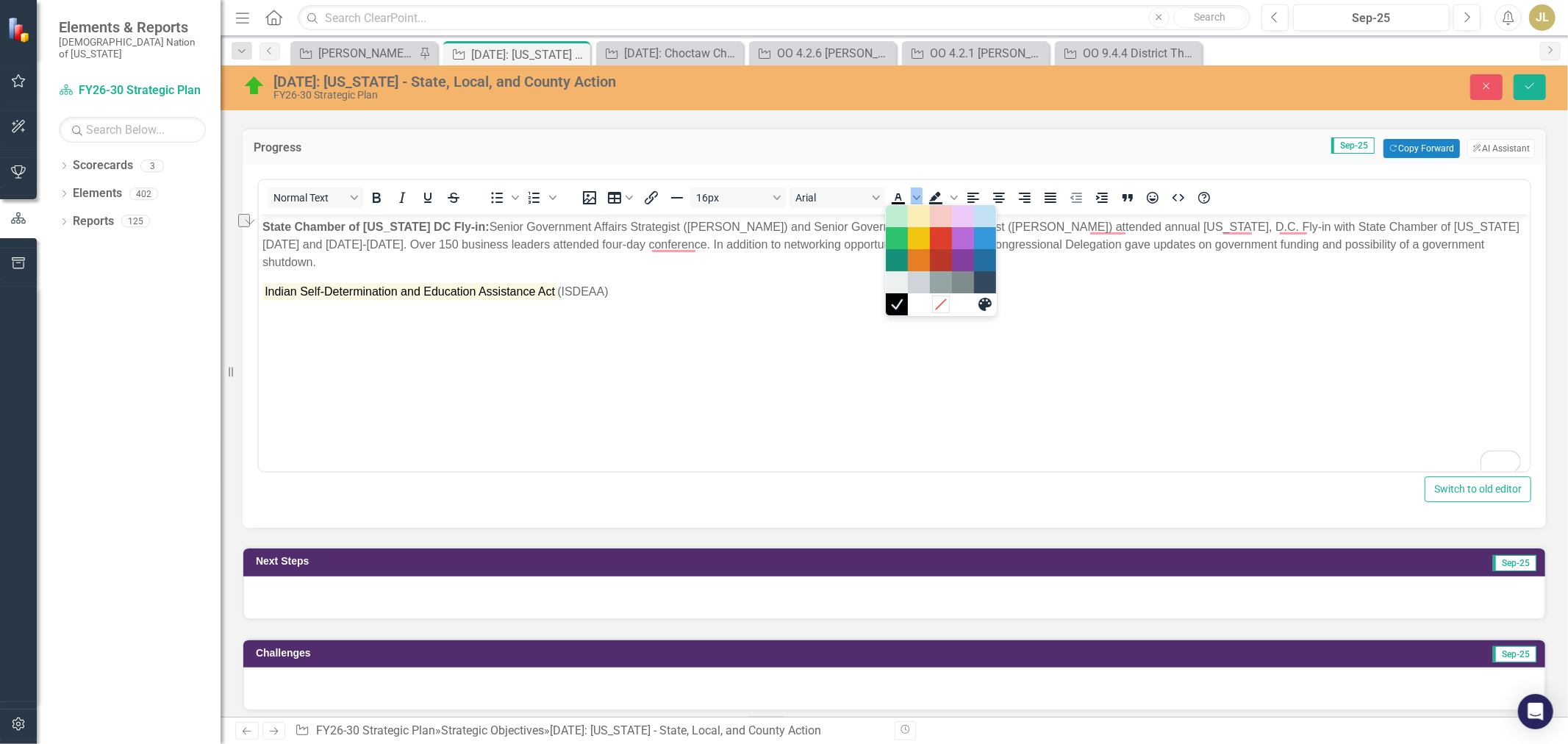
click at [936, 307] on icon "Remove color" at bounding box center [940, 304] width 11 height 11
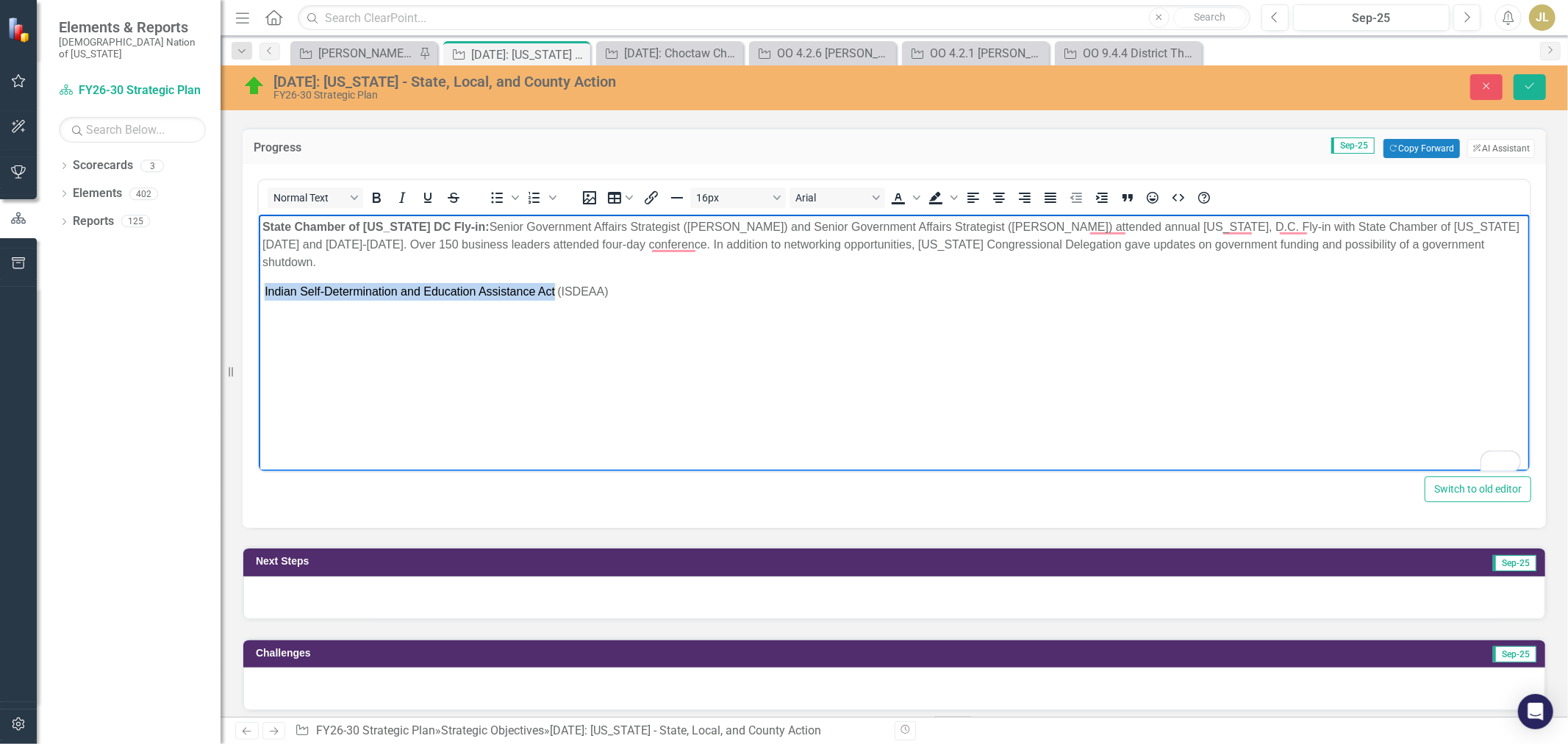
click at [703, 295] on p "Indian Self-Determination and Education Assistance Act (ISDEAA)" at bounding box center [894, 292] width 1264 height 18
drag, startPoint x: 642, startPoint y: 300, endPoint x: 512, endPoint y: 501, distance: 239.4
click at [258, 291] on html "State Chamber of Oklahoma DC Fly-in: Senior Government Affairs Strategist (Jenn…" at bounding box center [893, 324] width 1271 height 220
click at [708, 319] on body "State Chamber of Oklahoma DC Fly-in: Senior Government Affairs Strategist (Jenn…" at bounding box center [893, 324] width 1271 height 220
drag, startPoint x: 560, startPoint y: 291, endPoint x: 260, endPoint y: 295, distance: 300.0
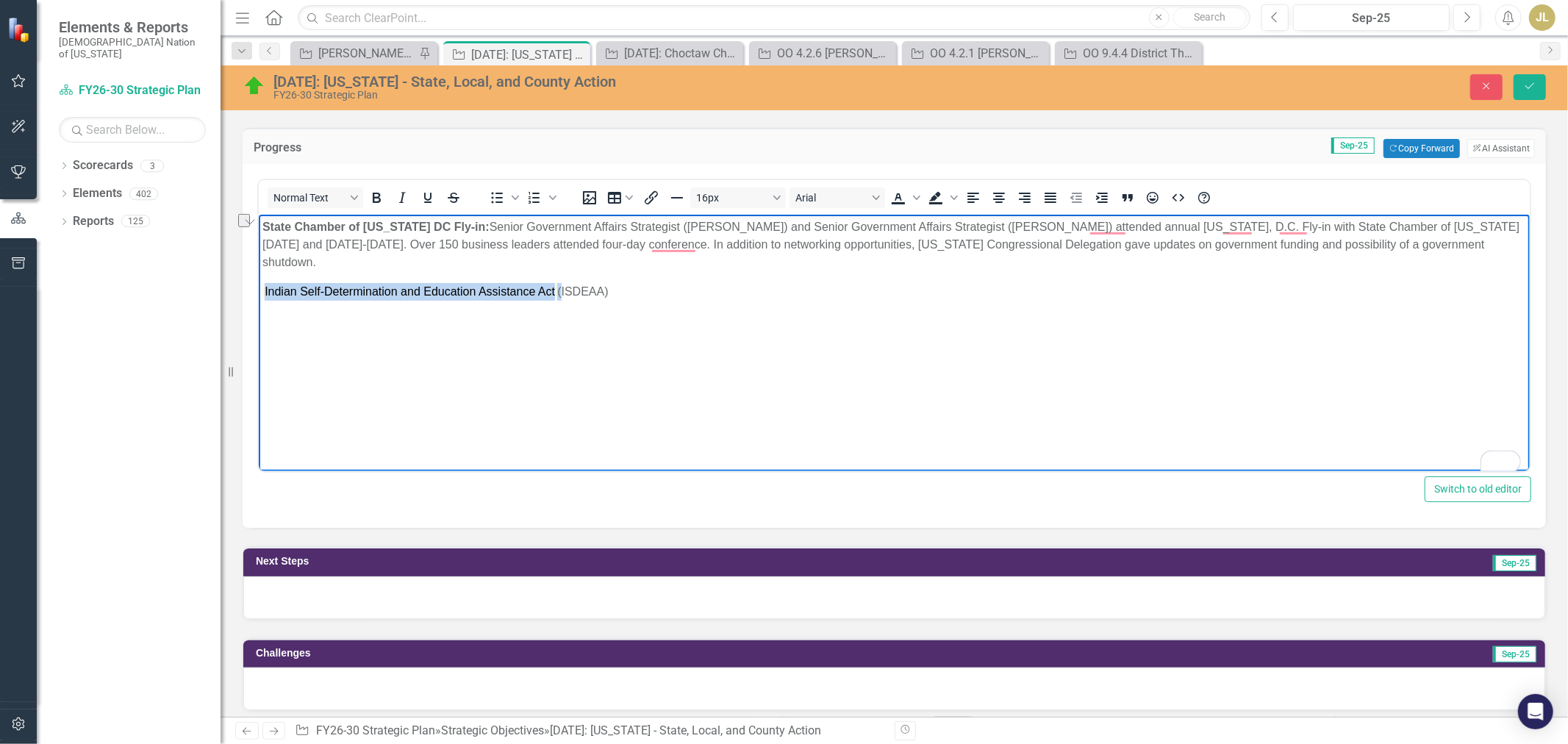
click at [260, 295] on body "State Chamber of Oklahoma DC Fly-in: Senior Government Affairs Strategist (Jenn…" at bounding box center [893, 324] width 1271 height 220
click at [268, 291] on p "﻿ (ISDEAA)" at bounding box center [894, 292] width 1264 height 18
click at [260, 295] on body "State Chamber of Oklahoma DC Fly-in: Senior Government Affairs Strategist (Jenn…" at bounding box center [893, 324] width 1271 height 220
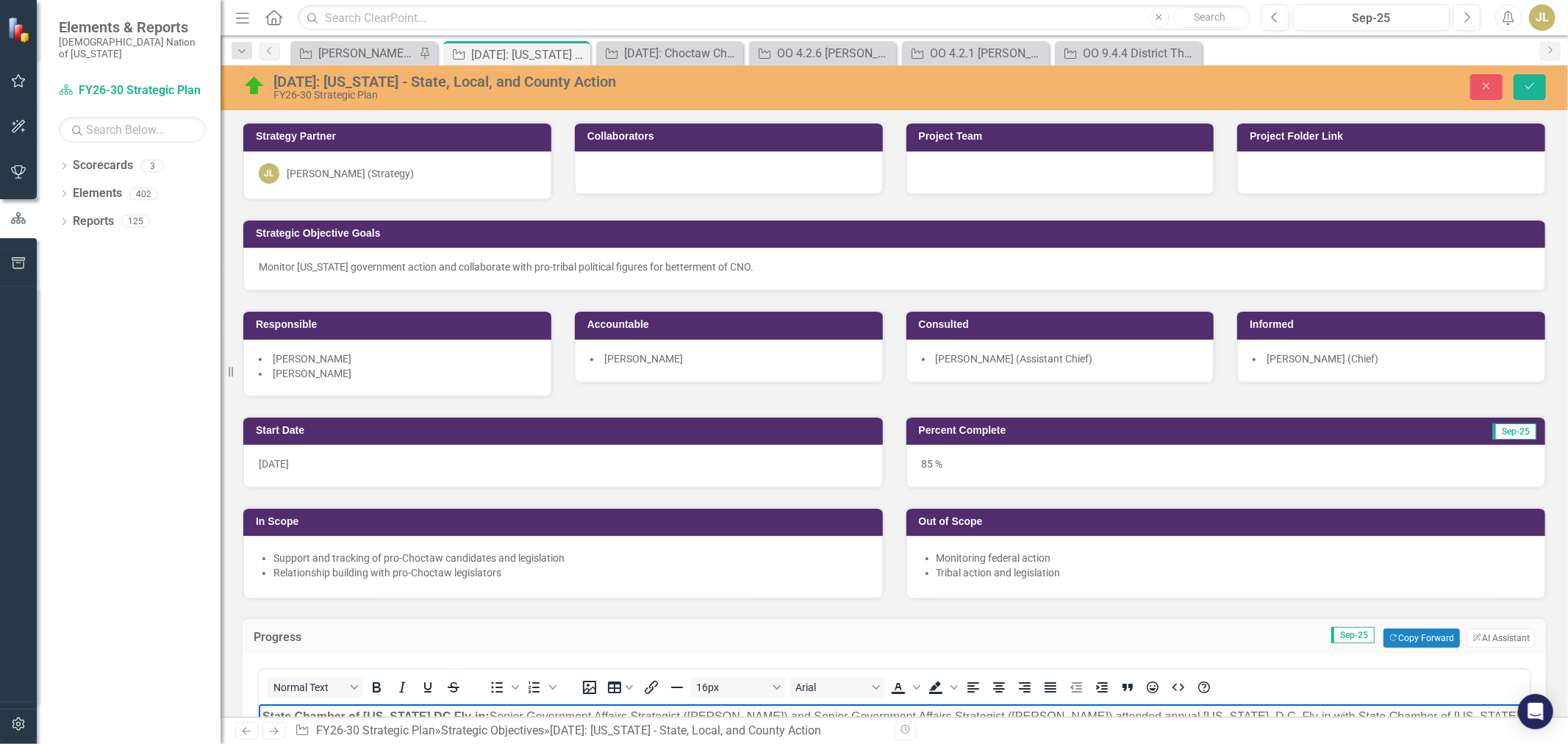
scroll to position [489, 0]
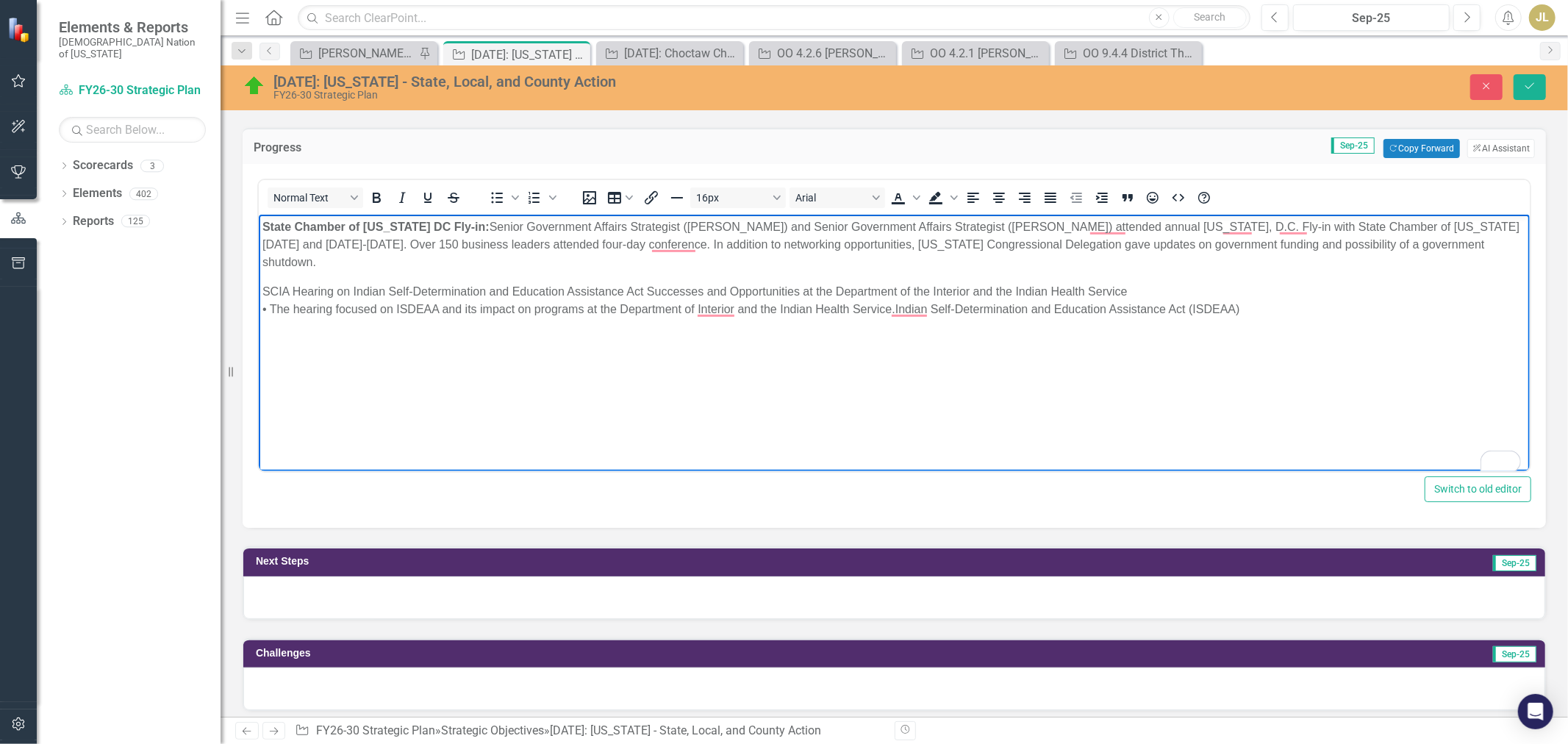
click at [819, 289] on p "SCIA Hearing on Indian Self-Determination and Education Assistance Act Successe…" at bounding box center [894, 300] width 1264 height 35
click at [903, 294] on p "SCIA Hearing on Indian Self-Determination and Education Assistance Act Successe…" at bounding box center [894, 300] width 1264 height 35
click at [935, 293] on p "SCIA Hearing on Indian Self-Determination and Education Assistance Act Successe…" at bounding box center [894, 300] width 1264 height 35
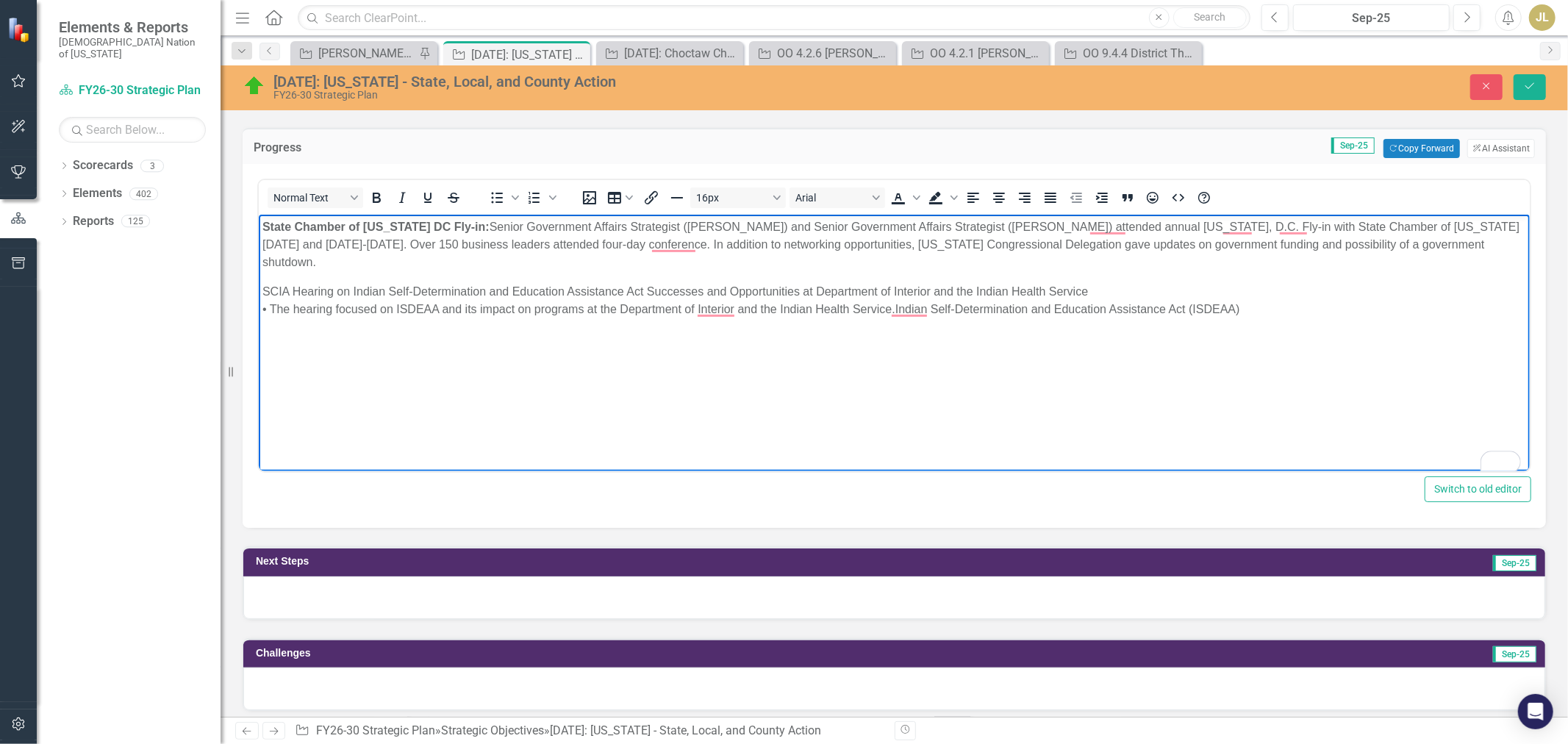
click at [967, 292] on p "SCIA Hearing on Indian Self-Determination and Education Assistance Act Successe…" at bounding box center [894, 300] width 1264 height 35
click at [1083, 291] on p "SCIA Hearing on Indian Self-Determination and Education Assistance Act Successe…" at bounding box center [894, 300] width 1264 height 35
drag, startPoint x: 295, startPoint y: 307, endPoint x: 264, endPoint y: 307, distance: 31.0
click at [264, 307] on p "SCIA Hearing on Indian Self-Determination and Education Assistance Act Successe…" at bounding box center [894, 300] width 1264 height 35
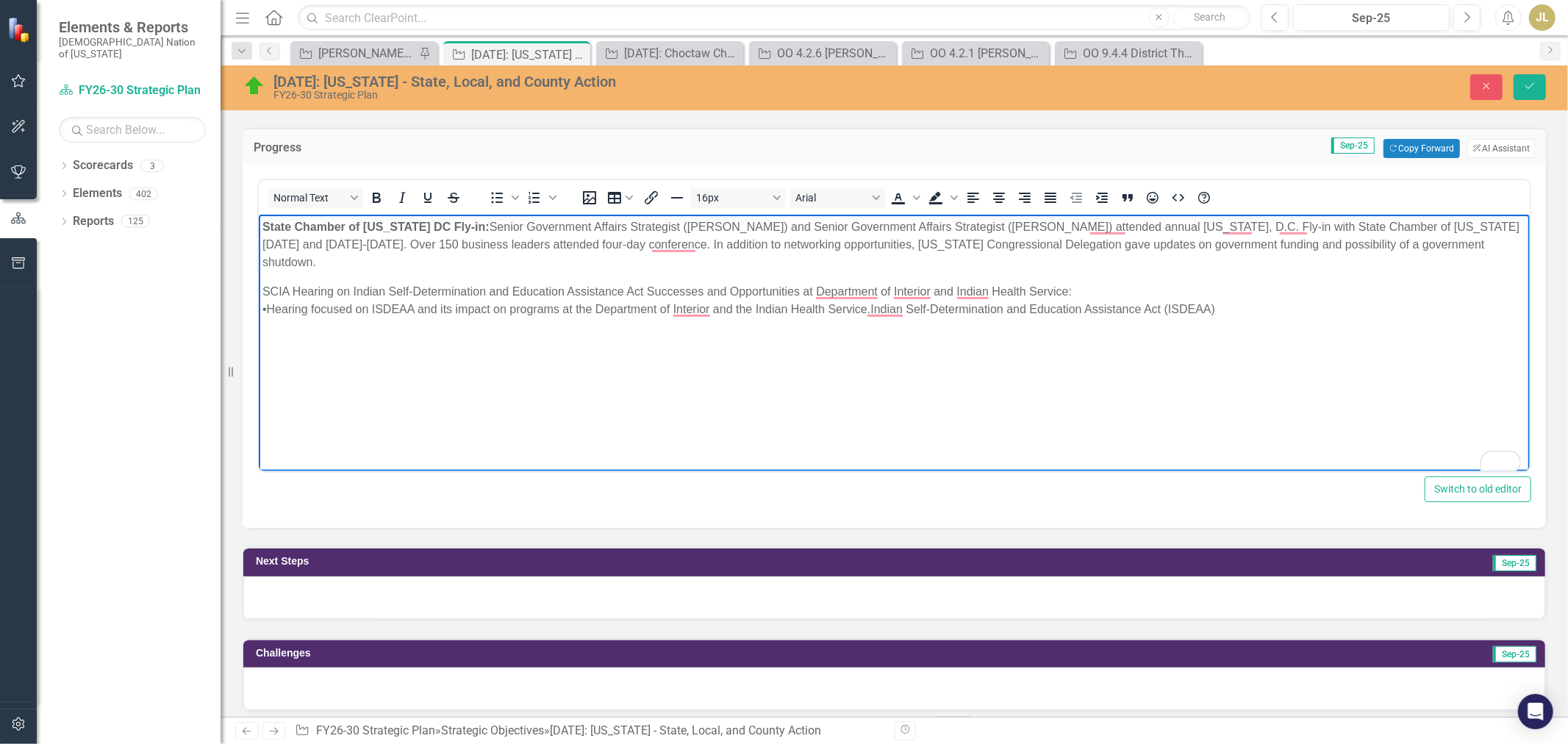
click at [263, 304] on p "SCIA Hearing on Indian Self-Determination and Education Assistance Act Successe…" at bounding box center [894, 300] width 1264 height 35
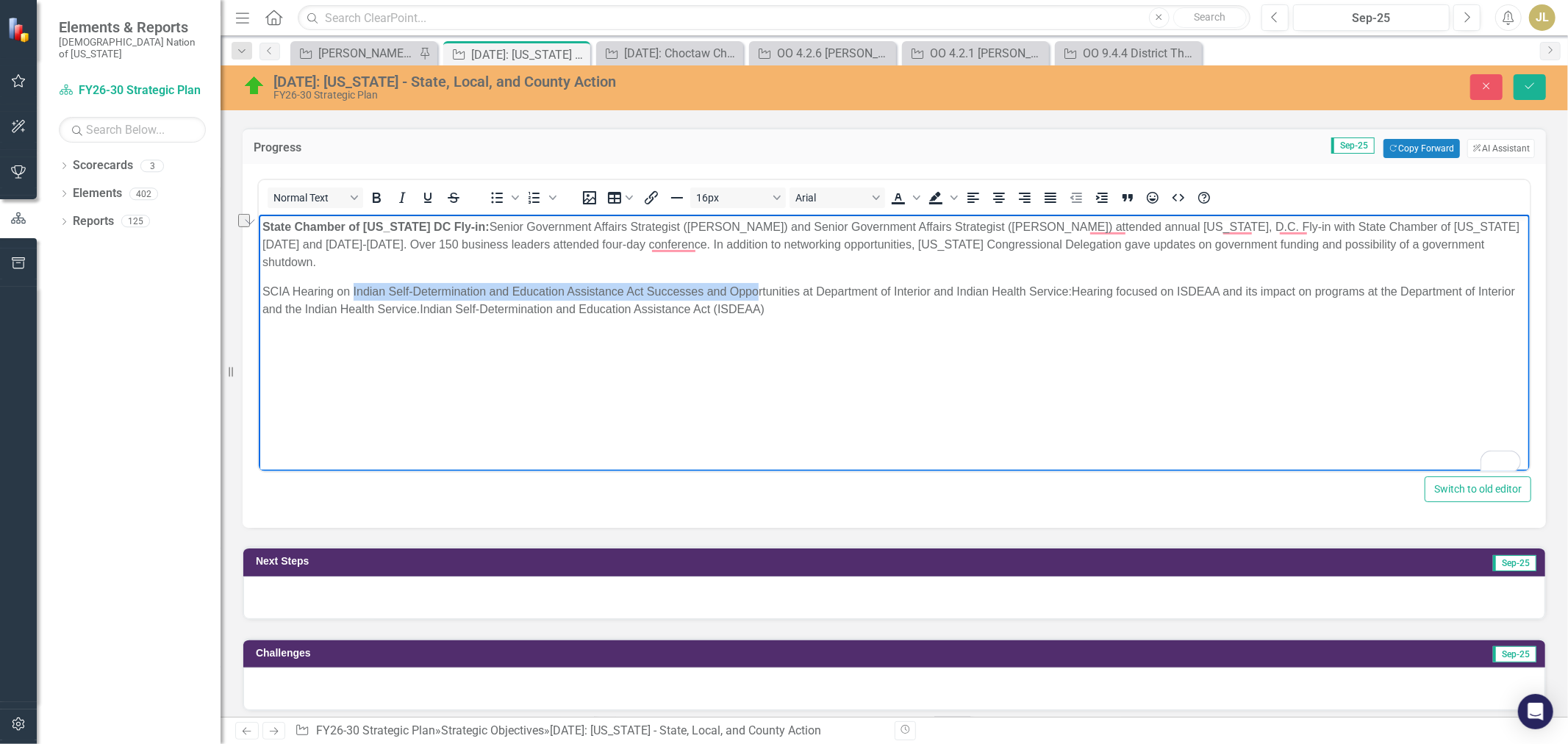
drag, startPoint x: 350, startPoint y: 291, endPoint x: 755, endPoint y: 292, distance: 405.0
click at [755, 292] on p "SCIA Hearing on Indian Self-Determination and Education Assistance Act Successe…" at bounding box center [894, 300] width 1264 height 35
click at [776, 377] on body "State Chamber of Oklahoma DC Fly-in: Senior Government Affairs Strategist (Jenn…" at bounding box center [893, 324] width 1271 height 220
click at [458, 310] on p "SCIA Hearing on Indian Self-Determination and Education Assistance Act Successe…" at bounding box center [894, 300] width 1264 height 35
drag, startPoint x: 810, startPoint y: 307, endPoint x: 462, endPoint y: 319, distance: 348.2
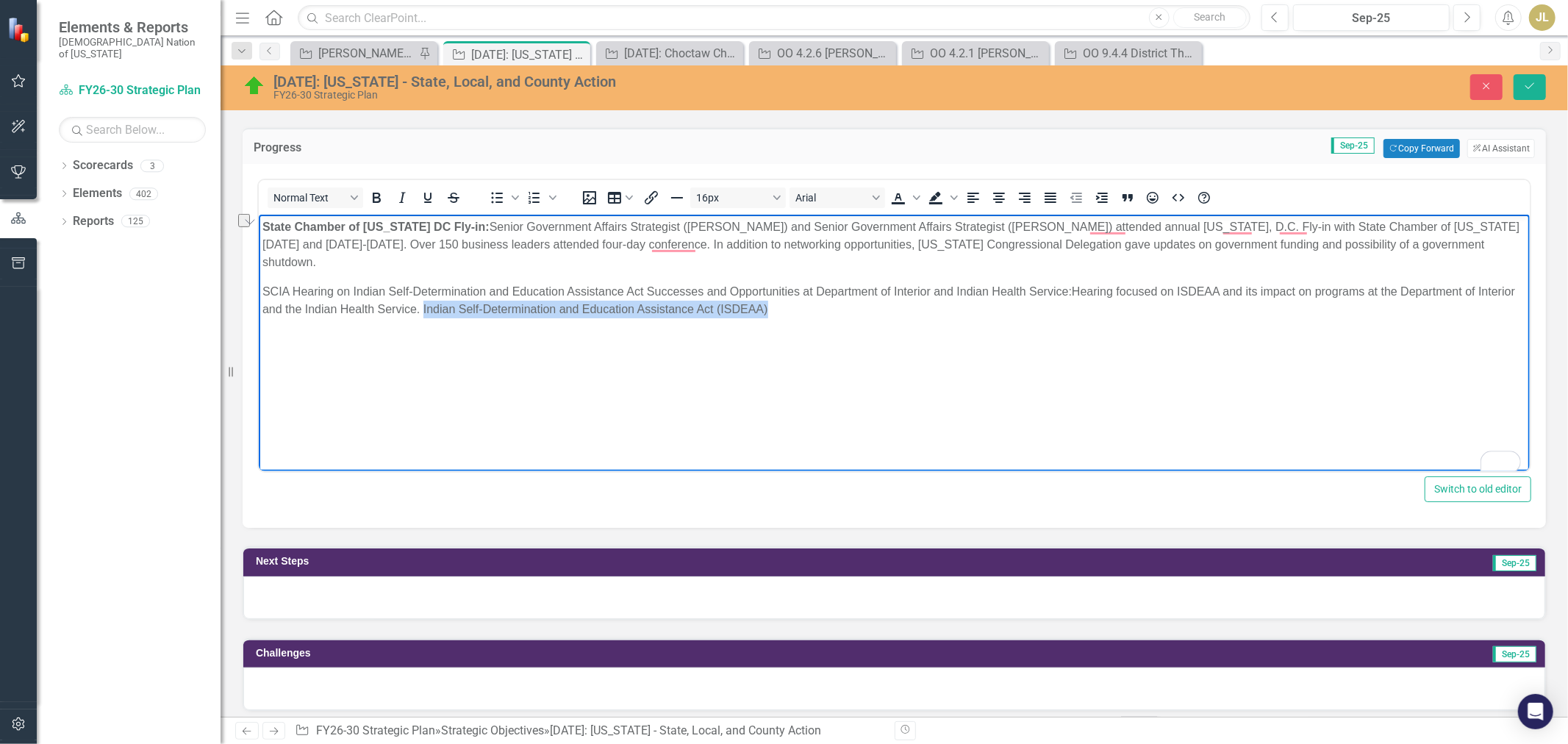
click at [462, 319] on body "State Chamber of Oklahoma DC Fly-in: Senior Government Affairs Strategist (Jenn…" at bounding box center [893, 324] width 1271 height 220
click at [1187, 294] on p "SCIA Hearing on Indian Self-Determination and Education Assistance Act Successe…" at bounding box center [894, 300] width 1264 height 35
click at [479, 308] on p "SCIA Hearing on Indian Self-Determination and Education Assistance Act Successe…" at bounding box center [894, 300] width 1264 height 35
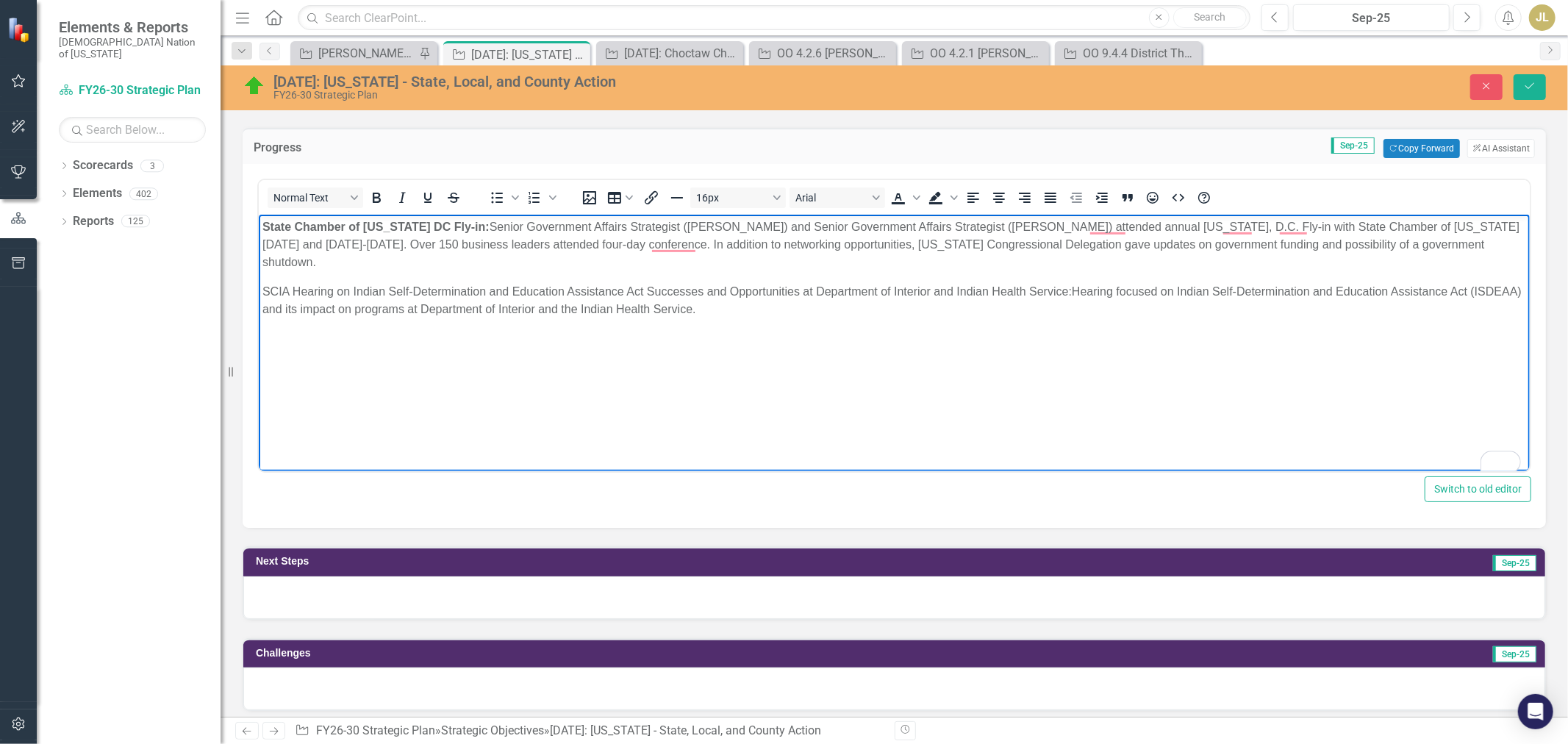
click at [622, 311] on p "SCIA Hearing on Indian Self-Determination and Education Assistance Act Successe…" at bounding box center [894, 300] width 1264 height 35
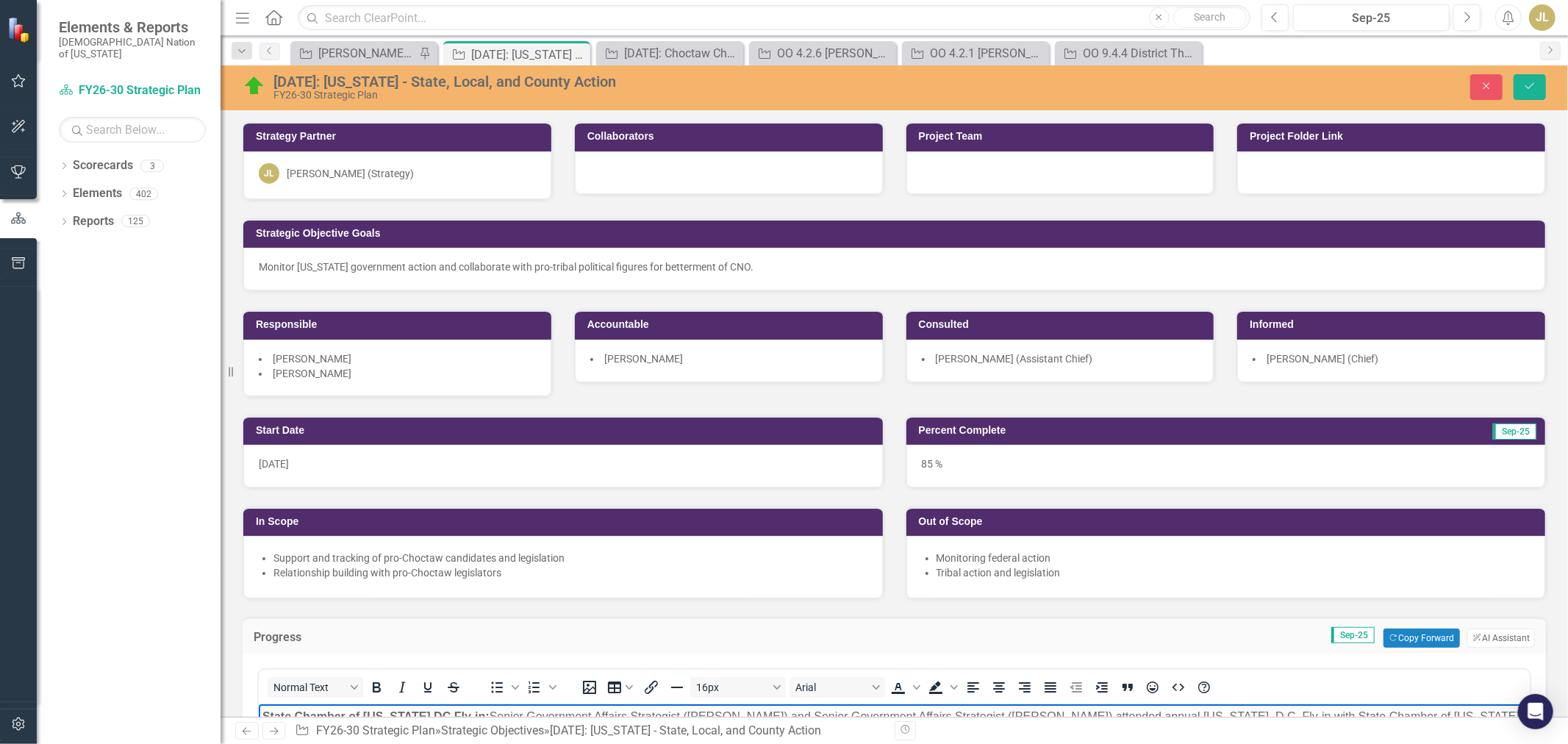
scroll to position [489, 0]
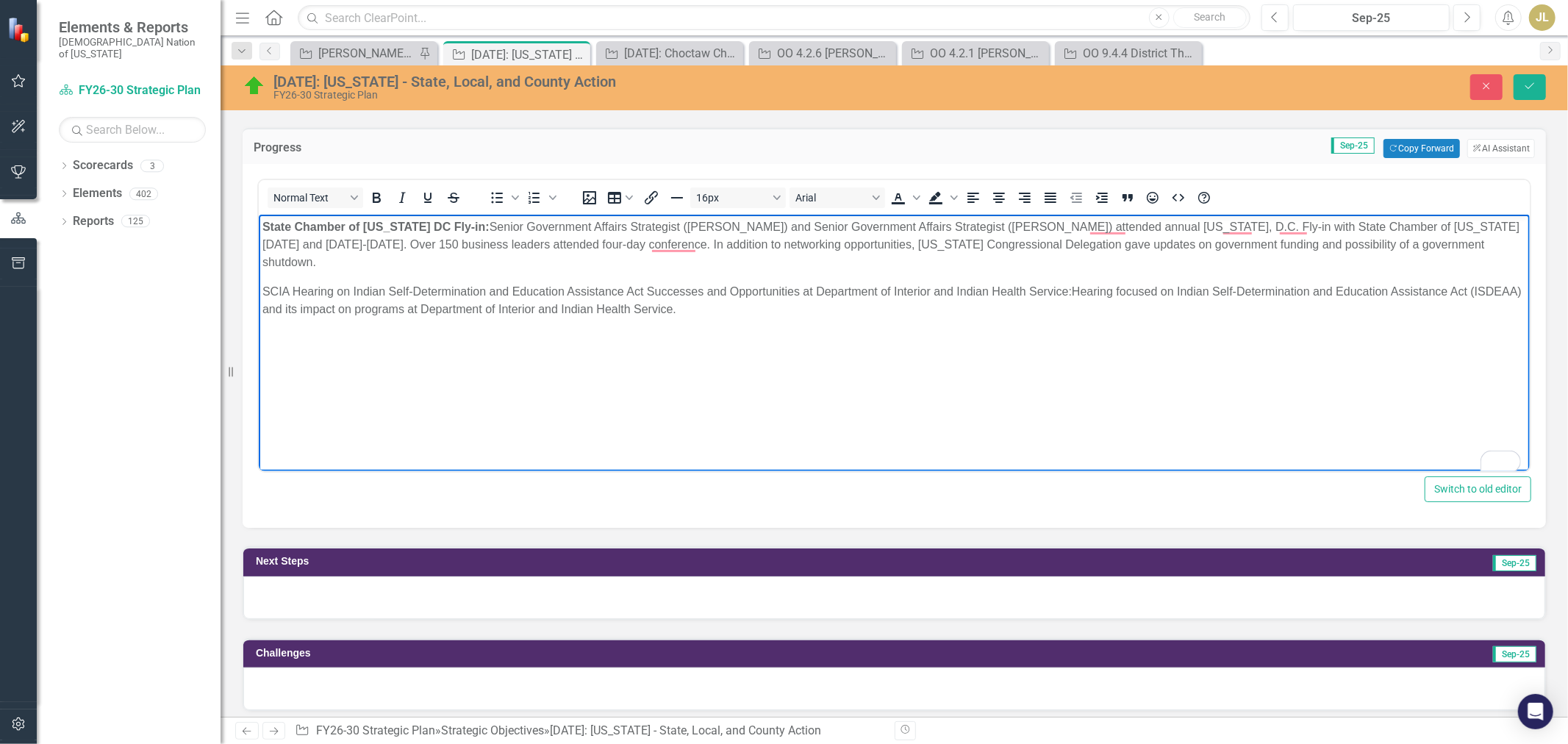
click at [729, 312] on p "SCIA Hearing on Indian Self-Determination and Education Assistance Act Successe…" at bounding box center [894, 300] width 1264 height 35
click at [724, 312] on p "SCIA Hearing on Indian Self-Determination and Education Assistance Act Successe…" at bounding box center [894, 300] width 1264 height 35
click at [728, 310] on p "SCIA Hearing on Indian Self-Determination and Education Assistance Act Successe…" at bounding box center [894, 300] width 1264 height 35
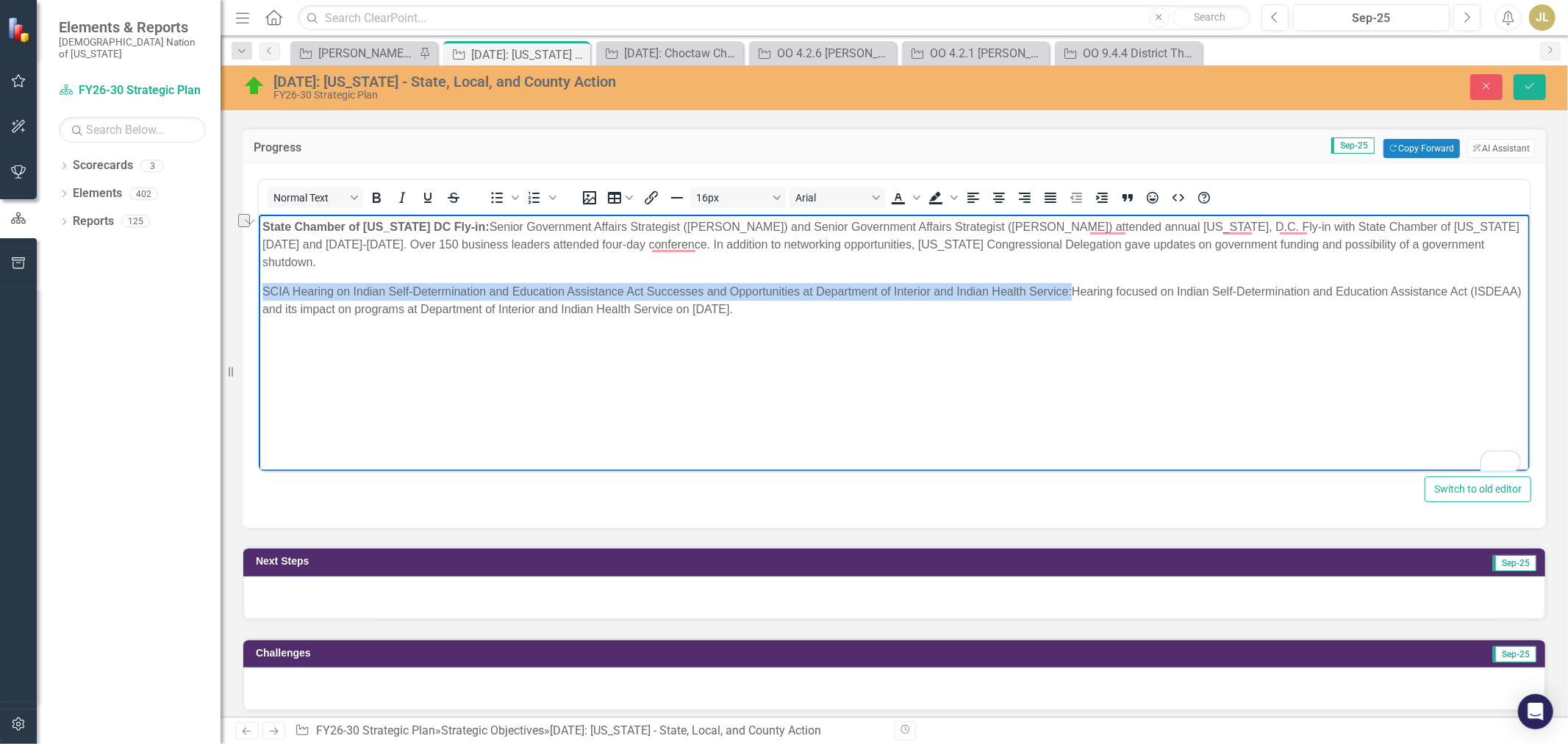
drag, startPoint x: 1071, startPoint y: 295, endPoint x: 451, endPoint y: 493, distance: 650.8
click at [258, 282] on html "State Chamber of [US_STATE] DC Fly-in: Senior Government Affairs Strategist ([P…" at bounding box center [893, 324] width 1271 height 220
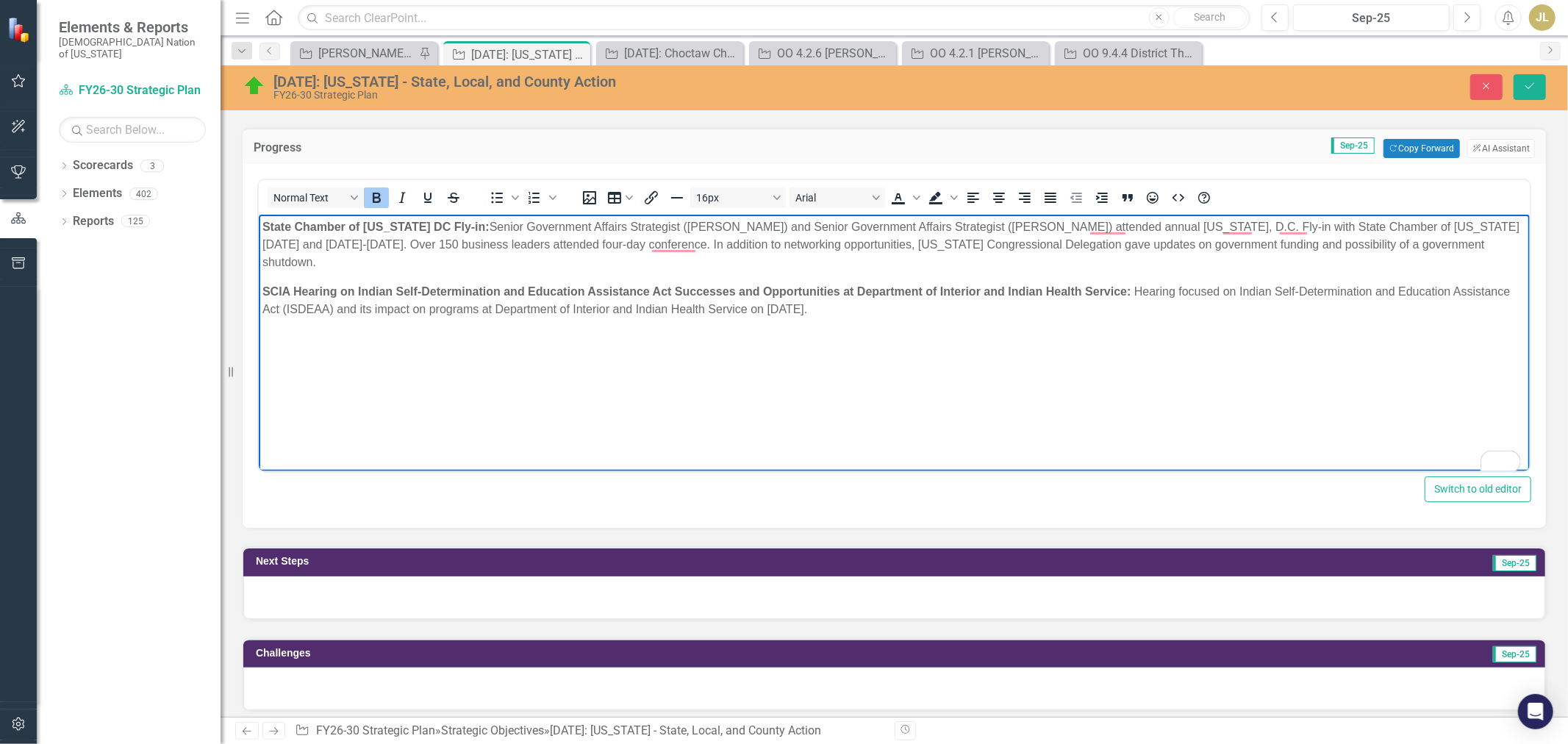
click at [551, 394] on body "State Chamber of [US_STATE] DC Fly-in: Senior Government Affairs Strategist ([P…" at bounding box center [893, 324] width 1271 height 220
click at [1523, 82] on icon "Save" at bounding box center [1530, 86] width 13 height 11
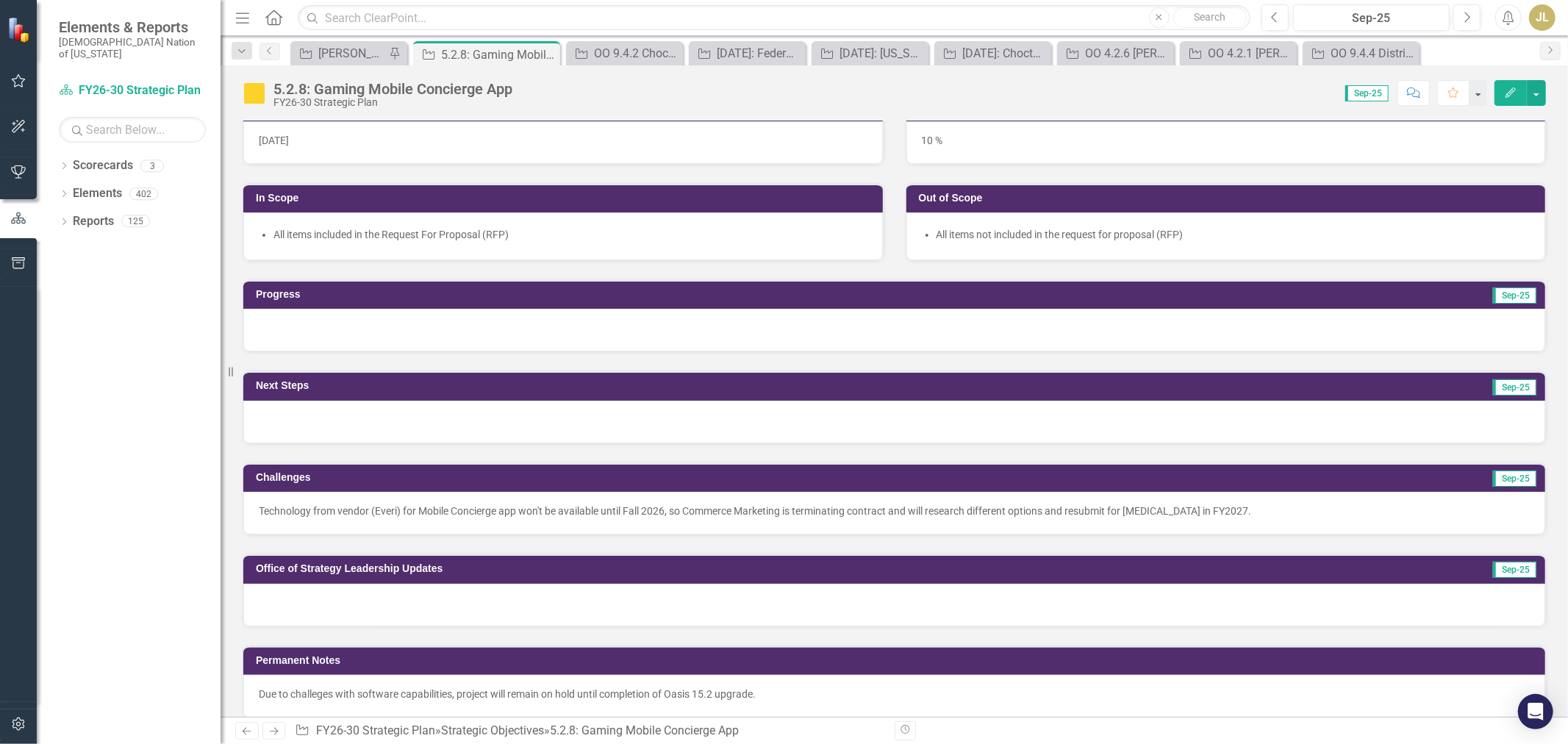
scroll to position [163, 0]
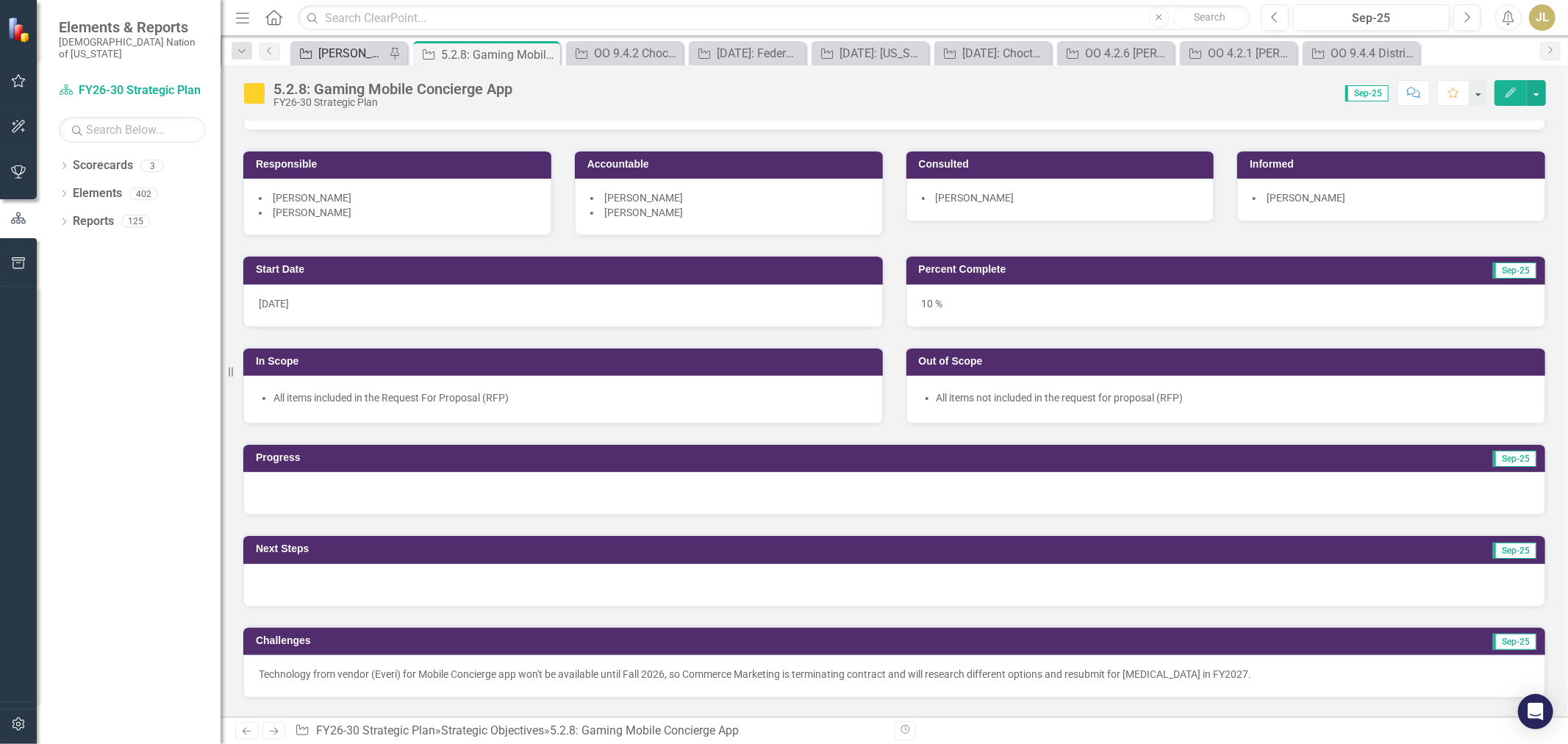
click at [373, 60] on div "[PERSON_NAME] SOs" at bounding box center [352, 53] width 67 height 18
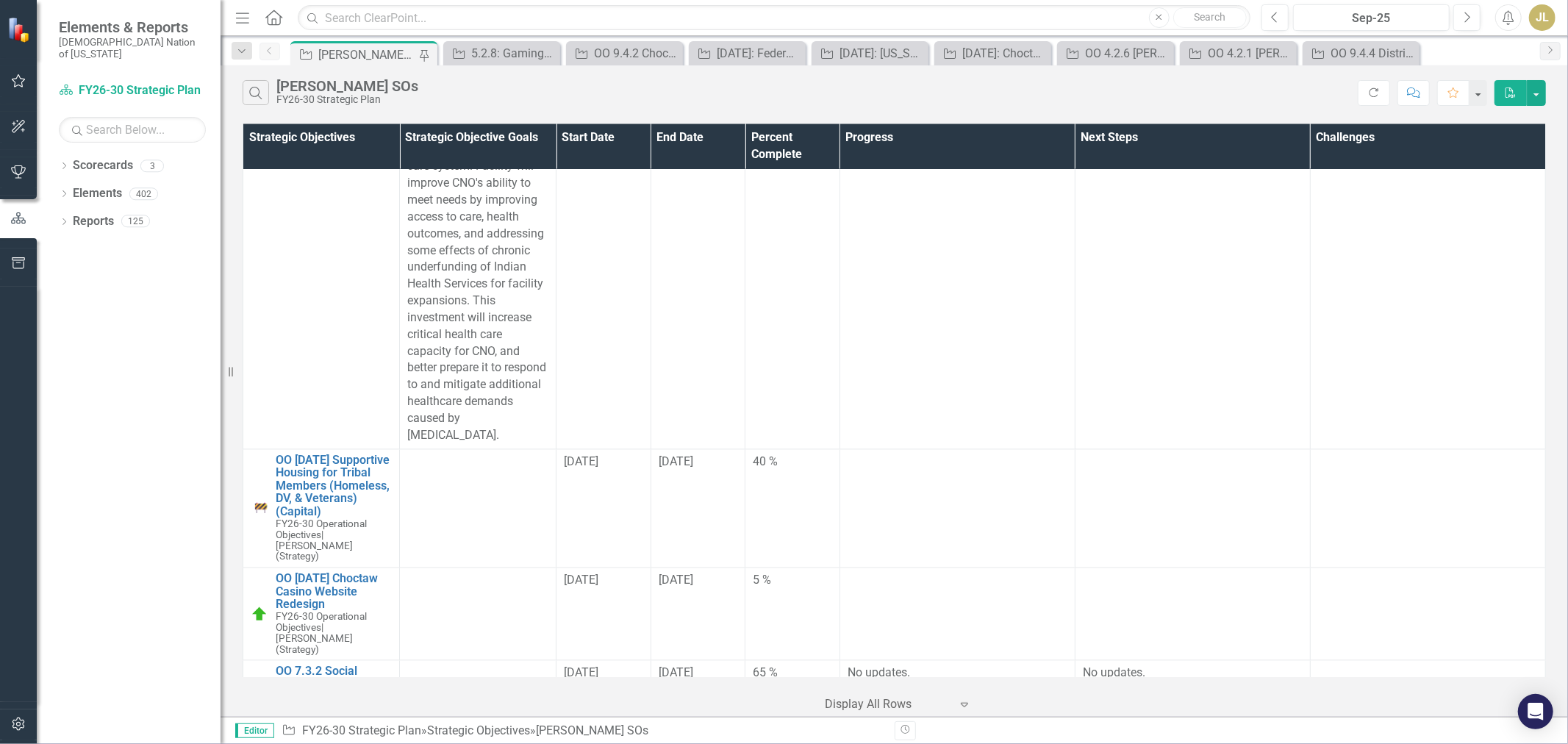
scroll to position [9782, 0]
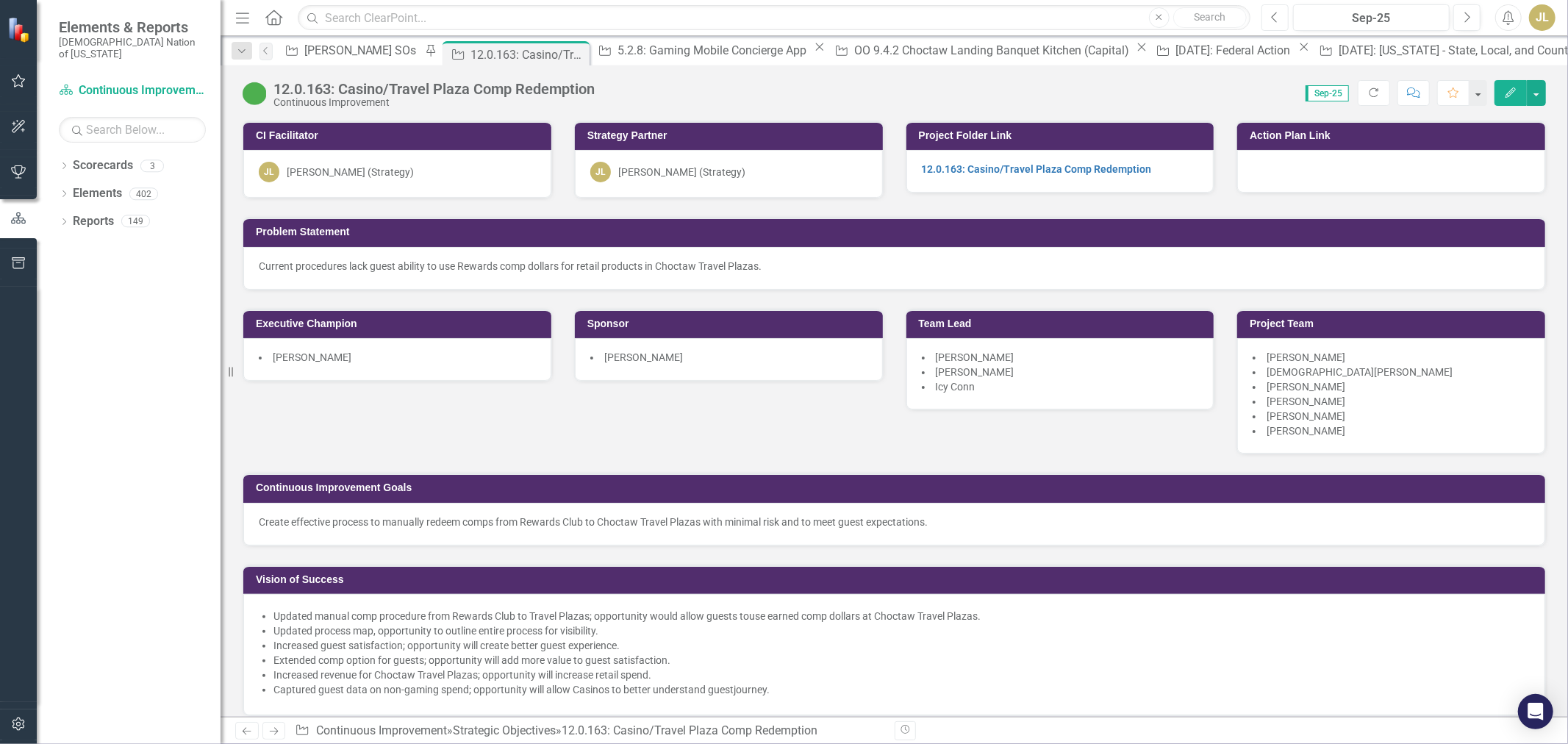
click at [1277, 15] on icon "Previous" at bounding box center [1275, 17] width 8 height 13
click at [1455, 7] on button "Next" at bounding box center [1467, 17] width 27 height 26
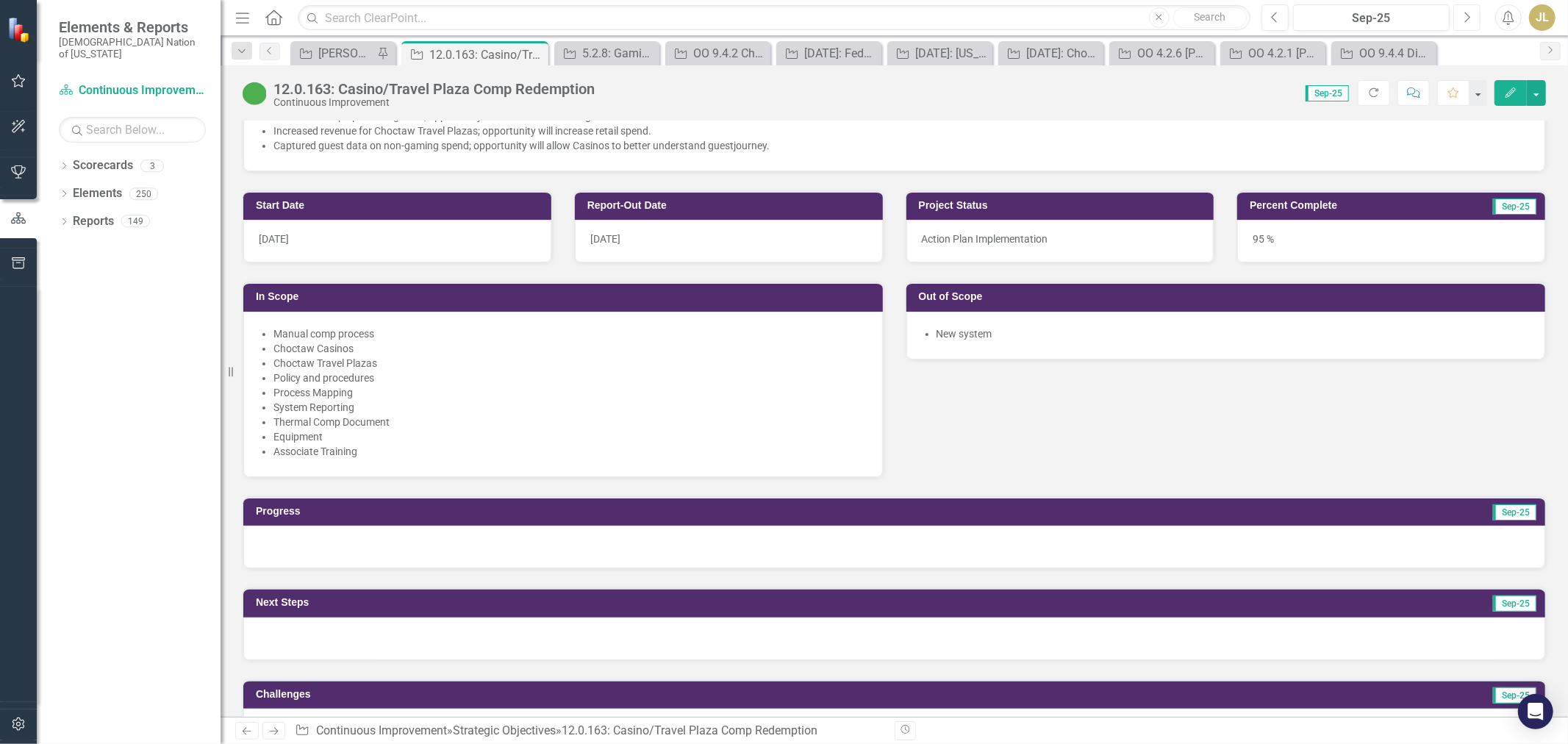
scroll to position [571, 0]
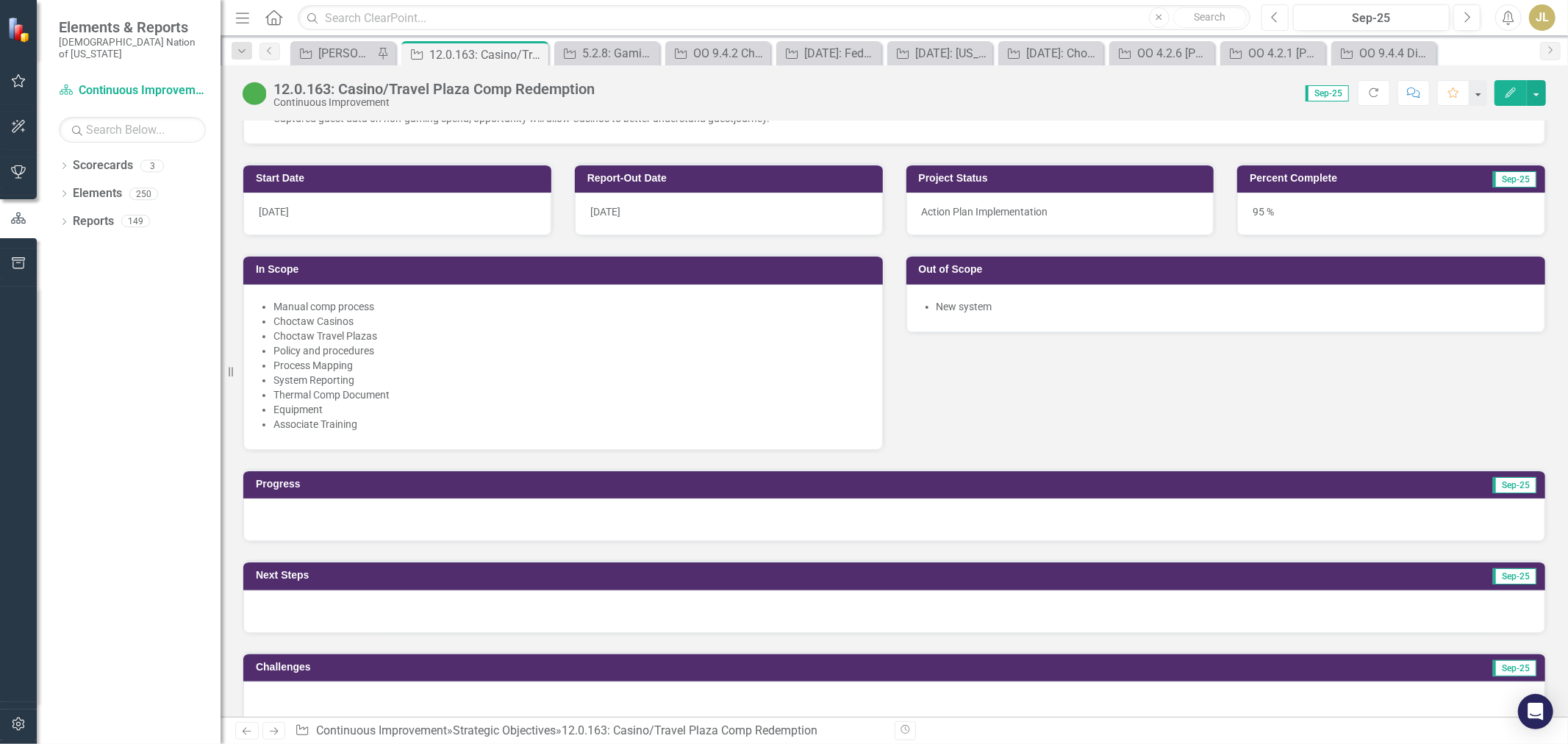
click at [1273, 15] on icon "Previous" at bounding box center [1275, 17] width 8 height 13
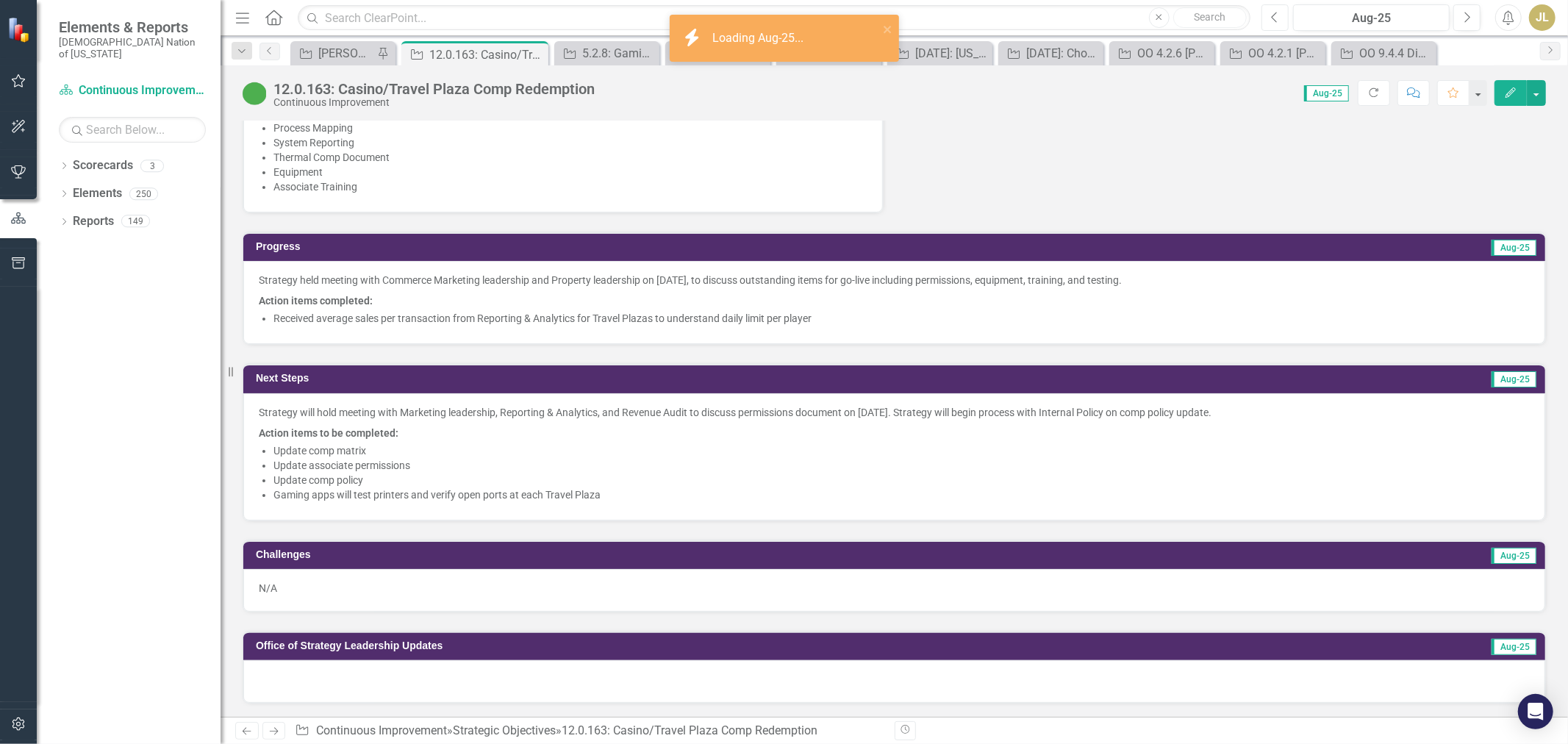
scroll to position [817, 0]
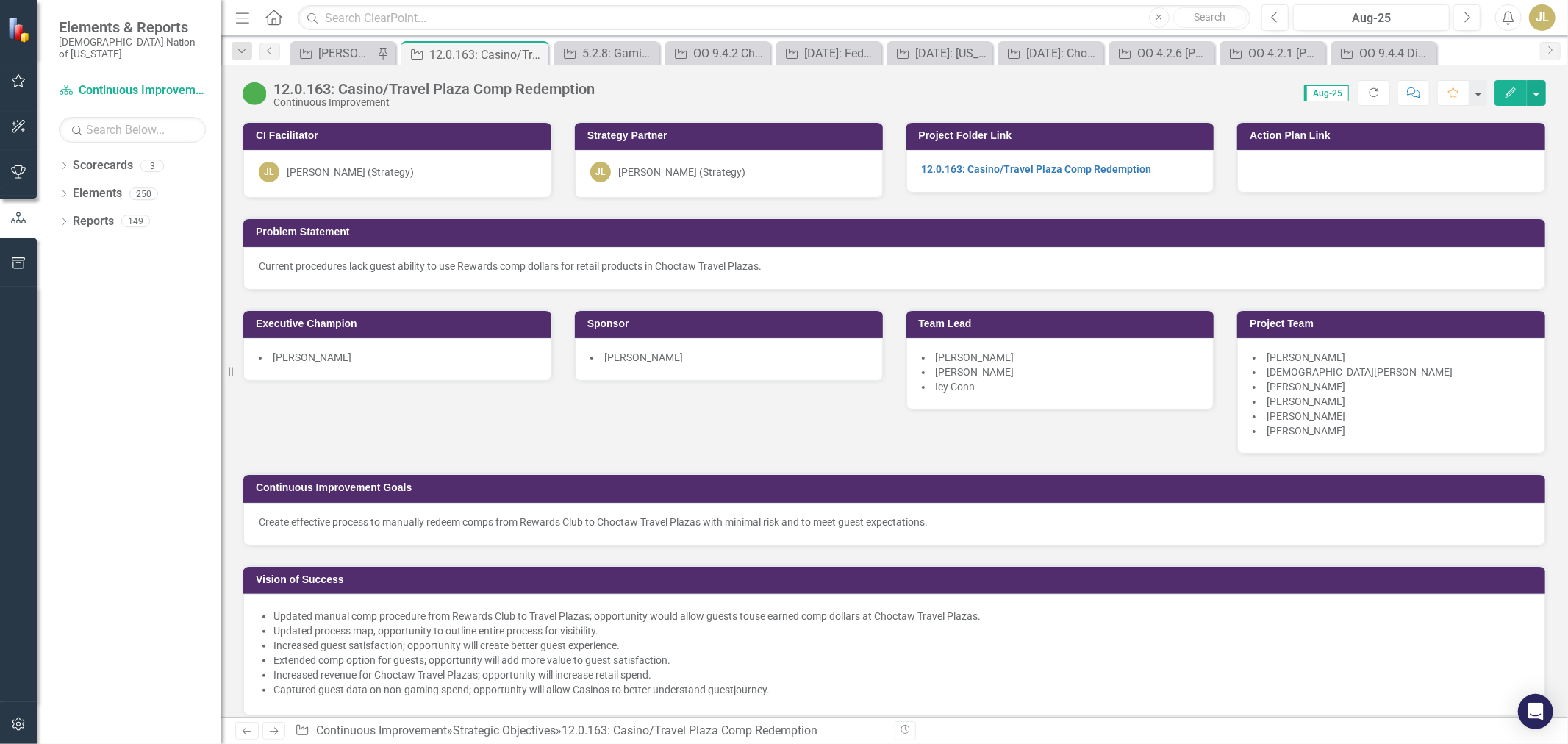
scroll to position [817, 0]
